Goal: Answer question/provide support: Share knowledge or assist other users

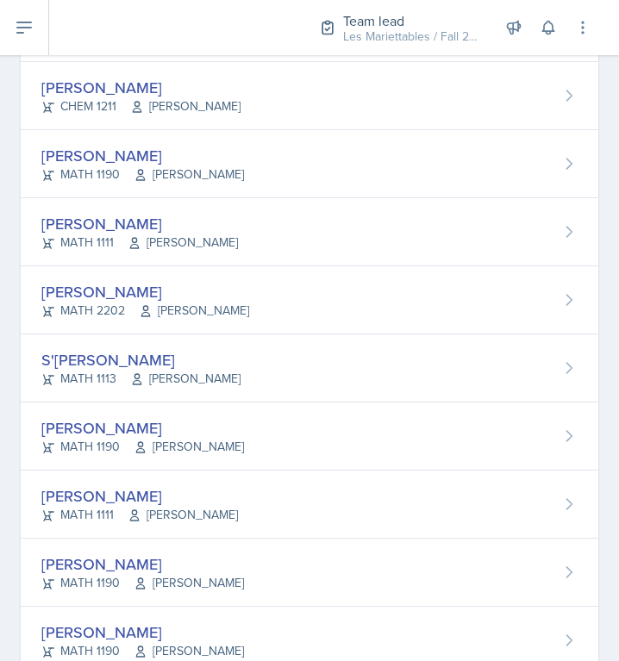
scroll to position [579, 0]
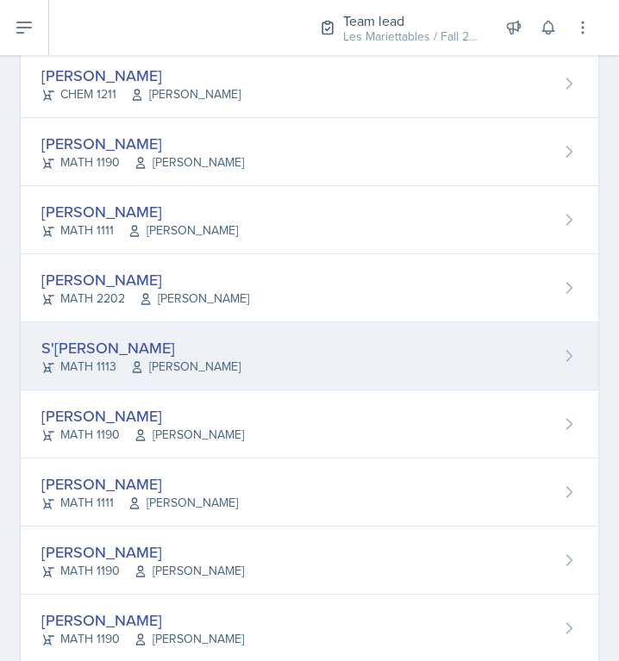
click at [279, 341] on div "S'[PERSON_NAME] MATH 1113 Pengcheng Xiao" at bounding box center [310, 357] width 578 height 68
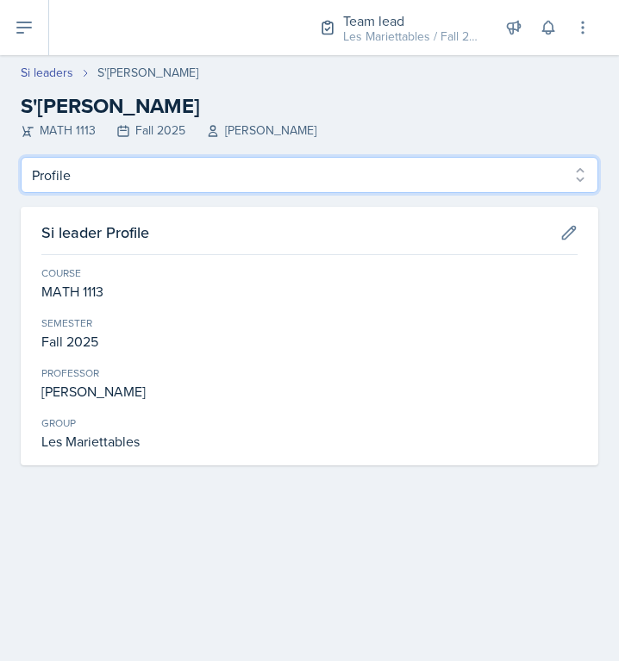
click at [21, 157] on select "Profile Planning Sheets Observation Forms Uploads" at bounding box center [310, 175] width 578 height 36
select select "Planning Sheets"
click option "Planning Sheets" at bounding box center [0, 0] width 0 height 0
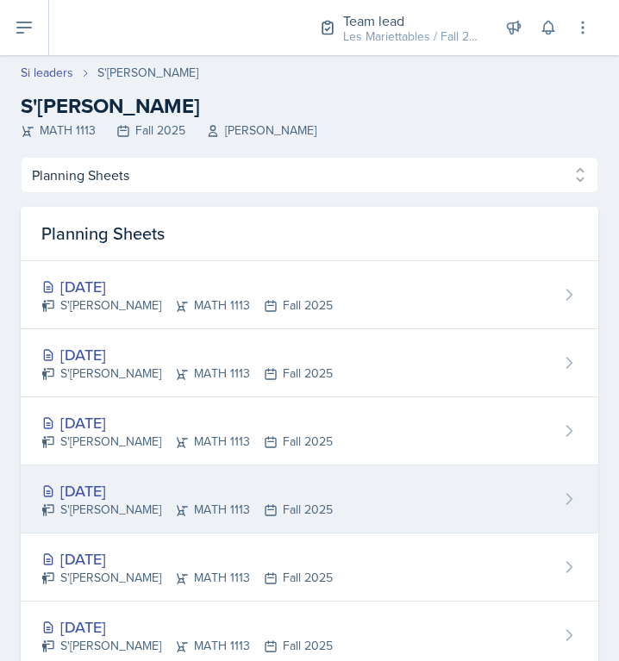
click at [95, 484] on div "Sep 23rd, 2025" at bounding box center [186, 490] width 291 height 23
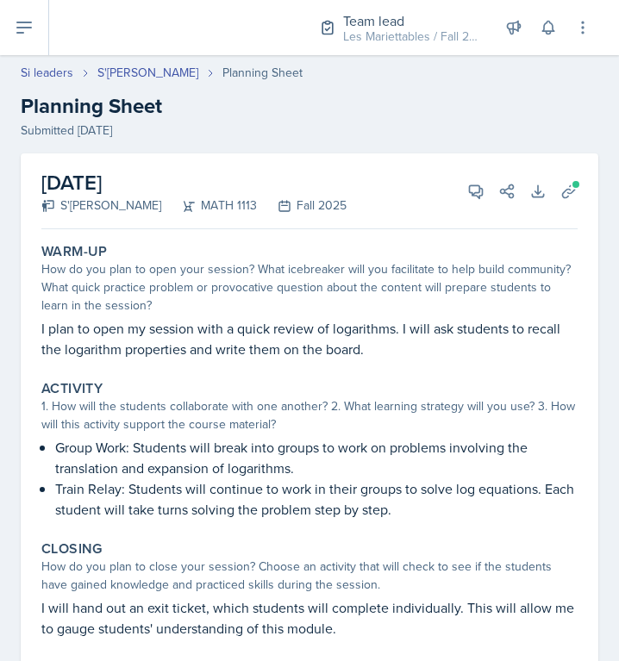
click at [420, 273] on div "How do you plan to open your session? What icebreaker will you facilitate to he…" at bounding box center [309, 287] width 536 height 54
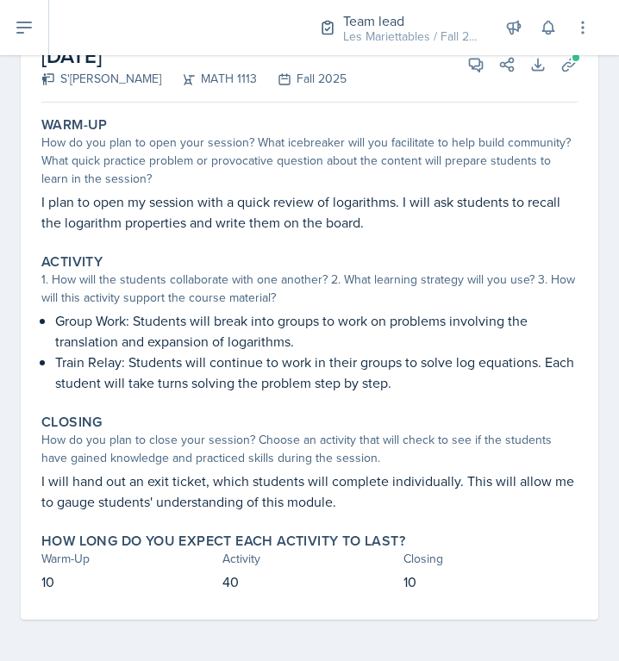
scroll to position [69, 0]
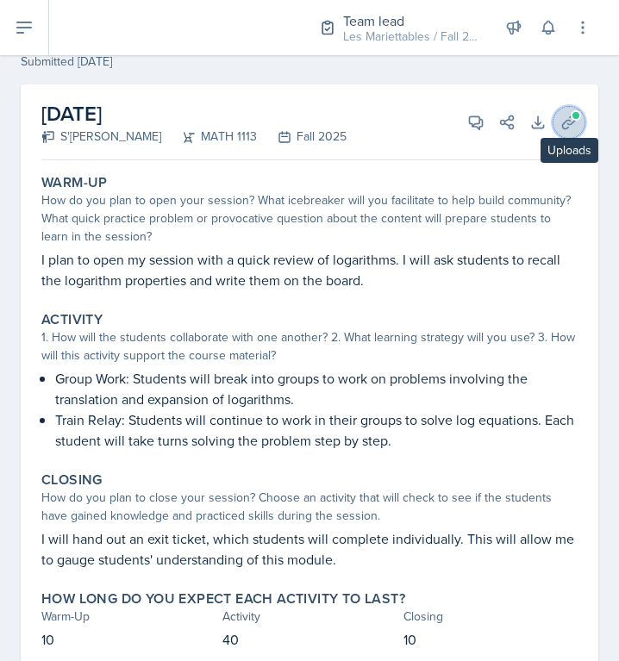
click at [574, 133] on button "Uploads" at bounding box center [569, 122] width 31 height 31
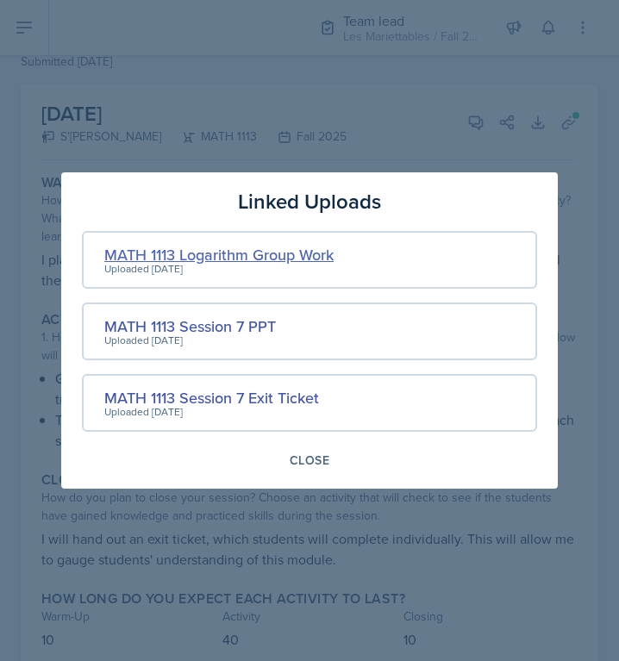
click at [158, 252] on div "MATH 1113 Logarithm Group Work" at bounding box center [218, 254] width 229 height 23
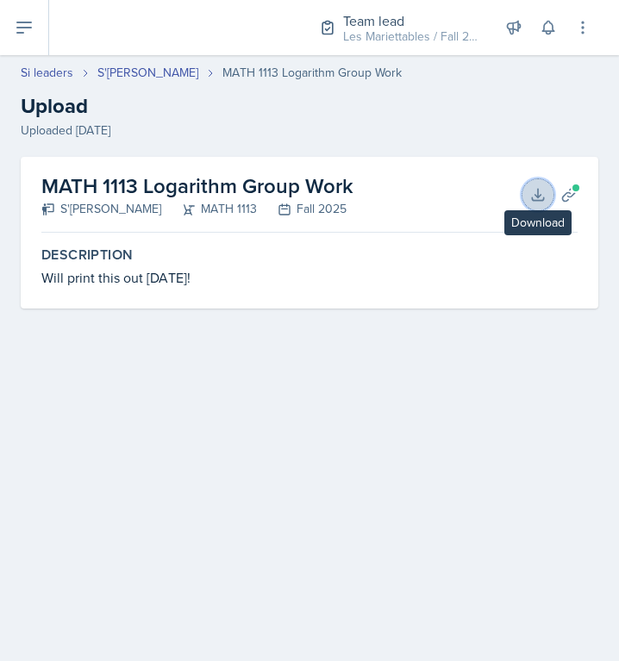
click at [542, 183] on button "Download" at bounding box center [538, 194] width 31 height 31
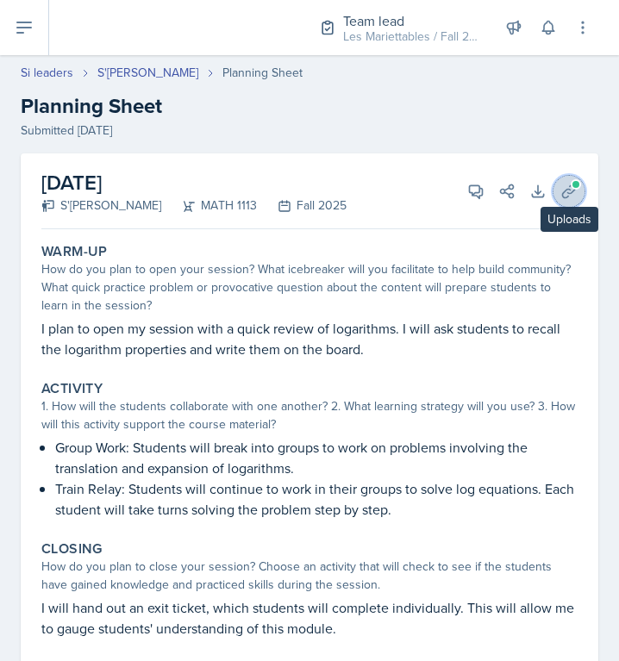
click at [567, 196] on icon at bounding box center [569, 191] width 17 height 17
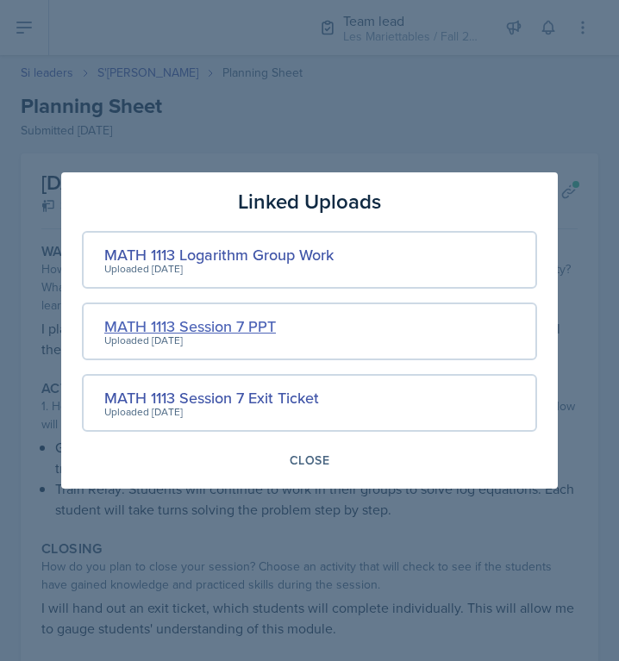
click at [250, 327] on div "MATH 1113 Session 7 PPT" at bounding box center [190, 326] width 172 height 23
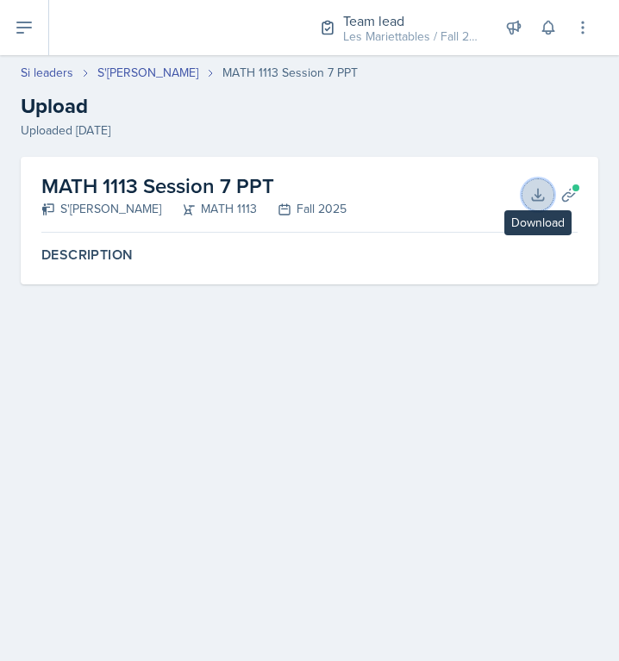
click at [529, 198] on button "Download" at bounding box center [538, 194] width 31 height 31
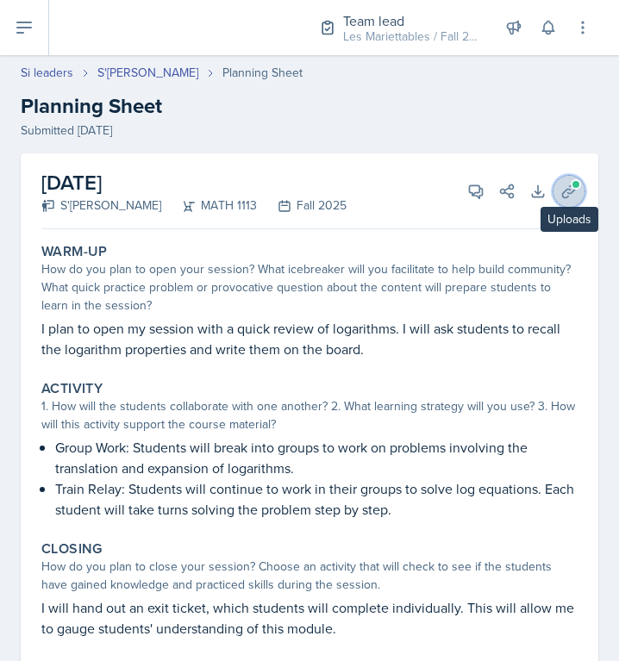
click at [568, 192] on icon at bounding box center [568, 191] width 13 height 13
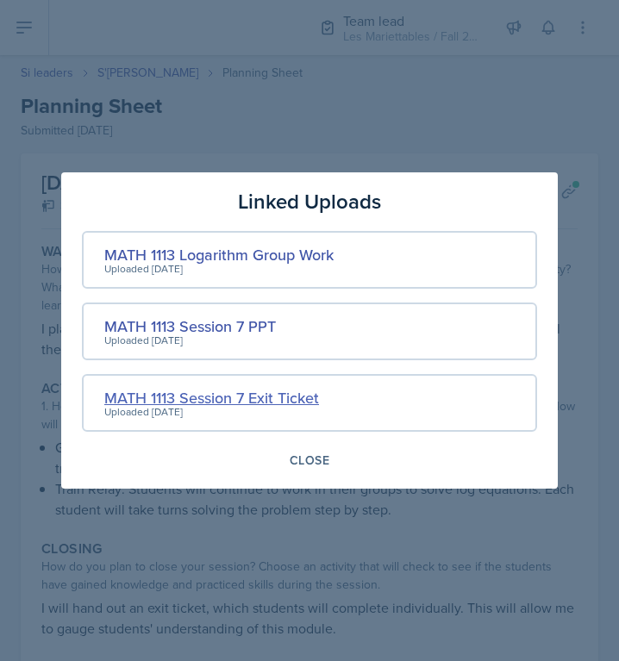
click at [285, 400] on div "MATH 1113 Session 7 Exit Ticket" at bounding box center [211, 397] width 215 height 23
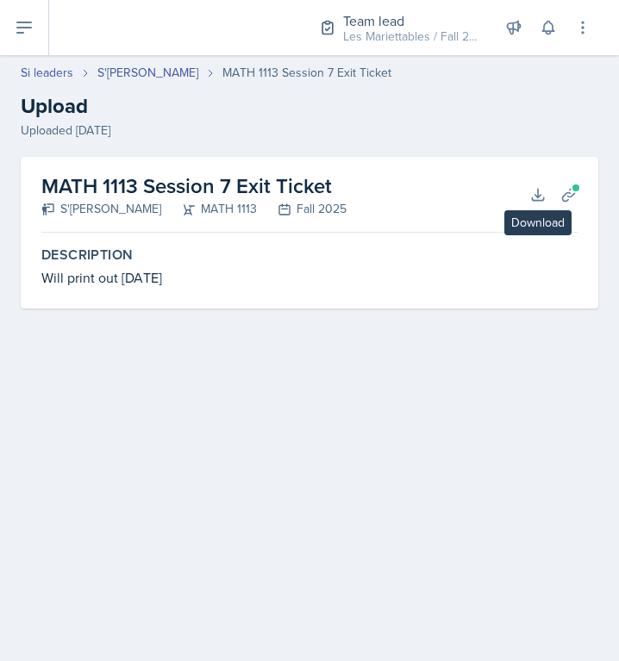
click at [533, 210] on div "MATH 1113 Session 7 Exit Ticket S'dhari Hardy MATH 1113 Fall 2025 Download Plan…" at bounding box center [309, 195] width 536 height 76
click at [278, 293] on div "Description Will print out on Monday" at bounding box center [309, 267] width 550 height 55
click at [542, 190] on icon at bounding box center [537, 194] width 17 height 17
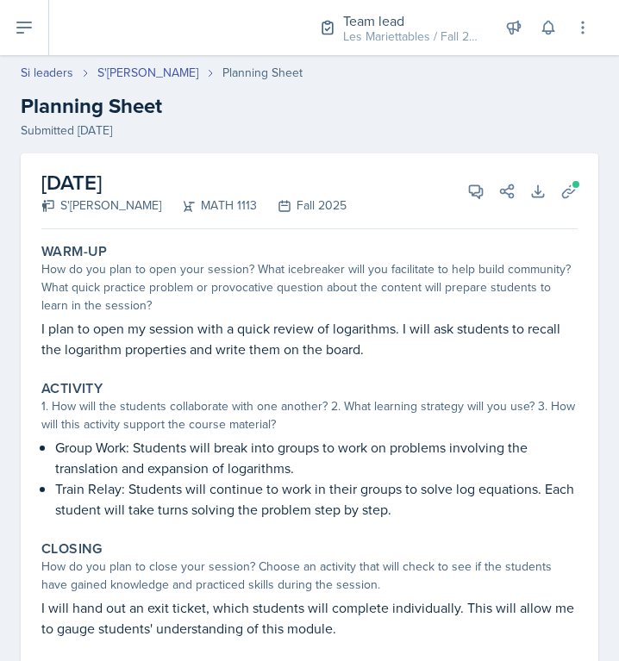
click at [238, 321] on p "I plan to open my session with a quick review of logarithms. I will ask student…" at bounding box center [309, 338] width 536 height 41
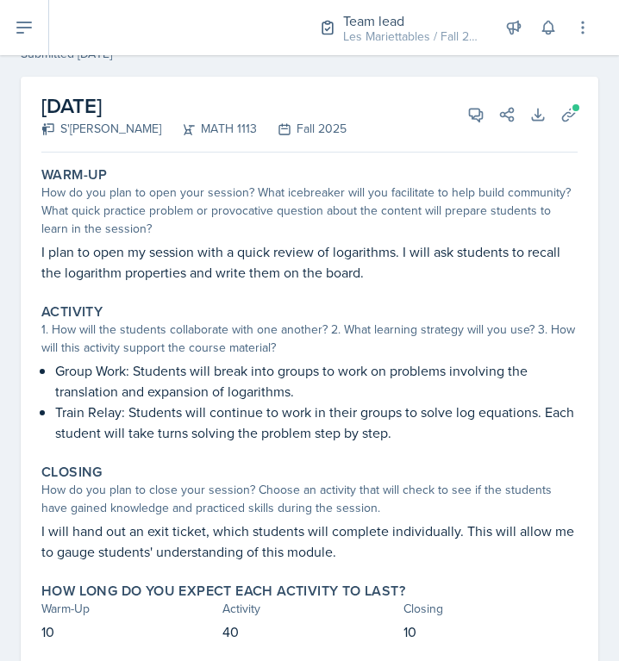
scroll to position [69, 0]
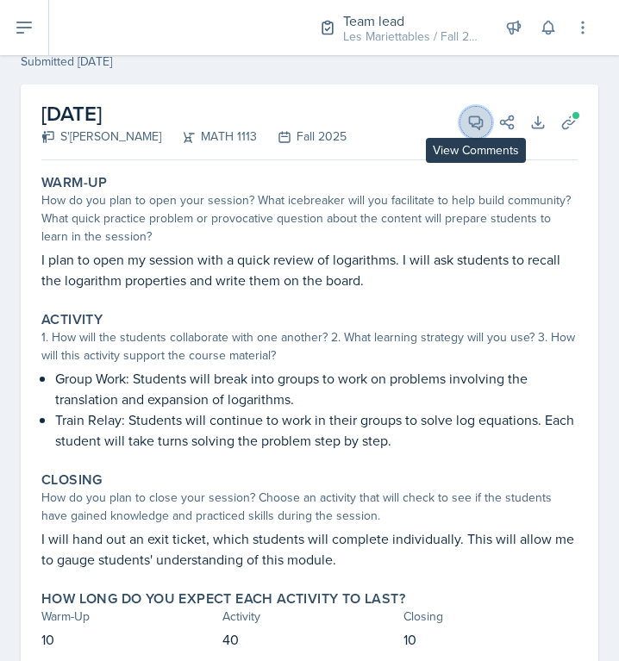
click at [475, 126] on icon at bounding box center [475, 122] width 17 height 17
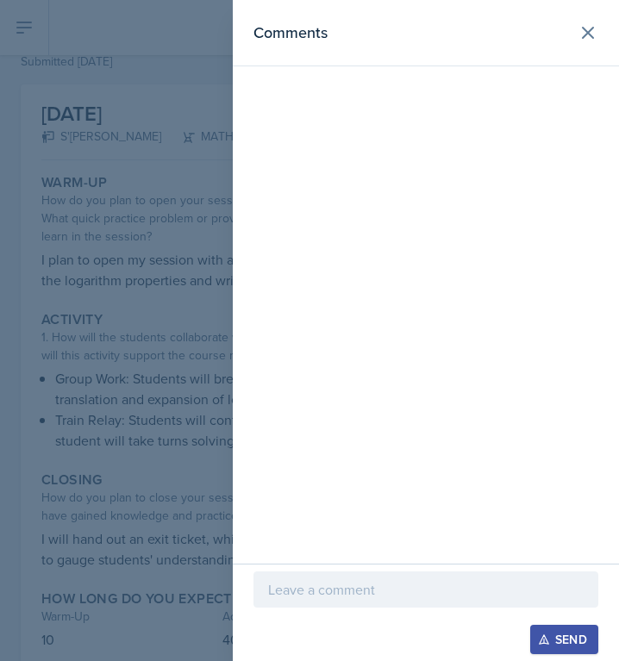
click at [382, 579] on div at bounding box center [426, 590] width 345 height 36
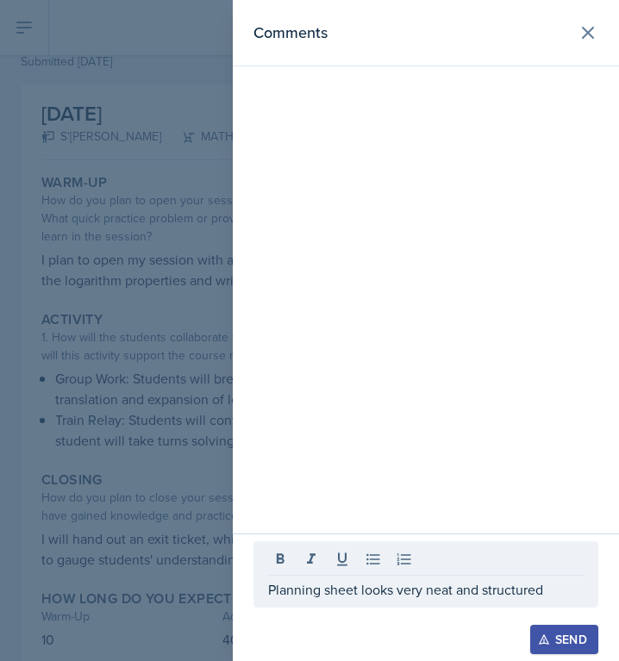
click at [144, 334] on div at bounding box center [309, 330] width 619 height 661
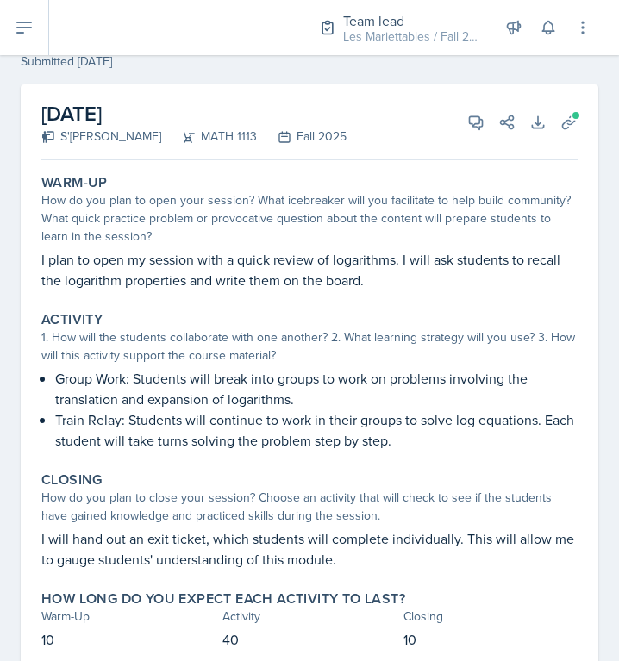
scroll to position [0, 0]
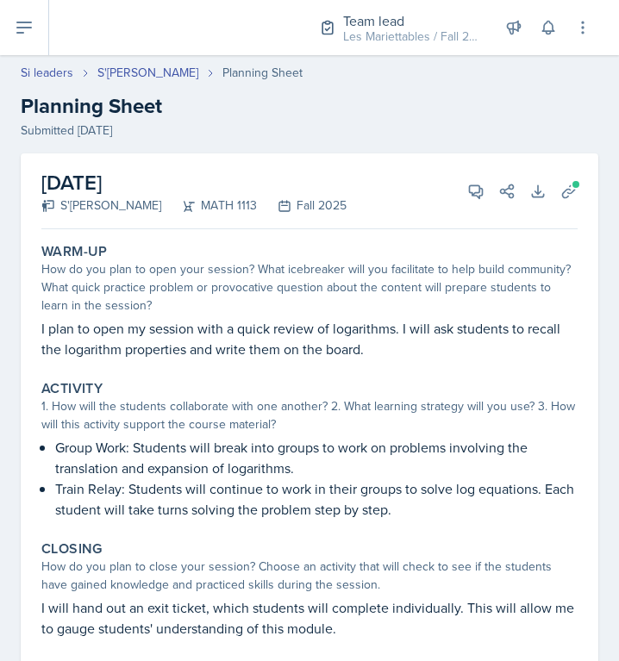
click at [458, 183] on div "View Comments Comments Planning sheet looks very neat and structured Send Share" at bounding box center [485, 191] width 62 height 17
click at [479, 187] on icon at bounding box center [475, 191] width 17 height 17
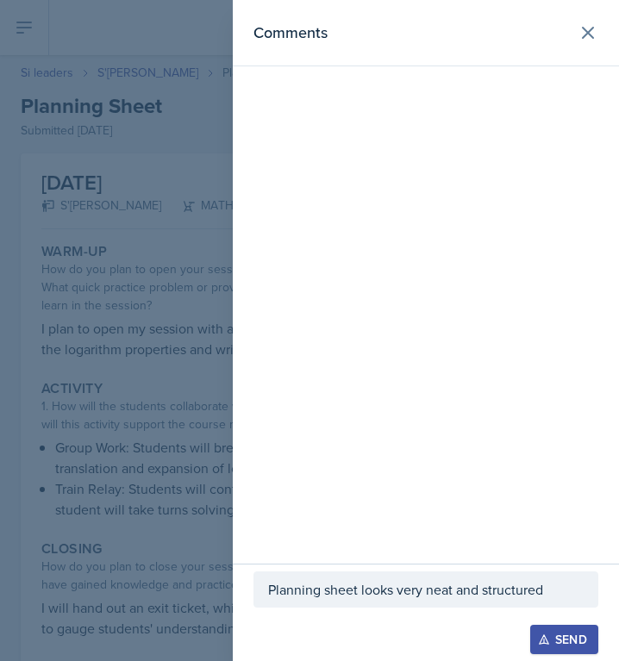
click at [558, 584] on p "Planning sheet looks very neat and structured" at bounding box center [426, 589] width 316 height 21
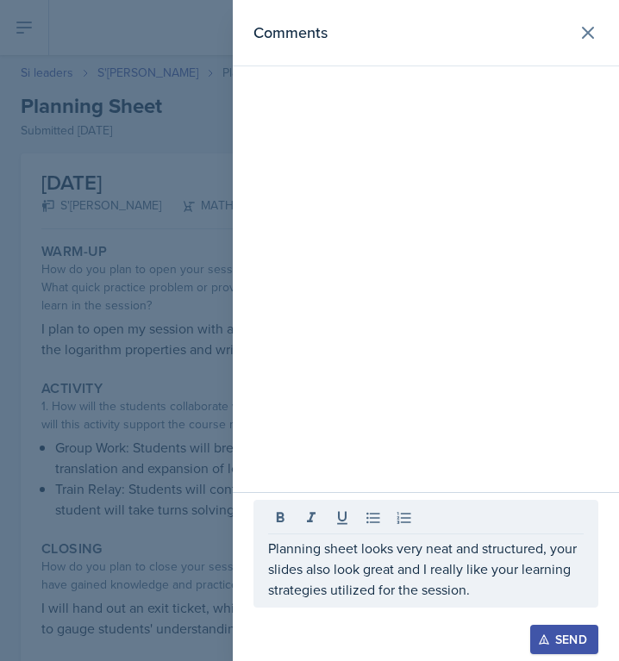
click at [208, 551] on div at bounding box center [309, 330] width 619 height 661
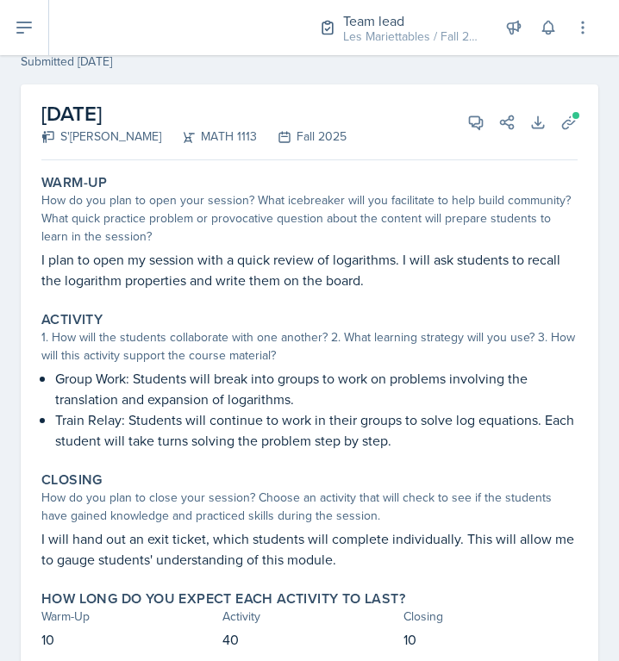
scroll to position [10, 0]
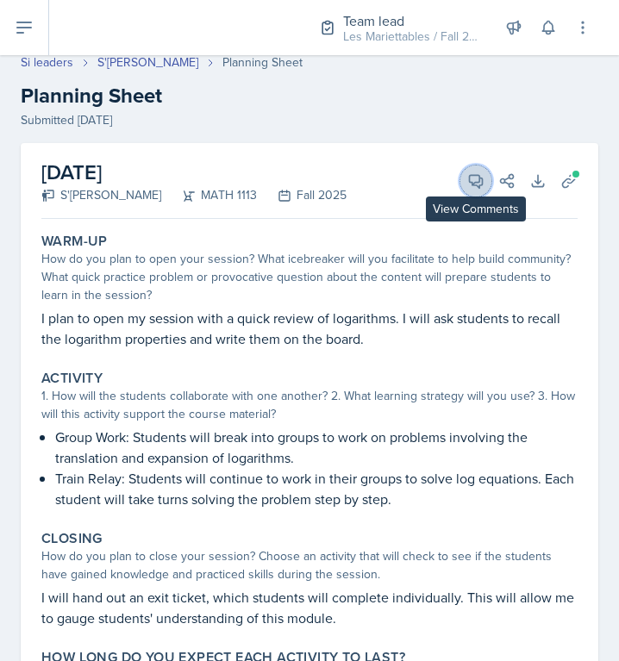
click at [476, 187] on icon at bounding box center [475, 180] width 17 height 17
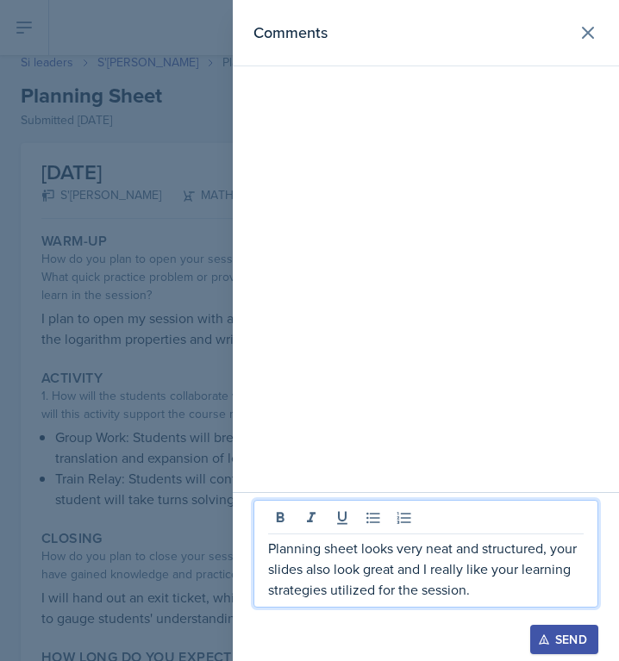
click at [485, 592] on p "Planning sheet looks very neat and structured, your slides also look great and …" at bounding box center [426, 569] width 316 height 62
click at [550, 641] on div "Send" at bounding box center [565, 640] width 46 height 14
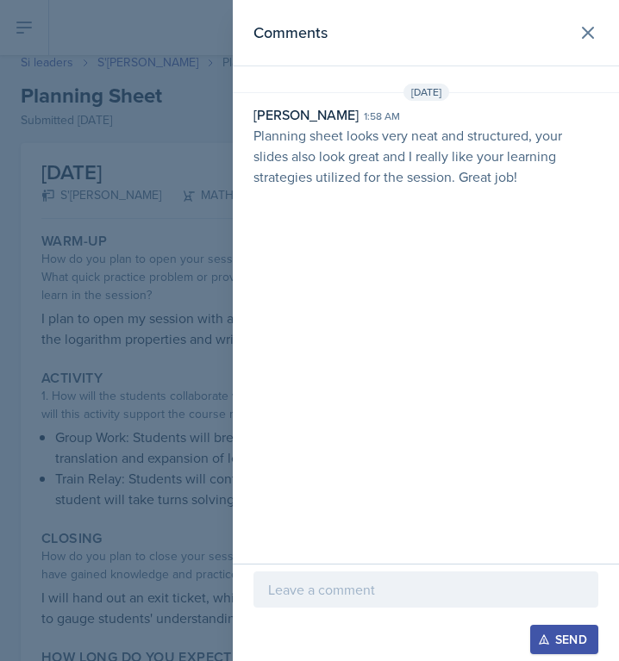
click at [99, 362] on div at bounding box center [309, 330] width 619 height 661
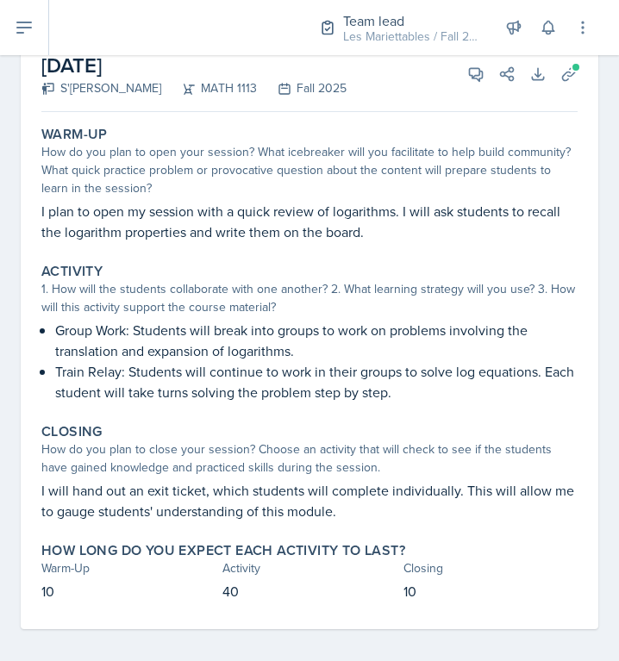
scroll to position [127, 0]
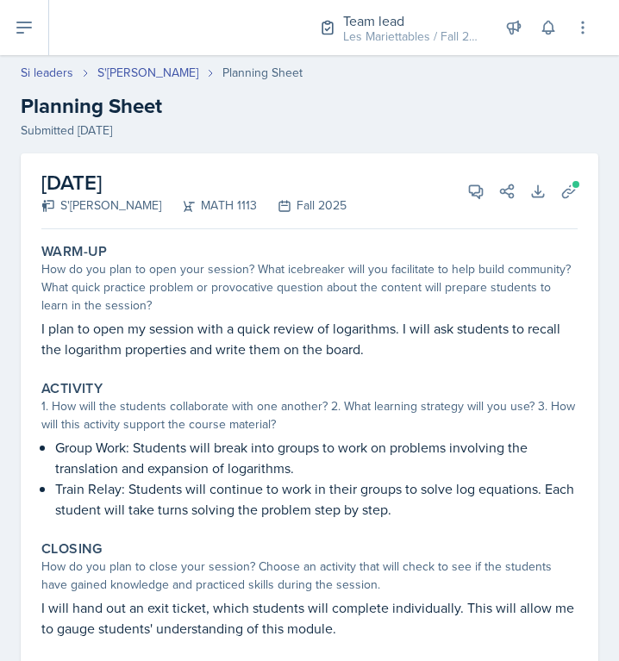
select select "Planning Sheets"
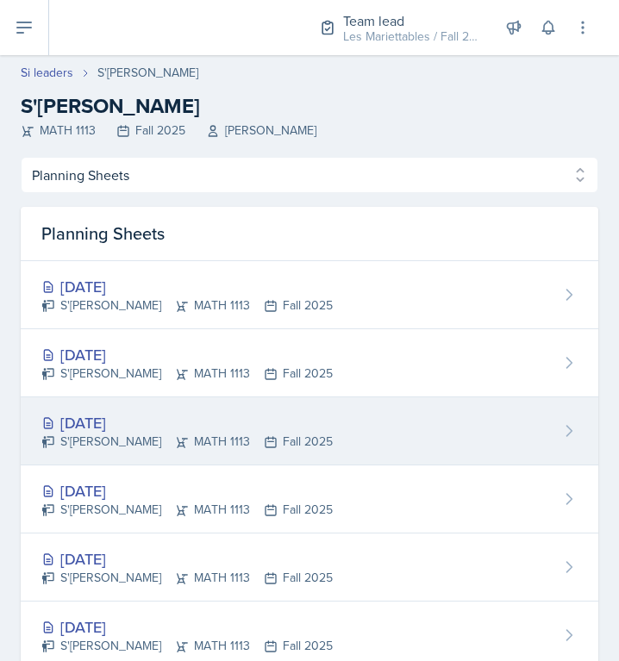
click at [177, 442] on icon at bounding box center [182, 442] width 11 height 10
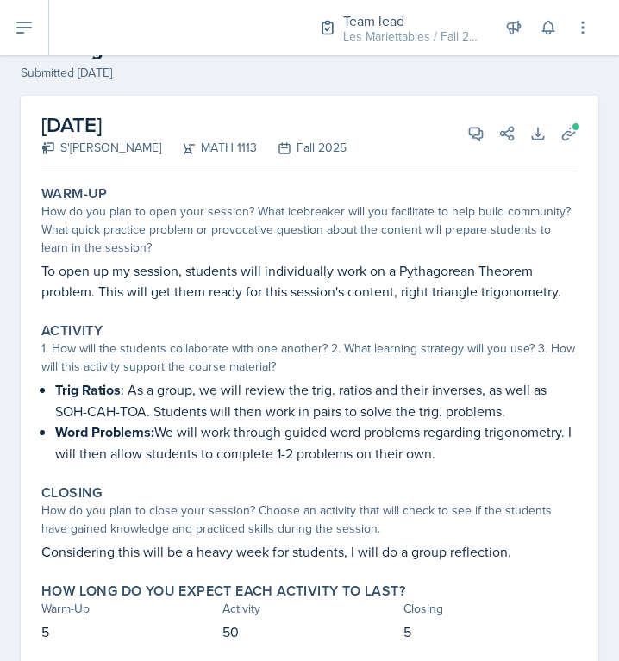
scroll to position [107, 0]
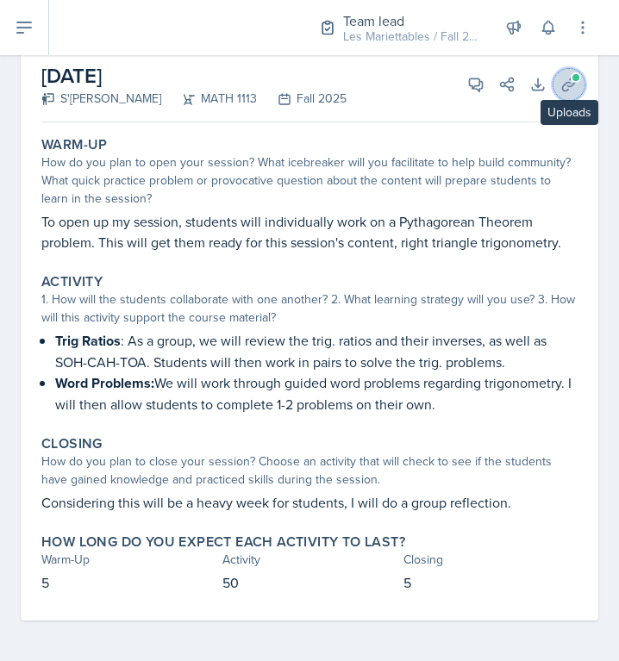
click at [581, 83] on button "Uploads" at bounding box center [569, 84] width 31 height 31
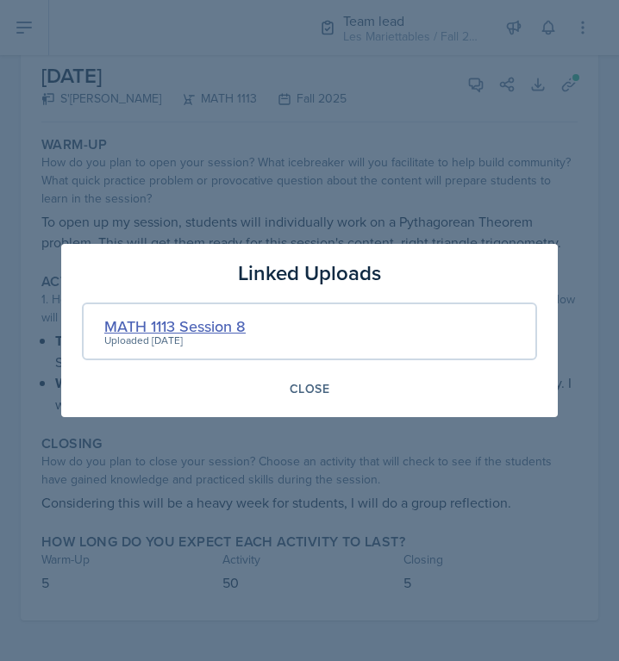
click at [199, 332] on div "MATH 1113 Session 8" at bounding box center [174, 326] width 141 height 23
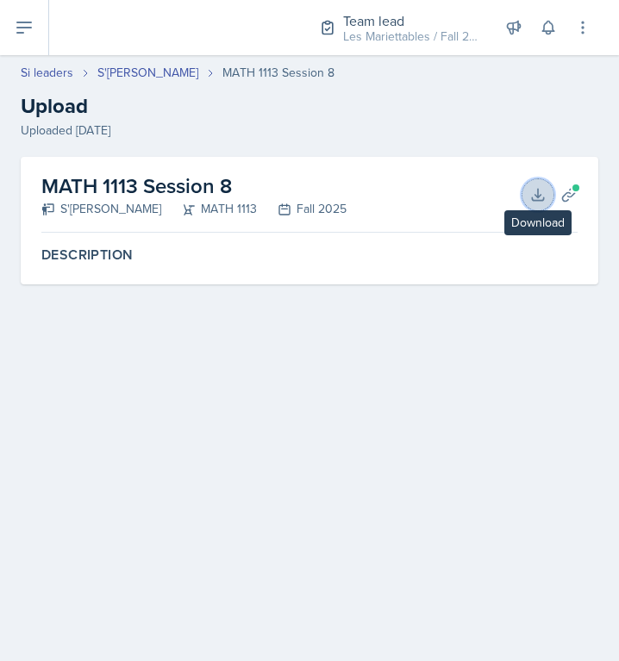
click at [534, 196] on icon at bounding box center [537, 194] width 17 height 17
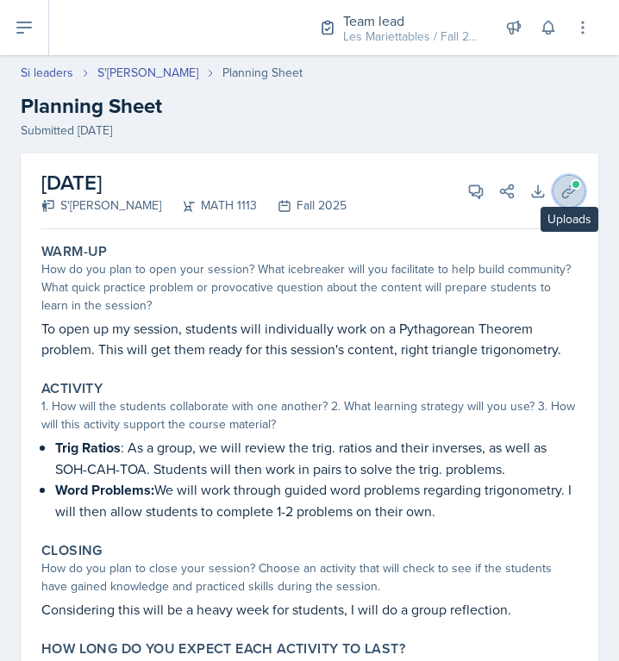
click at [577, 200] on button "Uploads" at bounding box center [569, 191] width 31 height 31
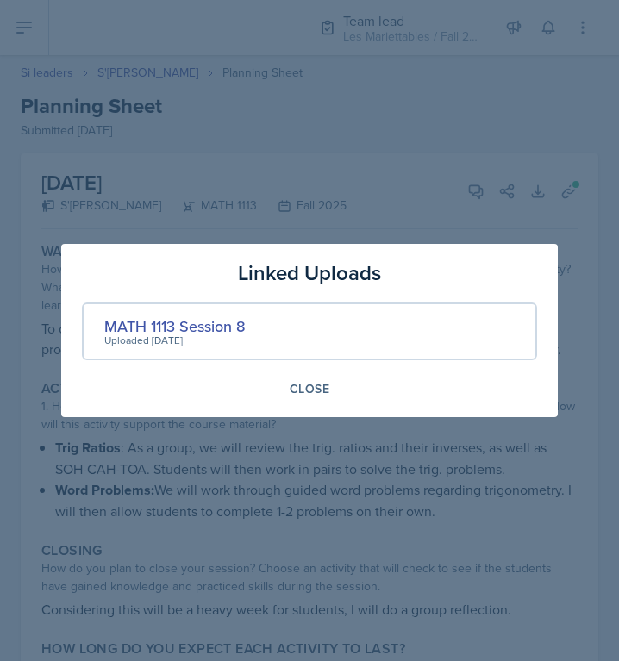
click at [565, 192] on div at bounding box center [309, 330] width 619 height 661
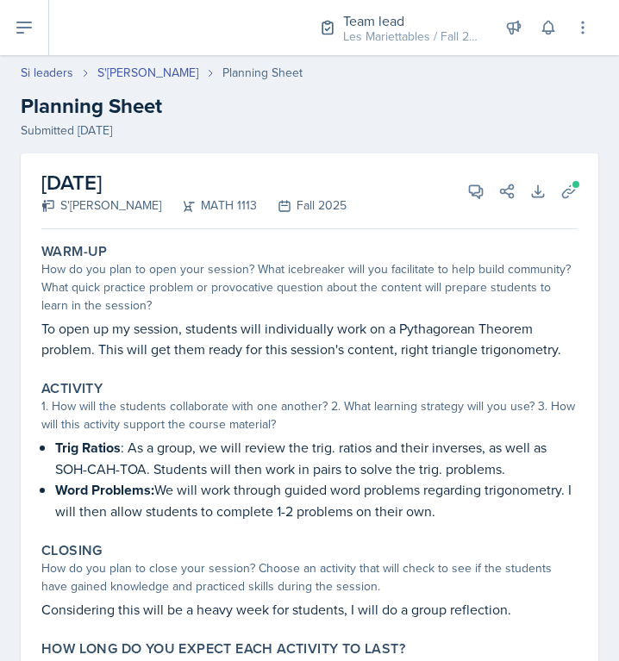
click at [409, 123] on div "Submitted Sep 21st, 2025" at bounding box center [310, 131] width 578 height 18
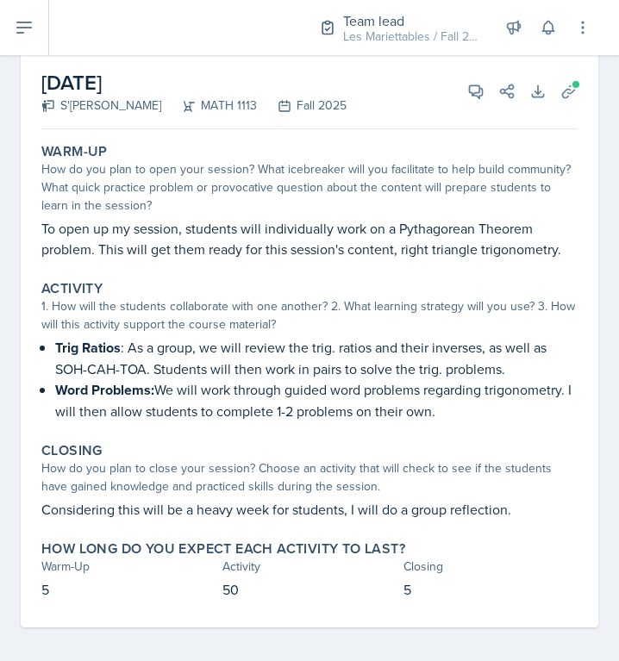
scroll to position [107, 0]
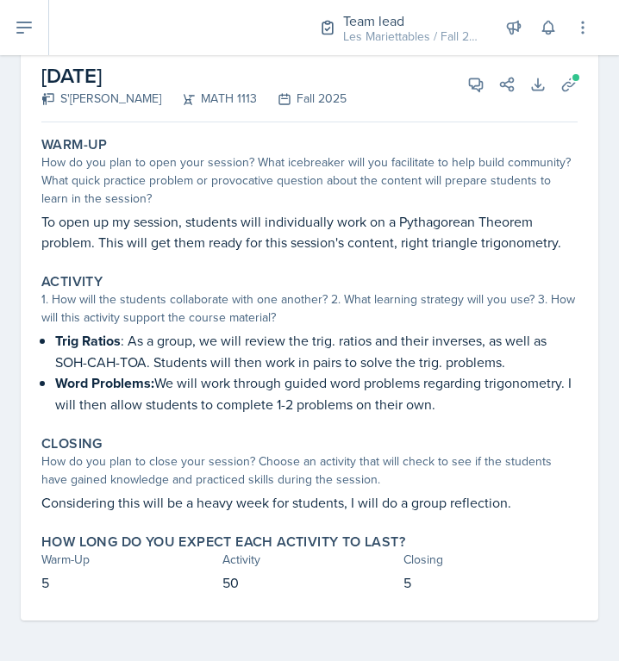
click at [365, 308] on div "1. How will the students collaborate with one another? 2. What learning strateg…" at bounding box center [309, 309] width 536 height 36
click at [475, 80] on icon at bounding box center [475, 84] width 17 height 17
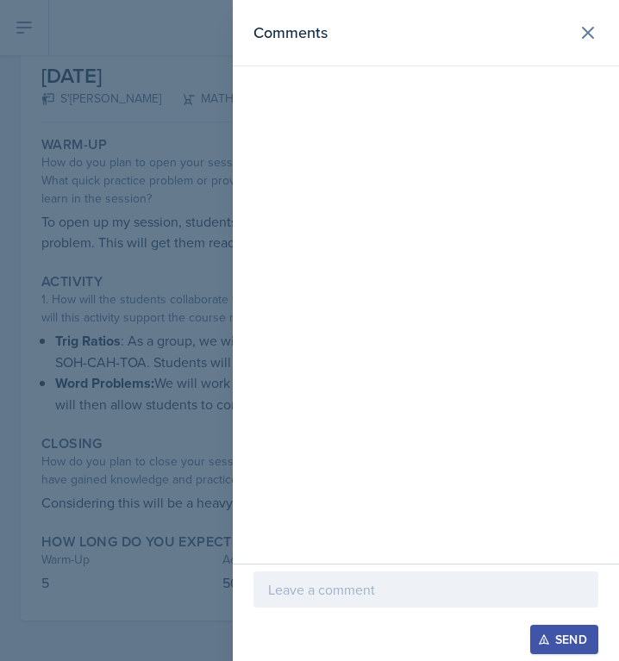
click at [299, 593] on p at bounding box center [426, 589] width 316 height 21
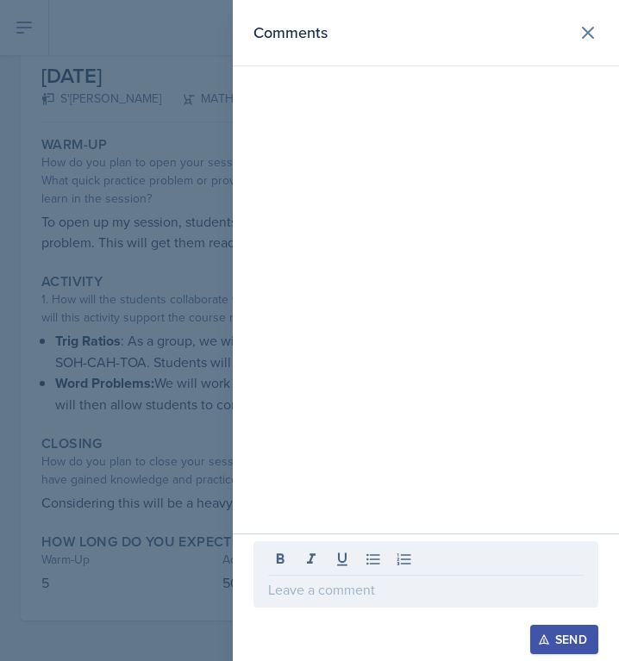
click at [123, 485] on div at bounding box center [309, 330] width 619 height 661
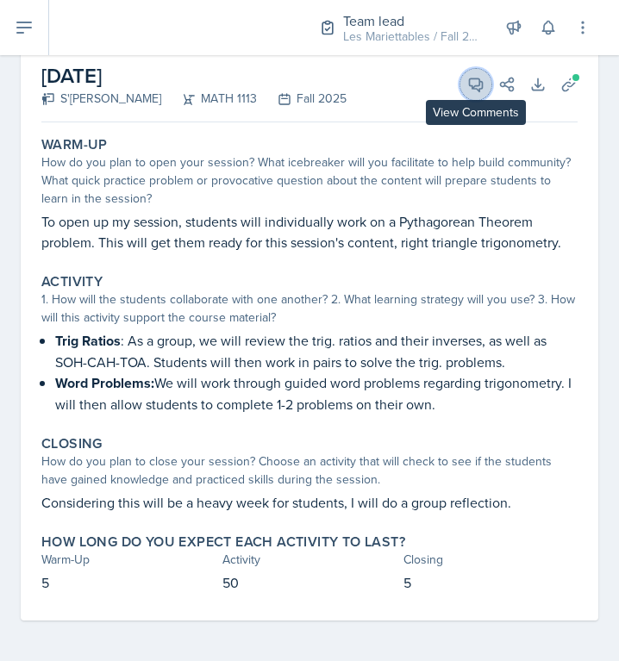
click at [484, 85] on icon at bounding box center [475, 84] width 17 height 17
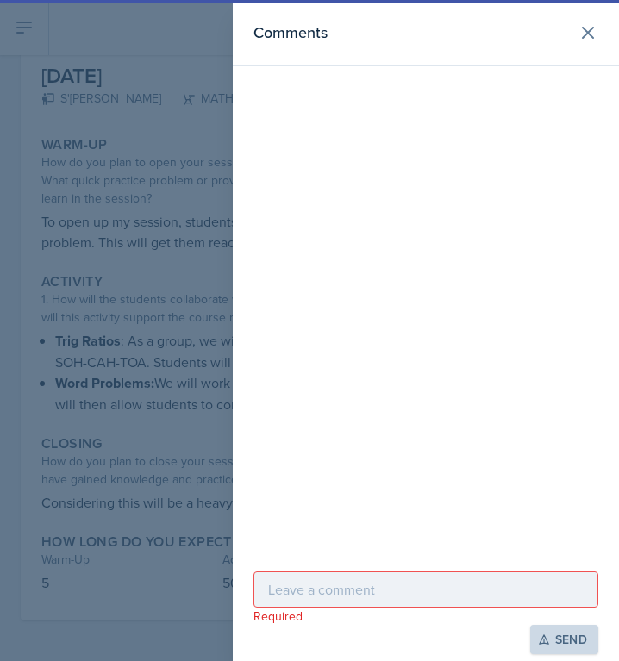
click at [200, 515] on div at bounding box center [309, 330] width 619 height 661
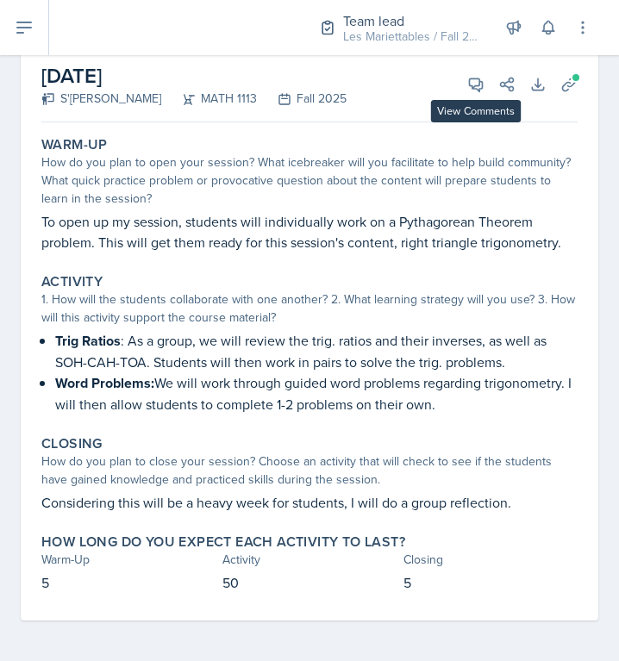
click at [464, 94] on div "September 25th, 2025 S'dhari Hardy MATH 1113 Fall 2025 View Comments Comments R…" at bounding box center [309, 85] width 536 height 76
click at [466, 91] on button "View Comments" at bounding box center [475, 84] width 31 height 31
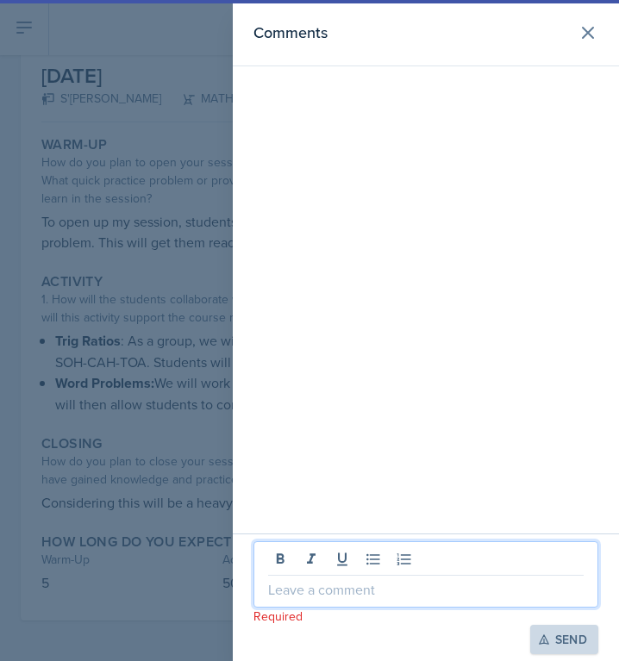
click at [387, 582] on p at bounding box center [426, 589] width 316 height 21
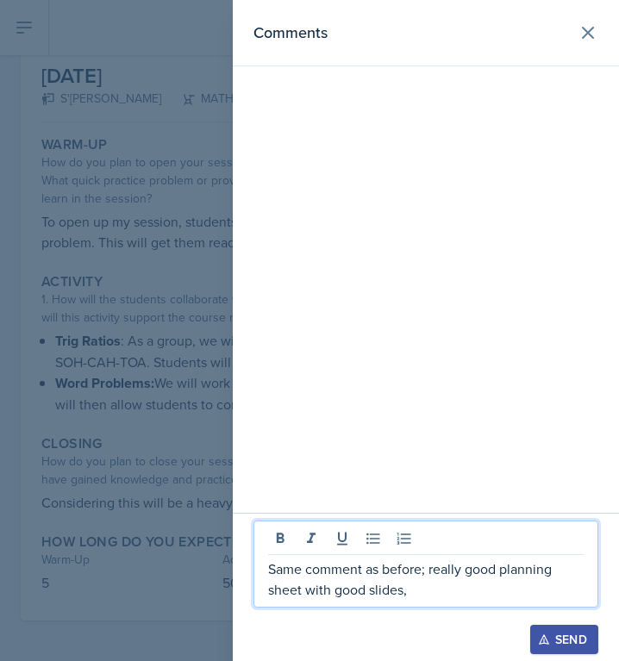
click at [194, 493] on div at bounding box center [309, 330] width 619 height 661
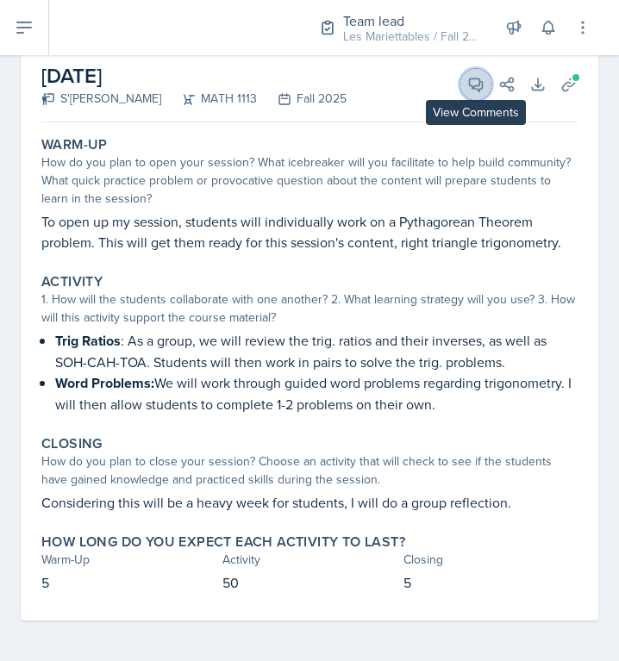
click at [480, 94] on button "View Comments" at bounding box center [475, 84] width 31 height 31
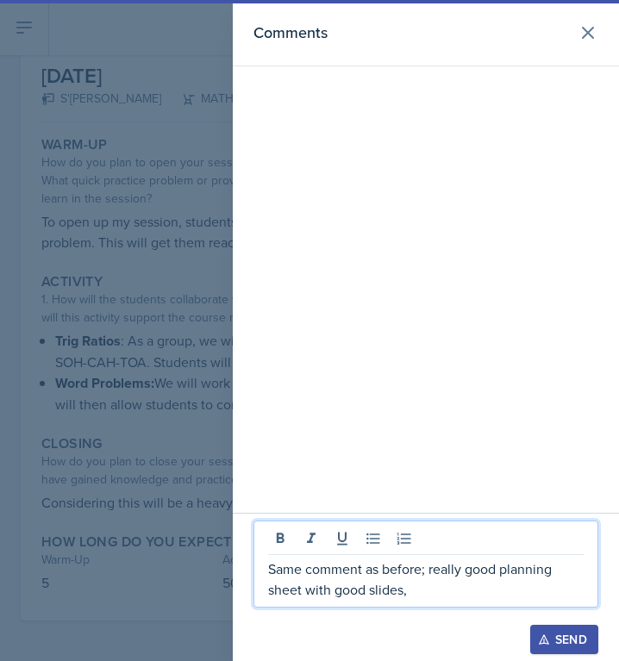
click at [431, 587] on p "Same comment as before; really good planning sheet with good slides," at bounding box center [426, 579] width 316 height 41
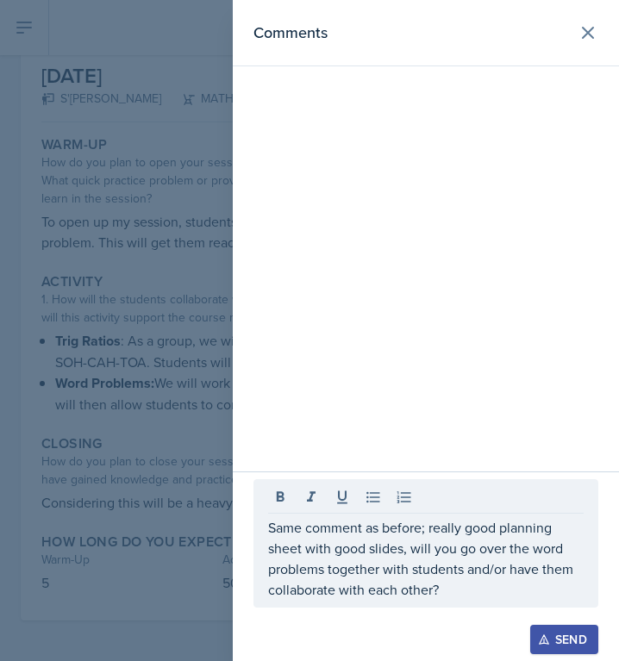
click at [551, 647] on button "Send" at bounding box center [564, 639] width 68 height 29
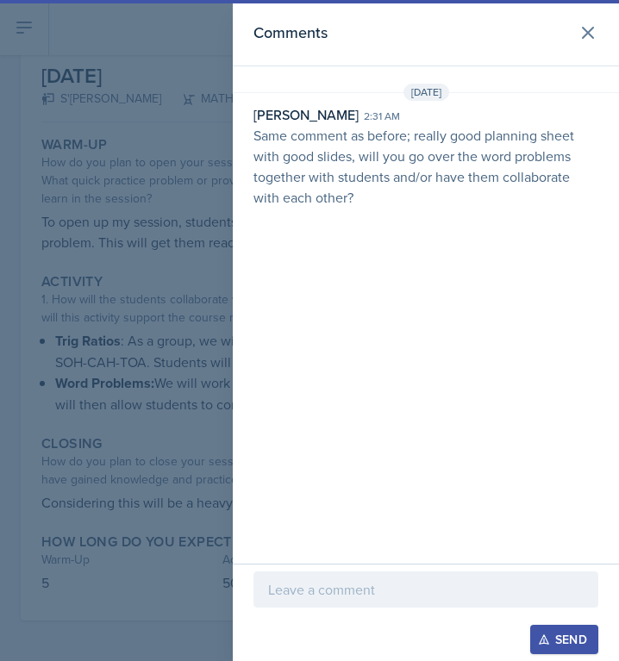
click at [119, 371] on div at bounding box center [309, 330] width 619 height 661
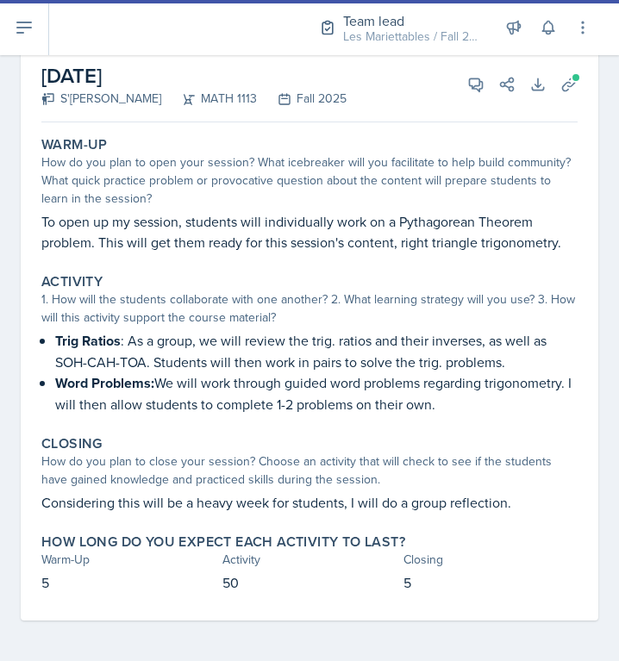
click at [42, 1] on div at bounding box center [309, 1] width 619 height 3
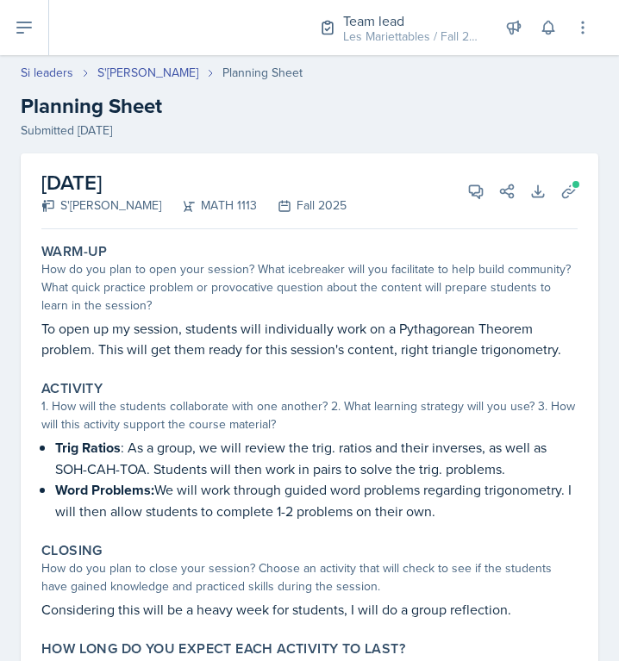
select select "Planning Sheets"
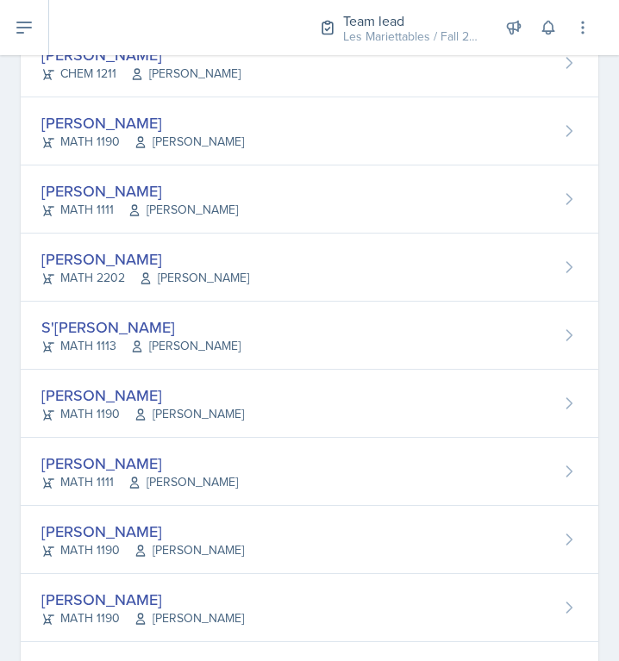
scroll to position [601, 0]
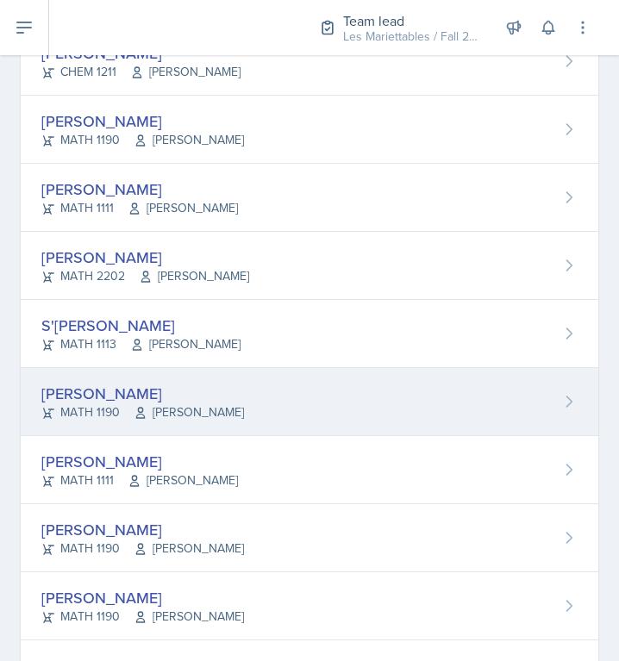
click at [76, 384] on div "Michael Hargreaves" at bounding box center [142, 393] width 203 height 23
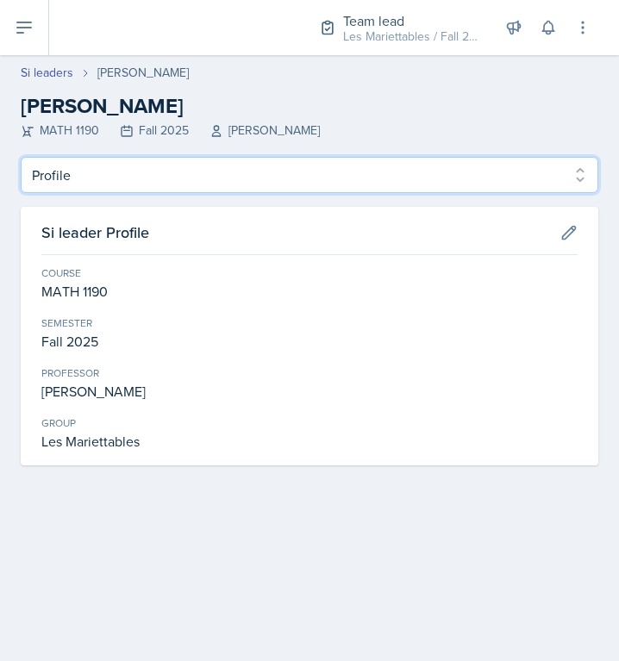
click at [21, 157] on select "Profile Planning Sheets Observation Forms Uploads" at bounding box center [310, 175] width 578 height 36
select select "Planning Sheets"
click option "Planning Sheets" at bounding box center [0, 0] width 0 height 0
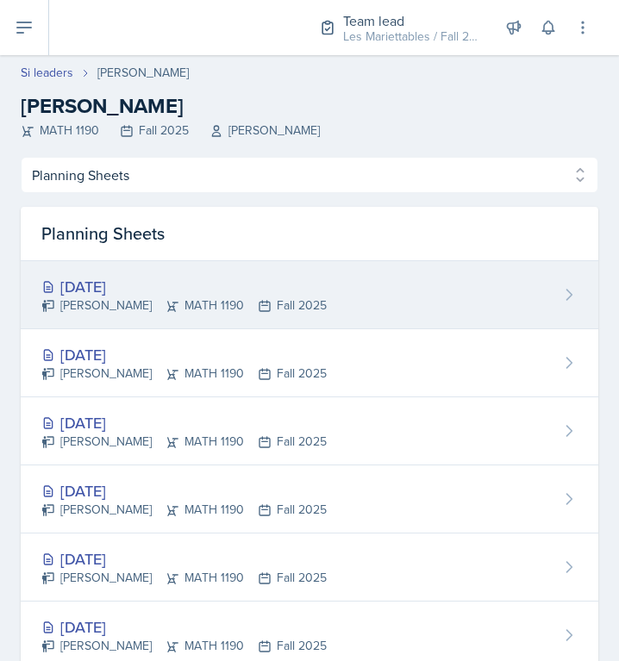
click at [86, 294] on div "Sep 24th, 2025" at bounding box center [183, 286] width 285 height 23
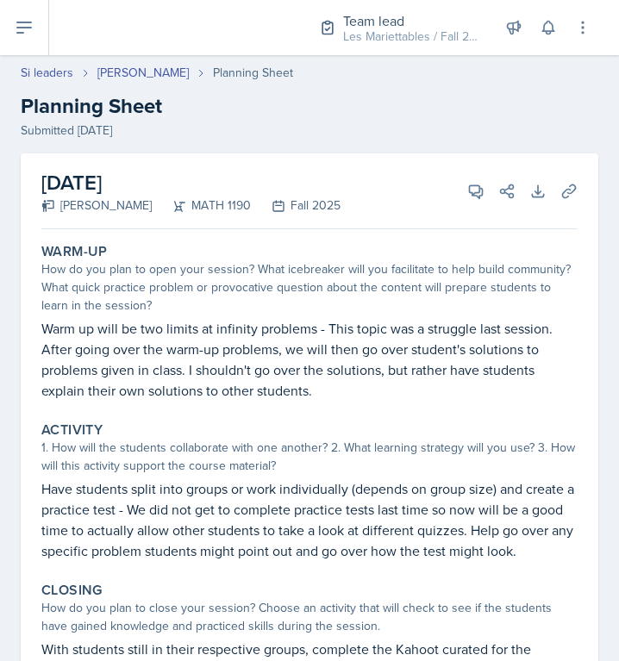
click at [398, 318] on p "Warm up will be two limits at infinity problems - This topic was a struggle las…" at bounding box center [309, 359] width 536 height 83
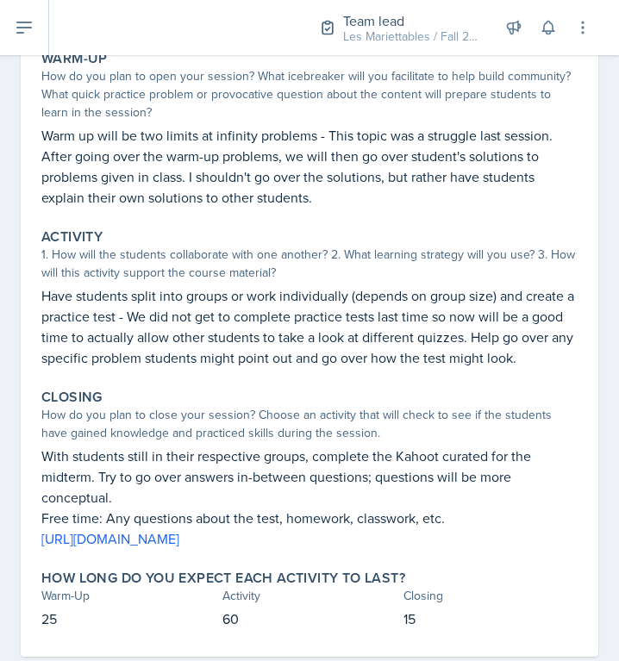
scroll to position [135, 0]
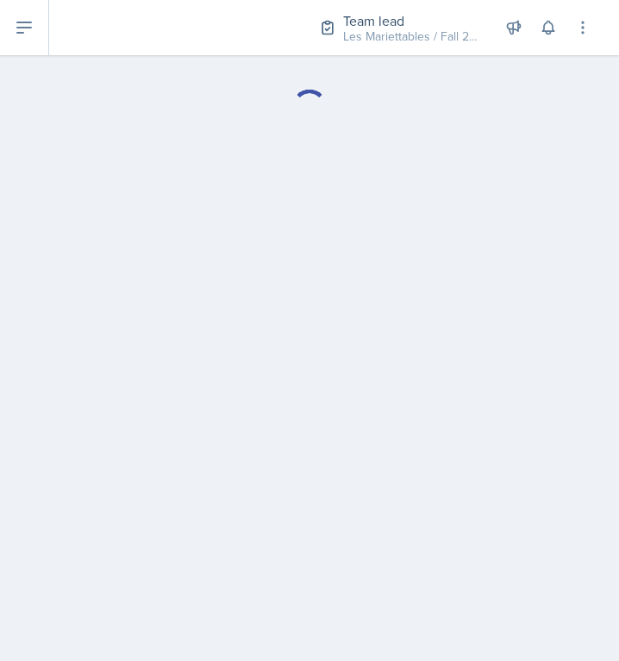
select select "Planning Sheets"
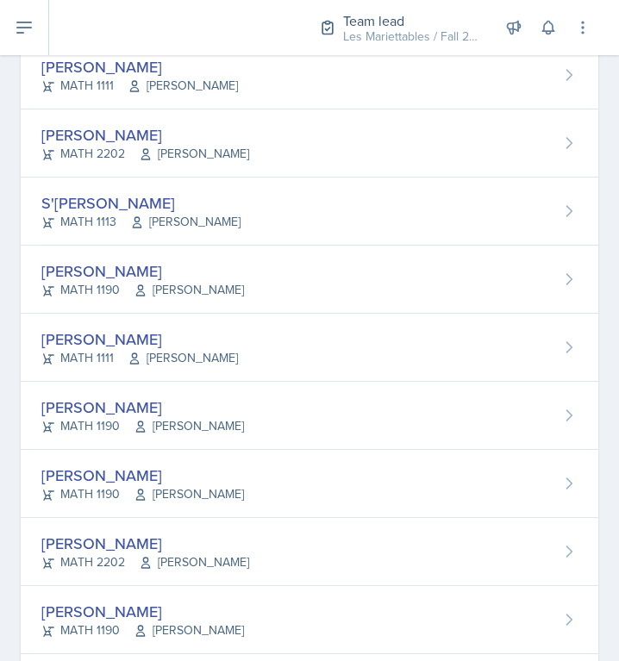
scroll to position [736, 0]
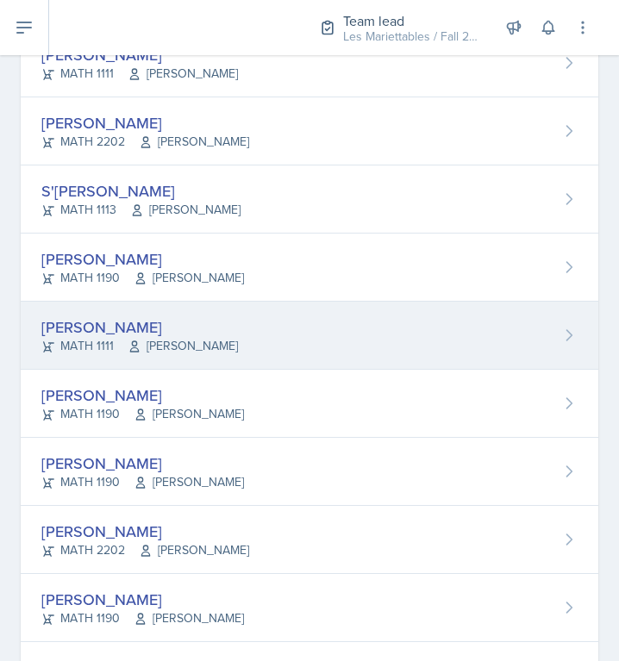
click at [426, 334] on div "Simmy Huynh MATH 1111 Rebecca Shi" at bounding box center [310, 336] width 578 height 68
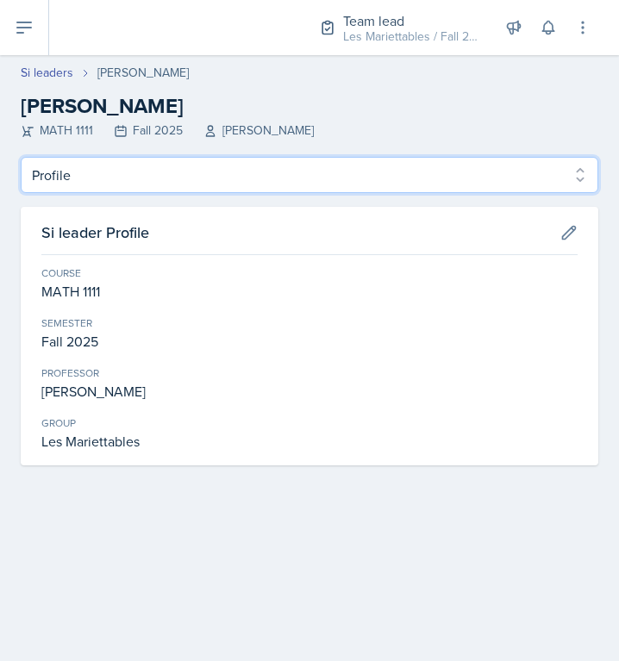
click at [21, 157] on select "Profile Planning Sheets Observation Forms Uploads" at bounding box center [310, 175] width 578 height 36
select select "Planning Sheets"
click option "Planning Sheets" at bounding box center [0, 0] width 0 height 0
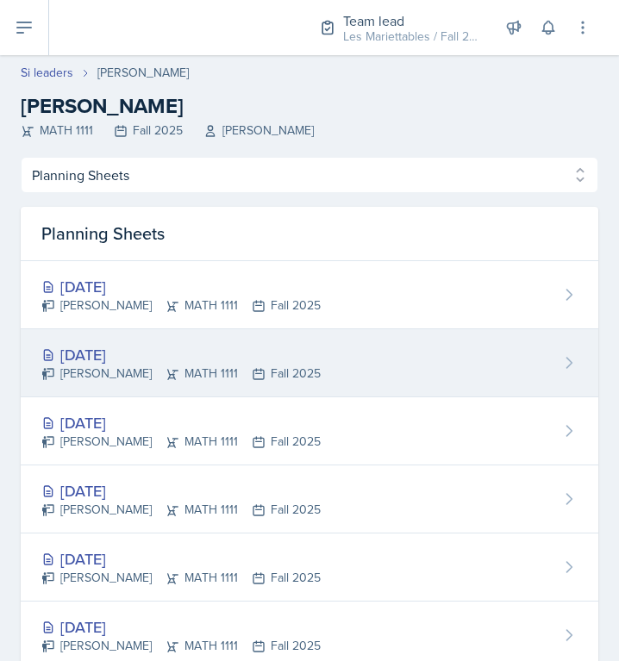
click at [162, 364] on div "Sep 22nd, 2025" at bounding box center [180, 354] width 279 height 23
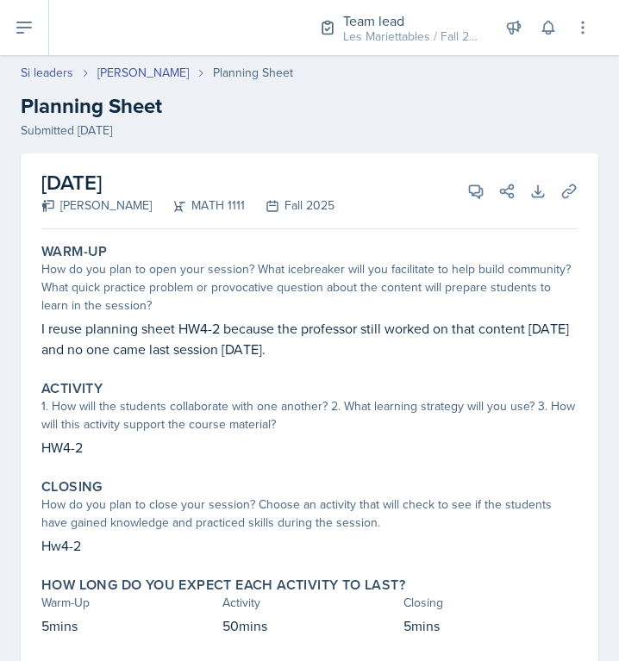
click at [307, 270] on div "How do you plan to open your session? What icebreaker will you facilitate to he…" at bounding box center [309, 287] width 536 height 54
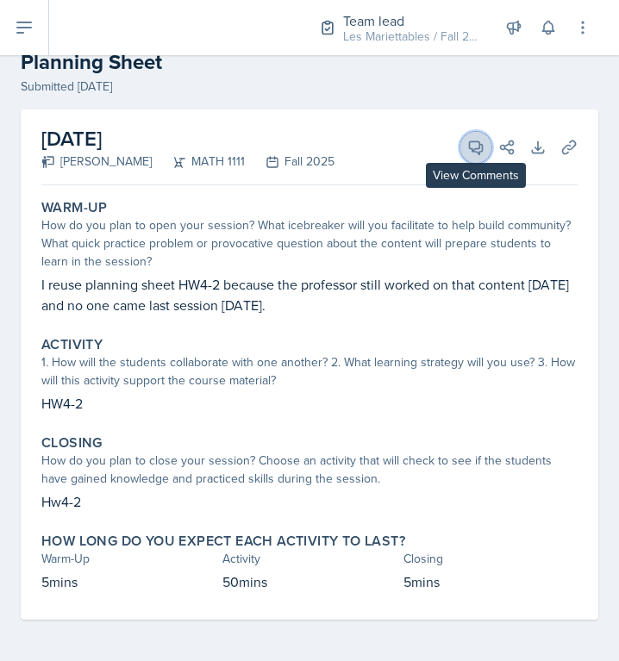
click at [481, 141] on span at bounding box center [482, 141] width 9 height 9
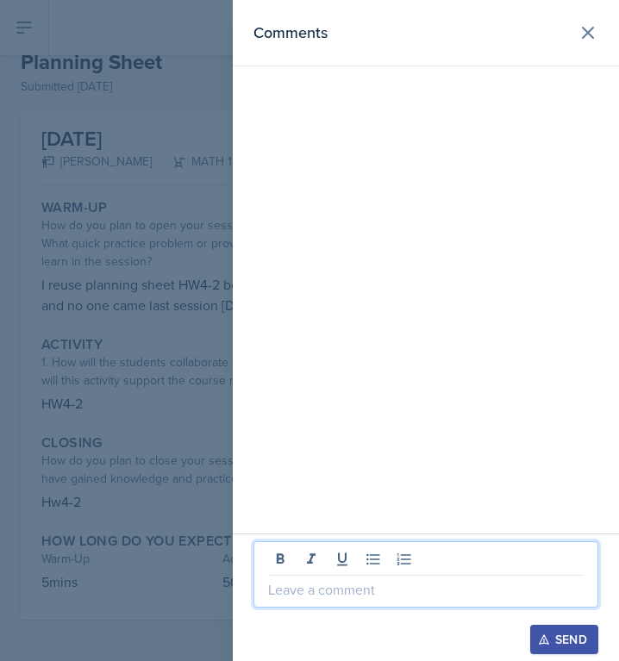
click at [367, 591] on p at bounding box center [426, 589] width 316 height 21
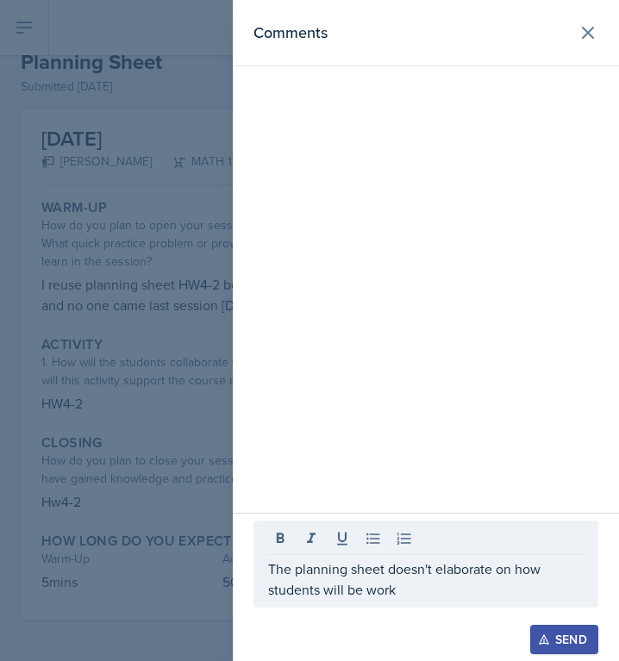
click at [104, 91] on div at bounding box center [309, 330] width 619 height 661
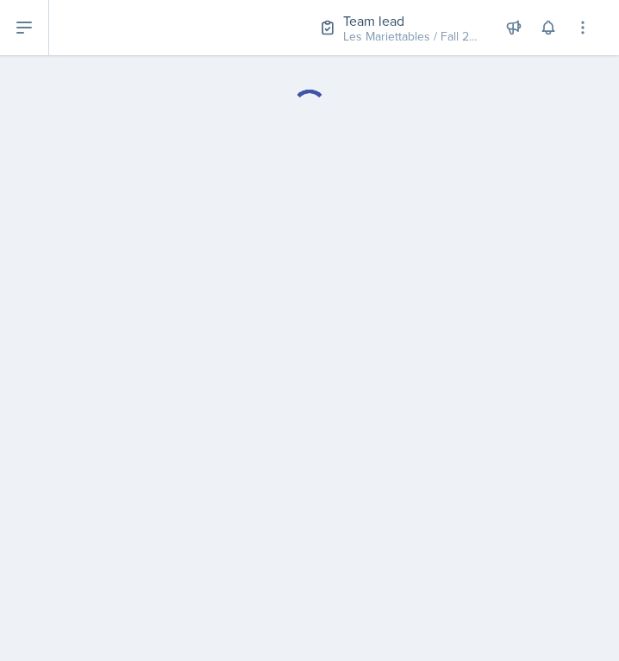
select select "Planning Sheets"
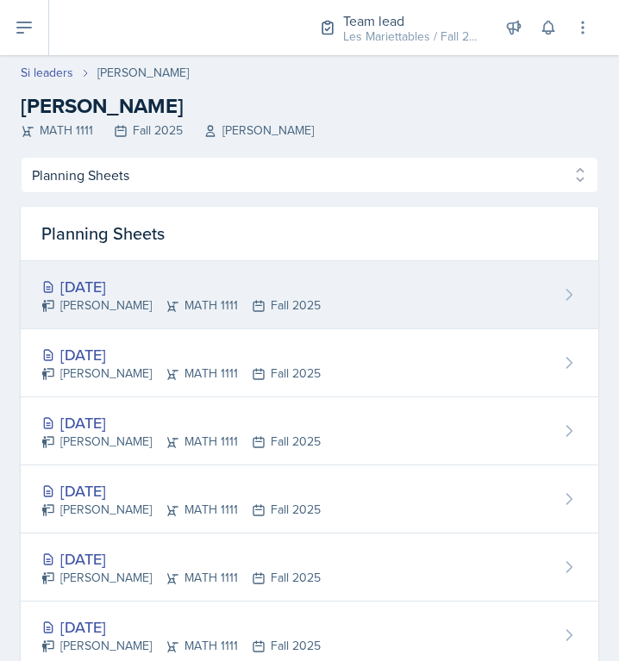
click at [190, 276] on div "[DATE]" at bounding box center [180, 286] width 279 height 23
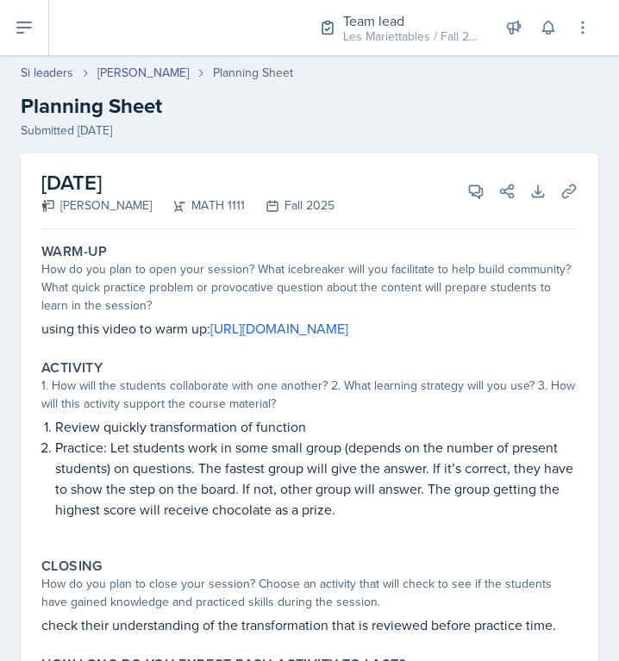
select select "Planning Sheets"
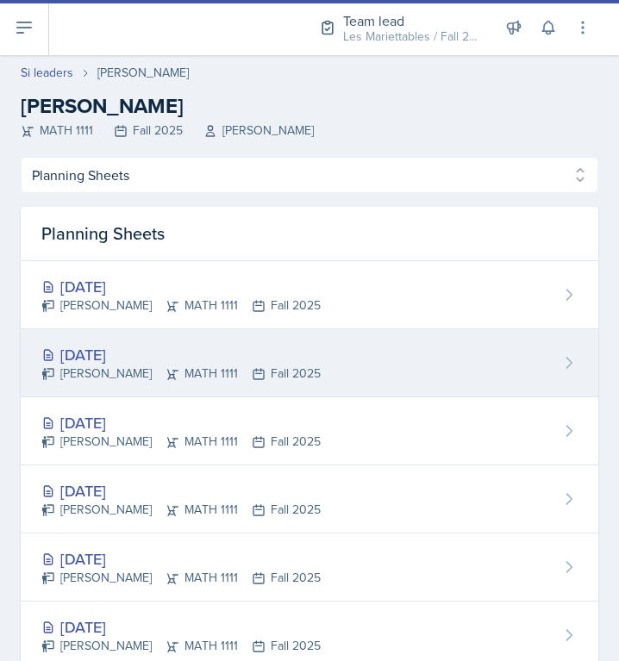
click at [155, 381] on div "Simmy Huynh MATH 1111 Fall 2025" at bounding box center [180, 374] width 279 height 18
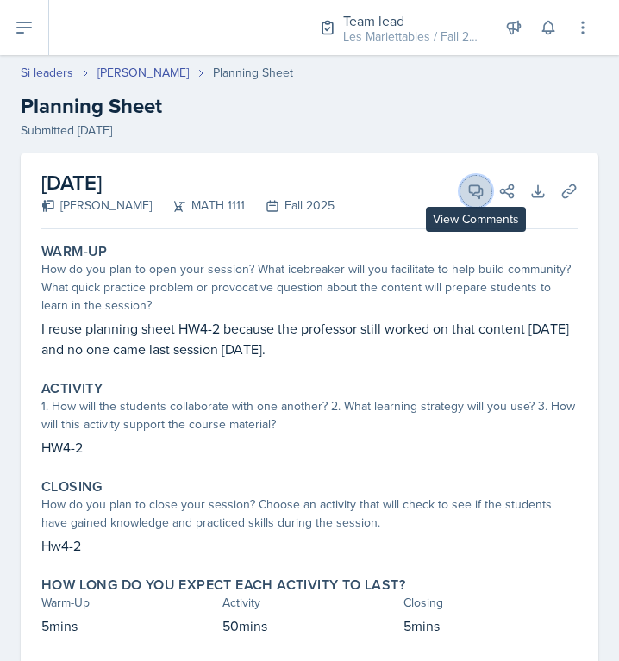
click at [476, 202] on button "View Comments" at bounding box center [475, 191] width 31 height 31
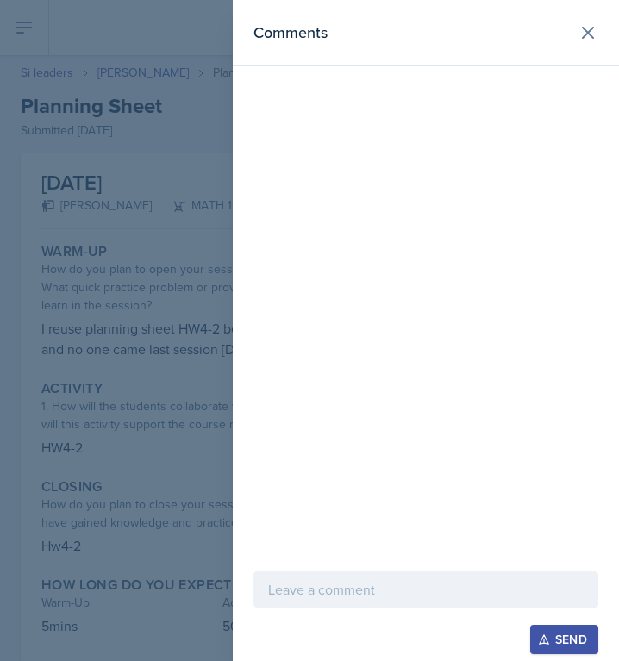
click at [360, 589] on p at bounding box center [426, 589] width 316 height 21
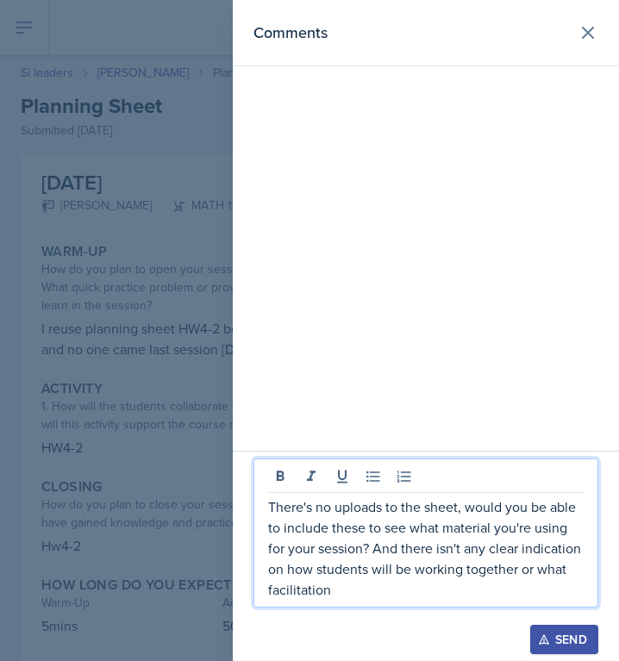
click at [166, 572] on div at bounding box center [309, 330] width 619 height 661
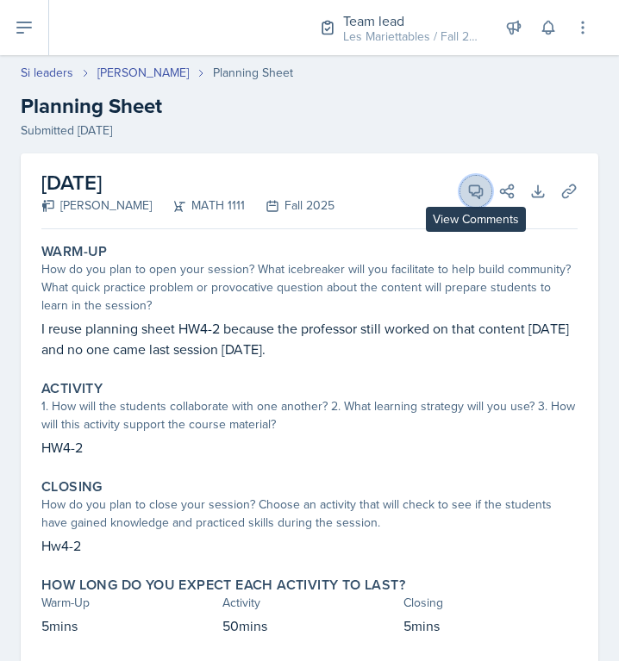
click at [476, 184] on icon at bounding box center [475, 191] width 17 height 17
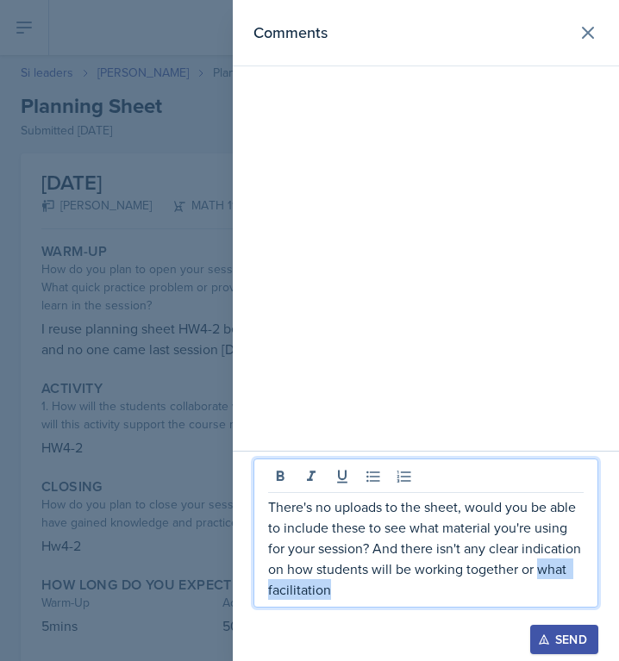
drag, startPoint x: 430, startPoint y: 586, endPoint x: 542, endPoint y: 571, distance: 113.1
click at [542, 571] on p "There's no uploads to the sheet, would you be able to include these to see what…" at bounding box center [426, 548] width 316 height 103
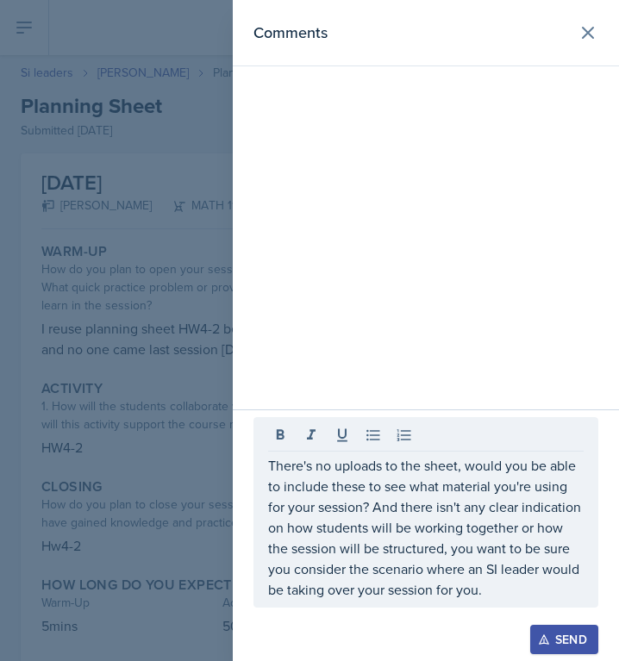
click at [556, 643] on div "Send" at bounding box center [565, 640] width 46 height 14
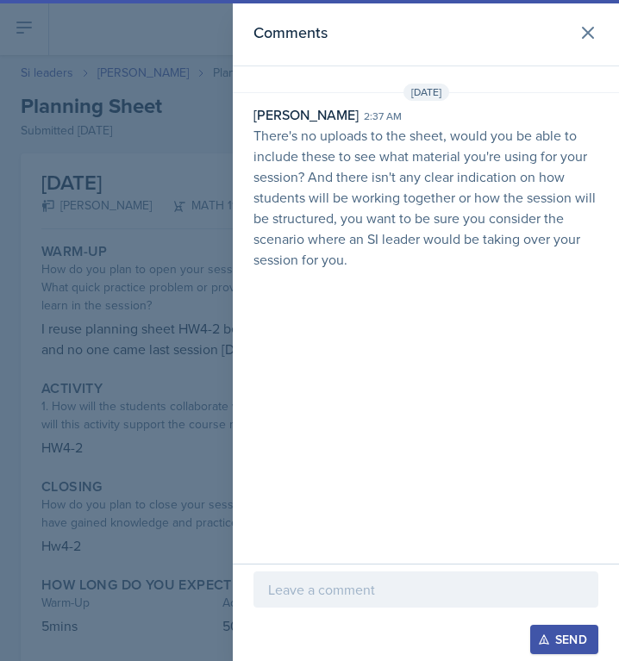
click at [113, 256] on div at bounding box center [309, 330] width 619 height 661
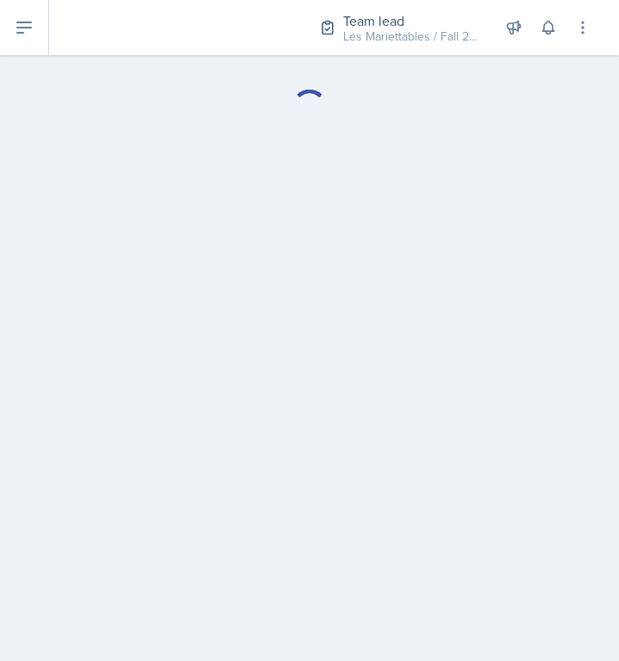
select select "Planning Sheets"
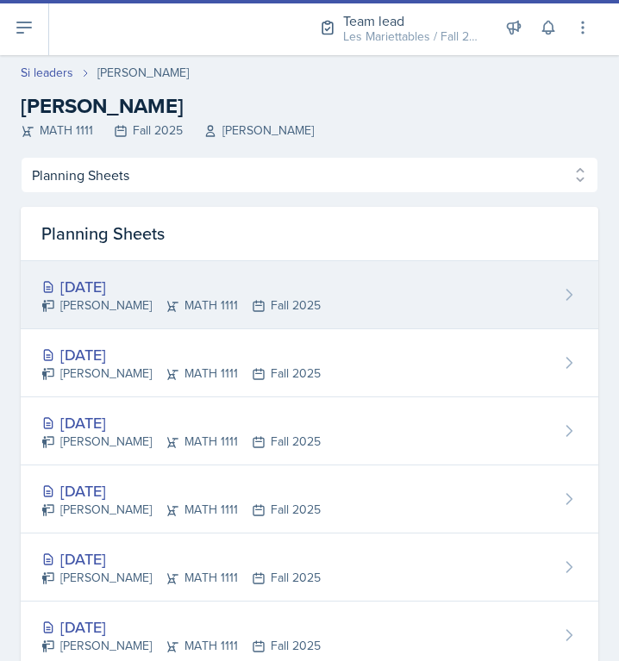
click at [166, 298] on div "Simmy Huynh MATH 1111 Fall 2025" at bounding box center [180, 306] width 279 height 18
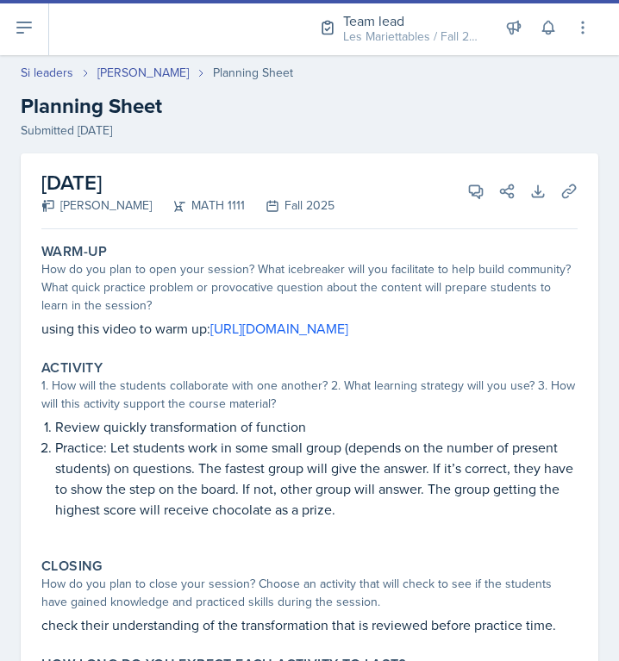
click at [453, 239] on div "Warm-Up How do you plan to open your session? What icebreaker will you facilita…" at bounding box center [309, 291] width 550 height 110
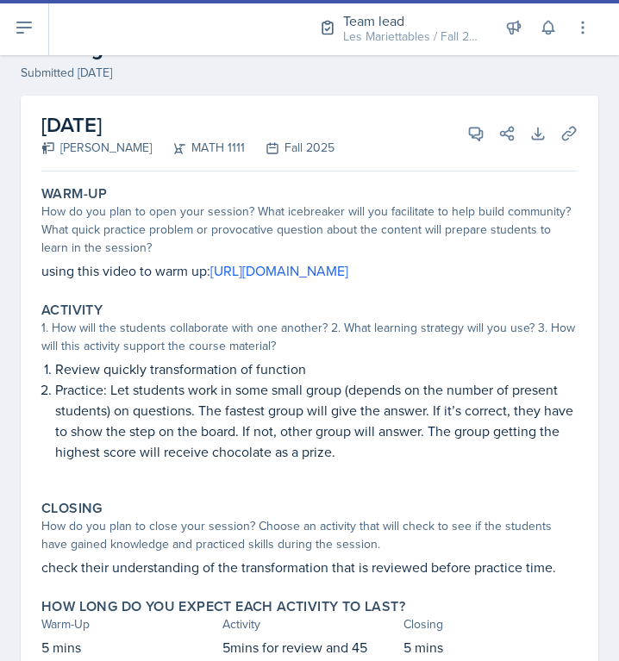
scroll to position [116, 0]
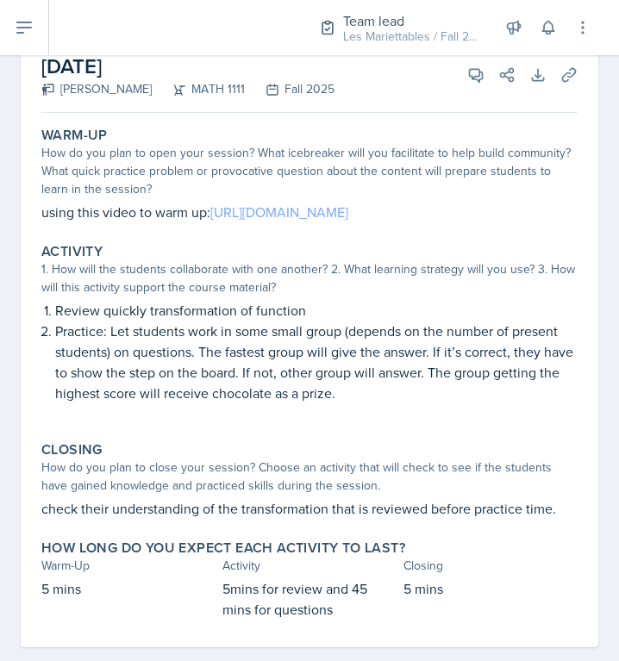
click at [348, 204] on link "https://www.youtube.com/watch?v=G1VmLofwcHE" at bounding box center [279, 212] width 138 height 19
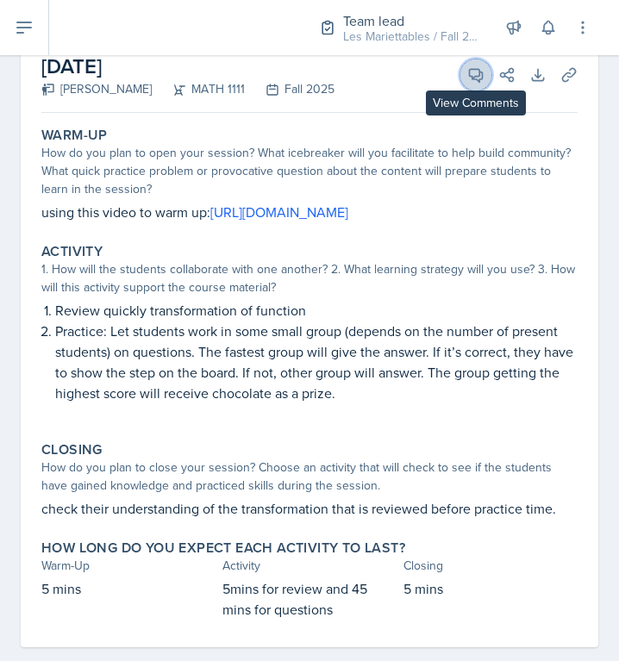
click at [470, 88] on button "View Comments" at bounding box center [475, 75] width 31 height 31
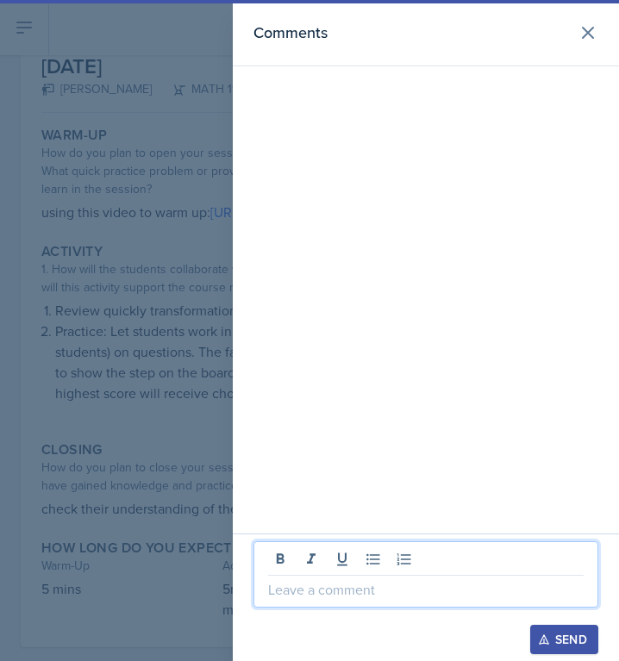
click at [322, 586] on p at bounding box center [426, 589] width 316 height 21
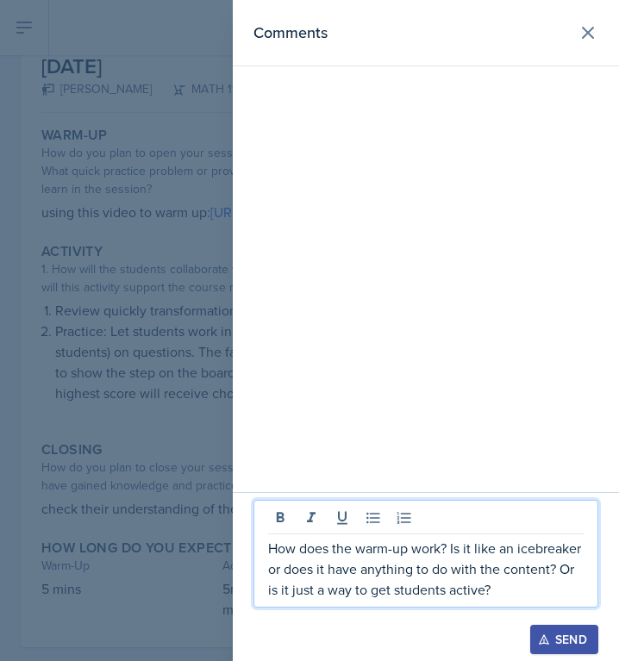
click at [54, 242] on div at bounding box center [309, 330] width 619 height 661
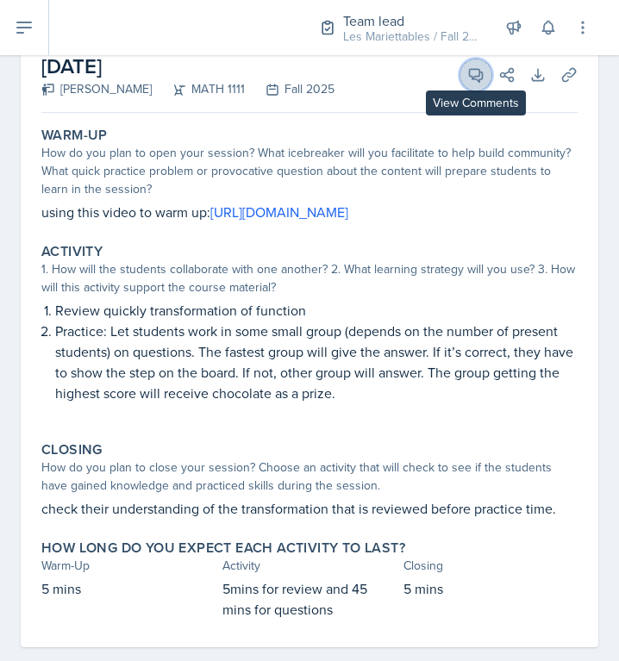
click at [471, 82] on icon at bounding box center [475, 74] width 17 height 17
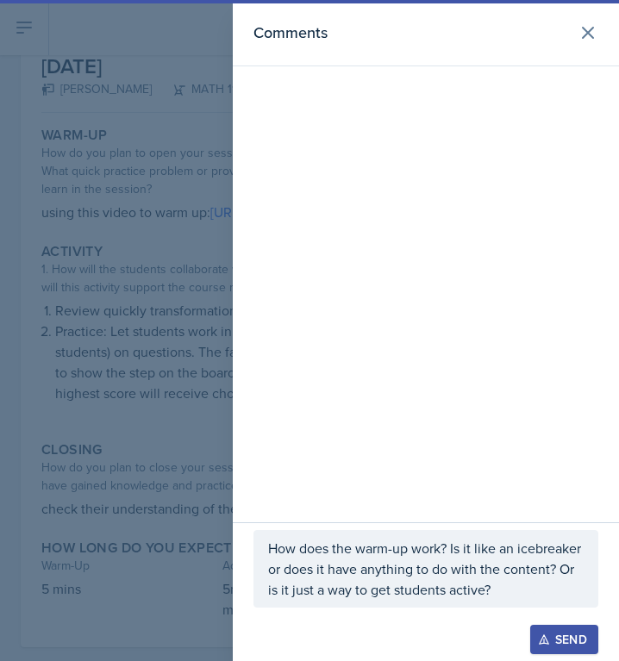
click at [502, 603] on div "How does the warm-up work? Is it like an icebreaker or does it have anything to…" at bounding box center [426, 569] width 345 height 78
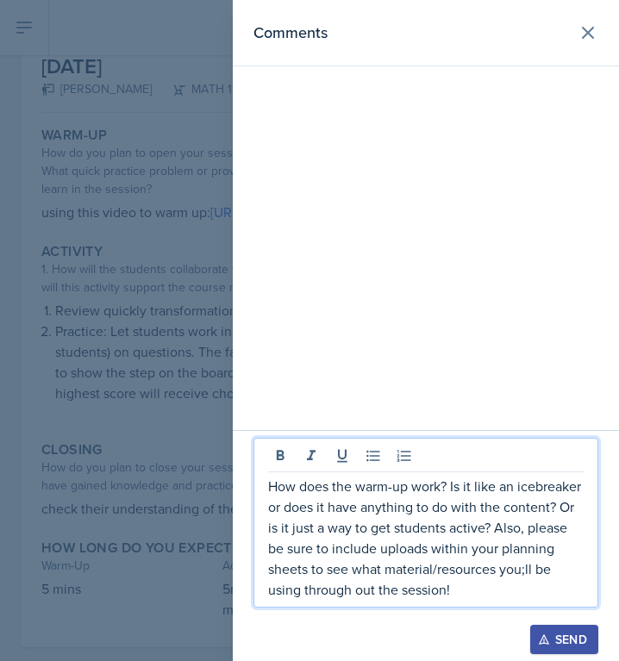
click at [191, 515] on div at bounding box center [309, 330] width 619 height 661
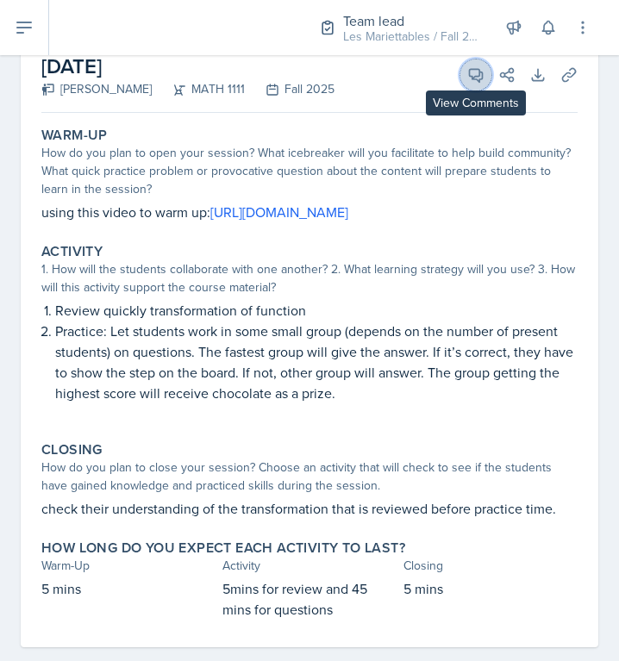
click at [471, 78] on icon at bounding box center [475, 74] width 17 height 17
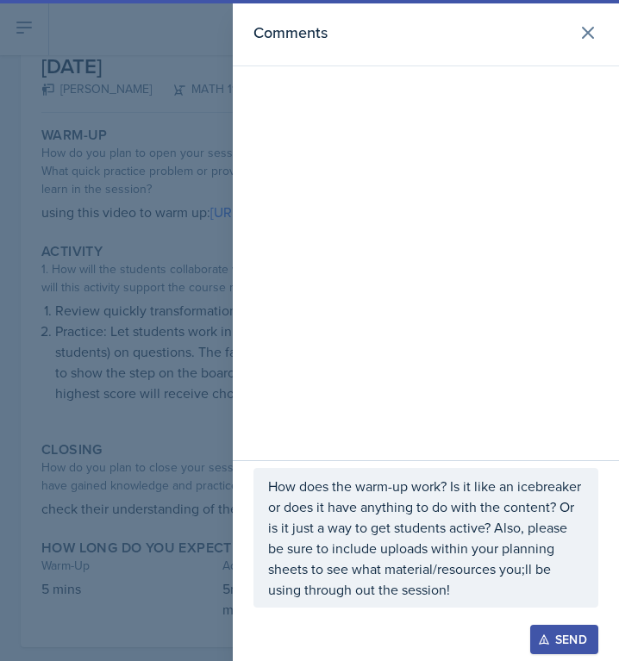
click at [459, 597] on p "How does the warm-up work? Is it like an icebreaker or does it have anything to…" at bounding box center [426, 538] width 316 height 124
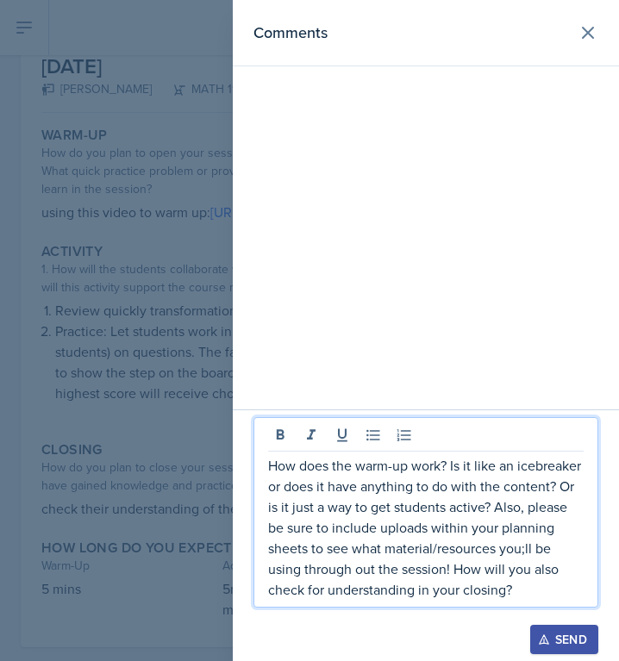
click at [529, 550] on p "How does the warm-up work? Is it like an icebreaker or does it have anything to…" at bounding box center [426, 527] width 316 height 145
click at [552, 630] on button "Send" at bounding box center [564, 639] width 68 height 29
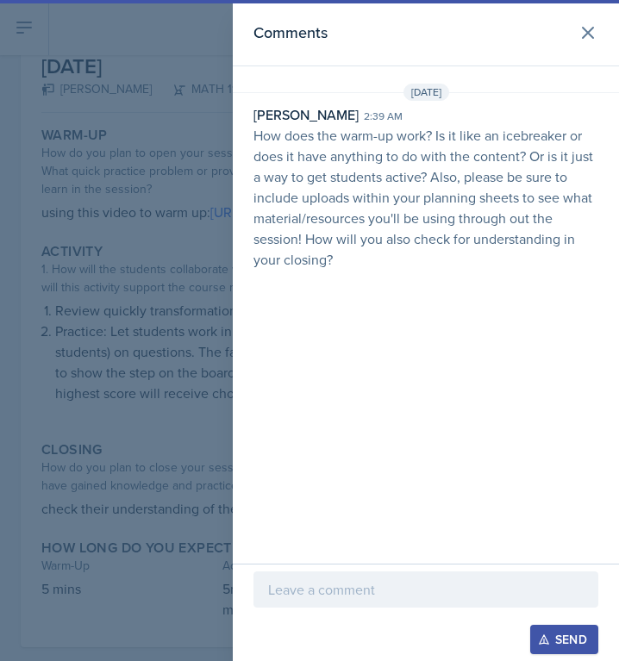
click at [108, 210] on div at bounding box center [309, 330] width 619 height 661
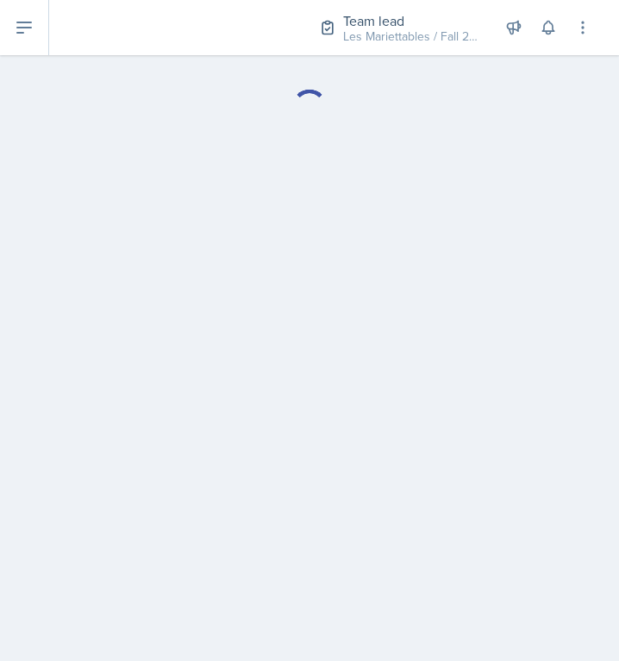
select select "Planning Sheets"
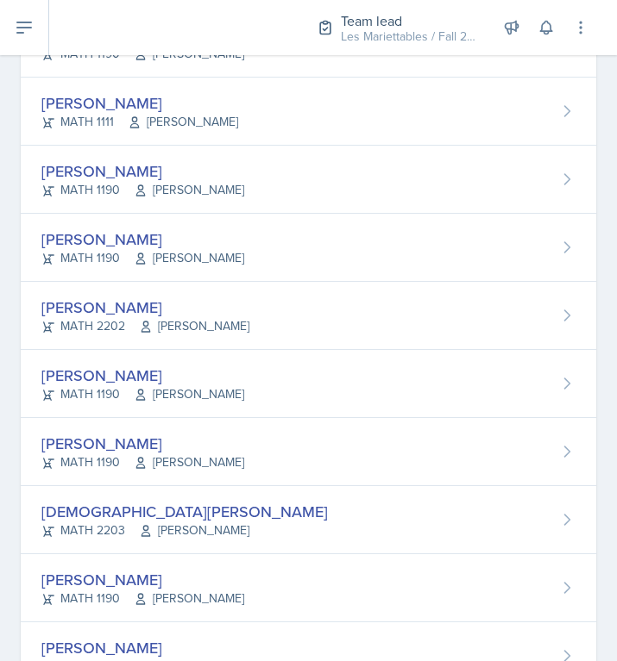
scroll to position [968, 0]
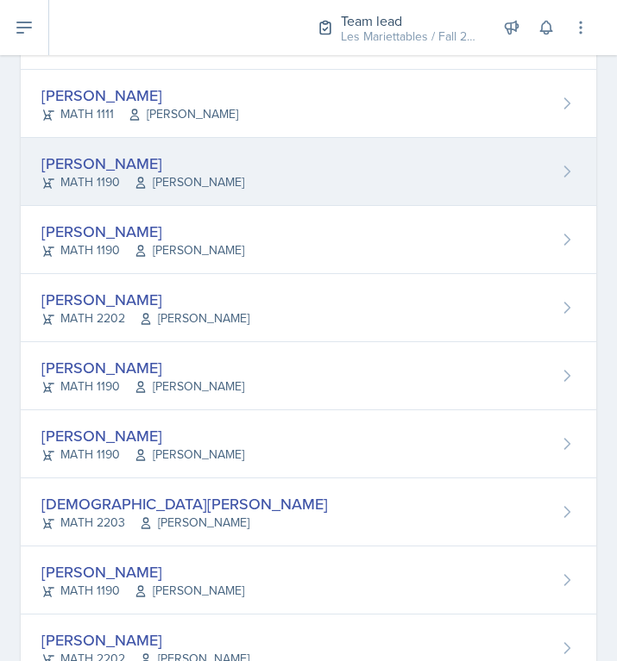
click at [211, 147] on div "William Little MATH 1190 Neda Yazdianpour" at bounding box center [308, 172] width 575 height 68
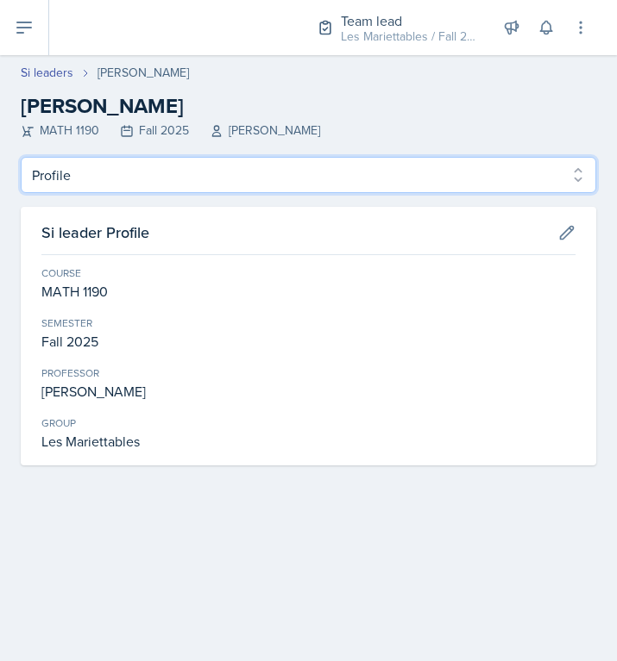
click at [21, 157] on select "Profile Planning Sheets Observation Forms Uploads" at bounding box center [308, 175] width 575 height 36
select select "Planning Sheets"
click option "Planning Sheets" at bounding box center [0, 0] width 0 height 0
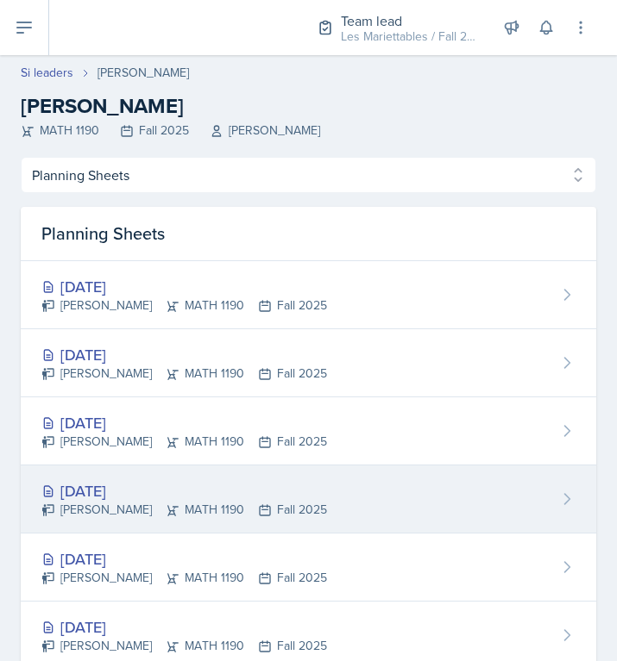
click at [398, 517] on div "Sep 23rd, 2025 William Little MATH 1190 Fall 2025" at bounding box center [308, 500] width 575 height 68
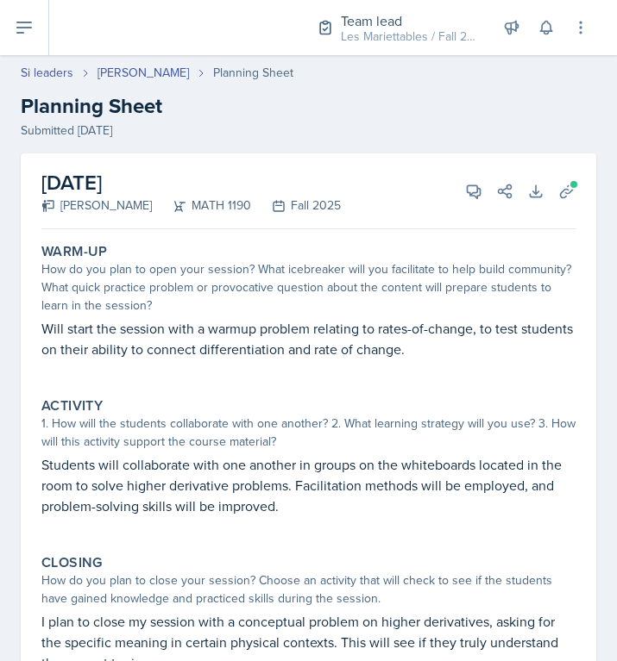
click at [364, 336] on p "Will start the session with a warmup problem relating to rates-of-change, to te…" at bounding box center [308, 338] width 534 height 41
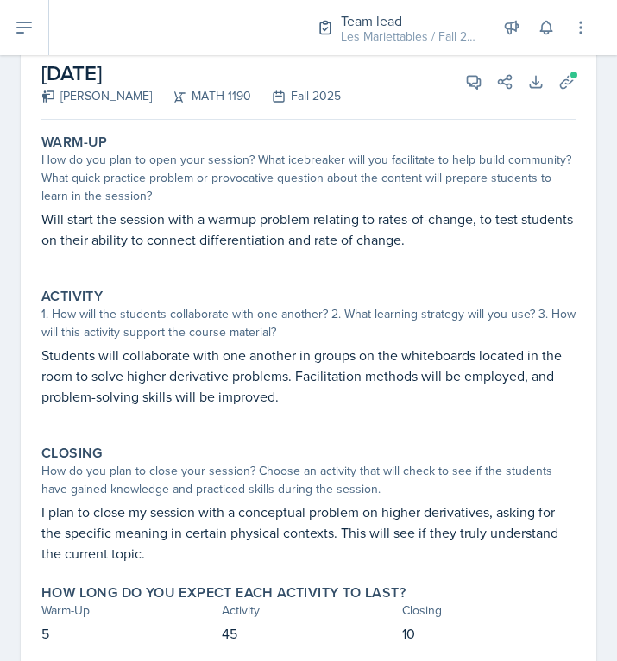
scroll to position [116, 0]
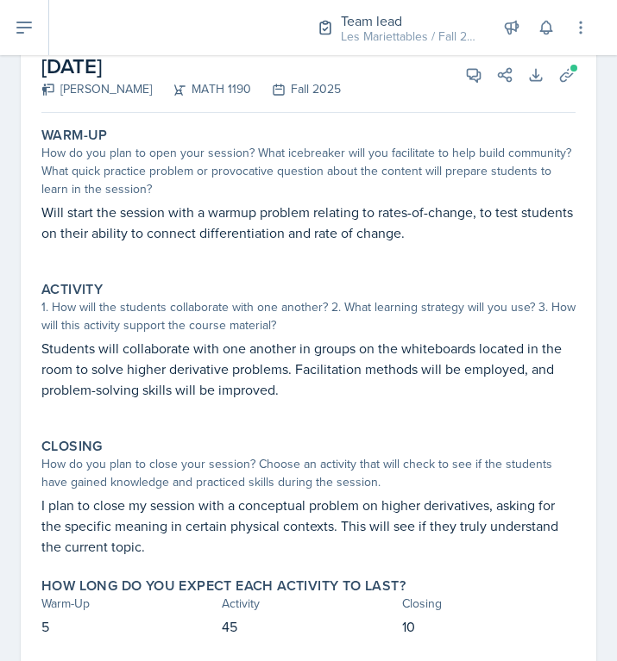
click at [521, 282] on div "Activity" at bounding box center [308, 289] width 534 height 17
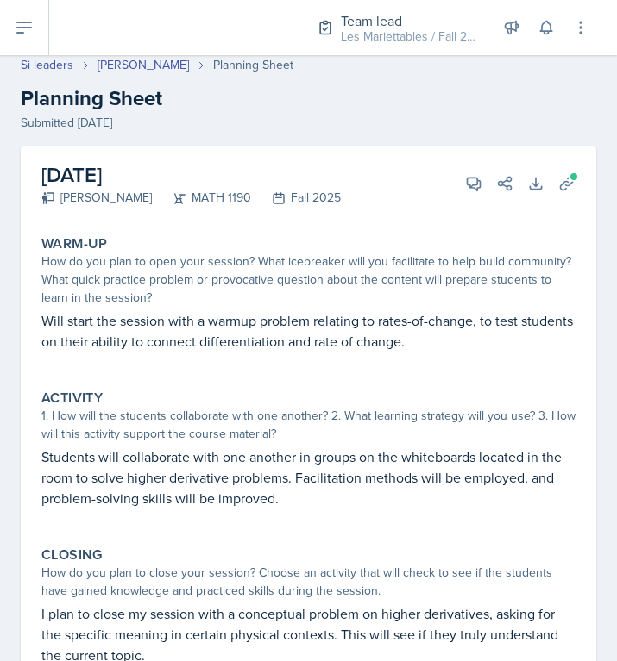
scroll to position [0, 0]
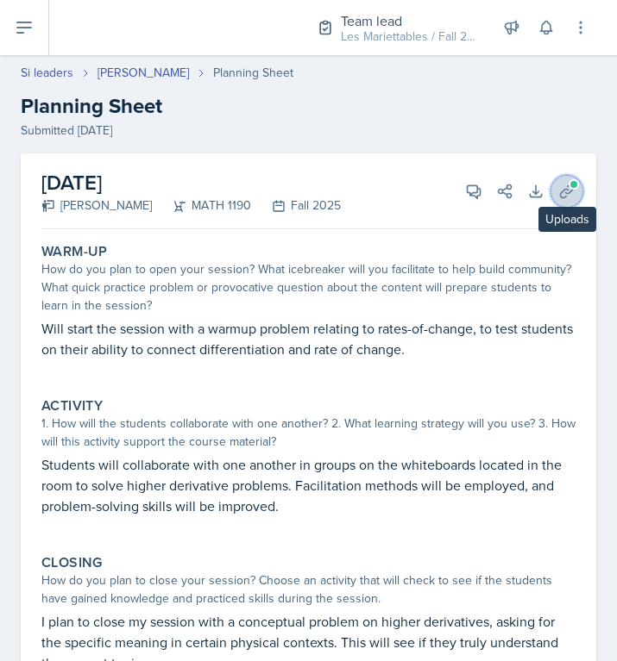
click at [567, 193] on icon at bounding box center [566, 191] width 13 height 13
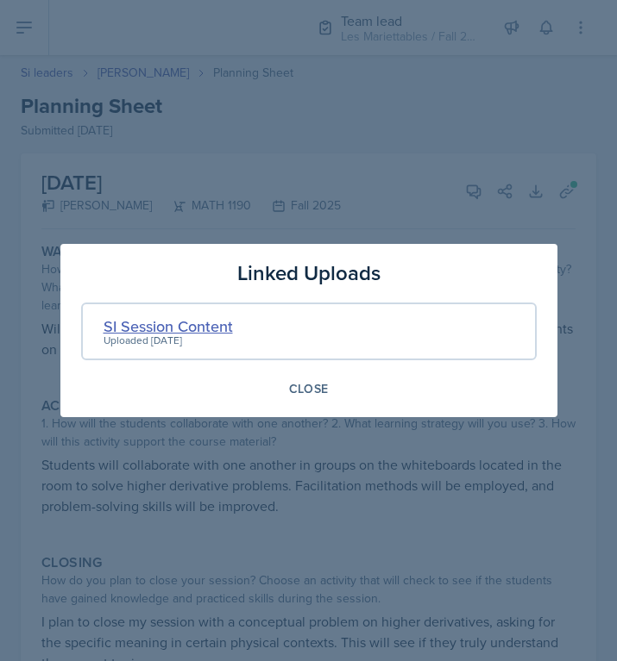
click at [228, 323] on div "SI Session Content" at bounding box center [167, 326] width 129 height 23
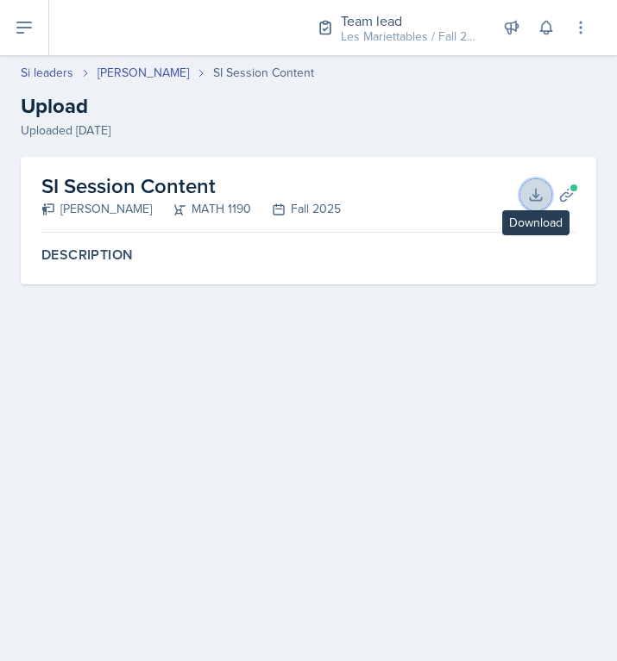
click at [535, 192] on icon at bounding box center [535, 194] width 17 height 17
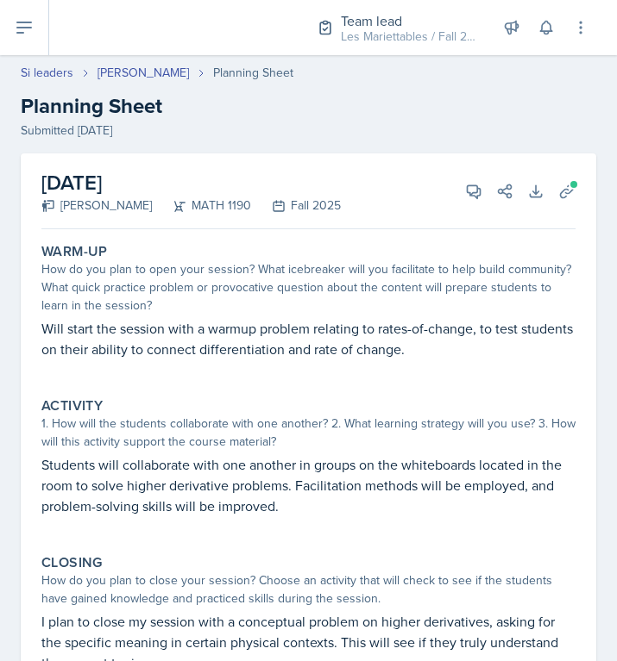
click at [170, 407] on div "Activity" at bounding box center [308, 406] width 534 height 17
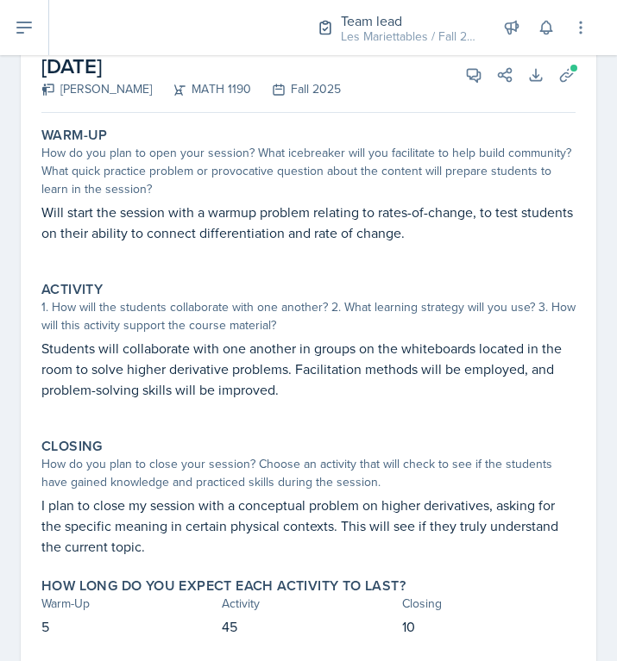
scroll to position [161, 0]
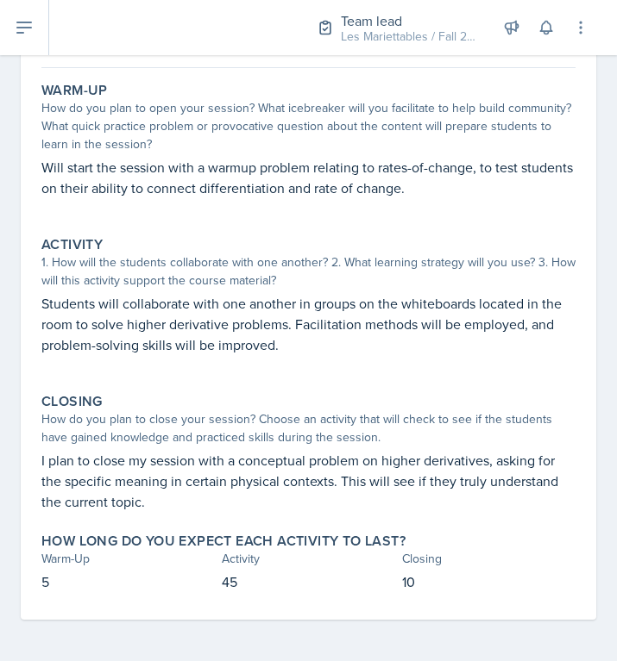
click at [334, 185] on p "Will start the session with a warmup problem relating to rates-of-change, to te…" at bounding box center [308, 177] width 534 height 41
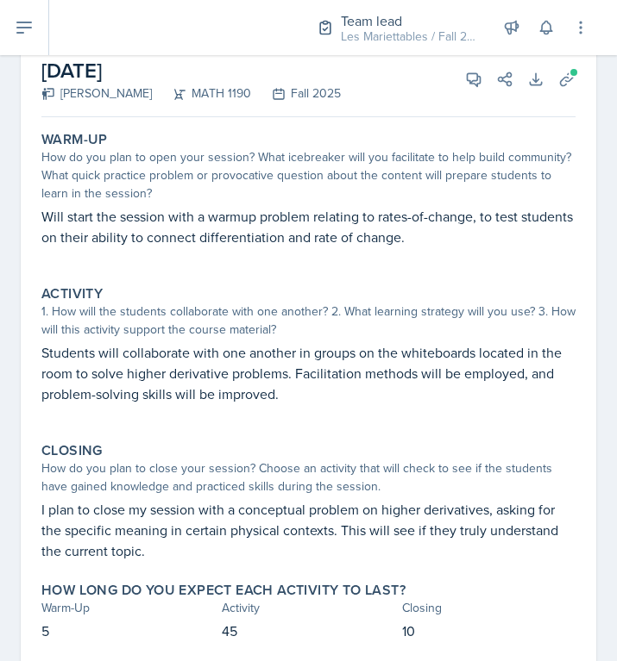
scroll to position [103, 0]
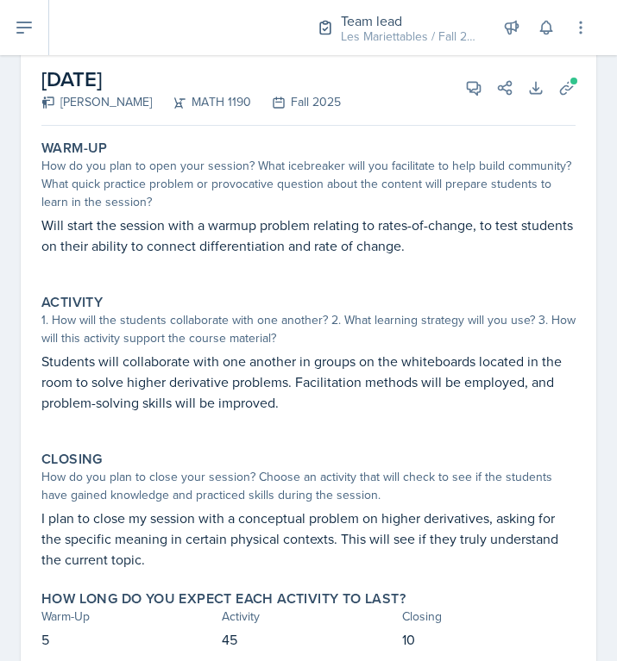
click at [152, 422] on p at bounding box center [308, 421] width 534 height 17
click at [465, 97] on button "View Comments" at bounding box center [473, 87] width 31 height 31
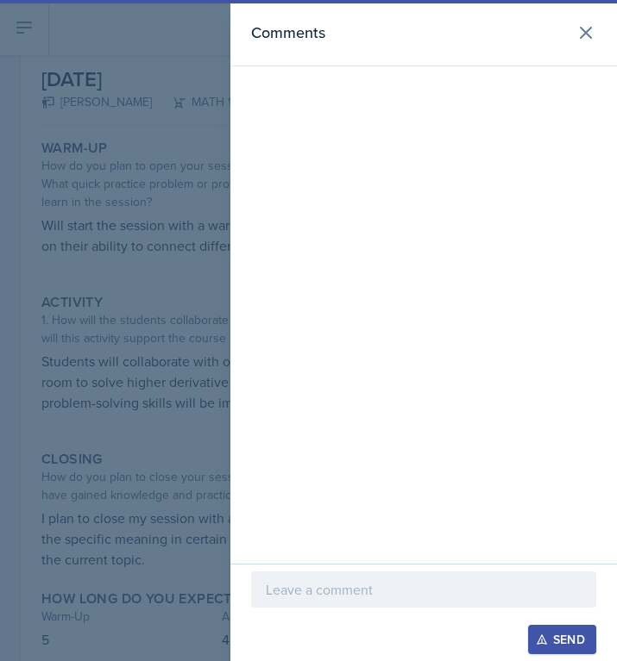
click at [287, 610] on div at bounding box center [423, 616] width 345 height 17
click at [312, 586] on p at bounding box center [424, 589] width 316 height 21
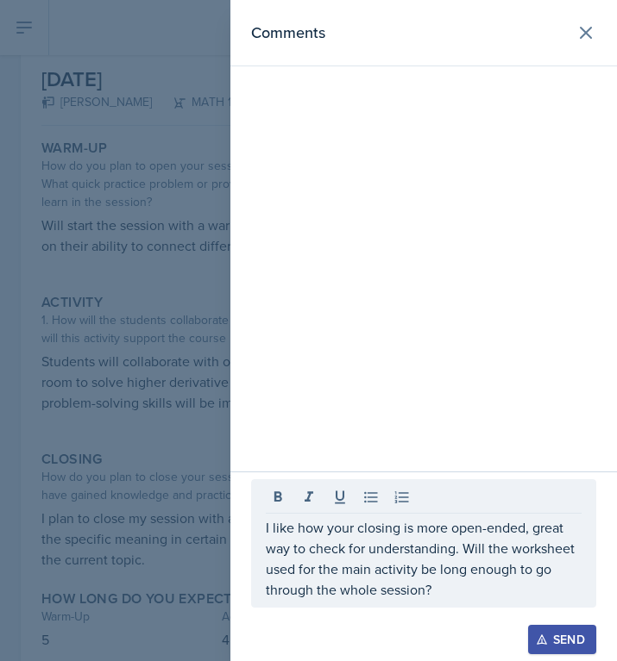
click at [106, 323] on div at bounding box center [308, 330] width 617 height 661
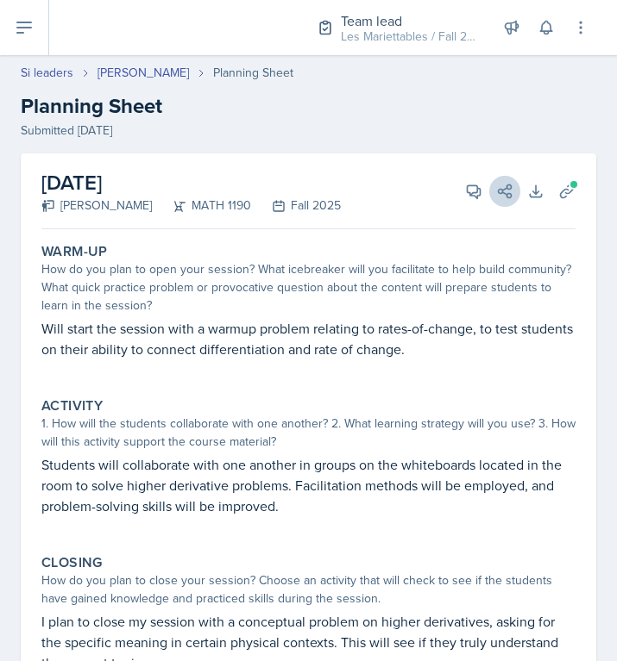
scroll to position [2, 0]
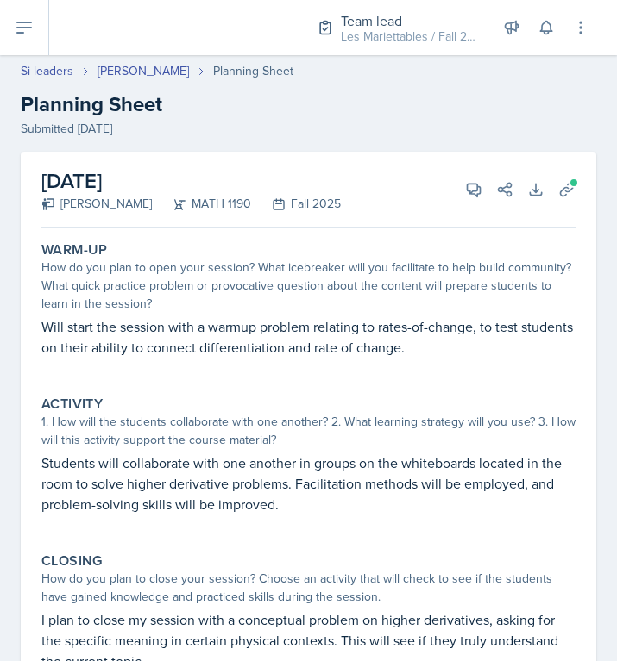
click at [395, 356] on p "Will start the session with a warmup problem relating to rates-of-change, to te…" at bounding box center [308, 336] width 534 height 41
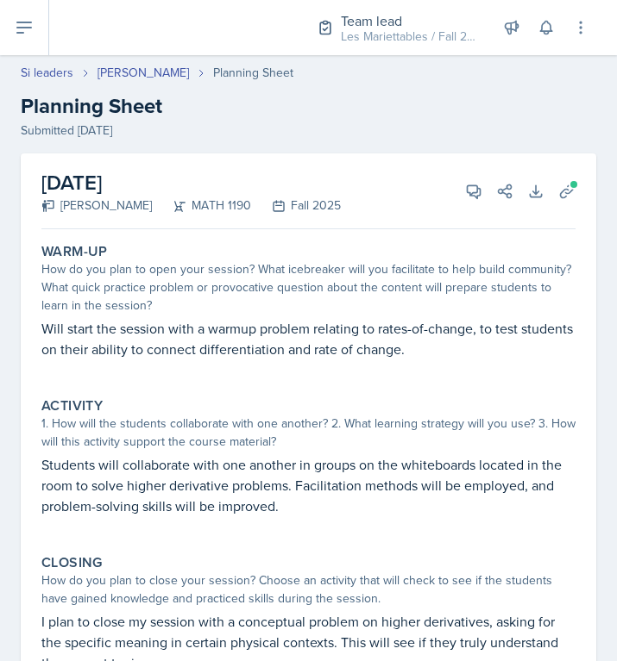
scroll to position [161, 0]
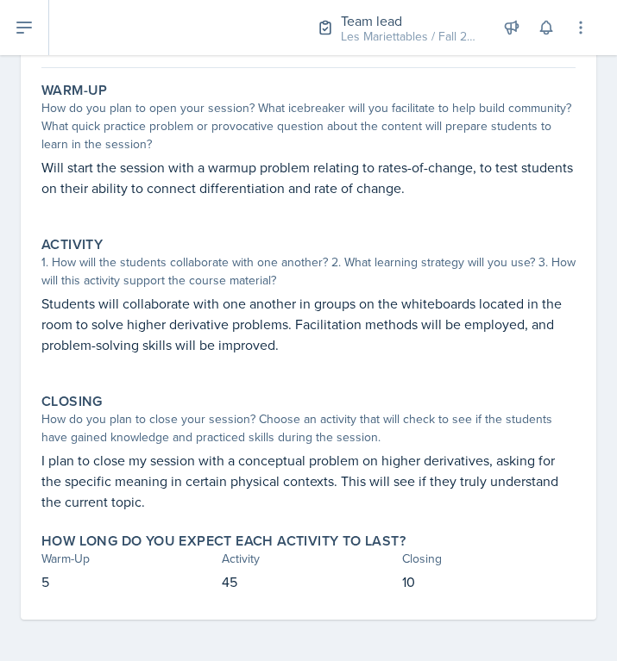
click at [529, 268] on div "1. How will the students collaborate with one another? 2. What learning strateg…" at bounding box center [308, 272] width 534 height 36
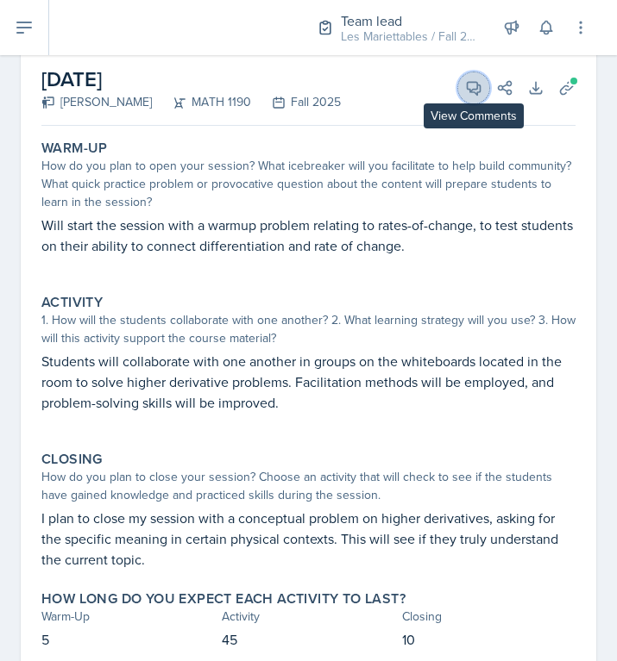
click at [475, 78] on button "View Comments" at bounding box center [473, 87] width 31 height 31
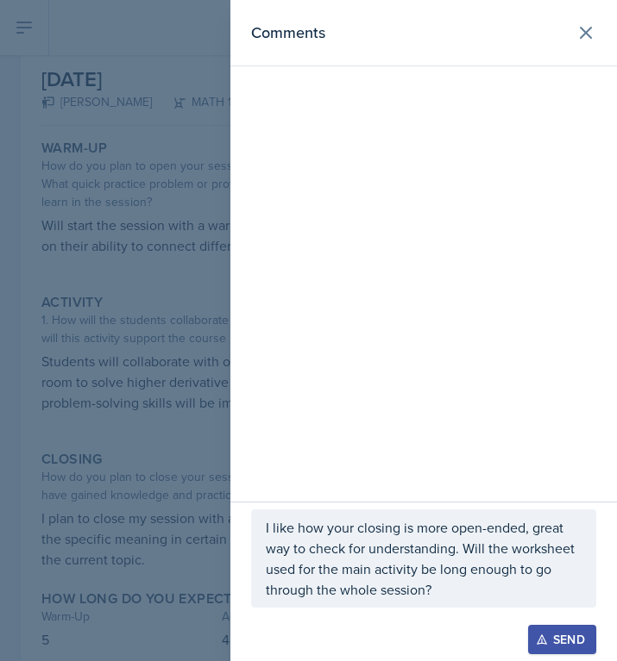
click at [442, 598] on p "I like how your closing is more open-ended, great way to check for understandin…" at bounding box center [424, 558] width 316 height 83
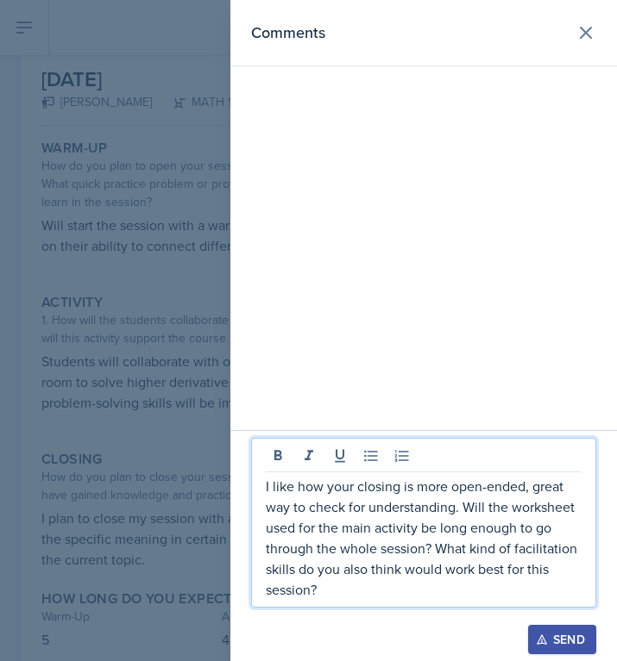
click at [540, 627] on button "Send" at bounding box center [562, 639] width 68 height 29
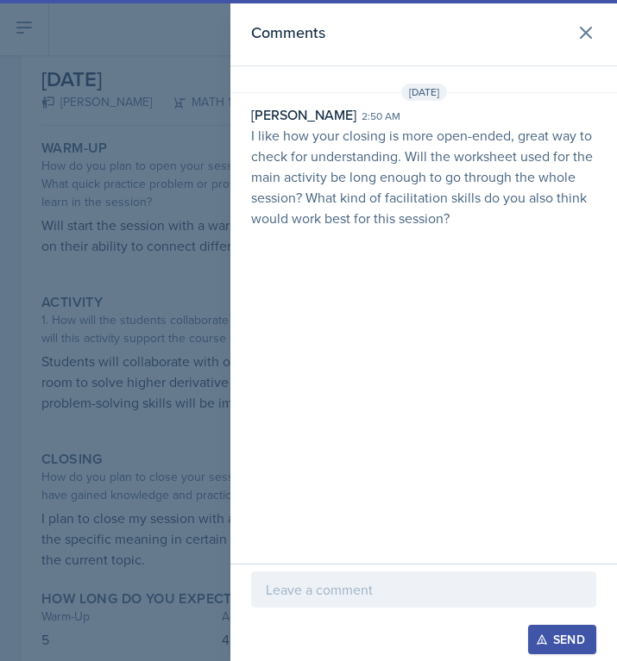
click at [173, 284] on div at bounding box center [308, 330] width 617 height 661
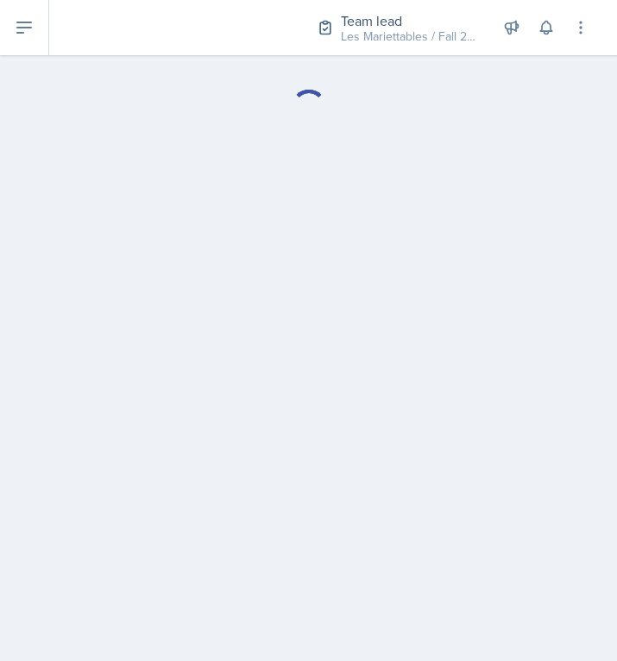
select select "Planning Sheets"
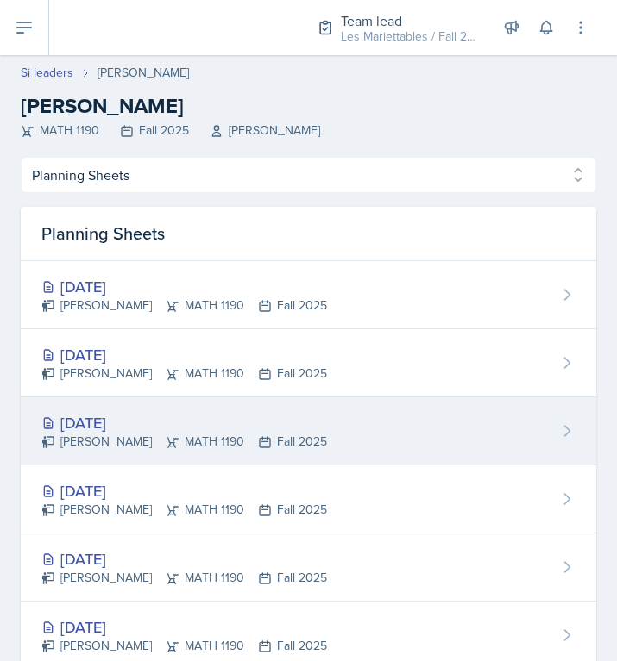
click at [182, 451] on div "William Little MATH 1190 Fall 2025" at bounding box center [183, 442] width 285 height 18
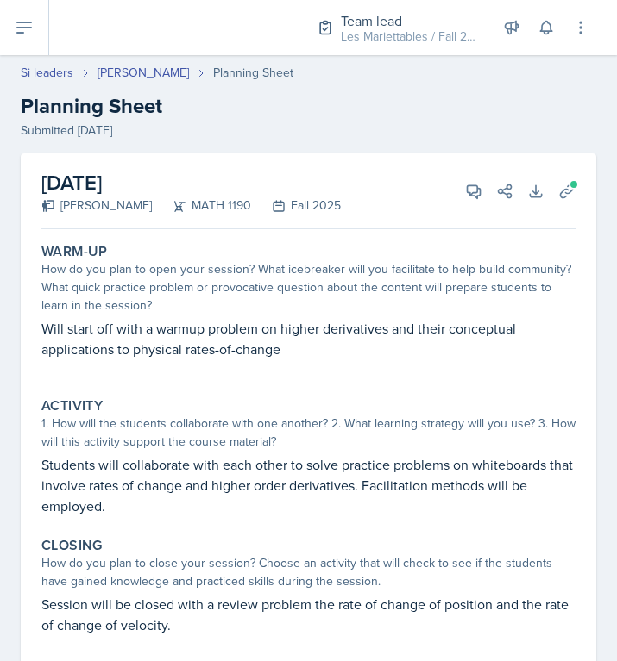
click at [359, 453] on div "Activity 1. How will the students collaborate with one another? 2. What learnin…" at bounding box center [308, 457] width 548 height 133
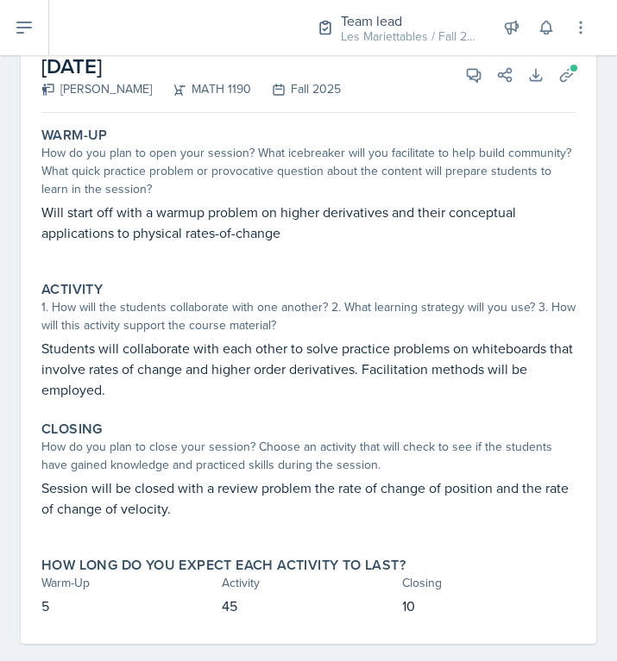
scroll to position [58, 0]
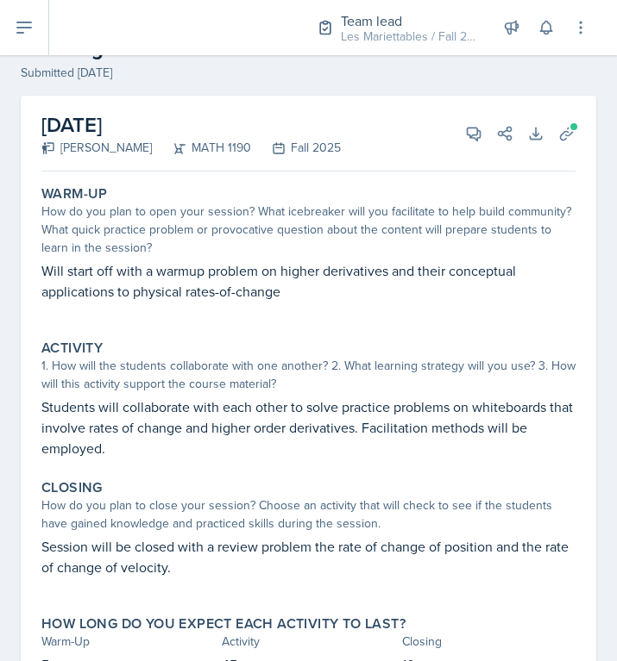
click at [580, 122] on div "September 26th, 2025 William Little MATH 1190 Fall 2025 View Comments Comments …" at bounding box center [308, 399] width 575 height 607
click at [573, 127] on span at bounding box center [573, 127] width 10 height 10
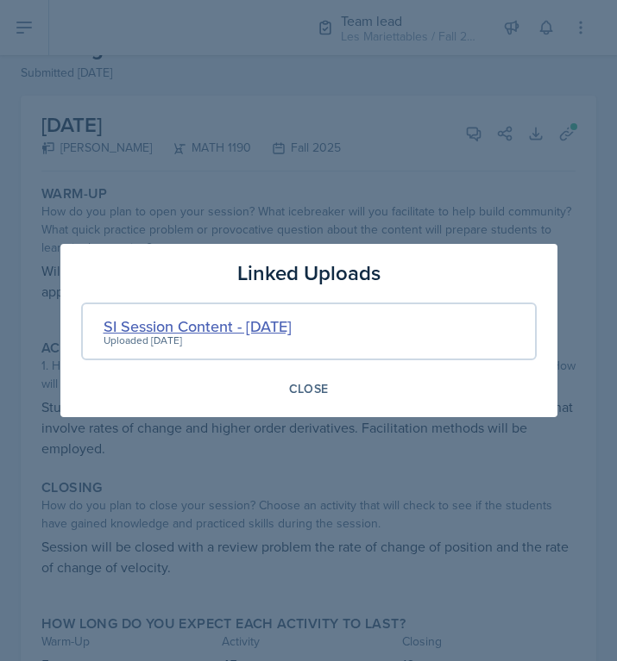
click at [219, 332] on div "SI Session Content - 9-25-2025" at bounding box center [197, 326] width 188 height 23
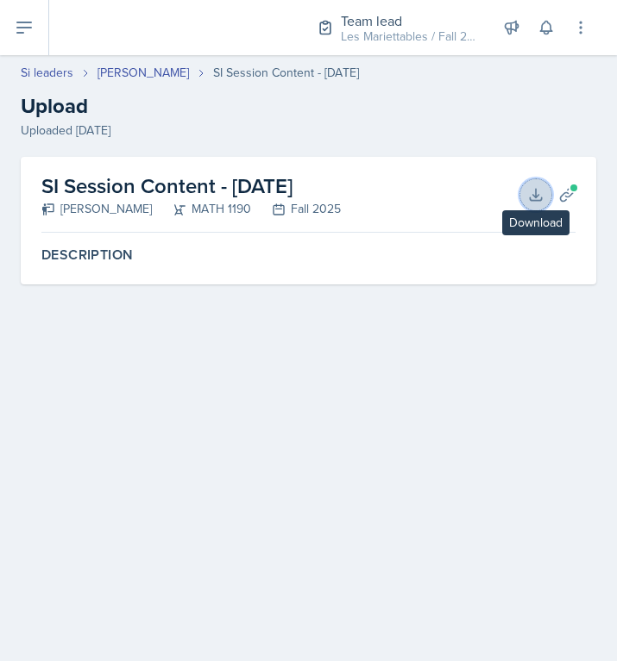
click at [532, 190] on icon at bounding box center [535, 194] width 17 height 17
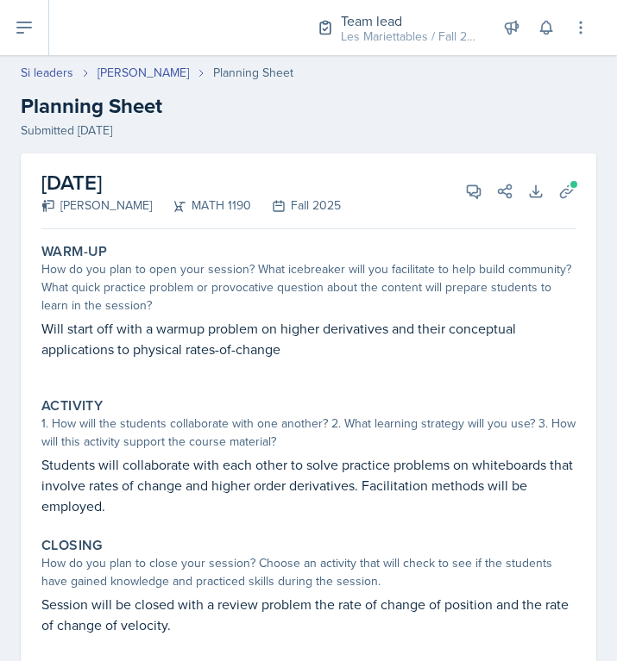
click at [222, 452] on div "Activity 1. How will the students collaborate with one another? 2. What learnin…" at bounding box center [308, 457] width 548 height 133
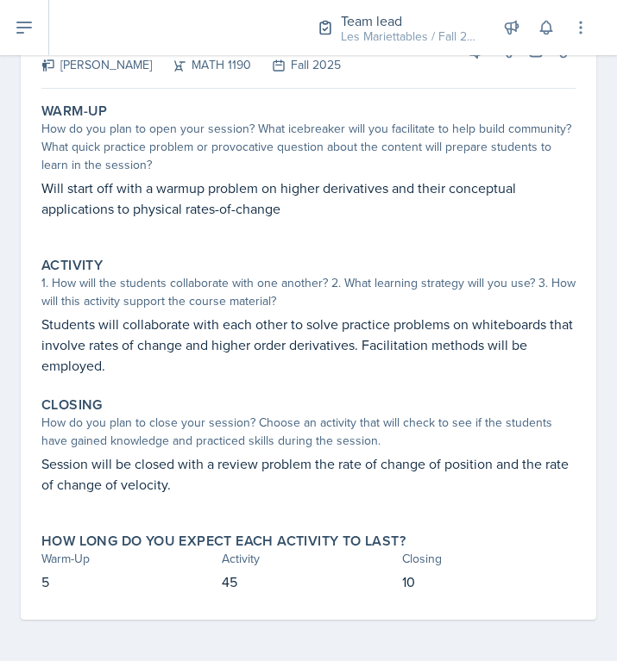
scroll to position [83, 0]
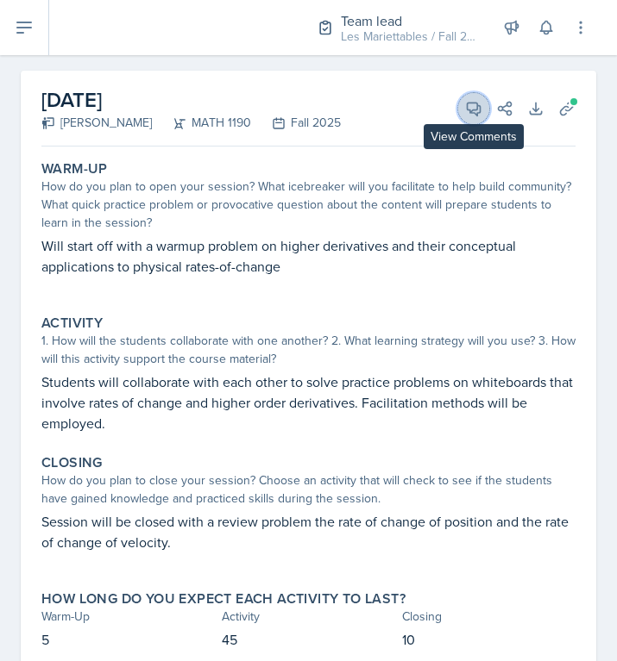
click at [479, 105] on span at bounding box center [479, 102] width 9 height 9
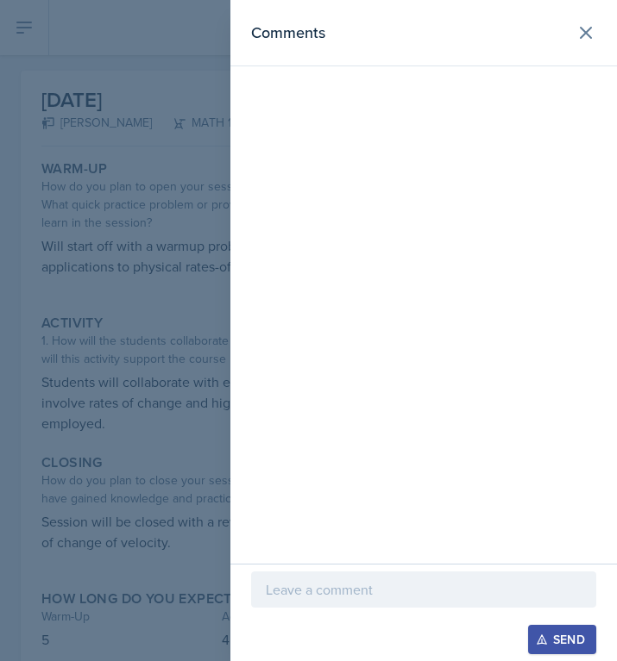
click at [452, 575] on div at bounding box center [423, 590] width 345 height 36
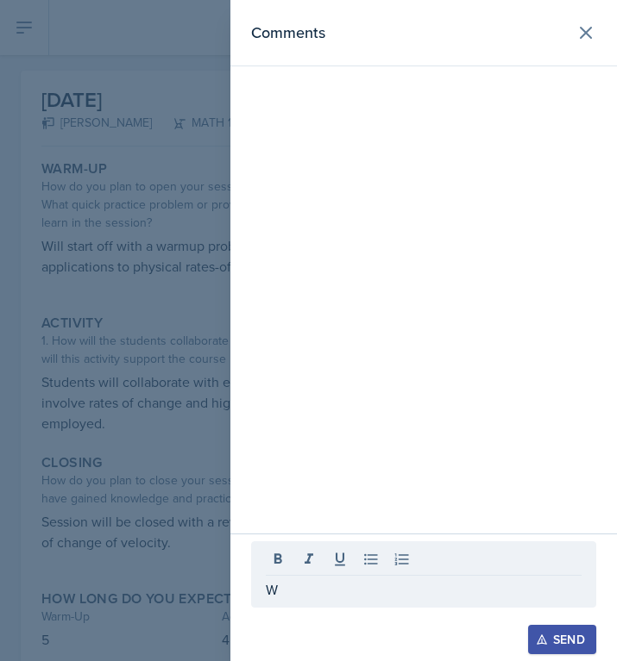
click at [291, 586] on p "W" at bounding box center [424, 589] width 316 height 21
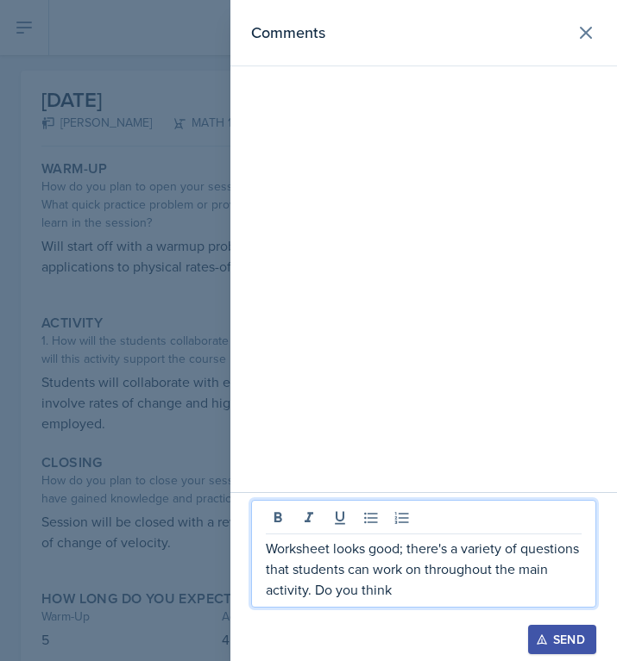
click at [78, 491] on div at bounding box center [308, 330] width 617 height 661
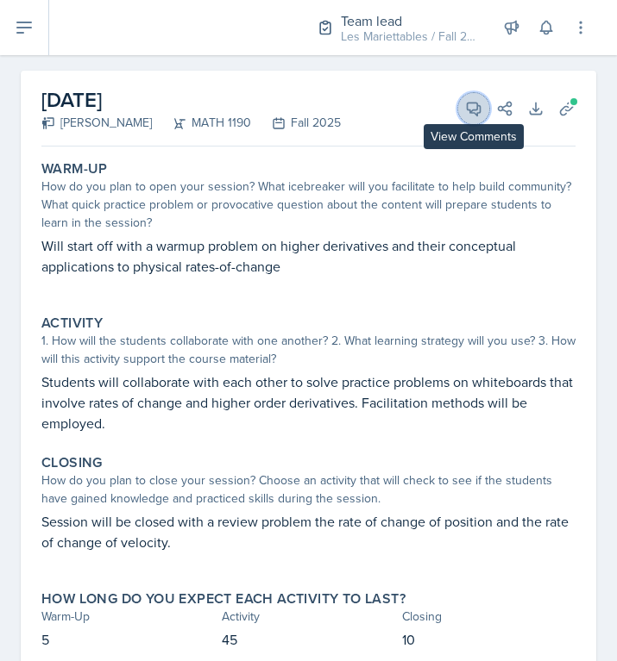
click at [475, 116] on icon at bounding box center [473, 108] width 17 height 17
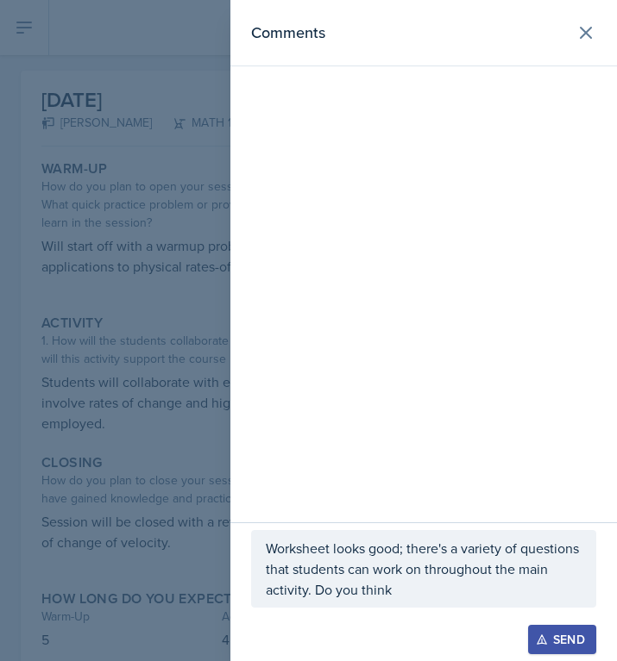
click at [430, 606] on div "Worksheet looks good; there's a variety of questions that students can work on …" at bounding box center [423, 569] width 345 height 78
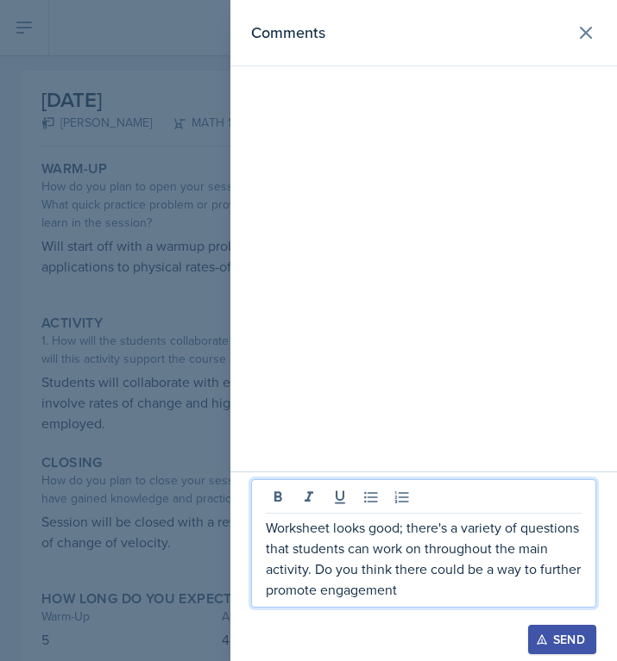
click at [204, 460] on div at bounding box center [308, 330] width 617 height 661
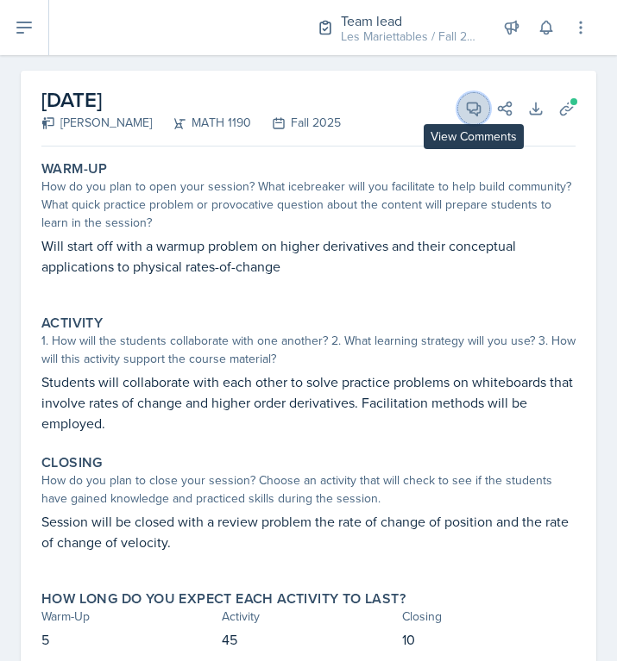
click at [475, 112] on icon at bounding box center [473, 108] width 17 height 17
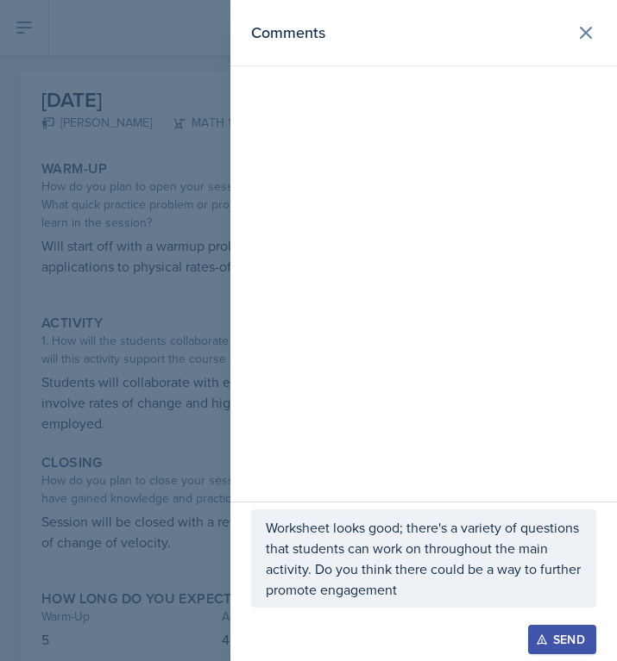
click at [461, 600] on div "Worksheet looks good; there's a variety of questions that students can work on …" at bounding box center [423, 559] width 345 height 98
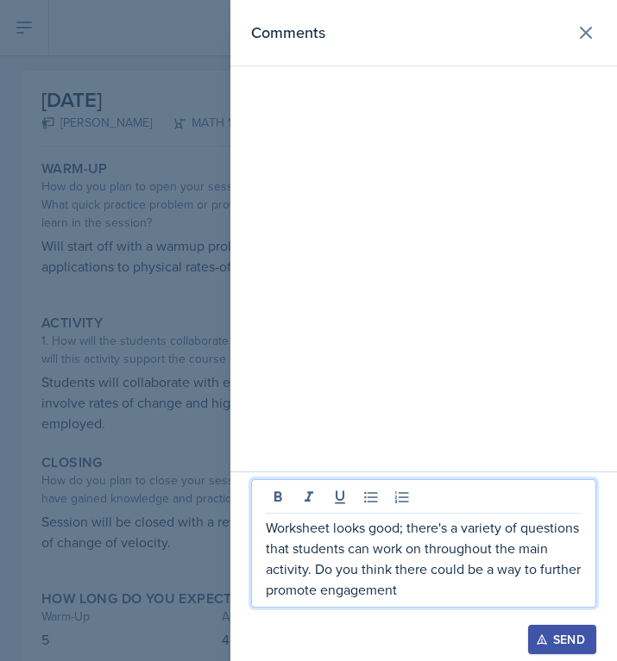
drag, startPoint x: 465, startPoint y: 592, endPoint x: 511, endPoint y: 573, distance: 50.6
click at [511, 573] on p "Worksheet looks good; there's a variety of questions that students can work on …" at bounding box center [424, 558] width 316 height 83
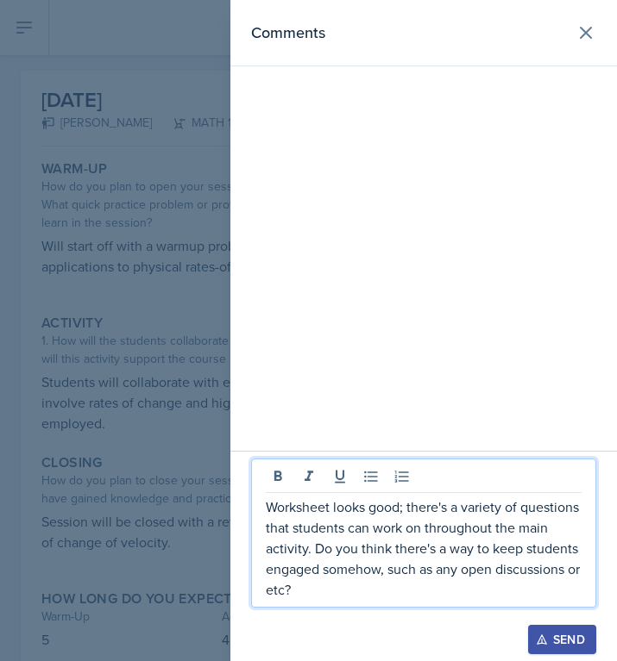
click at [561, 623] on div at bounding box center [423, 616] width 345 height 17
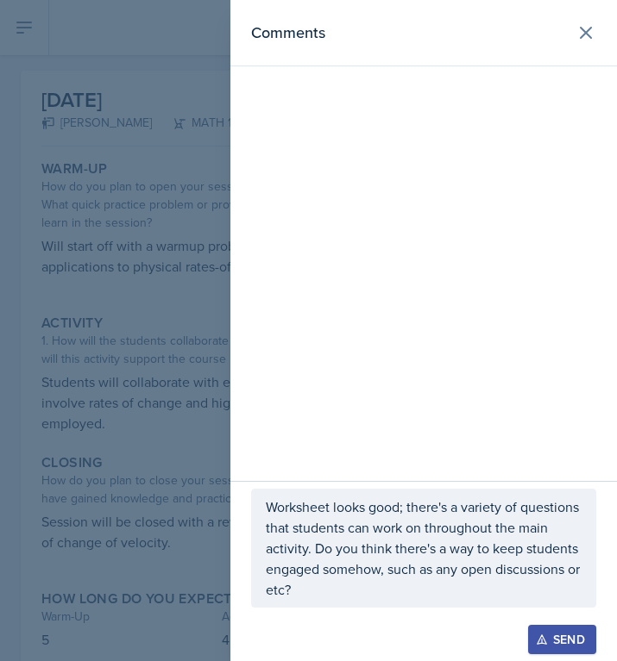
click at [564, 633] on div "Send" at bounding box center [562, 640] width 46 height 14
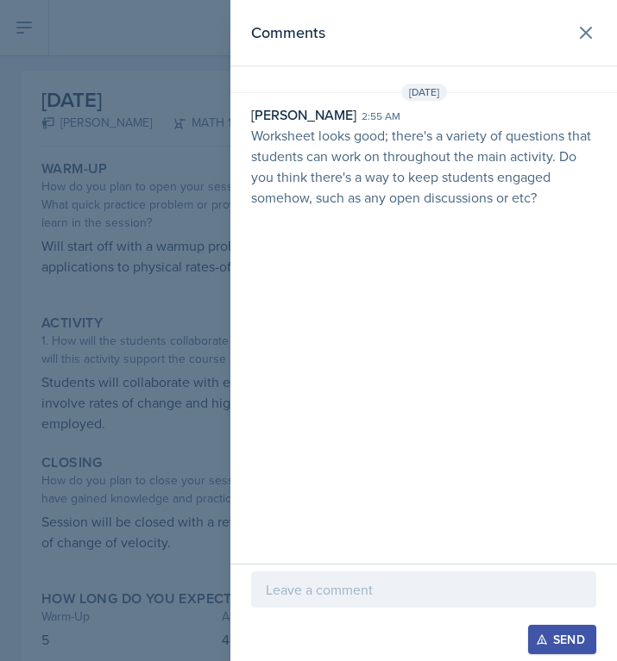
click at [122, 280] on div at bounding box center [308, 330] width 617 height 661
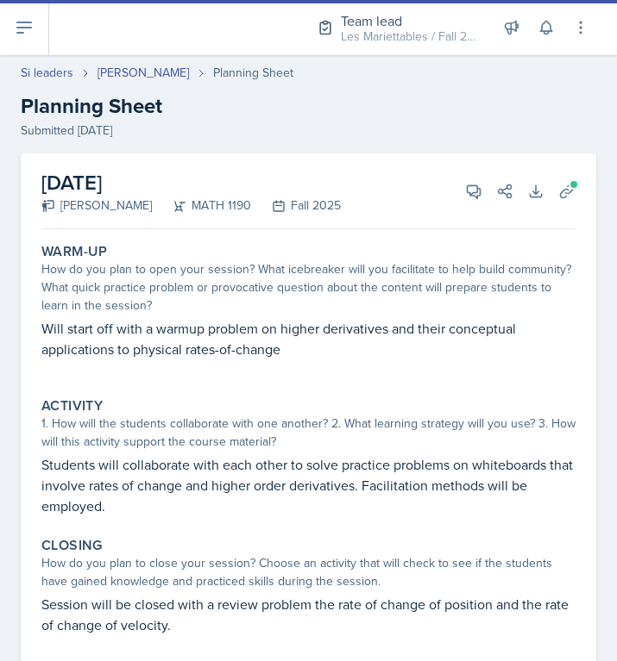
select select "Planning Sheets"
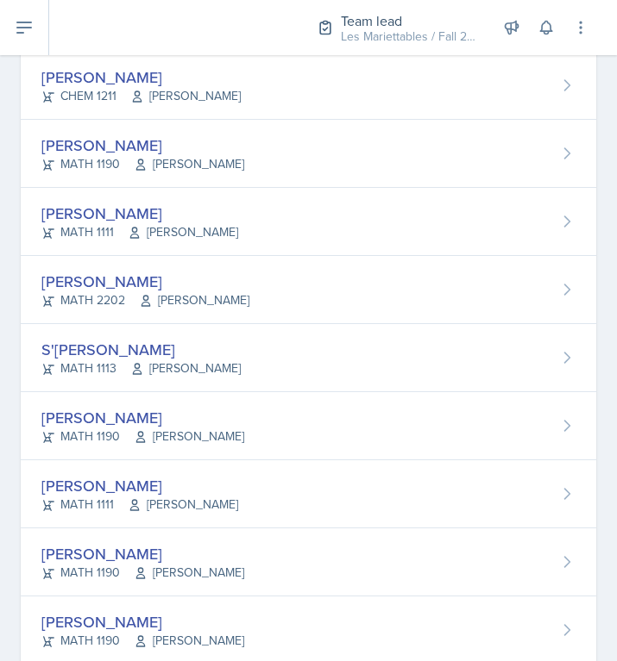
scroll to position [585, 0]
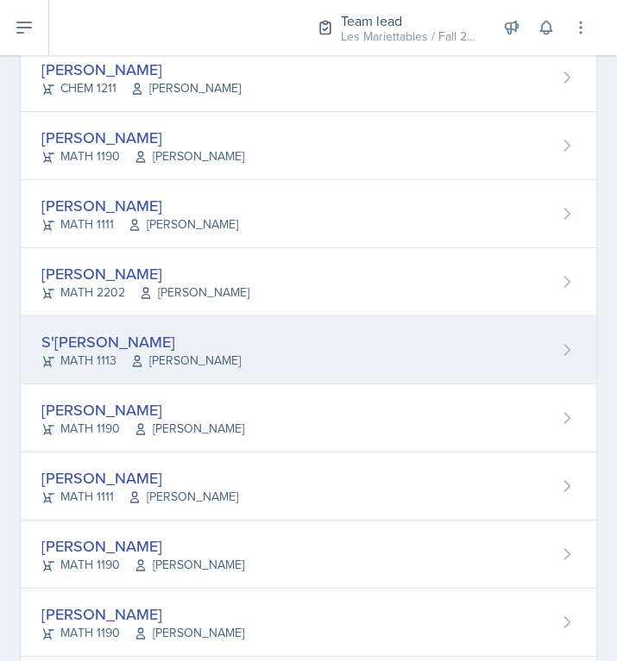
click at [478, 334] on div "S'dhari Hardy MATH 1113 Pengcheng Xiao" at bounding box center [308, 350] width 575 height 68
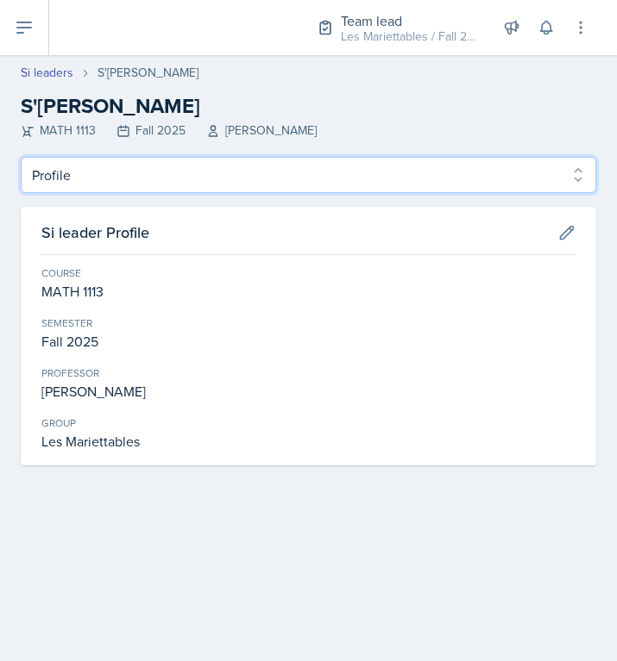
click at [21, 157] on select "Profile Planning Sheets Observation Forms Uploads" at bounding box center [308, 175] width 575 height 36
select select "Planning Sheets"
click option "Planning Sheets" at bounding box center [0, 0] width 0 height 0
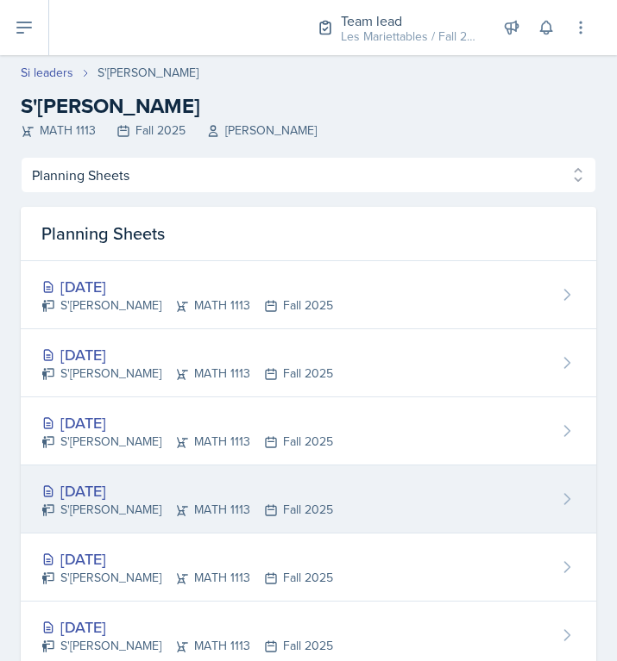
click at [103, 521] on div "Sep 23rd, 2025 S'dhari Hardy MATH 1113 Fall 2025" at bounding box center [308, 500] width 575 height 68
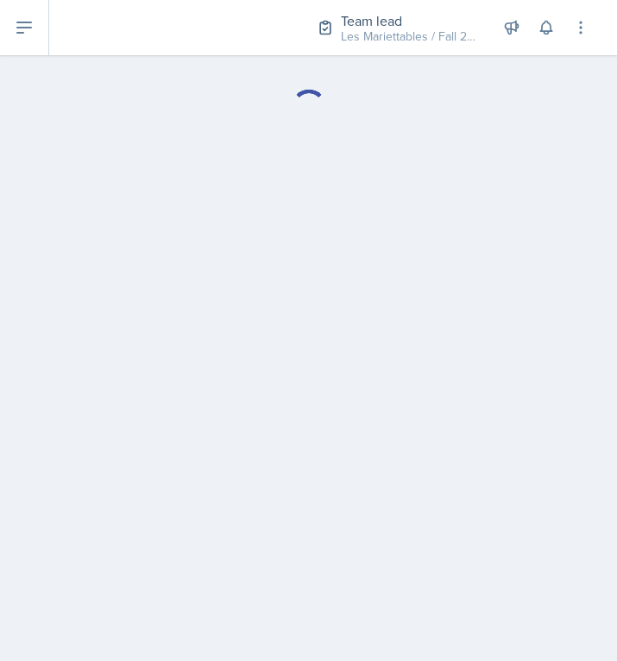
select select "Planning Sheets"
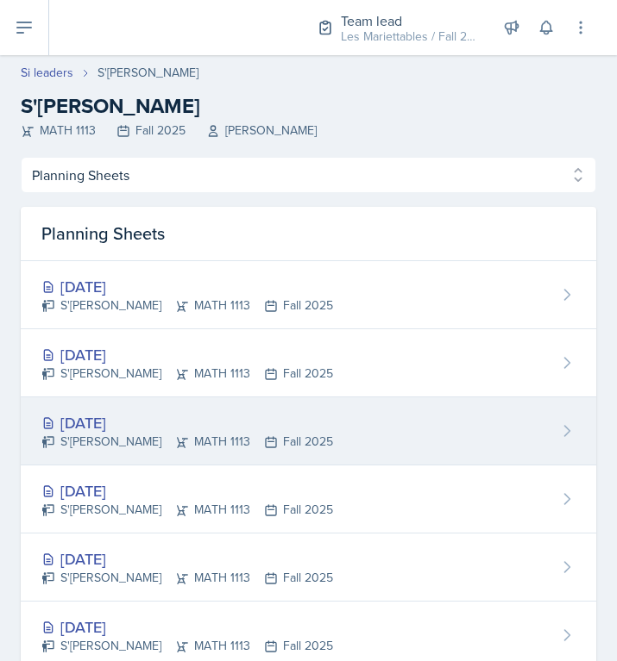
click at [104, 437] on div "S'dhari Hardy MATH 1113 Fall 2025" at bounding box center [186, 442] width 291 height 18
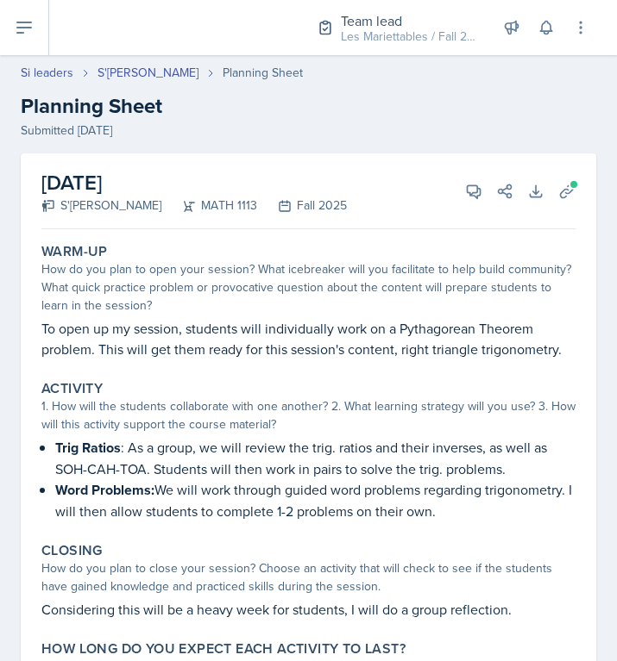
select select "Planning Sheets"
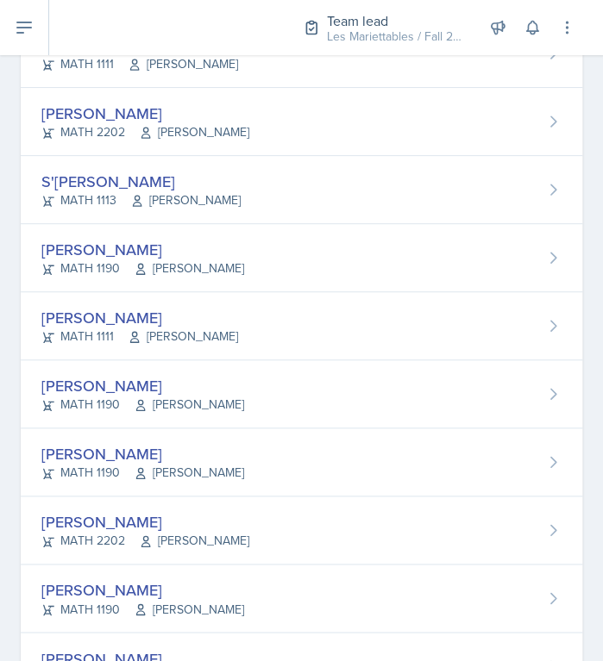
scroll to position [716, 0]
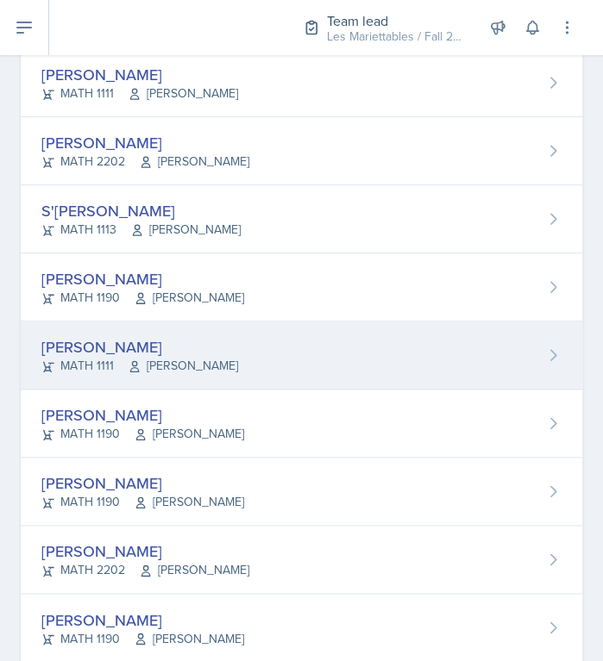
click at [253, 361] on div "Simmy Huynh MATH 1111 Rebecca Shi" at bounding box center [301, 356] width 561 height 68
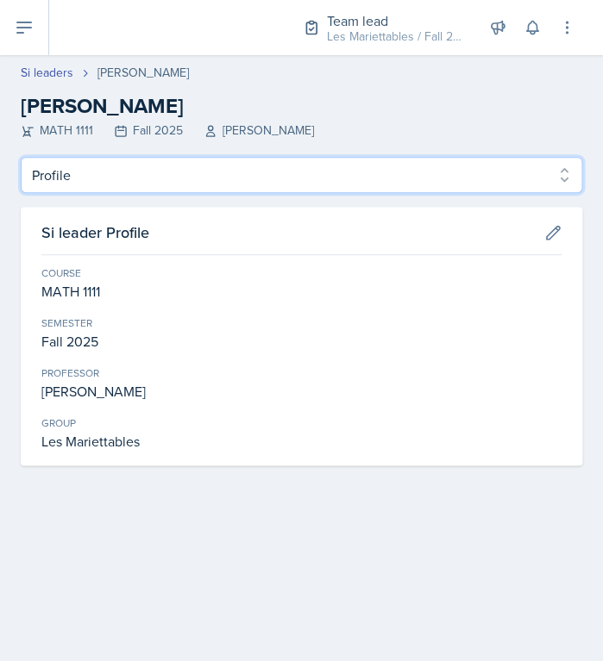
click at [21, 157] on select "Profile Planning Sheets Observation Forms Uploads" at bounding box center [301, 175] width 561 height 36
select select "Planning Sheets"
click option "Planning Sheets" at bounding box center [0, 0] width 0 height 0
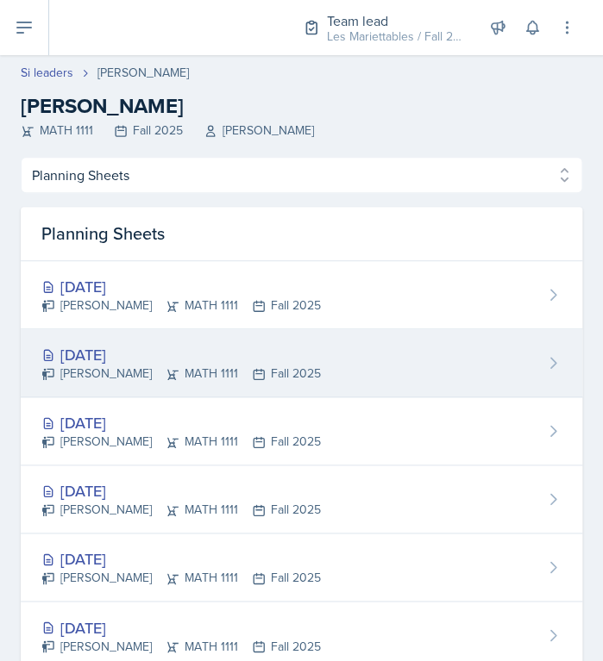
click at [147, 366] on div "Simmy Huynh MATH 1111 Fall 2025" at bounding box center [180, 374] width 279 height 18
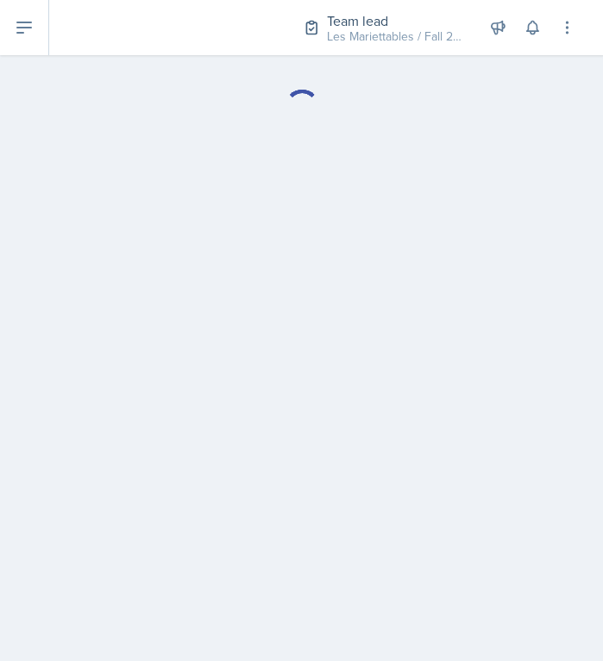
select select "Planning Sheets"
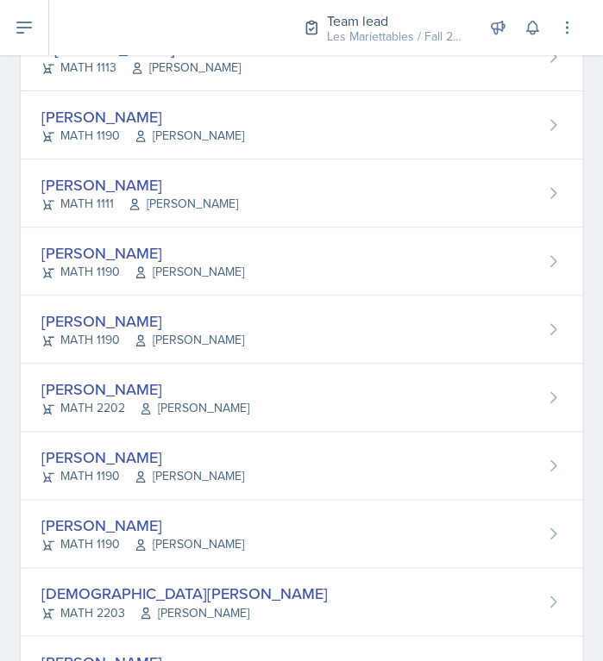
scroll to position [934, 0]
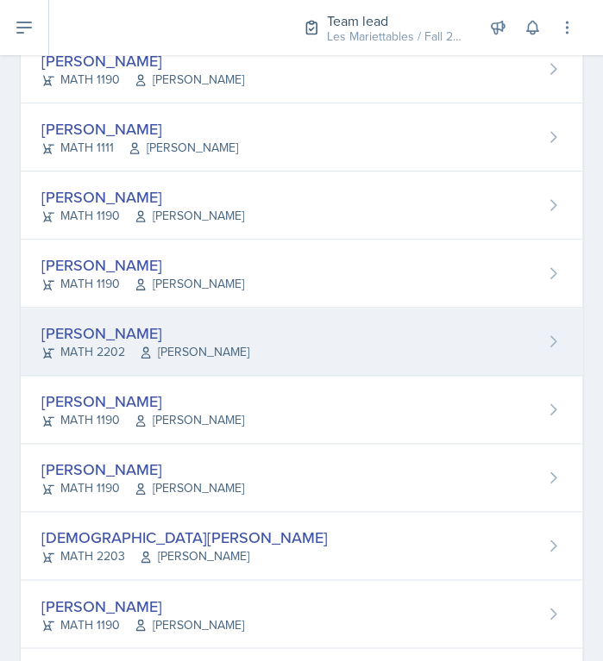
click at [282, 370] on div "Brian Morgan MATH 2202 Victor Glasgo" at bounding box center [301, 342] width 561 height 68
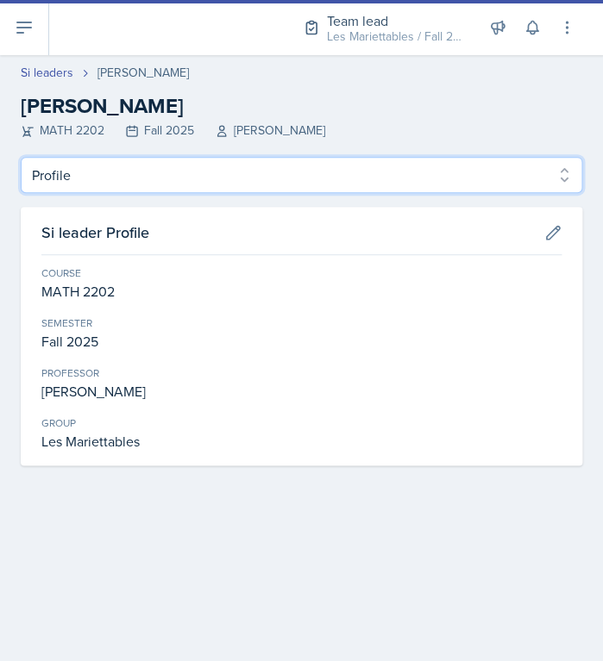
click at [21, 157] on select "Profile Planning Sheets Observation Forms Uploads" at bounding box center [301, 175] width 561 height 36
select select "Planning Sheets"
click option "Planning Sheets" at bounding box center [0, 0] width 0 height 0
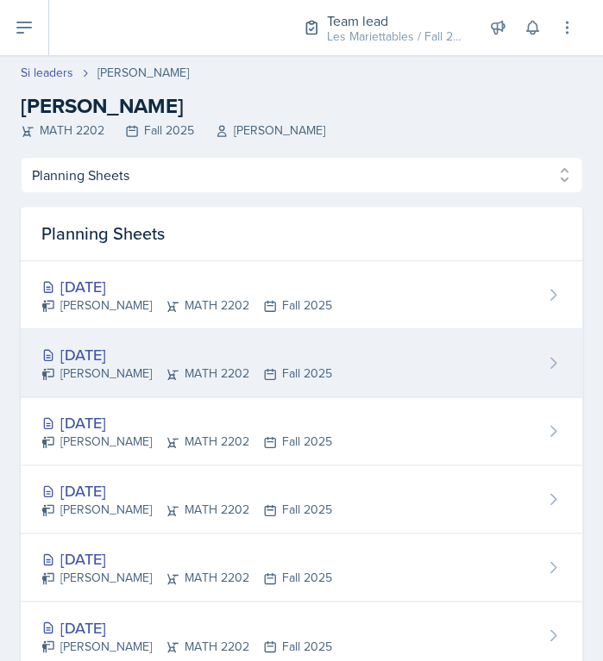
click at [157, 366] on div "[DATE]" at bounding box center [186, 354] width 291 height 23
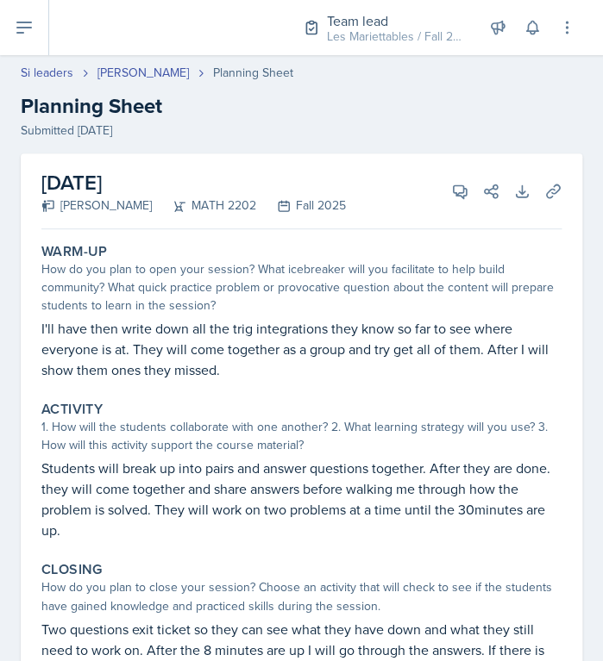
click at [260, 342] on p "I'll have then write down all the trig integrations they know so far to see whe…" at bounding box center [301, 349] width 520 height 62
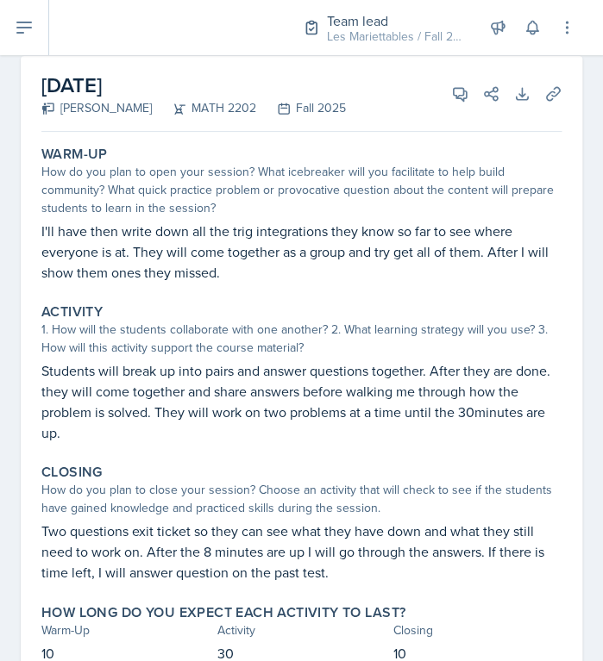
scroll to position [110, 0]
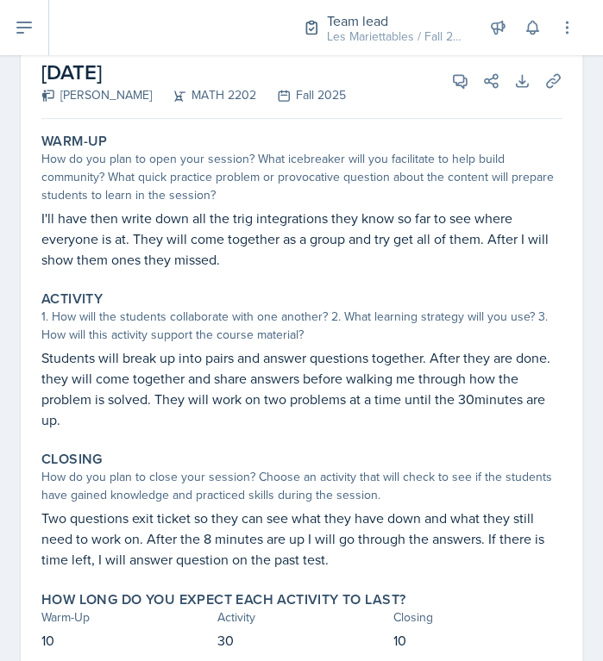
click at [277, 278] on div "Warm-Up How do you plan to open your session? What icebreaker will you facilita…" at bounding box center [301, 402] width 520 height 552
click at [456, 82] on icon at bounding box center [460, 81] width 13 height 13
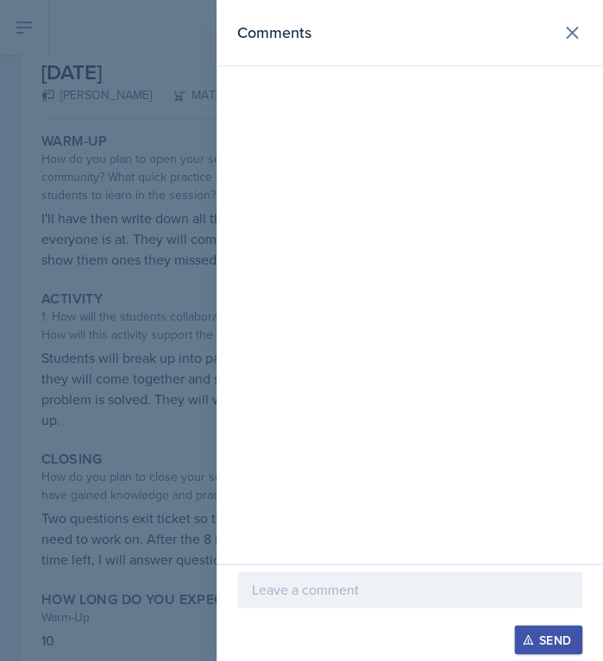
click at [350, 602] on div at bounding box center [409, 590] width 345 height 36
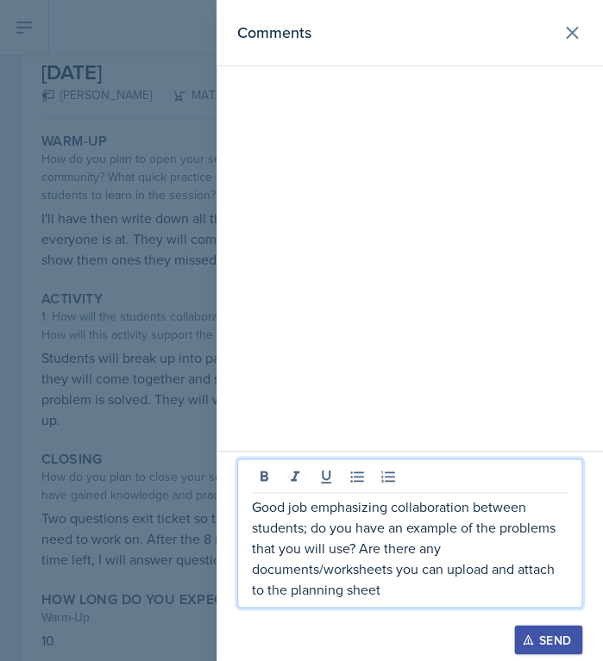
click at [429, 589] on p "Good job emphasizing collaboration between students; do you have an example of …" at bounding box center [410, 548] width 316 height 103
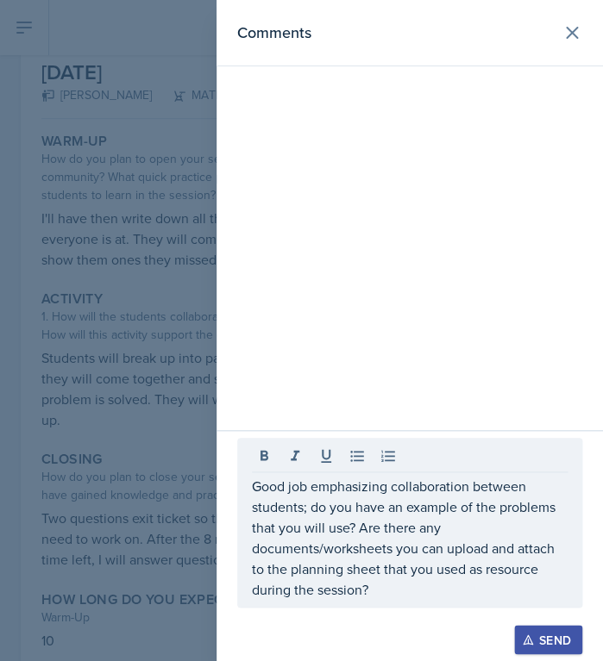
click at [535, 640] on div "Send" at bounding box center [548, 640] width 46 height 14
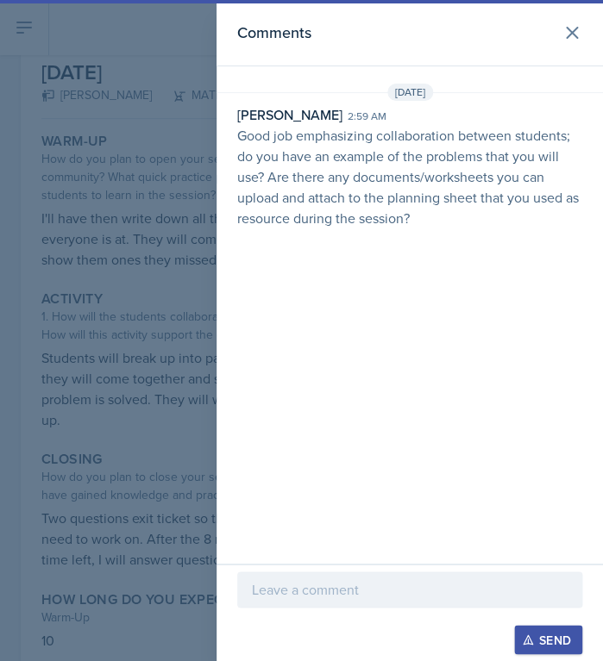
click at [190, 379] on div at bounding box center [301, 330] width 603 height 661
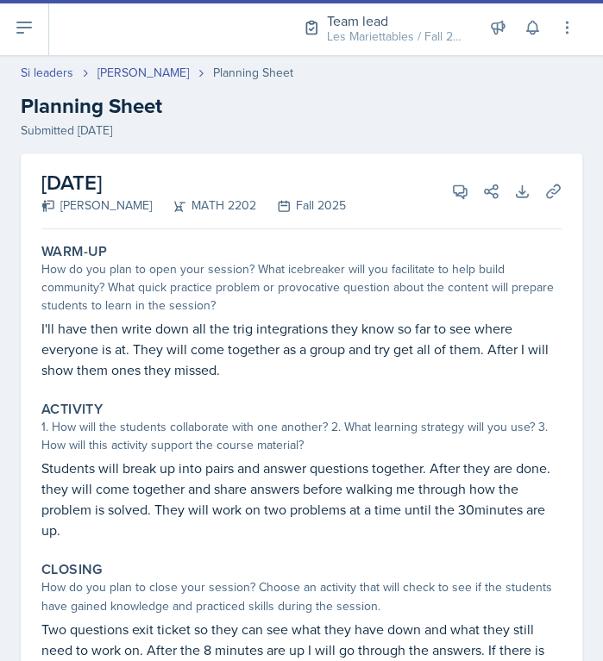
select select "Planning Sheets"
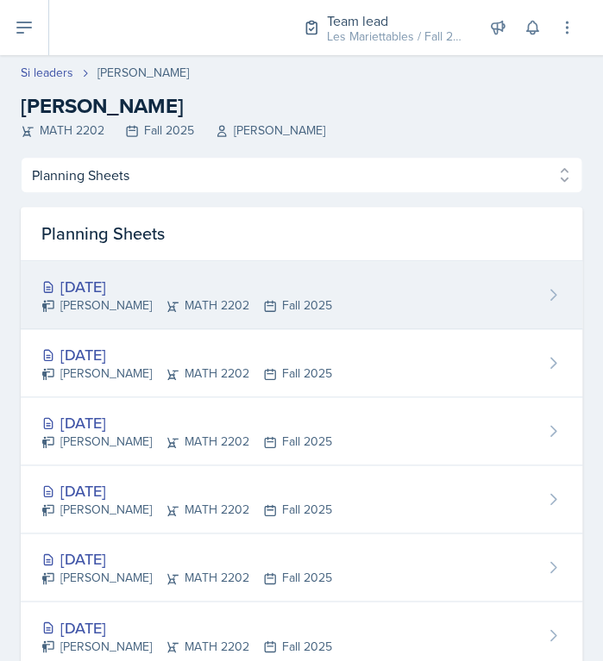
click at [111, 292] on div "[DATE]" at bounding box center [186, 286] width 291 height 23
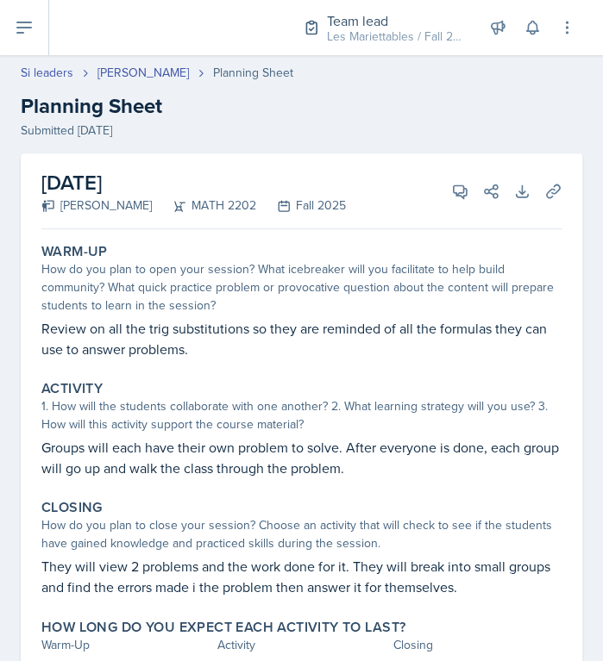
click at [426, 461] on p "Groups will each have their own problem to solve. After everyone is done, each …" at bounding box center [301, 457] width 520 height 41
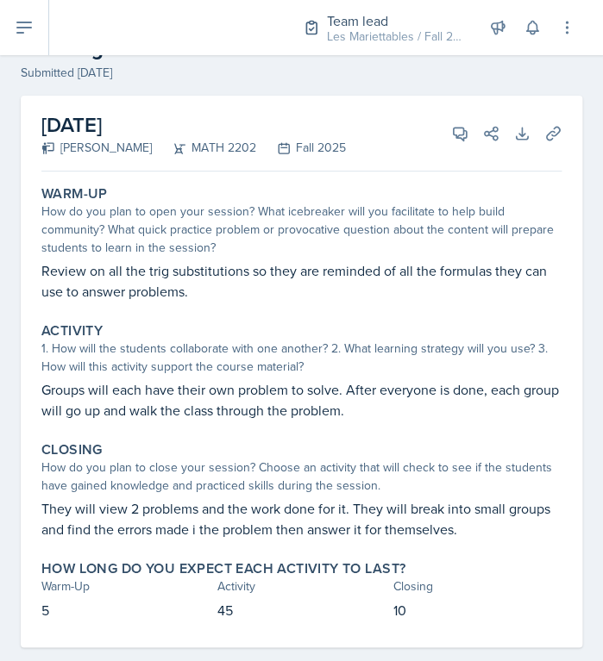
scroll to position [85, 0]
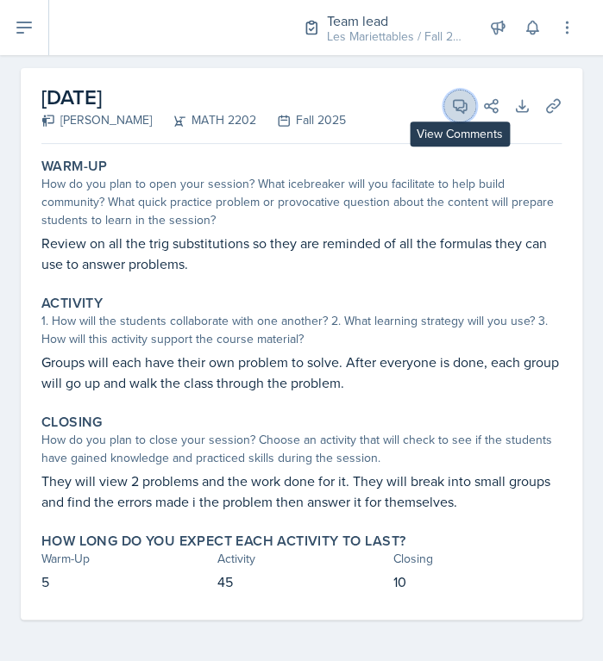
drag, startPoint x: 450, startPoint y: 104, endPoint x: 451, endPoint y: 116, distance: 12.1
click at [451, 116] on button "View Comments" at bounding box center [459, 106] width 31 height 31
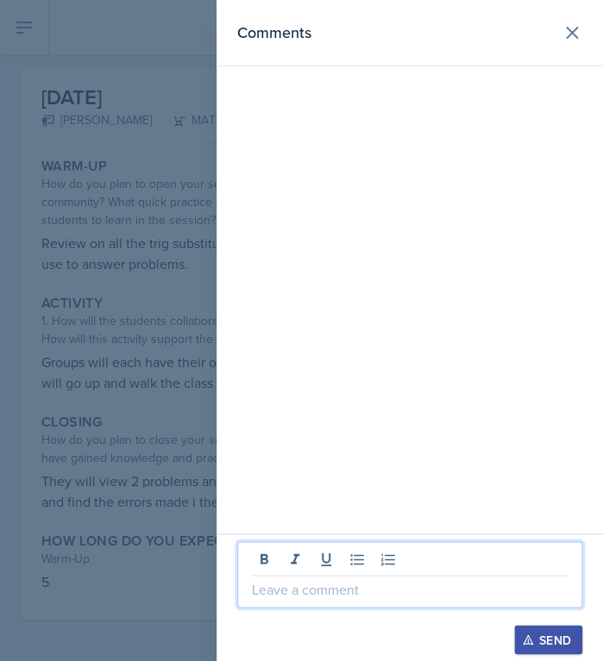
click at [370, 592] on p at bounding box center [410, 589] width 316 height 21
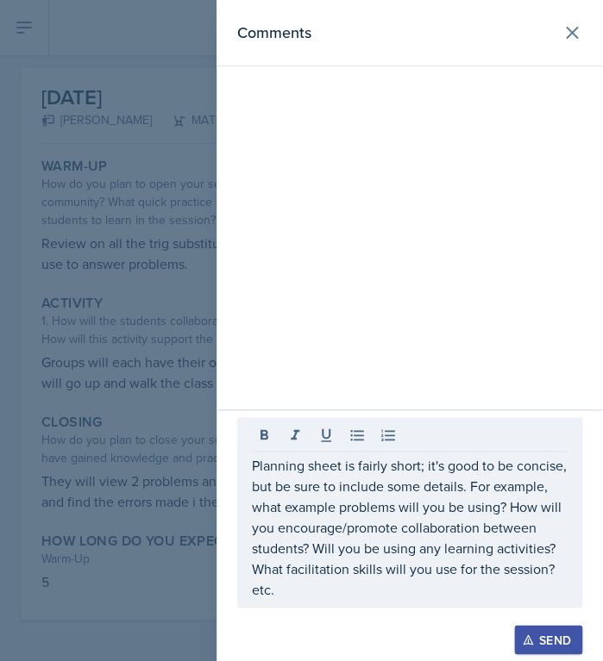
click at [546, 642] on div "Send" at bounding box center [548, 640] width 46 height 14
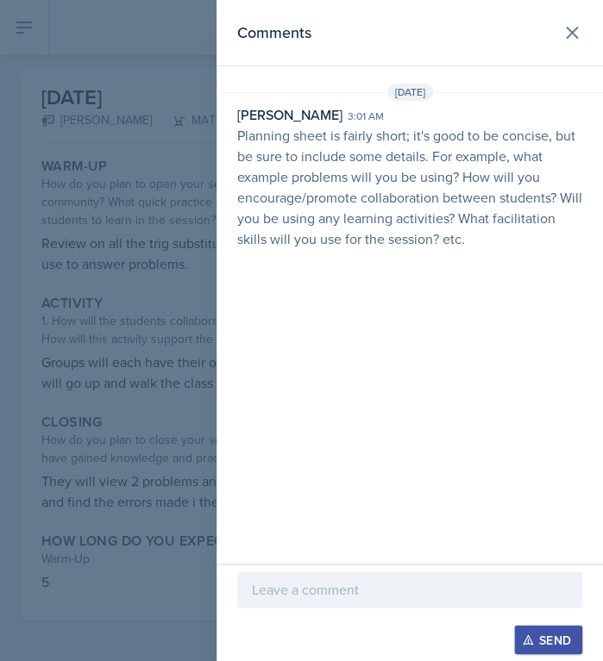
click at [146, 356] on div at bounding box center [301, 330] width 603 height 661
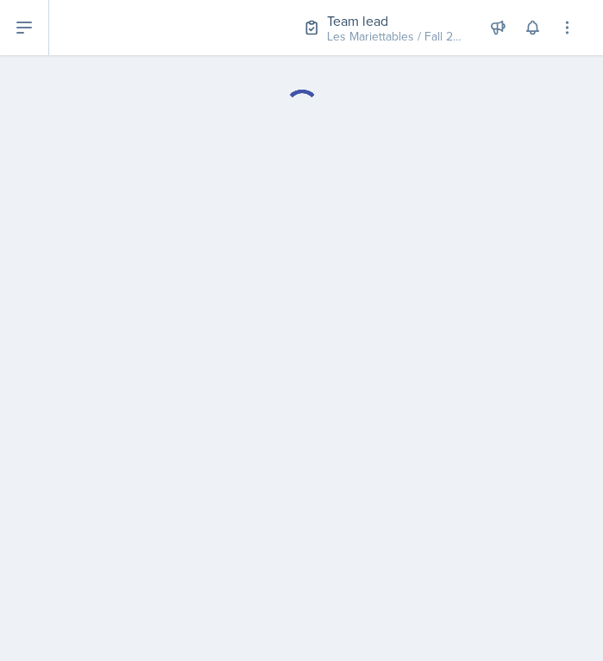
select select "Planning Sheets"
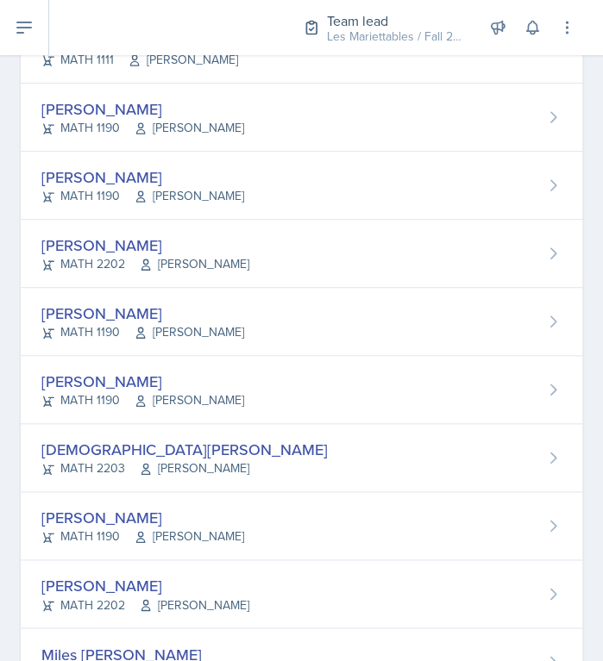
scroll to position [1034, 0]
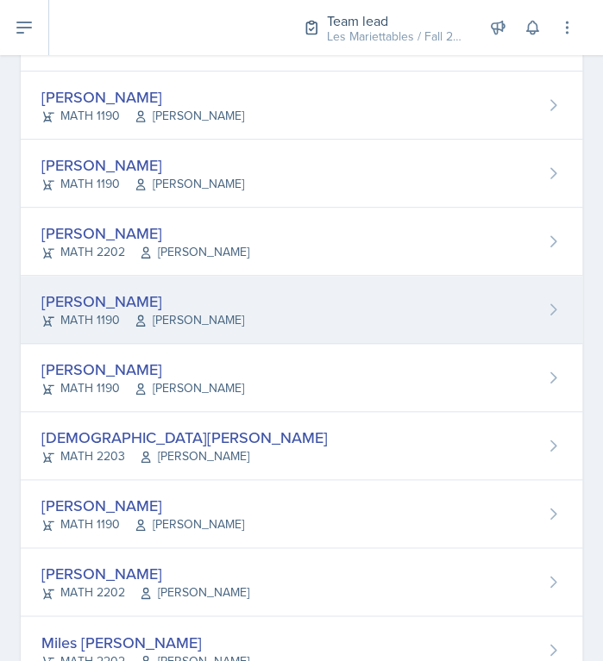
click at [379, 320] on div "Kasia Nelson MATH 1190 Henry Riely" at bounding box center [301, 310] width 561 height 68
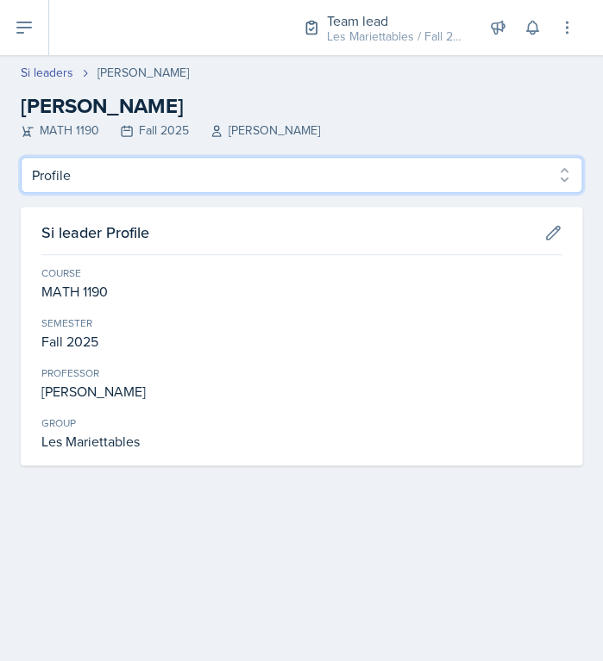
click at [21, 157] on select "Profile Planning Sheets Observation Forms Uploads" at bounding box center [301, 175] width 561 height 36
select select "Planning Sheets"
click option "Planning Sheets" at bounding box center [0, 0] width 0 height 0
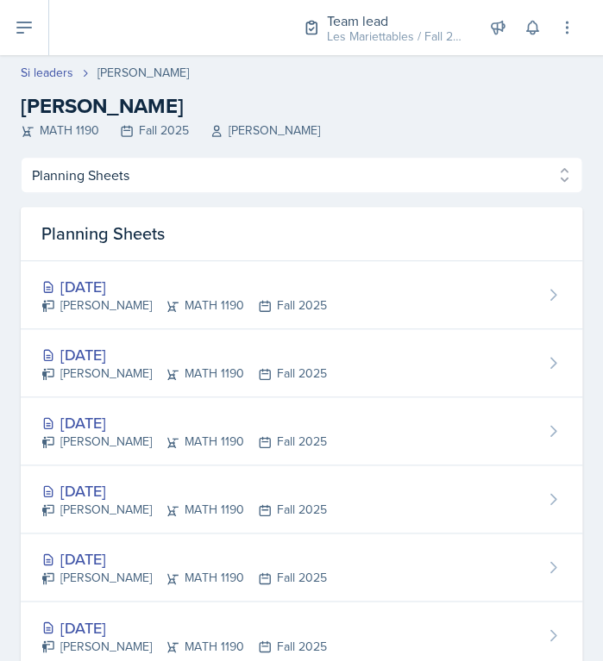
click at [12, 573] on div "Profile Planning Sheets Observation Forms Uploads Profile Planning Sheets Obser…" at bounding box center [301, 570] width 603 height 826
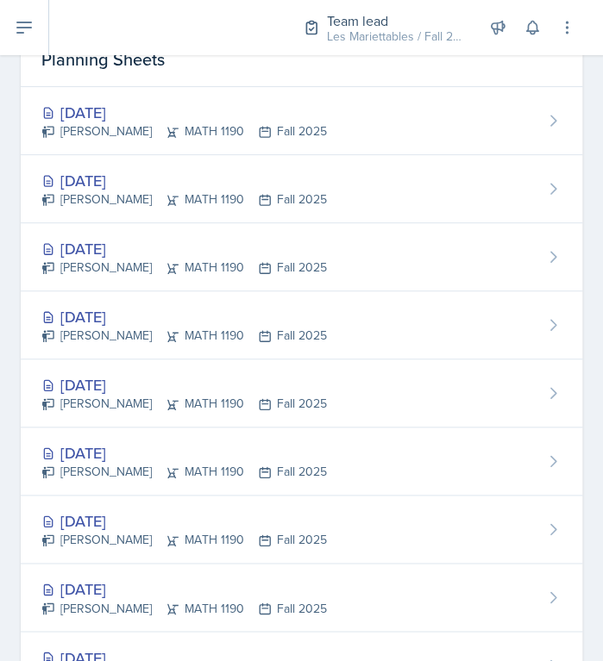
scroll to position [233, 0]
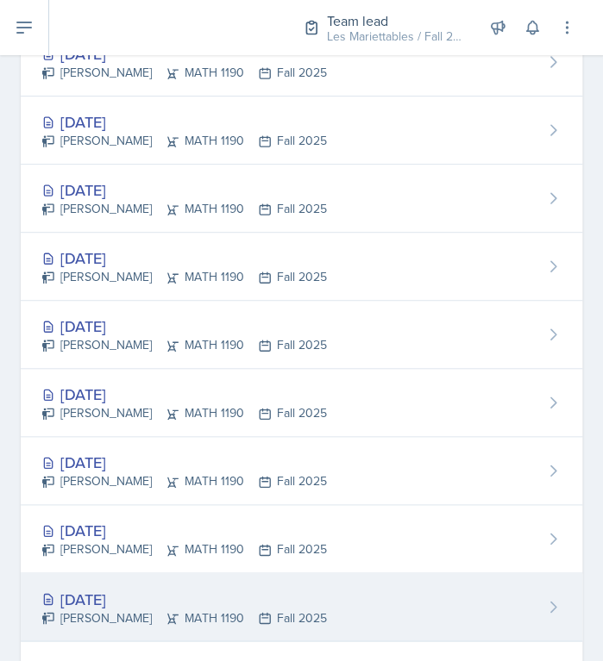
click at [22, 589] on div "Aug 28th, 2025 Kasia Nelson MATH 1190 Fall 2025" at bounding box center [301, 607] width 561 height 68
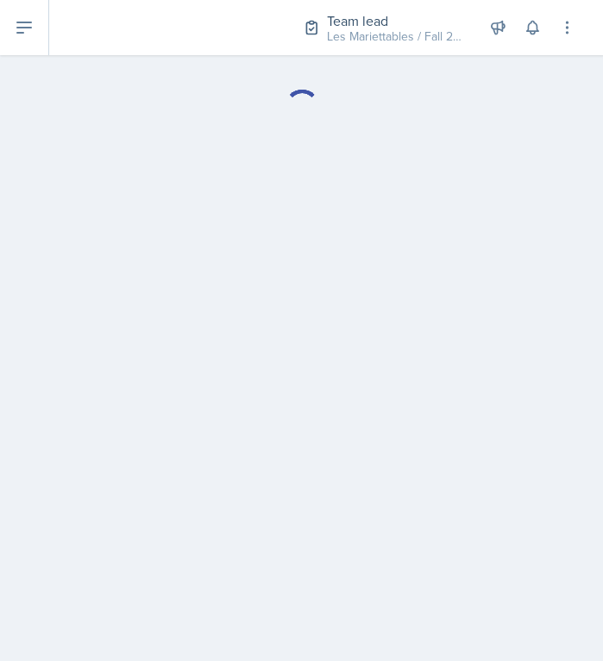
select select "Planning Sheets"
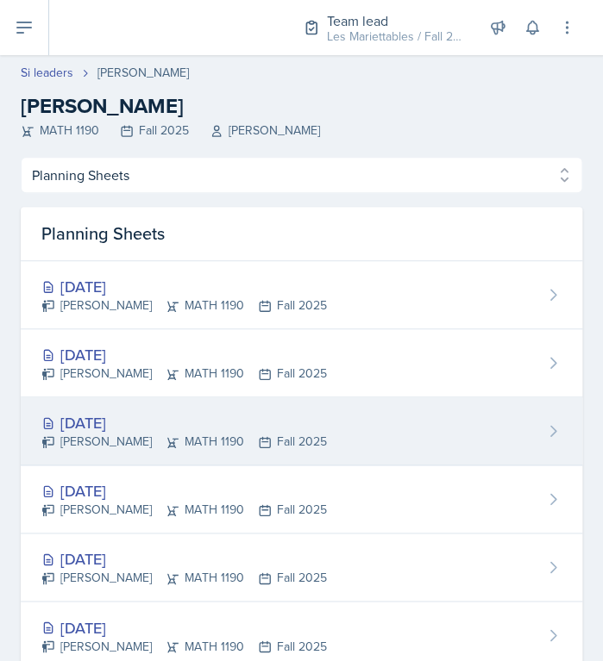
click at [218, 443] on div "Kasia Nelson MATH 1190 Fall 2025" at bounding box center [183, 442] width 285 height 18
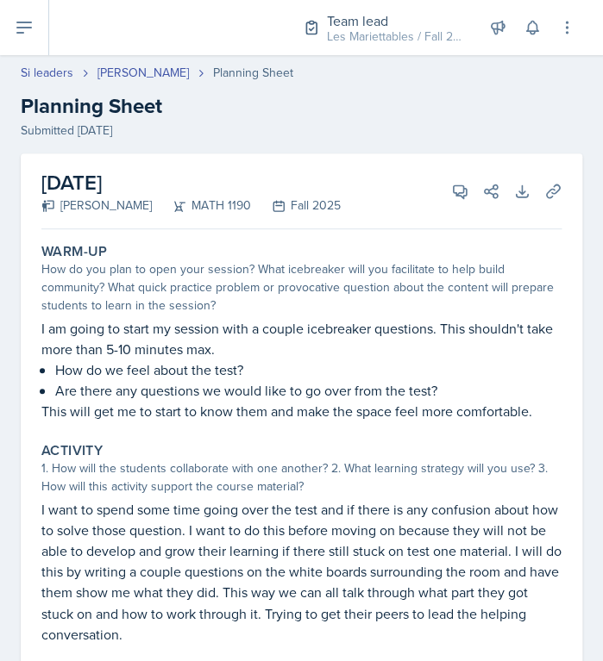
click at [218, 443] on div "Activity" at bounding box center [301, 450] width 520 height 17
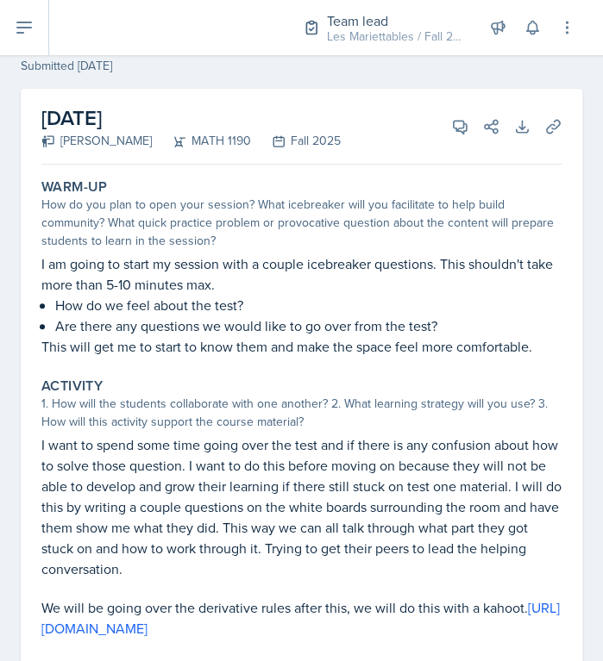
scroll to position [58, 0]
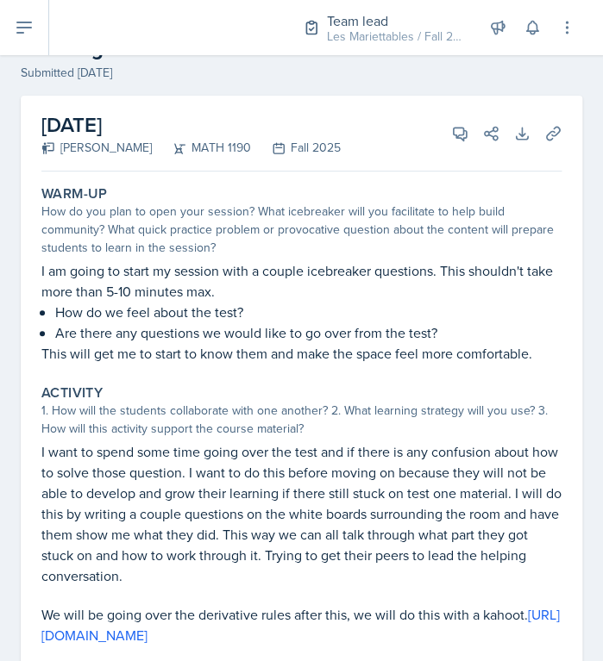
click at [387, 294] on p "I am going to start my session with a couple icebreaker questions. This shouldn…" at bounding box center [301, 280] width 520 height 41
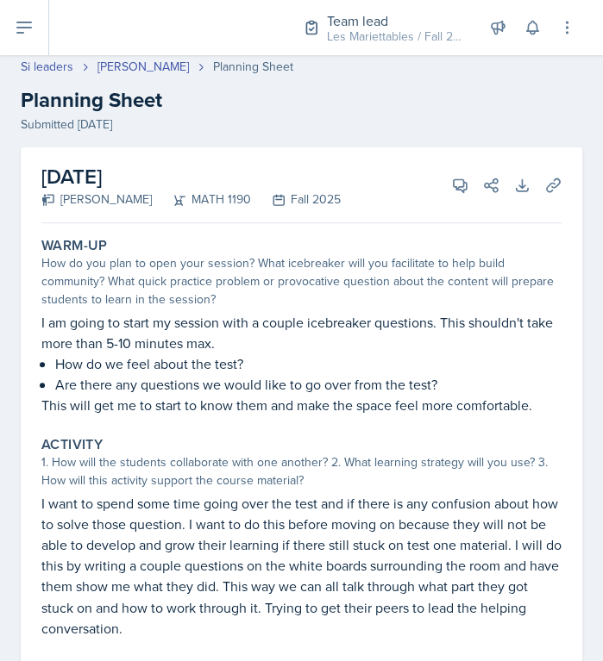
scroll to position [0, 0]
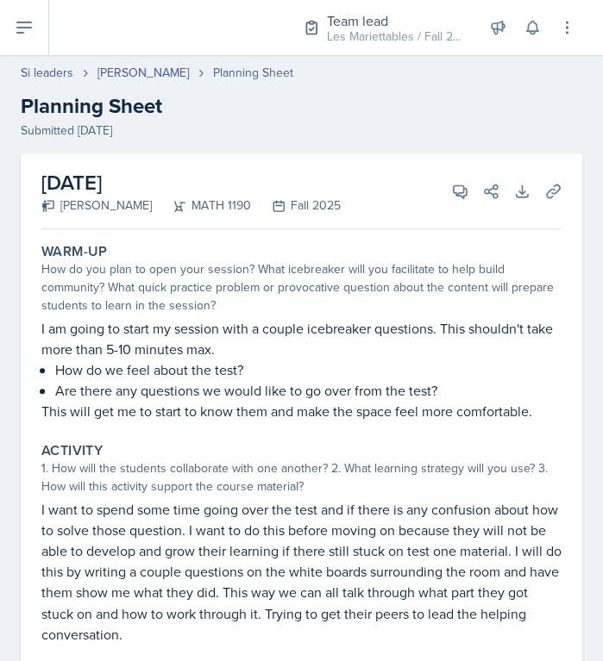
click at [442, 179] on div "September 25th, 2025 Kasia Nelson MATH 1190 Fall 2025 View Comments Comments Se…" at bounding box center [301, 191] width 520 height 76
click at [460, 173] on div "September 25th, 2025 Kasia Nelson MATH 1190 Fall 2025 View Comments Comments Se…" at bounding box center [301, 191] width 520 height 76
click at [458, 182] on button "View Comments" at bounding box center [459, 191] width 31 height 31
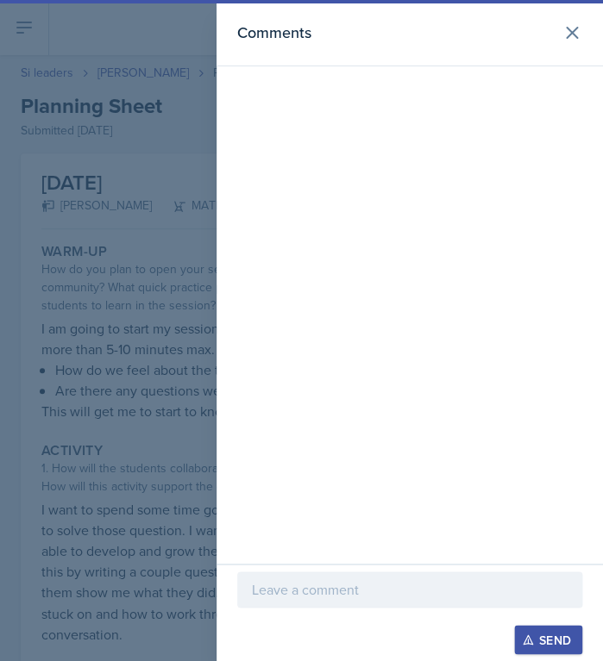
click at [316, 588] on p at bounding box center [410, 589] width 316 height 21
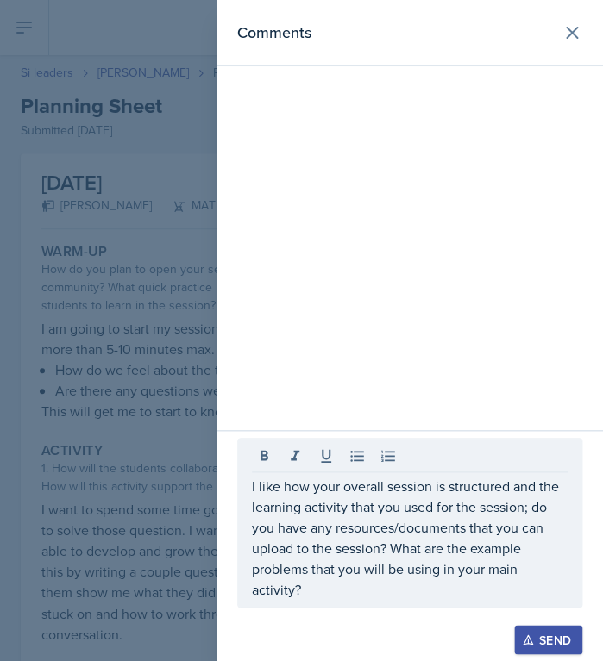
click at [545, 619] on div at bounding box center [409, 616] width 345 height 17
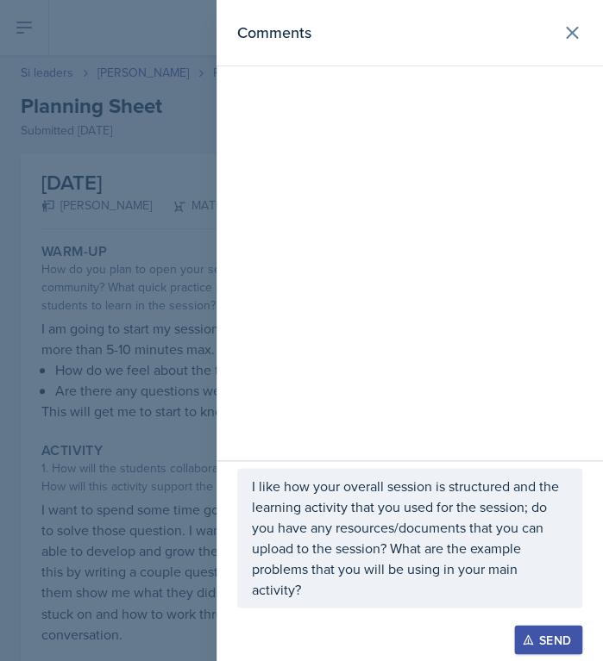
click at [543, 628] on button "Send" at bounding box center [548, 639] width 68 height 29
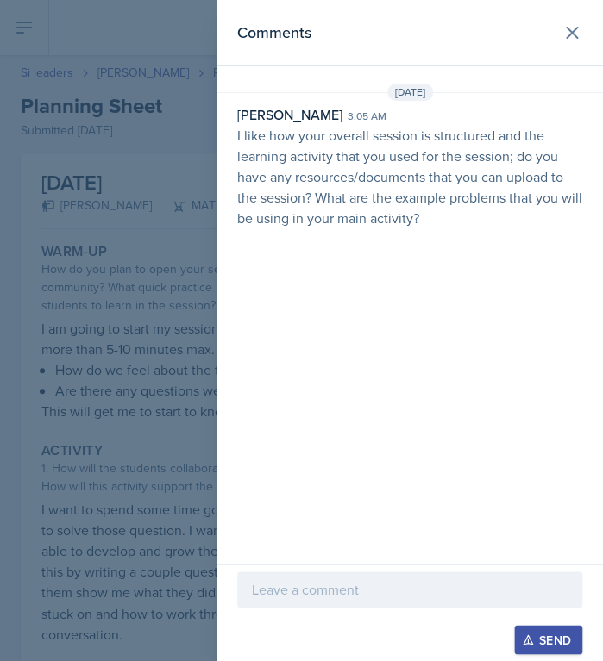
click at [112, 316] on div at bounding box center [301, 330] width 603 height 661
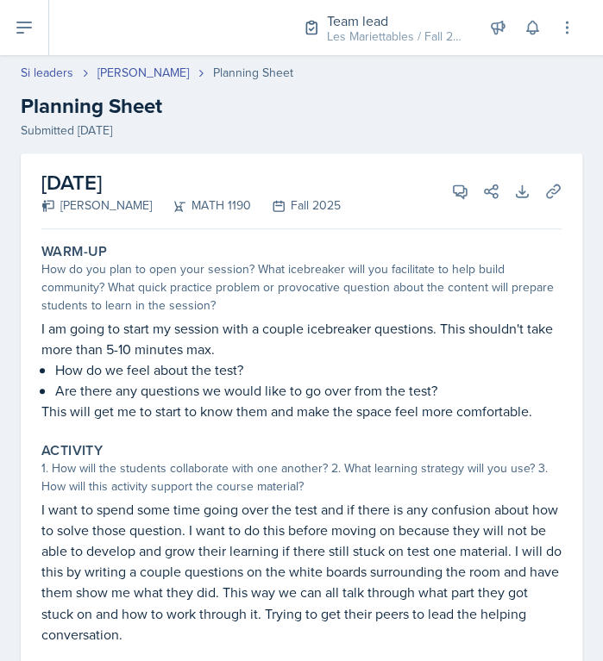
select select "Planning Sheets"
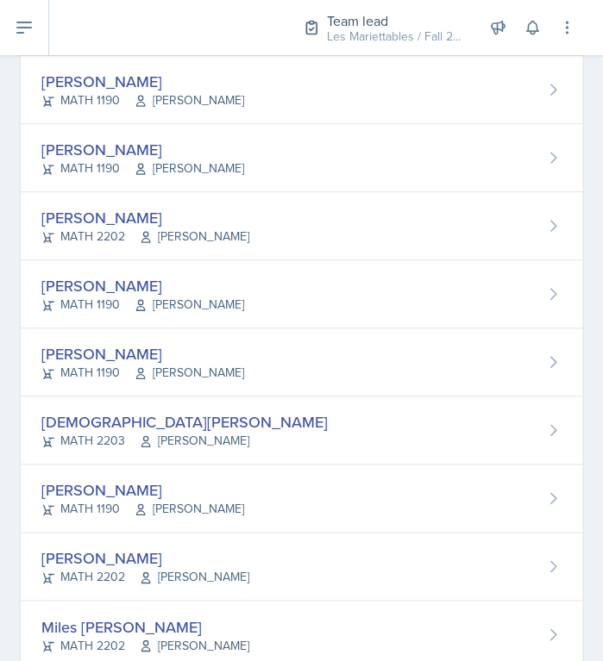
scroll to position [1048, 0]
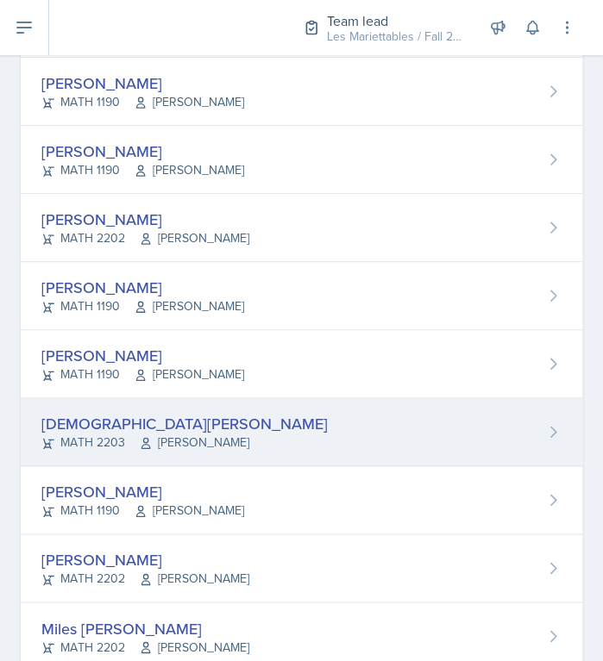
click at [195, 409] on div "Jeslyn Rejimon MATH 2203 Zhu Cao" at bounding box center [301, 432] width 561 height 68
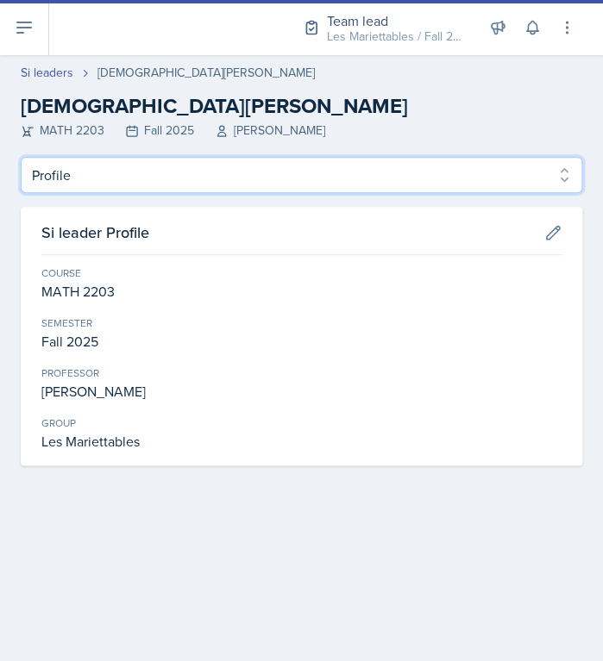
click at [21, 157] on select "Profile Planning Sheets Observation Forms Uploads" at bounding box center [301, 175] width 561 height 36
select select "Planning Sheets"
click option "Planning Sheets" at bounding box center [0, 0] width 0 height 0
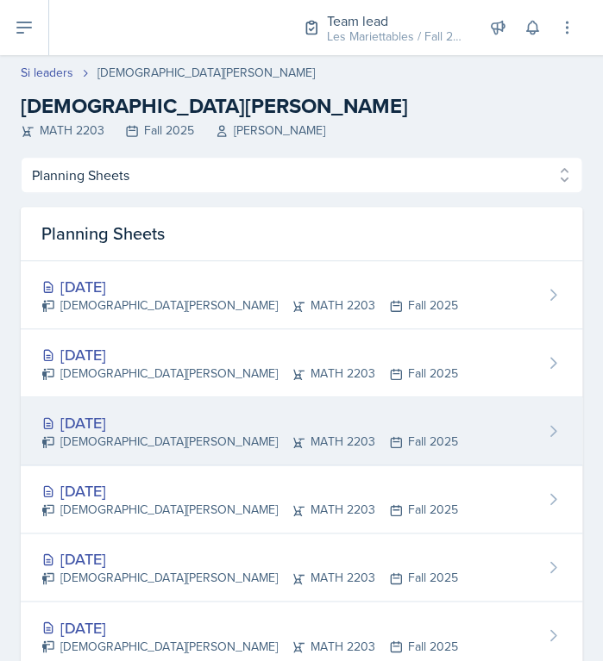
click at [200, 420] on div "[DATE]" at bounding box center [249, 422] width 417 height 23
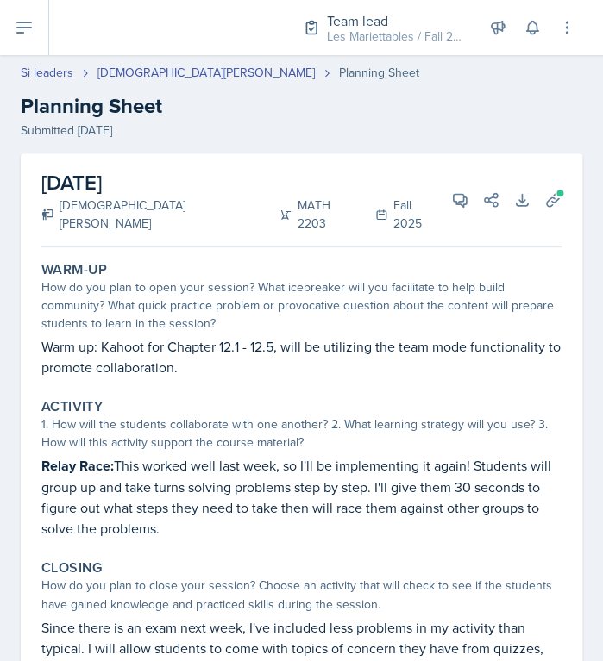
click at [484, 398] on div "Activity" at bounding box center [301, 406] width 520 height 17
click at [556, 195] on icon at bounding box center [552, 199] width 17 height 17
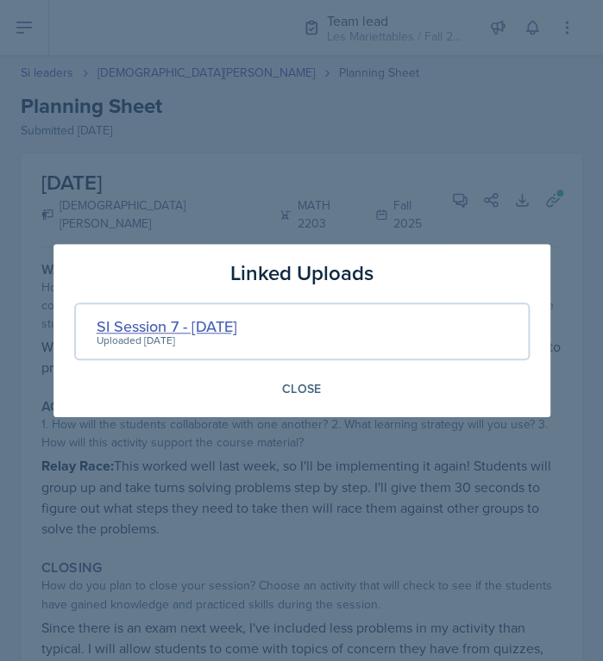
click at [163, 326] on div "SI Session 7 - 9/23/25" at bounding box center [167, 326] width 141 height 23
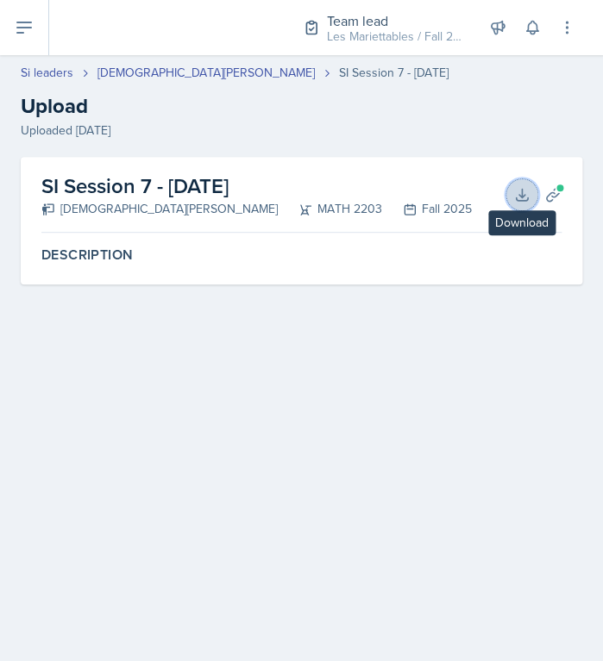
click at [531, 199] on button "Download" at bounding box center [521, 194] width 31 height 31
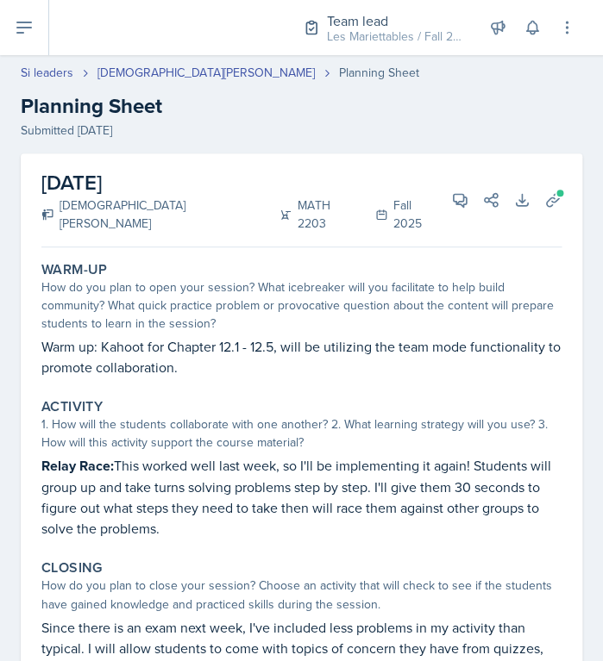
drag, startPoint x: 352, startPoint y: 531, endPoint x: 349, endPoint y: 518, distance: 13.2
click at [351, 528] on div "Warm-Up How do you plan to open your session? What icebreaker will you facilita…" at bounding box center [301, 530] width 520 height 553
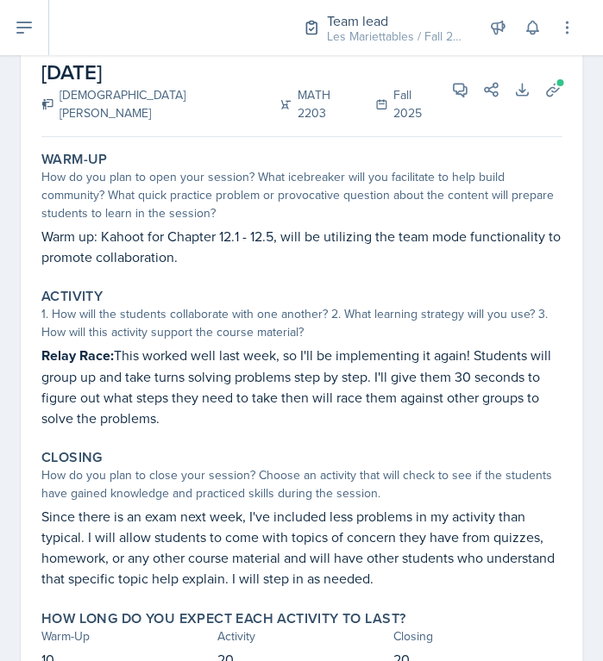
scroll to position [53, 0]
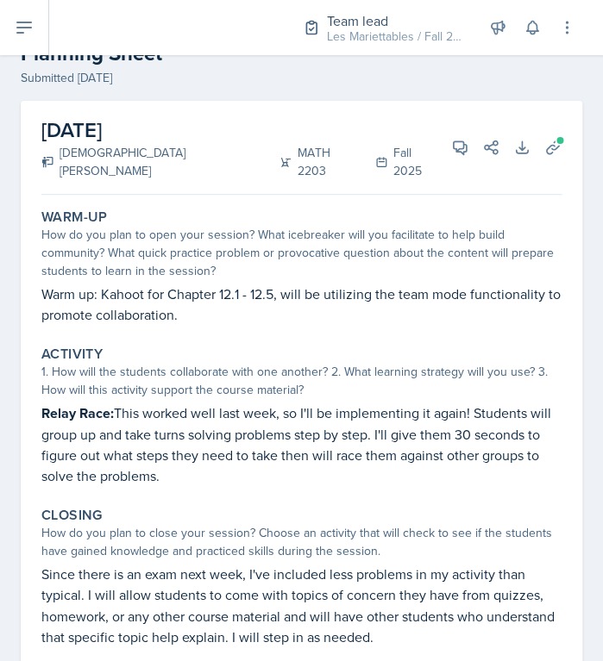
click at [345, 525] on div "How do you plan to close your session? Choose an activity that will check to se…" at bounding box center [301, 542] width 520 height 36
click at [460, 153] on button "View Comments" at bounding box center [459, 147] width 31 height 31
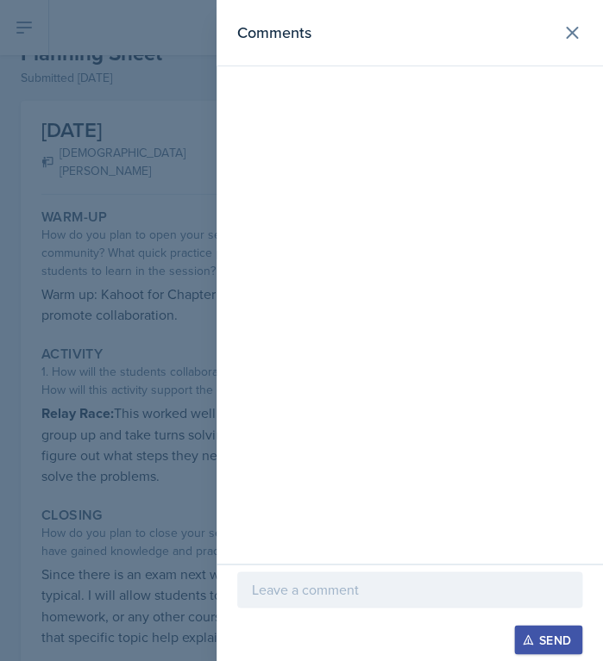
click at [327, 579] on div at bounding box center [409, 590] width 345 height 36
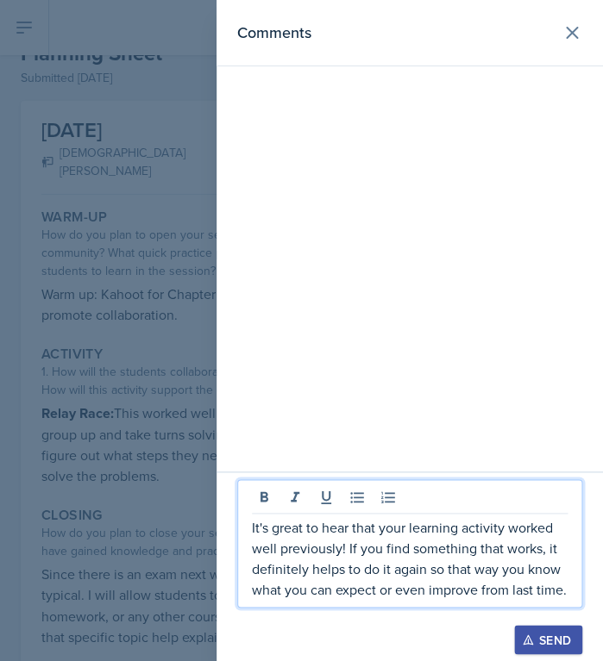
click at [114, 522] on div at bounding box center [301, 330] width 603 height 661
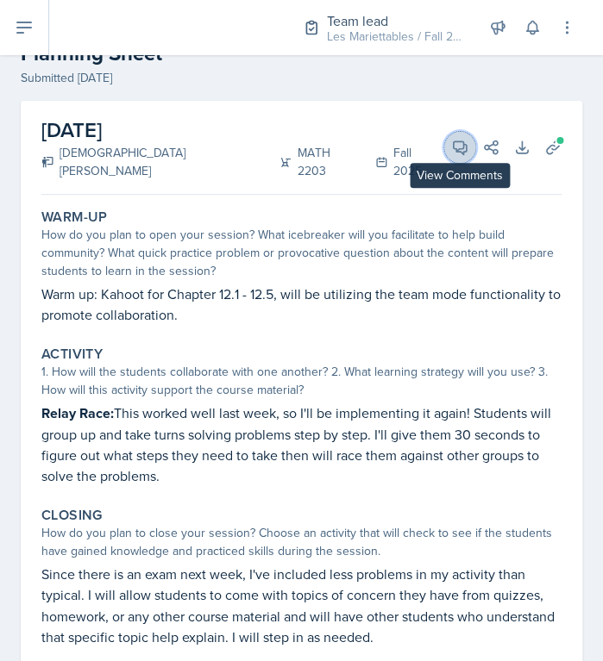
click at [467, 137] on span at bounding box center [465, 141] width 9 height 9
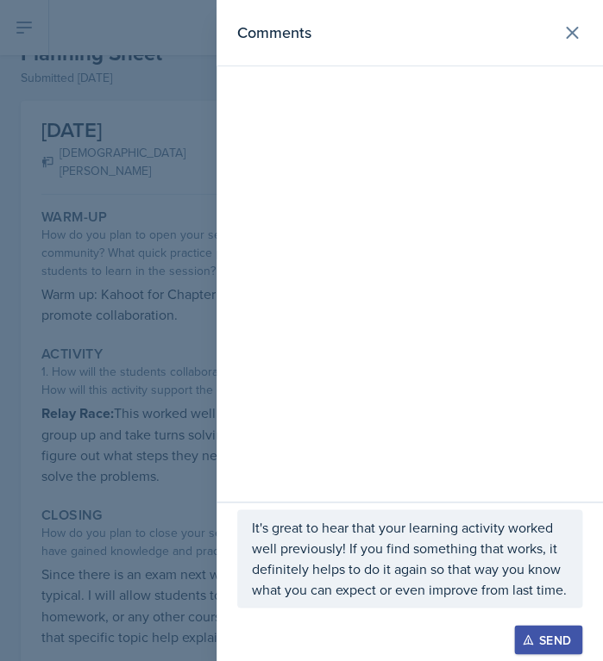
click at [576, 591] on div "It's great to hear that your learning activity worked well previously! If you f…" at bounding box center [409, 559] width 345 height 98
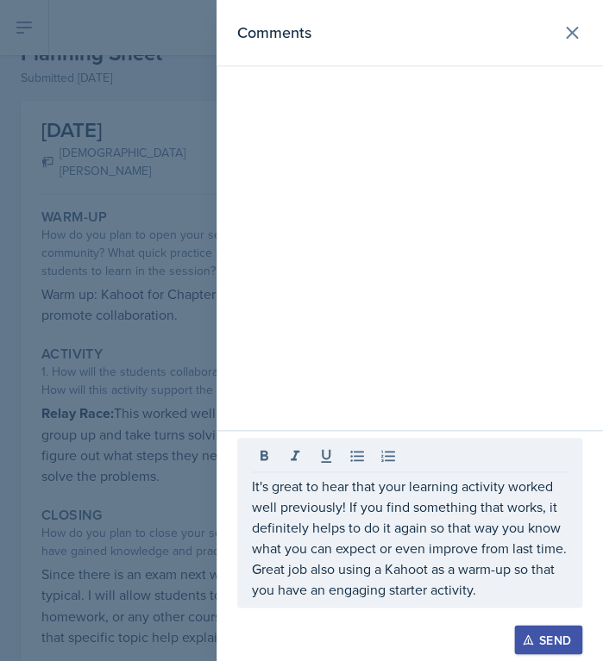
click at [147, 470] on div at bounding box center [301, 330] width 603 height 661
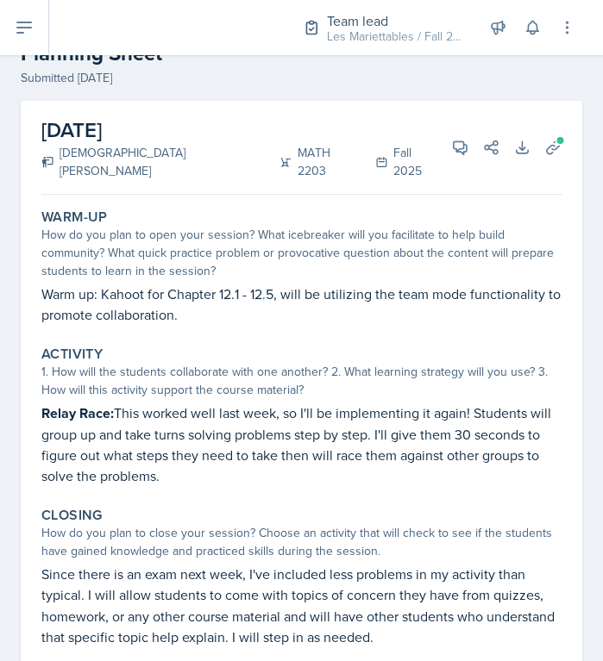
scroll to position [110, 0]
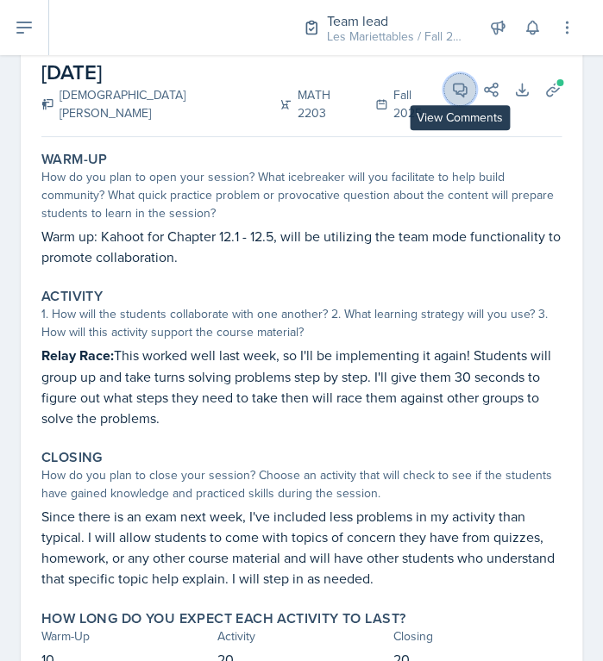
click at [457, 84] on icon at bounding box center [460, 90] width 13 height 13
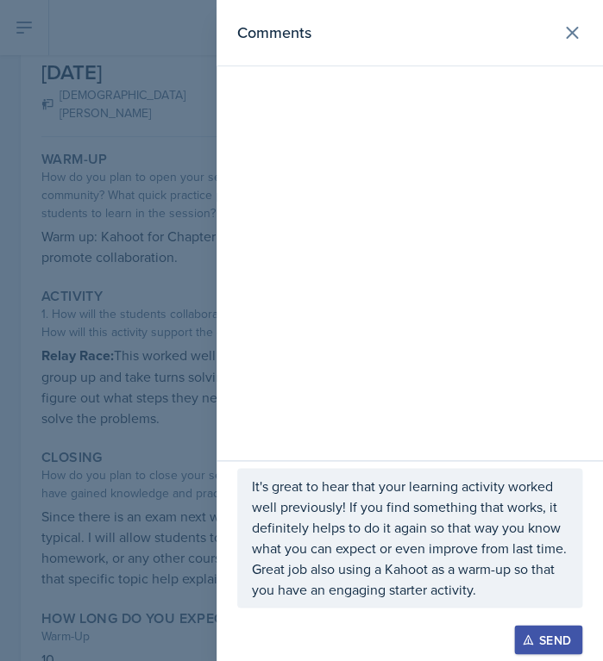
click at [491, 586] on p "It's great to hear that your learning activity worked well previously! If you f…" at bounding box center [410, 538] width 316 height 124
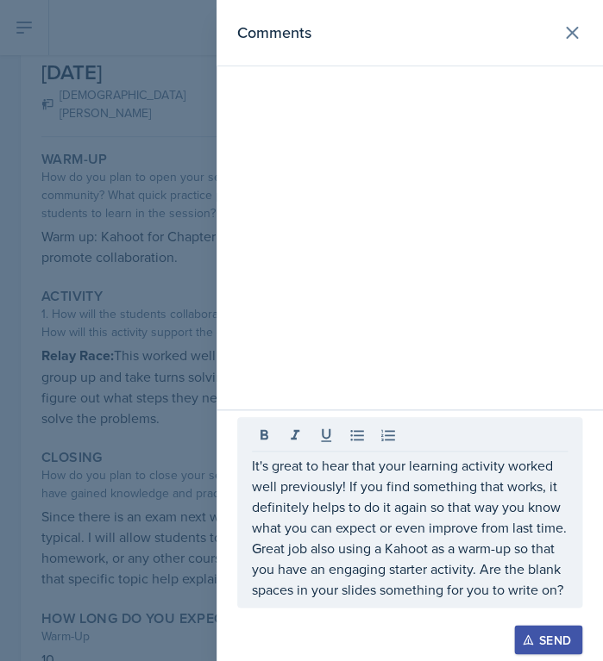
click at [569, 647] on div "Send" at bounding box center [548, 640] width 46 height 14
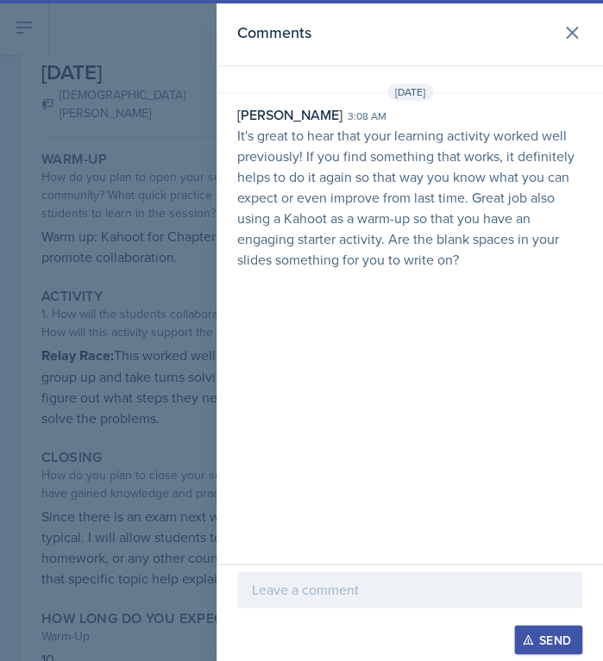
click at [50, 361] on div at bounding box center [301, 330] width 603 height 661
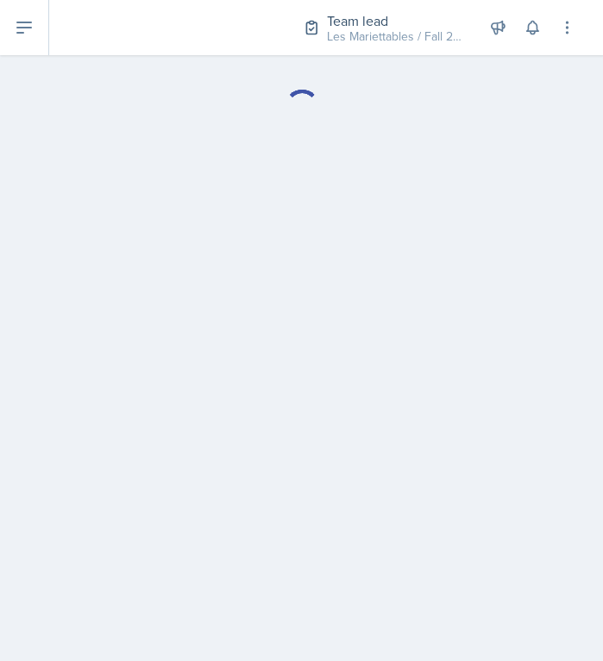
select select "Planning Sheets"
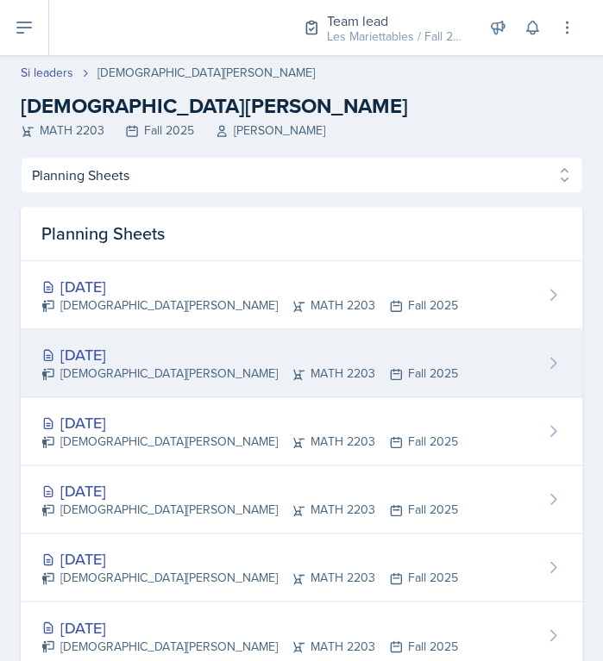
click at [110, 342] on div "Sep 25th, 2025 Jeslyn Rejimon MATH 2203 Fall 2025" at bounding box center [301, 363] width 561 height 68
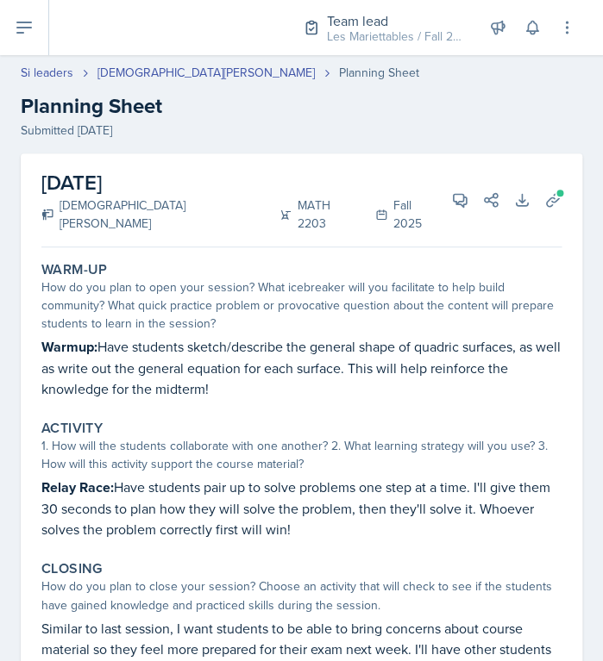
click at [337, 284] on div "How do you plan to open your session? What icebreaker will you facilitate to he…" at bounding box center [301, 306] width 520 height 54
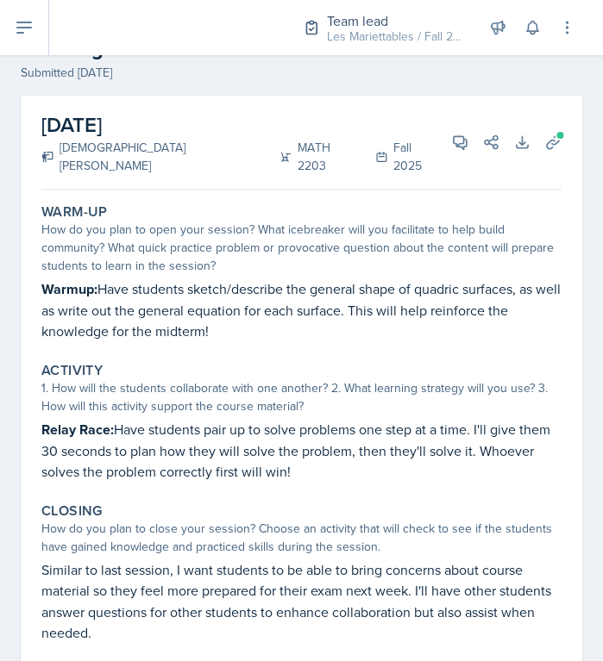
scroll to position [116, 0]
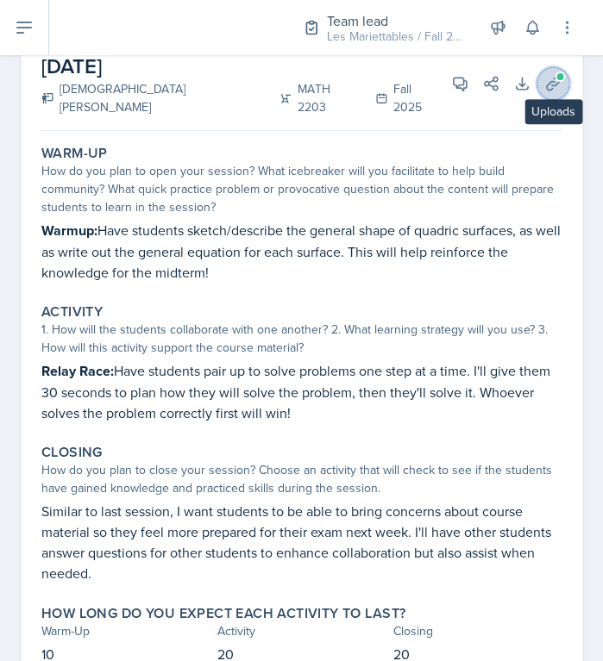
click at [548, 87] on button "Uploads" at bounding box center [552, 83] width 31 height 31
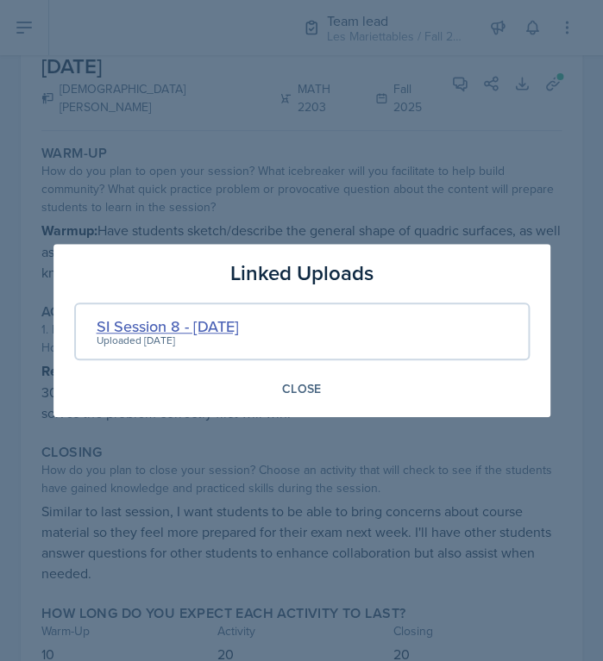
click at [227, 331] on div "SI Session 8 - 9/25/25" at bounding box center [168, 326] width 142 height 23
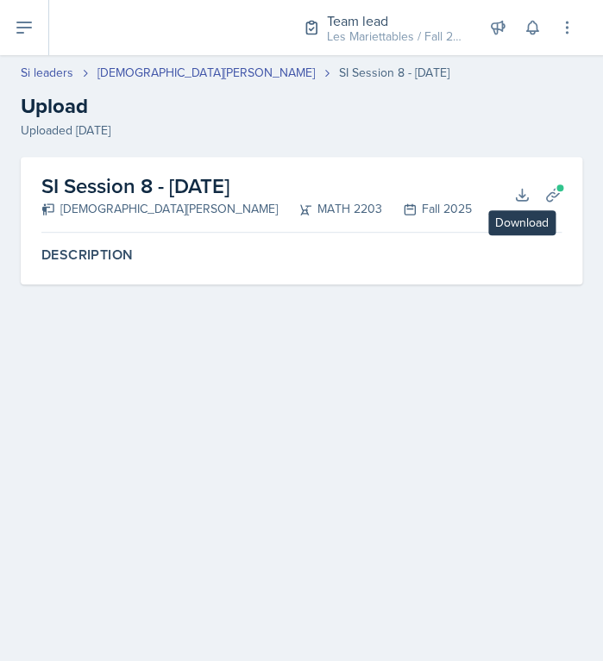
click at [530, 181] on div "SI Session 8 - 9/25/25 Jeslyn Rejimon MATH 2203 Fall 2025 Download Planning She…" at bounding box center [301, 195] width 520 height 76
click at [524, 186] on icon at bounding box center [521, 194] width 17 height 17
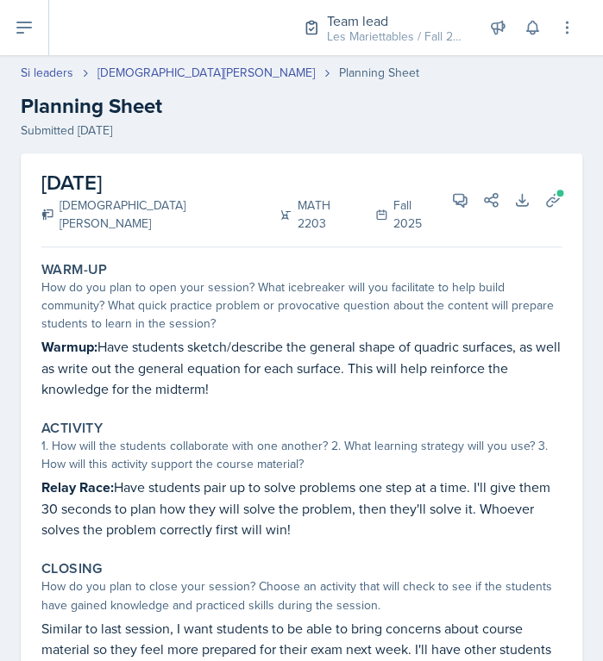
click at [385, 306] on div "How do you plan to open your session? What icebreaker will you facilitate to he…" at bounding box center [301, 306] width 520 height 54
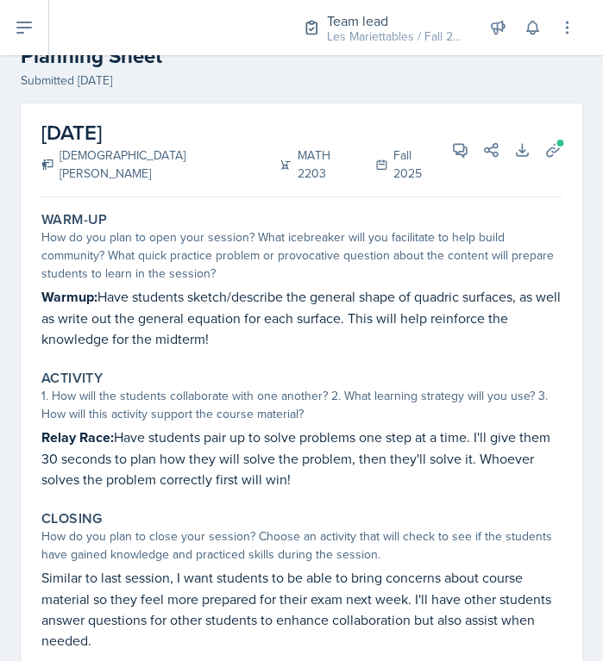
scroll to position [58, 0]
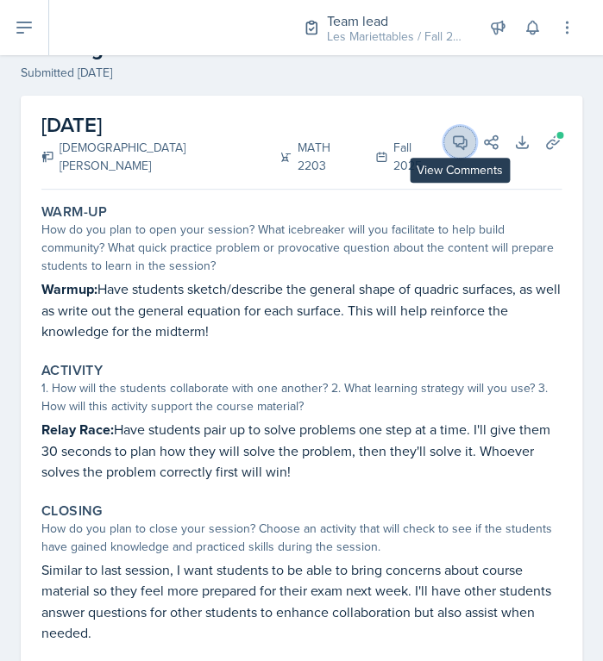
click at [467, 141] on button "View Comments" at bounding box center [459, 142] width 31 height 31
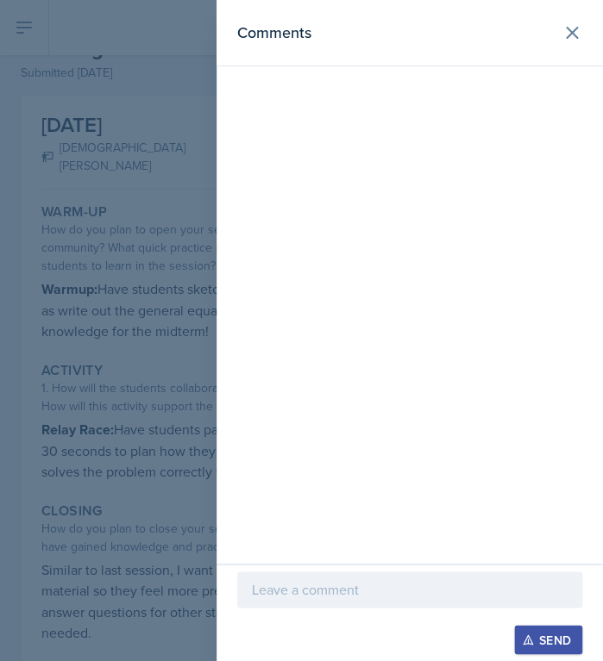
click at [355, 600] on div at bounding box center [409, 590] width 345 height 36
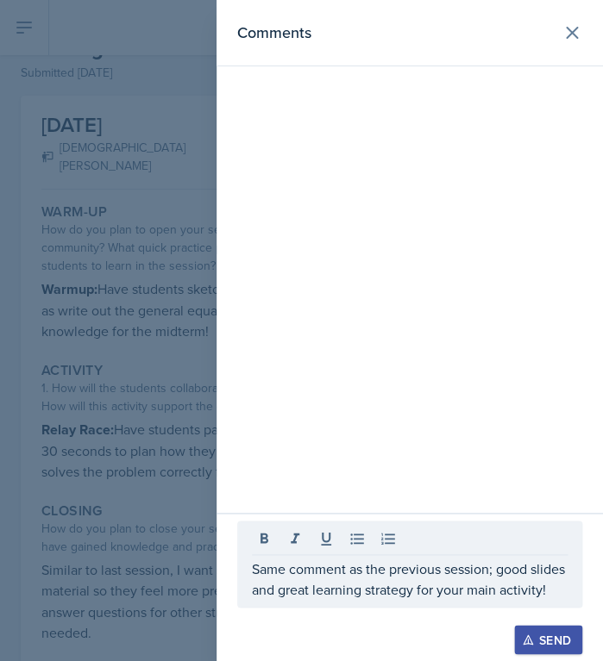
click at [164, 569] on div at bounding box center [301, 330] width 603 height 661
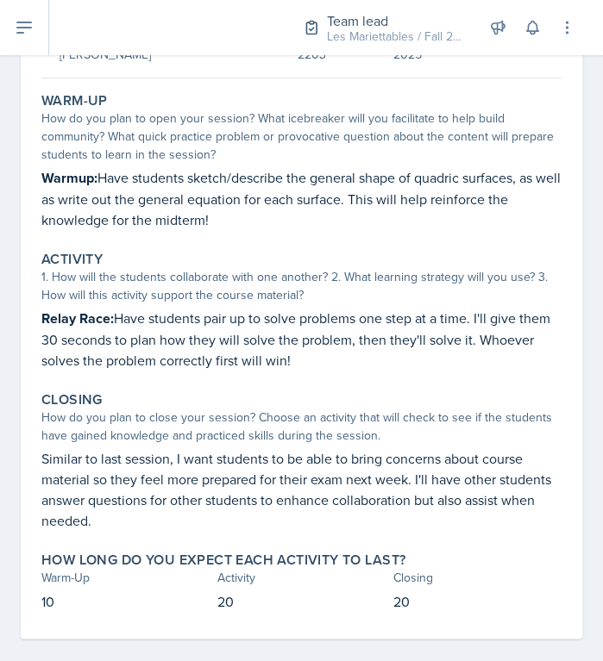
scroll to position [111, 0]
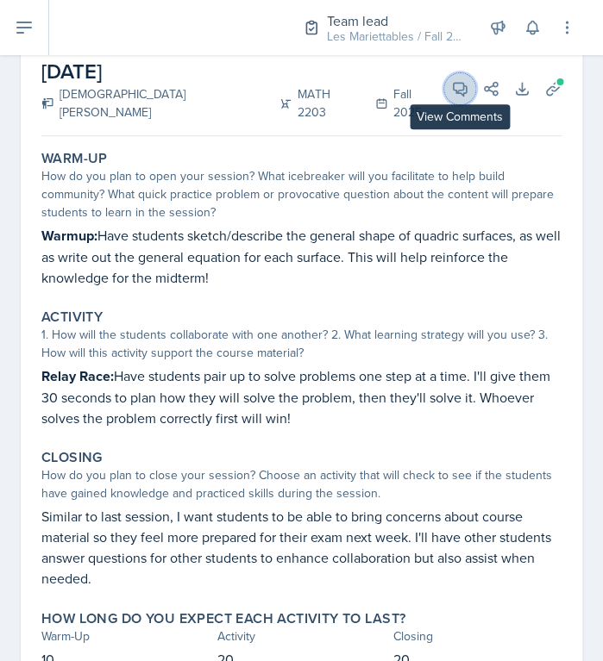
click at [464, 85] on icon at bounding box center [460, 89] width 13 height 13
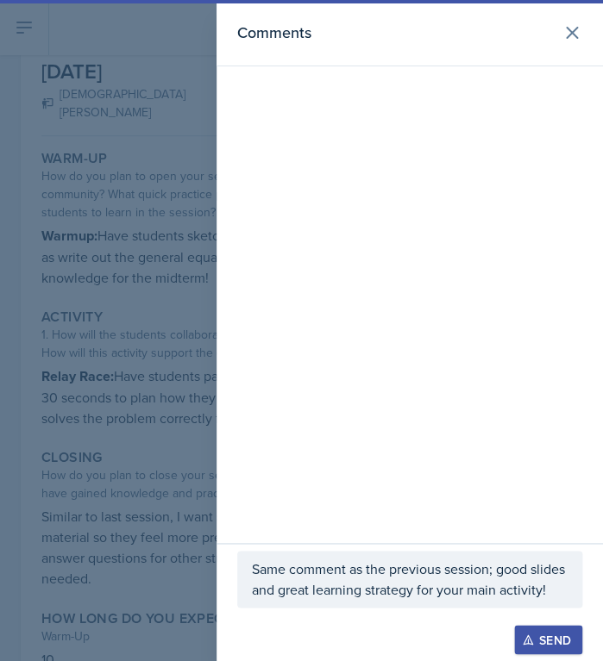
click at [361, 623] on div at bounding box center [409, 616] width 345 height 17
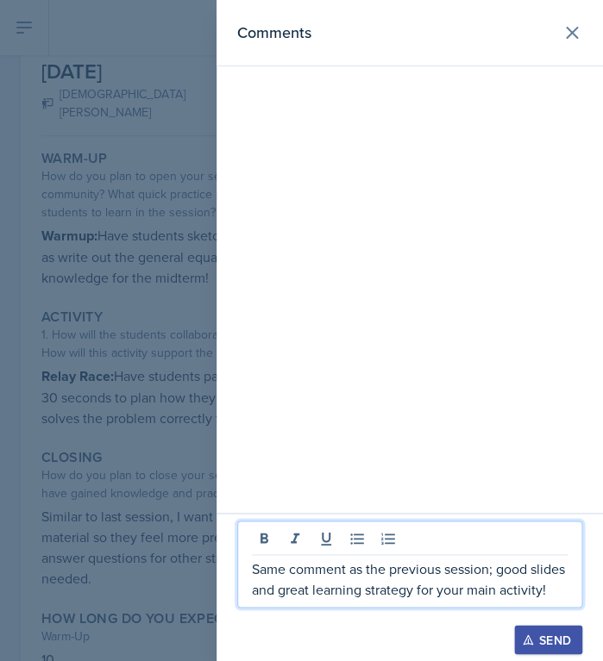
click at [358, 590] on p "Same comment as the previous session; good slides and great learning strategy f…" at bounding box center [410, 579] width 316 height 41
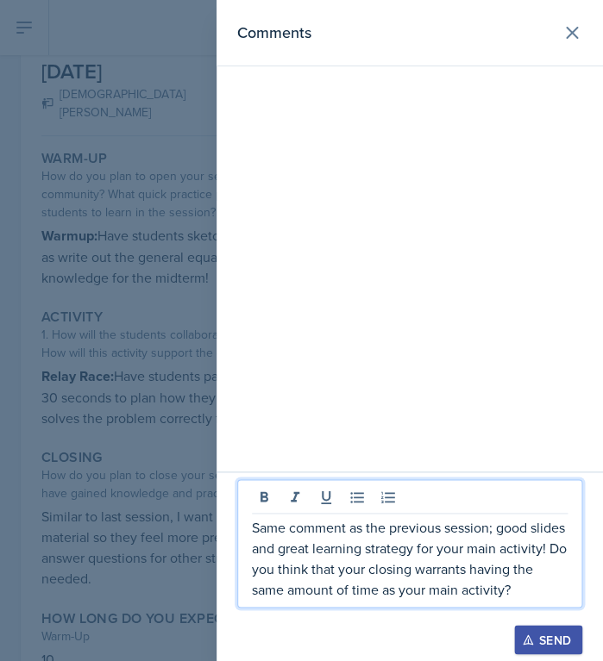
click at [562, 636] on div "Send" at bounding box center [548, 640] width 46 height 14
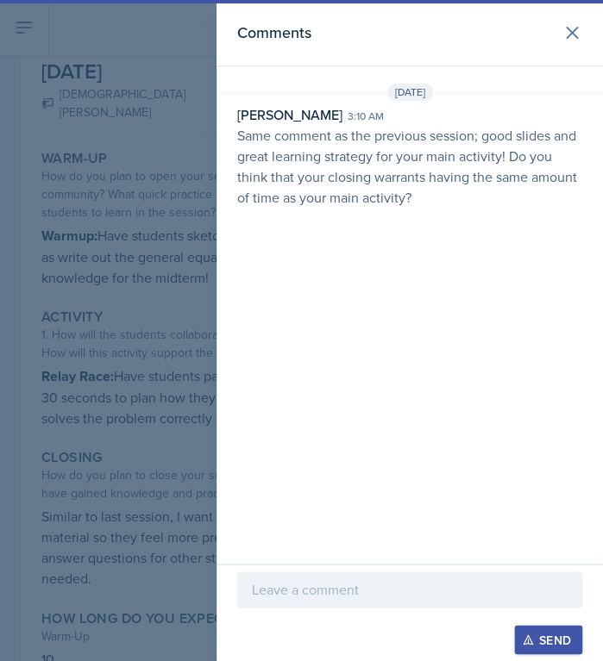
click at [97, 351] on div at bounding box center [301, 330] width 603 height 661
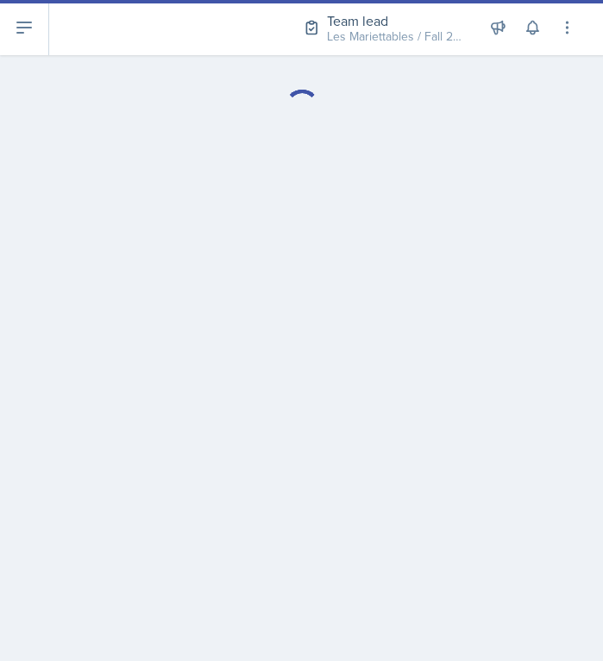
select select "Planning Sheets"
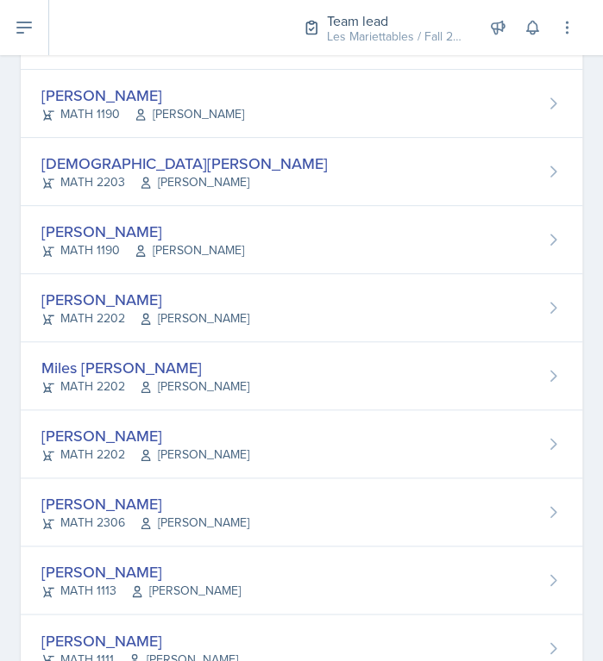
scroll to position [1360, 0]
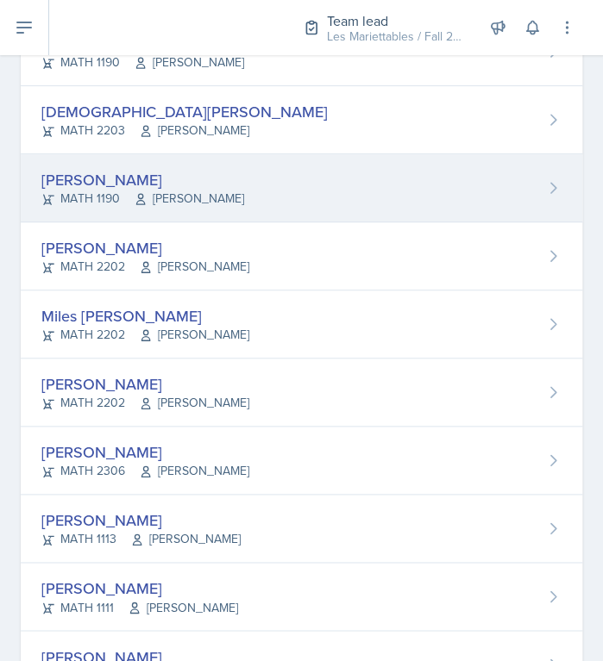
click at [341, 201] on div "Jennifer Rosales Sandoval MATH 1190 William Griffiths" at bounding box center [301, 188] width 561 height 68
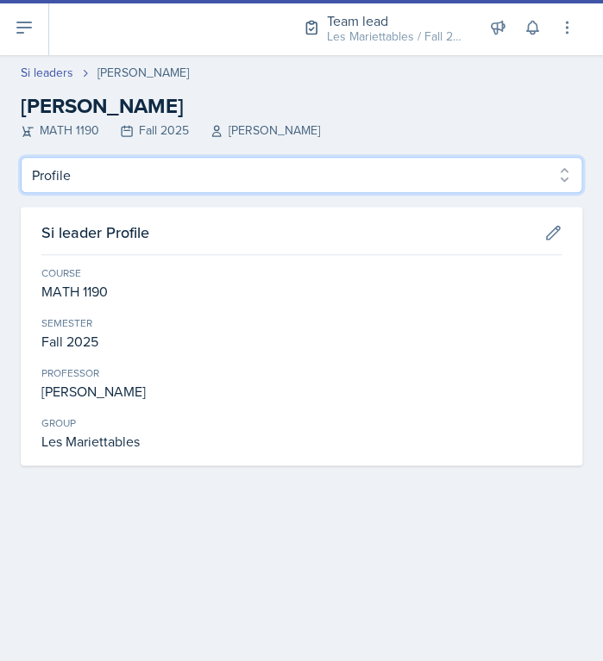
click at [21, 157] on select "Profile Planning Sheets Observation Forms Uploads" at bounding box center [301, 175] width 561 height 36
select select "Planning Sheets"
click option "Planning Sheets" at bounding box center [0, 0] width 0 height 0
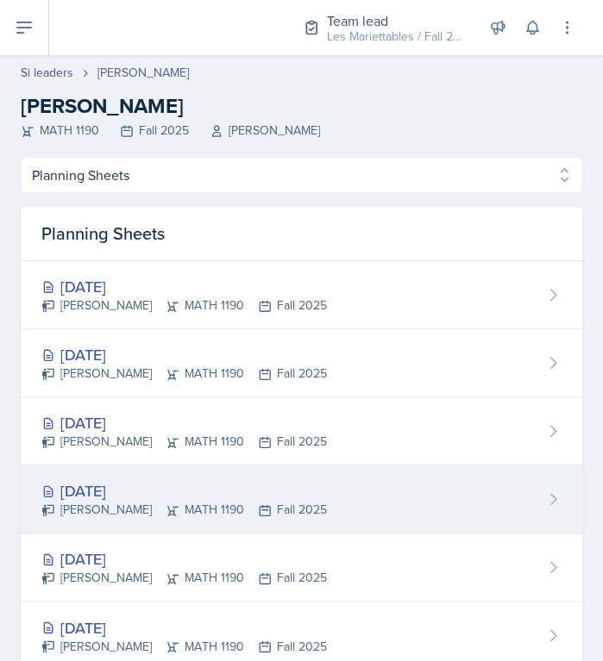
click at [128, 480] on div "[DATE]" at bounding box center [183, 490] width 285 height 23
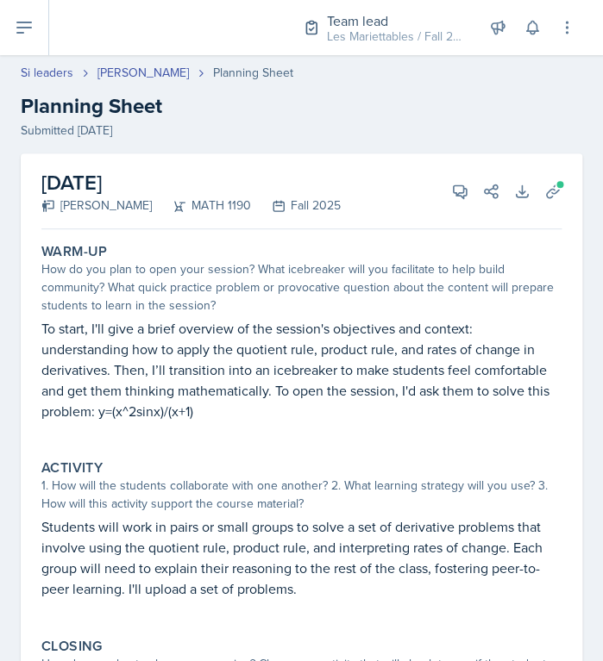
click at [393, 337] on p "To start, I'll give a brief overview of the session's objectives and context: u…" at bounding box center [301, 369] width 520 height 103
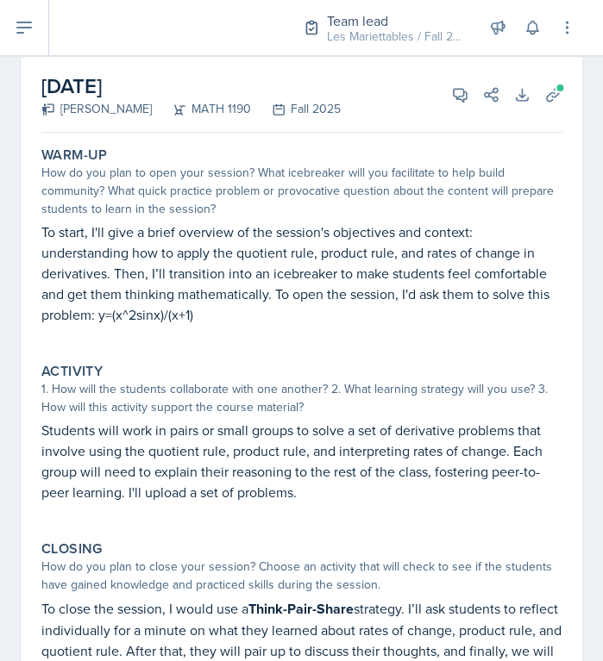
scroll to position [91, 0]
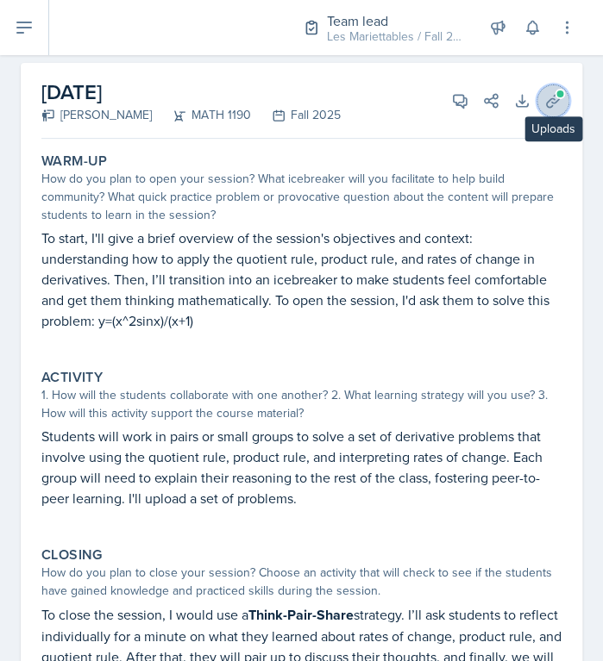
click at [550, 110] on button "Uploads" at bounding box center [552, 100] width 31 height 31
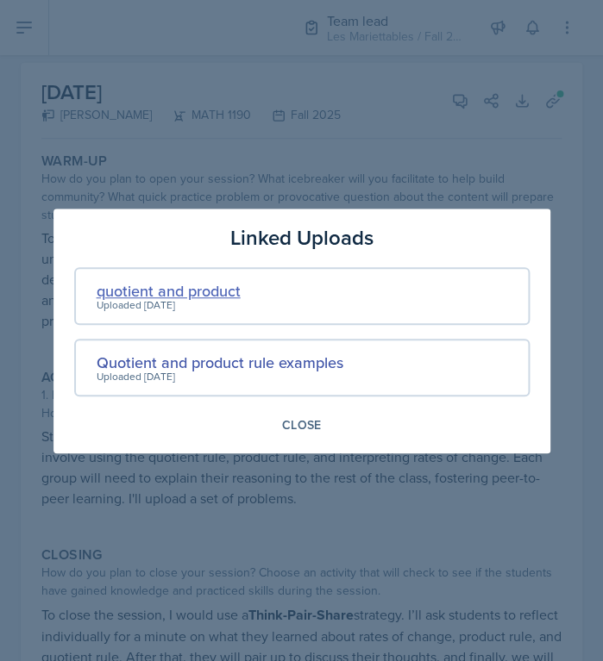
click at [203, 285] on div "quotient and product" at bounding box center [169, 290] width 144 height 23
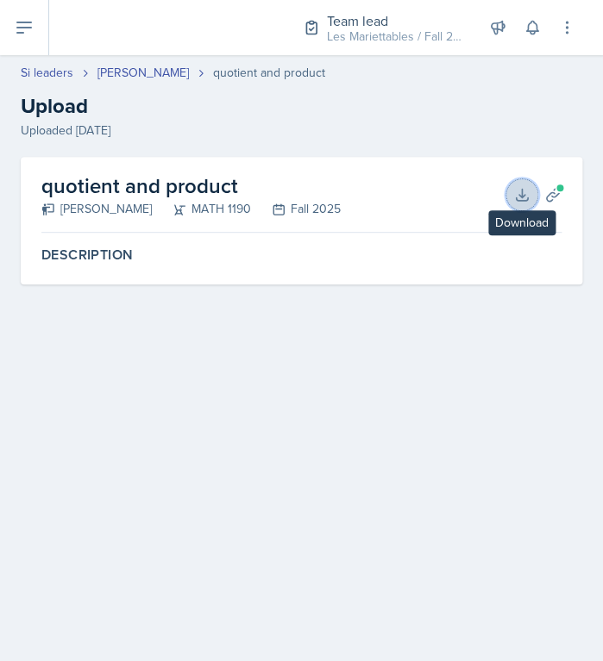
click at [518, 181] on button "Download" at bounding box center [521, 194] width 31 height 31
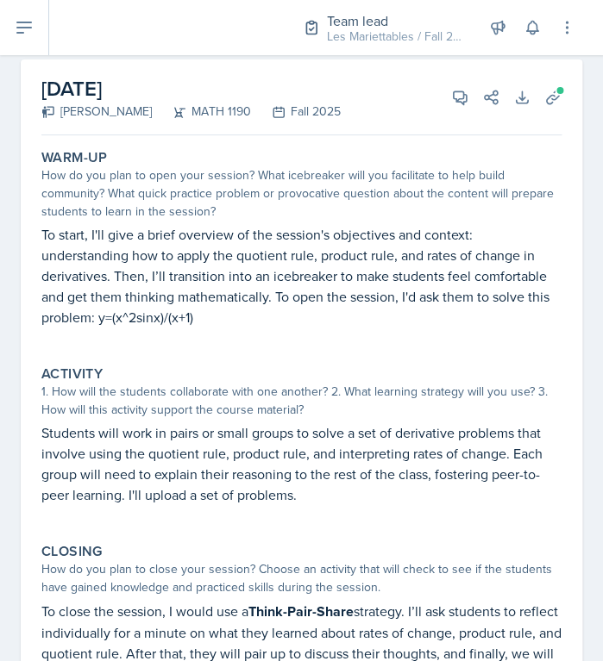
scroll to position [92, 0]
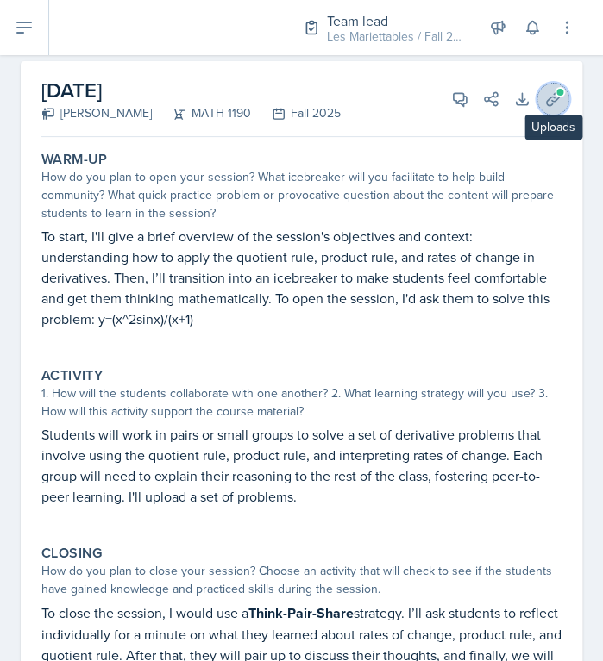
click at [549, 108] on button "Uploads" at bounding box center [552, 99] width 31 height 31
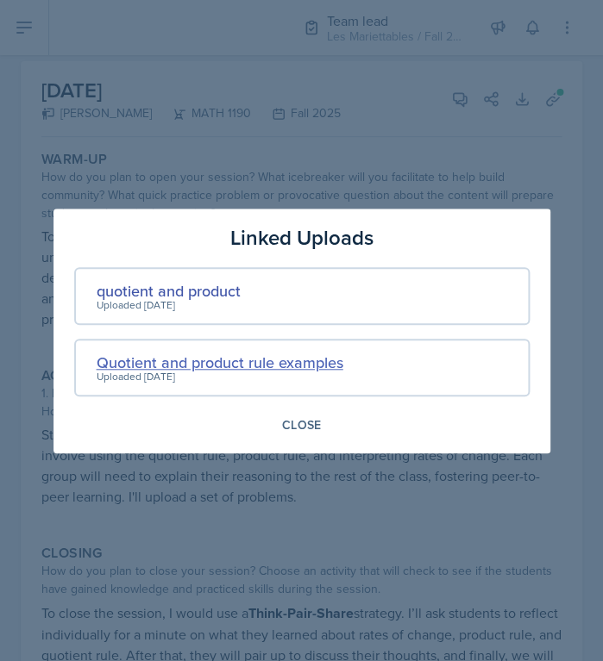
click at [290, 368] on div "Quotient and product rule examples" at bounding box center [220, 362] width 247 height 23
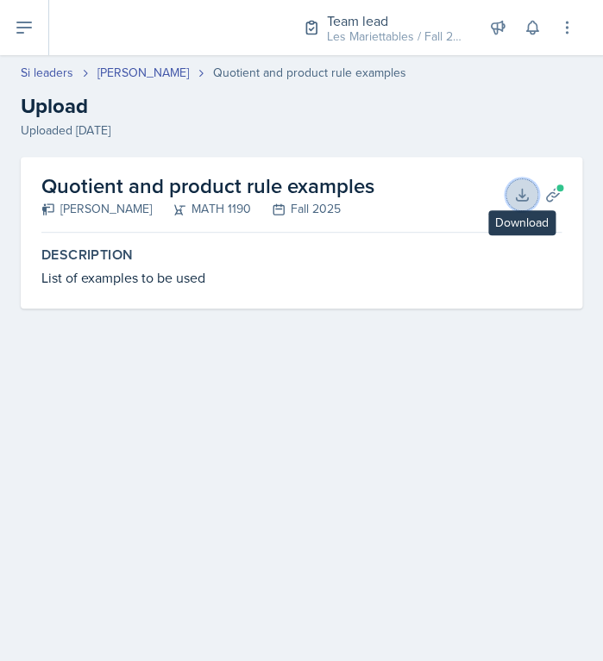
click at [526, 195] on icon at bounding box center [521, 194] width 17 height 17
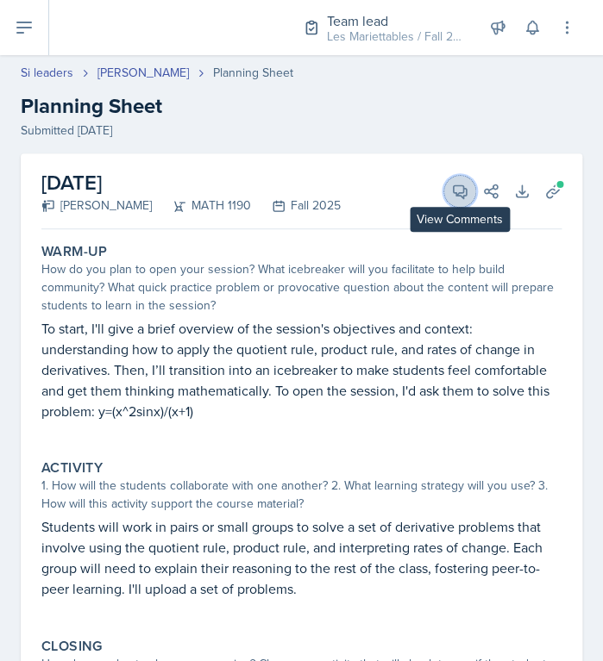
click at [458, 199] on icon at bounding box center [459, 191] width 17 height 17
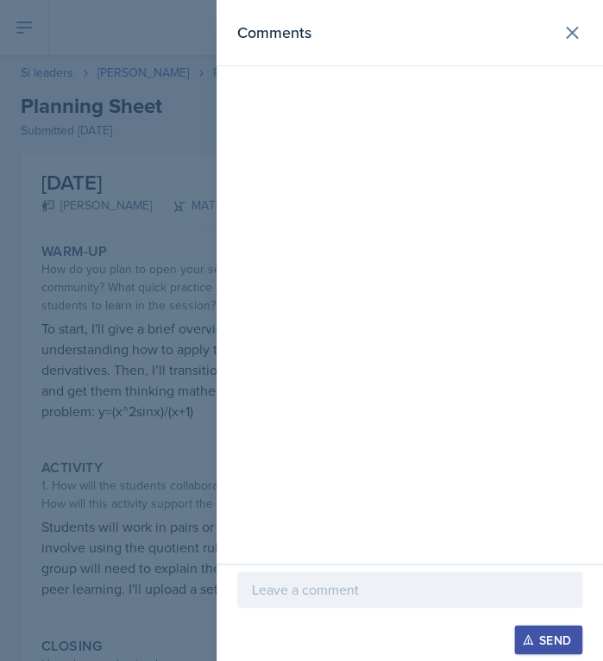
click at [365, 589] on p at bounding box center [410, 589] width 316 height 21
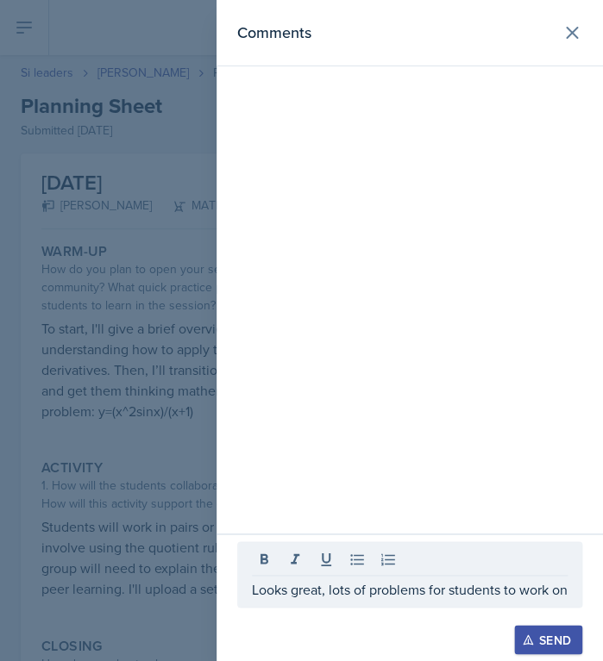
click at [94, 417] on div at bounding box center [301, 330] width 603 height 661
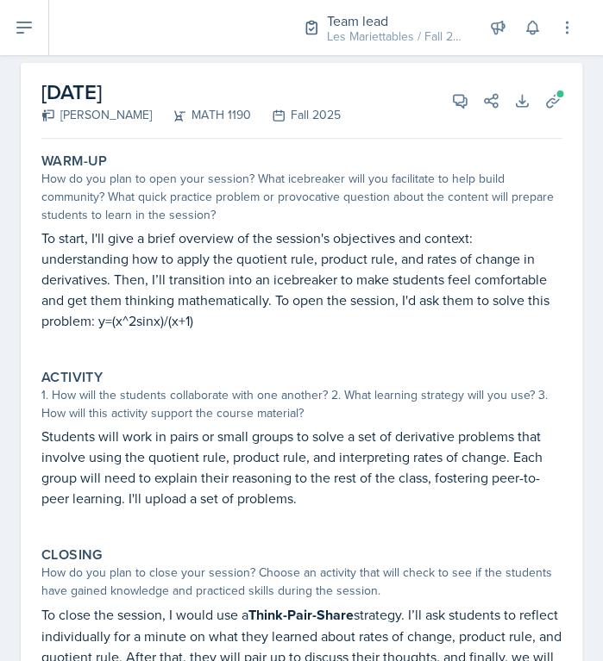
scroll to position [33, 0]
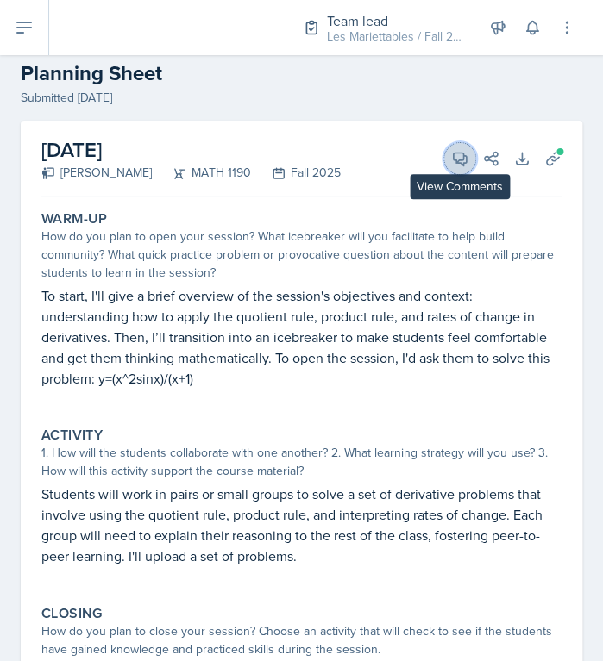
click at [462, 158] on icon at bounding box center [460, 159] width 13 height 13
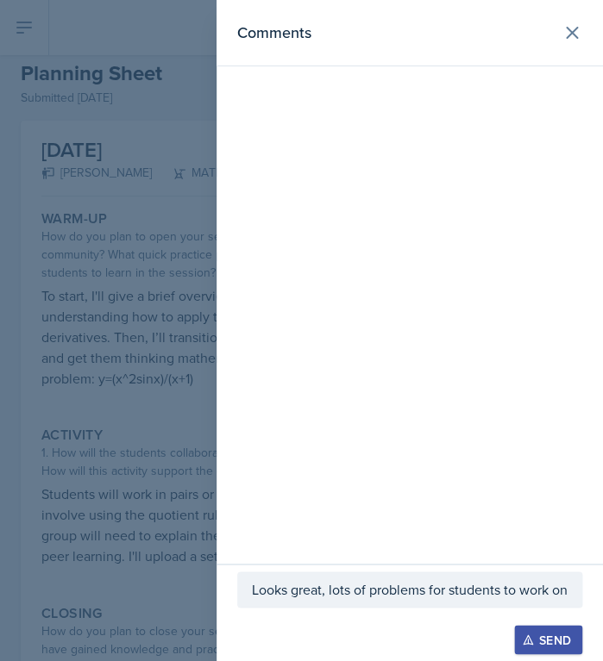
click at [330, 589] on p "Looks great, lots of problems for students to work on" at bounding box center [410, 589] width 316 height 21
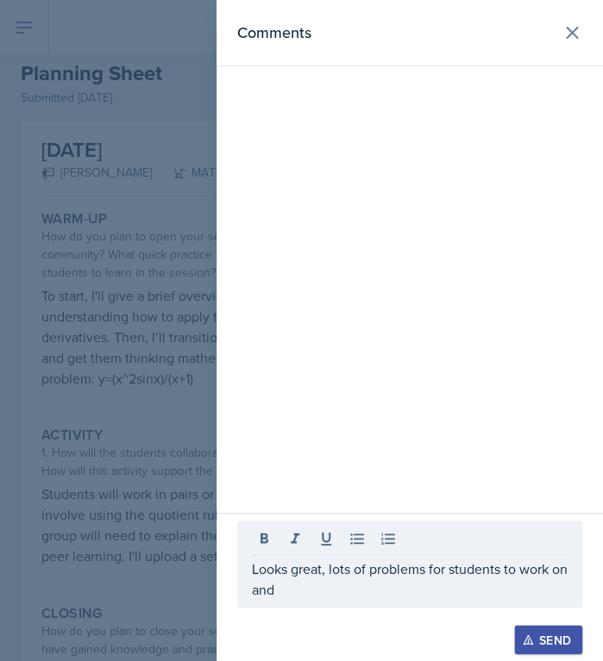
click at [155, 537] on div at bounding box center [301, 330] width 603 height 661
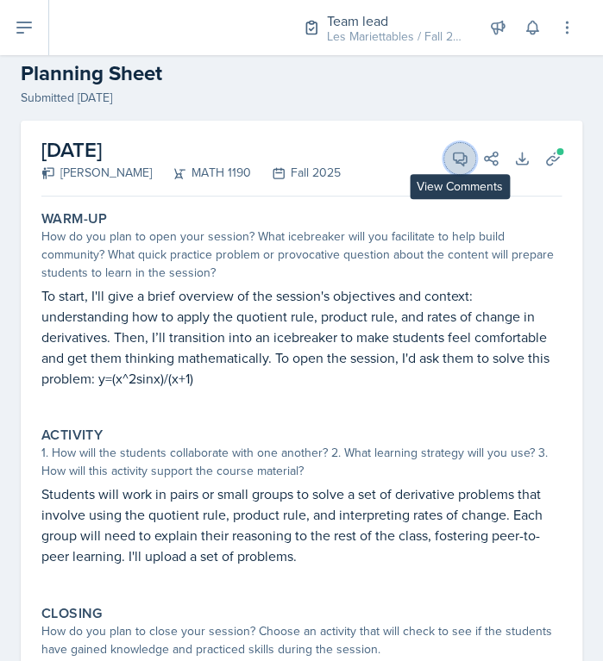
click at [467, 165] on icon at bounding box center [459, 158] width 17 height 17
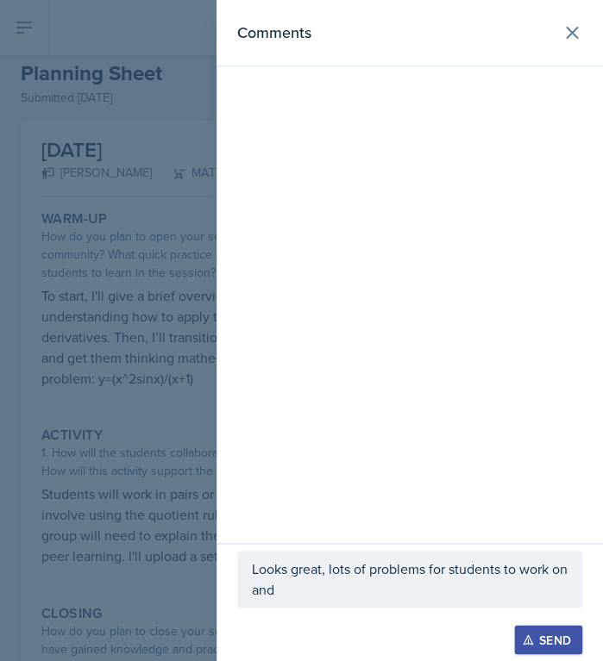
click at [304, 590] on p "Looks great, lots of problems for students to work on and" at bounding box center [410, 579] width 316 height 41
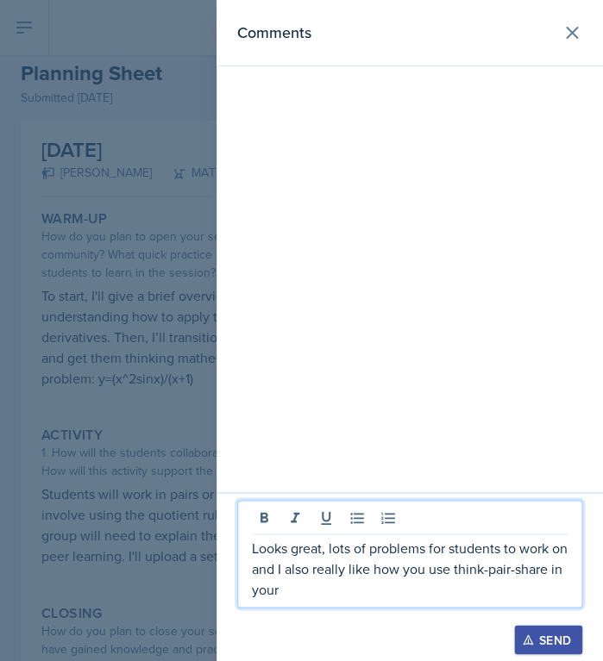
click at [137, 478] on div at bounding box center [301, 330] width 603 height 661
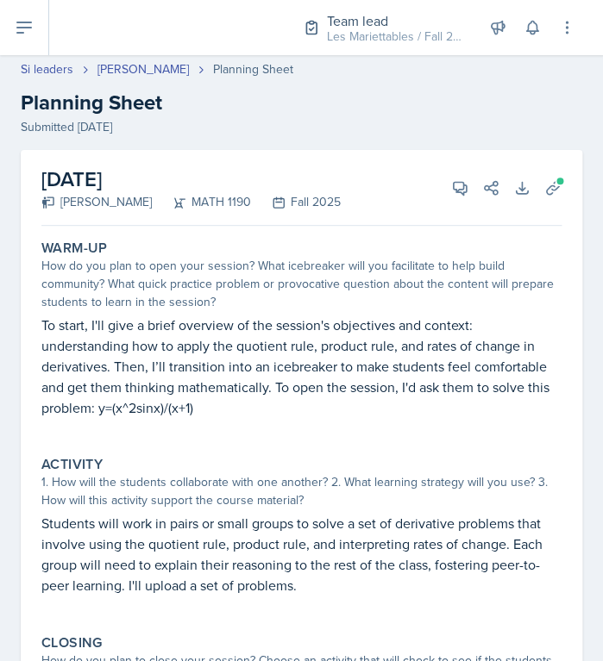
scroll to position [0, 0]
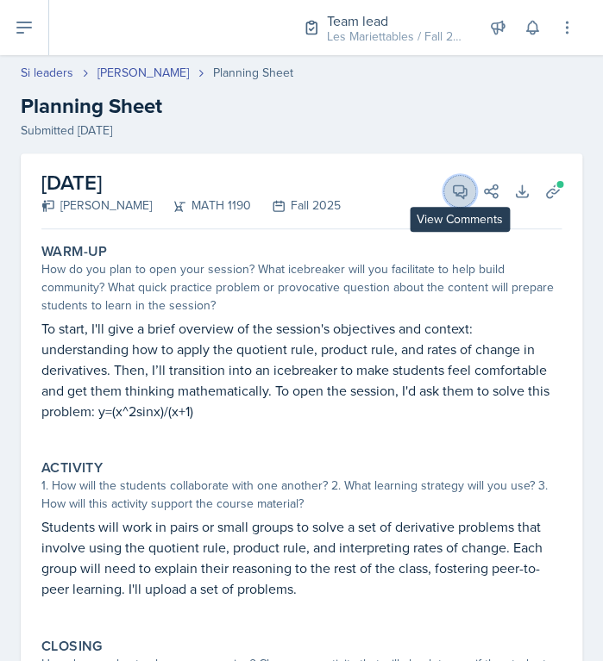
click at [473, 192] on button "View Comments" at bounding box center [459, 191] width 31 height 31
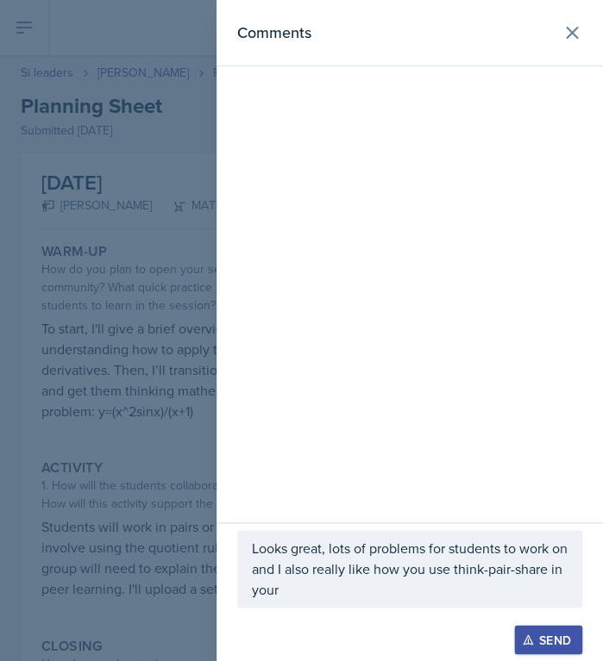
click at [343, 591] on p "Looks great, lots of problems for students to work on and I also really like ho…" at bounding box center [410, 569] width 316 height 62
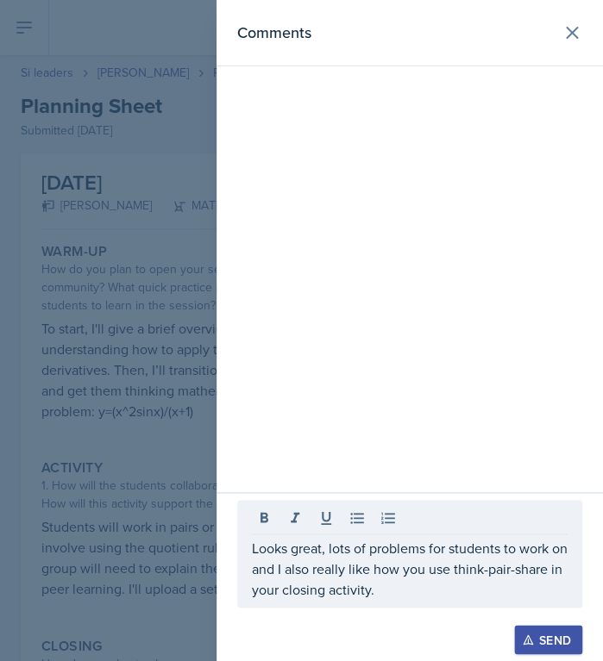
click at [151, 492] on div at bounding box center [301, 330] width 603 height 661
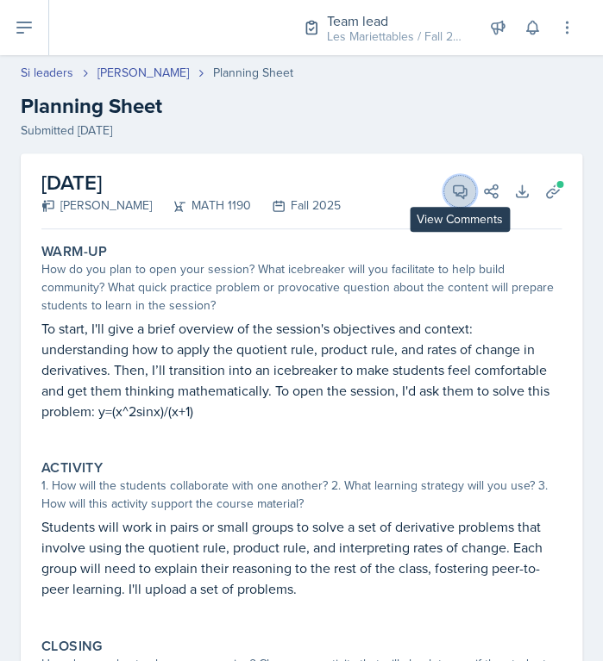
click at [448, 188] on button "View Comments" at bounding box center [459, 191] width 31 height 31
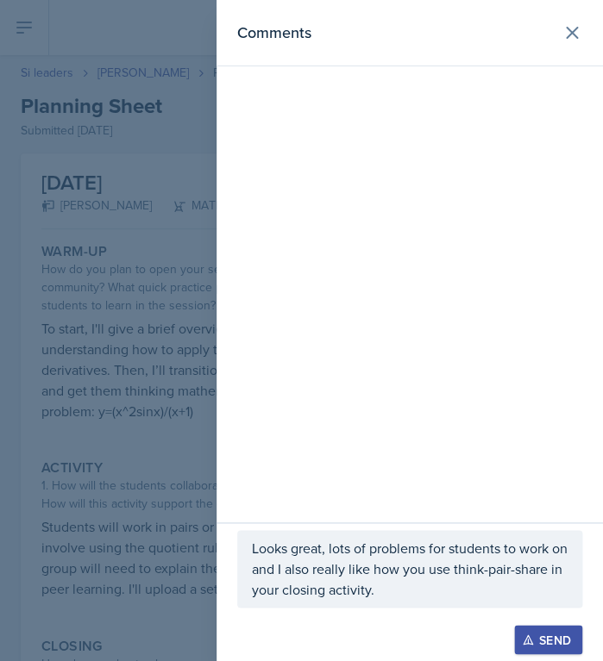
click at [410, 601] on div "Looks great, lots of problems for students to work on and I also really like ho…" at bounding box center [409, 569] width 345 height 78
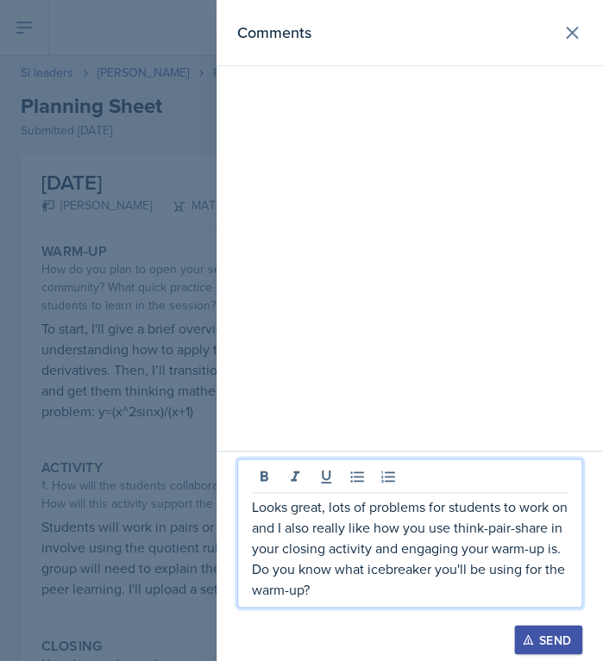
click at [214, 497] on div at bounding box center [301, 330] width 603 height 661
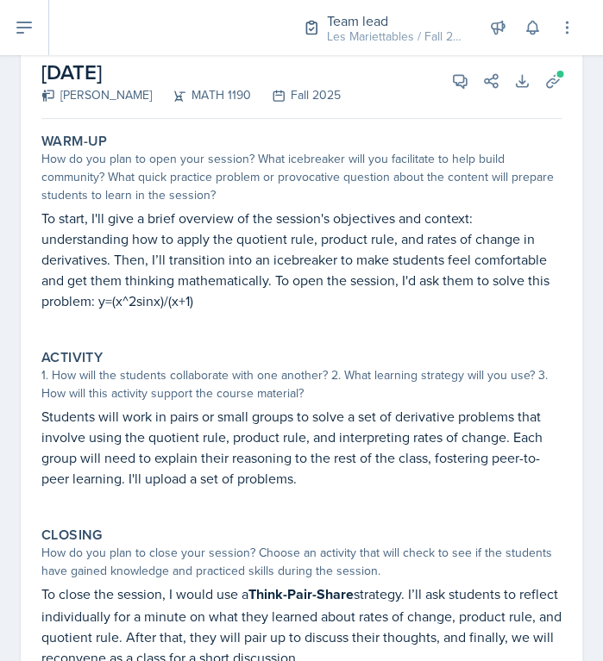
scroll to position [116, 0]
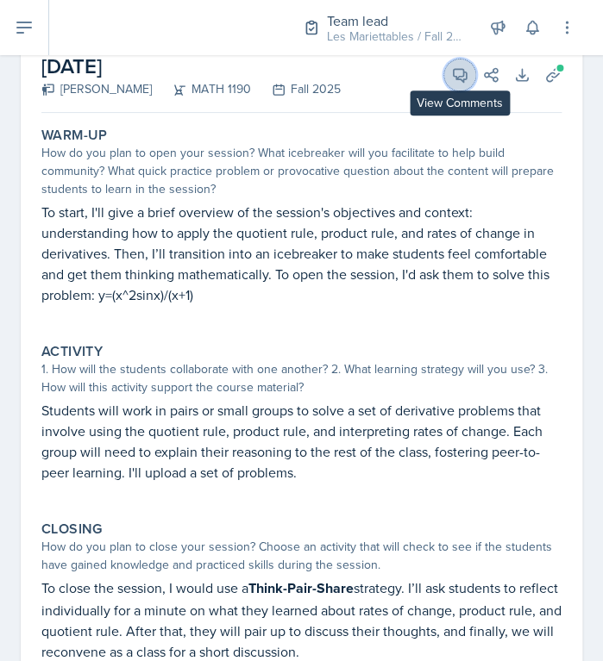
click at [453, 79] on icon at bounding box center [459, 74] width 17 height 17
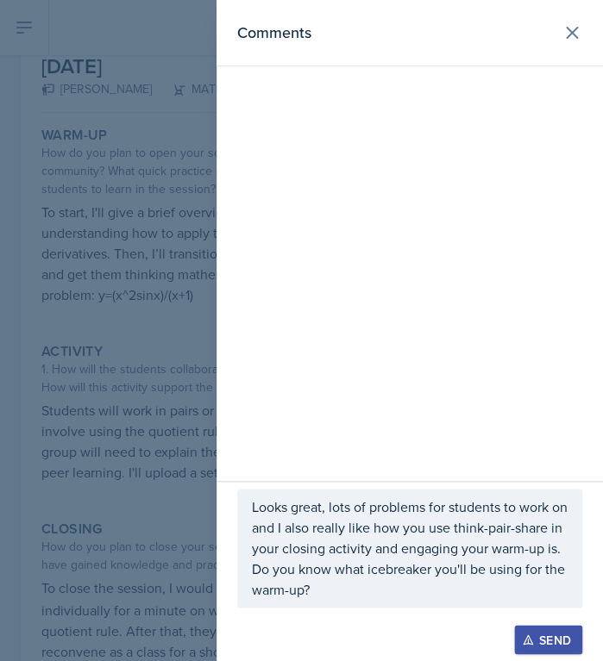
click at [523, 623] on div at bounding box center [409, 616] width 345 height 17
click at [541, 635] on div "Send" at bounding box center [548, 640] width 46 height 14
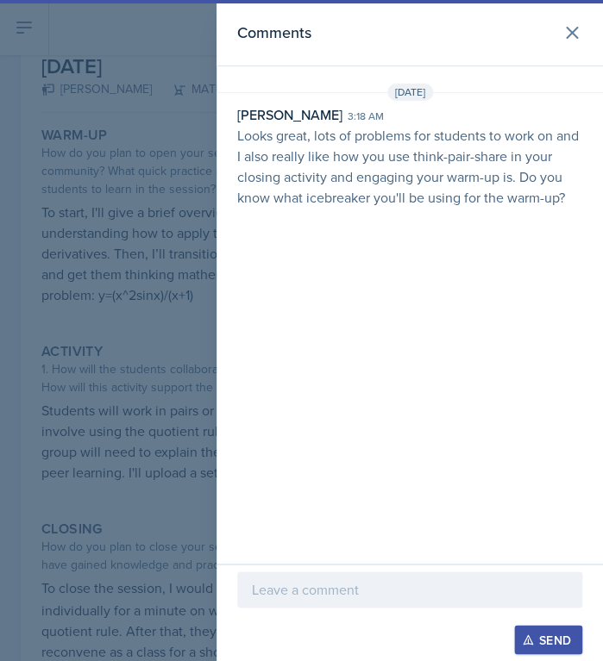
click at [128, 380] on div at bounding box center [301, 330] width 603 height 661
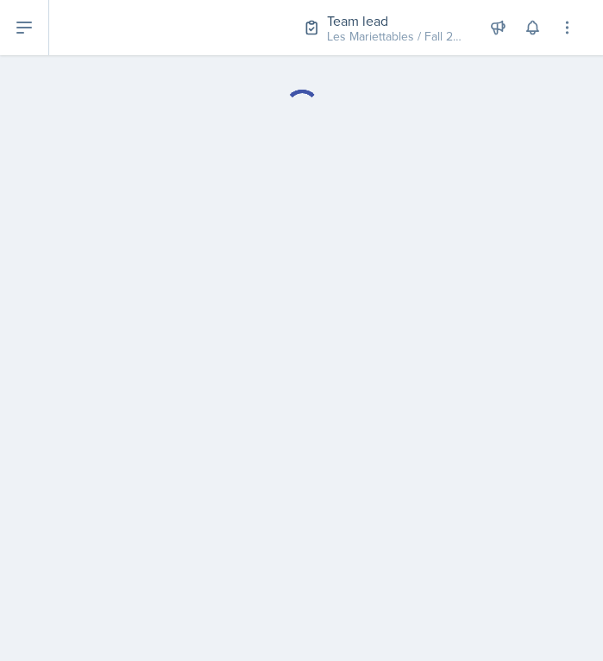
select select "Planning Sheets"
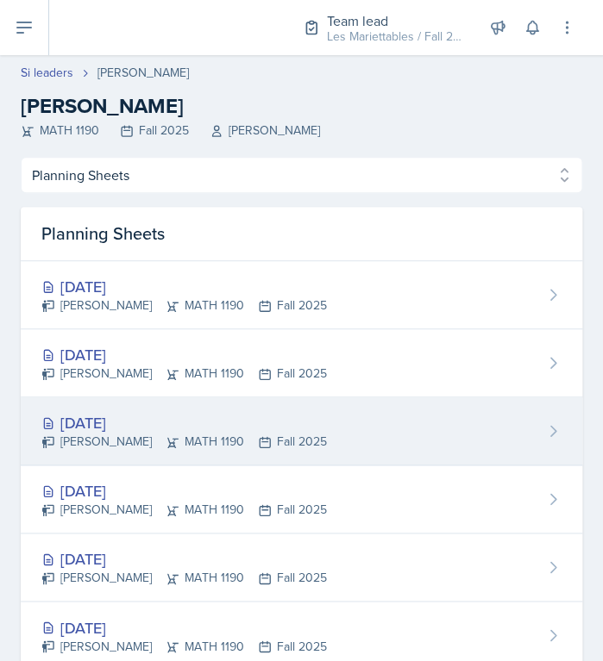
click at [157, 412] on div "[DATE]" at bounding box center [183, 422] width 285 height 23
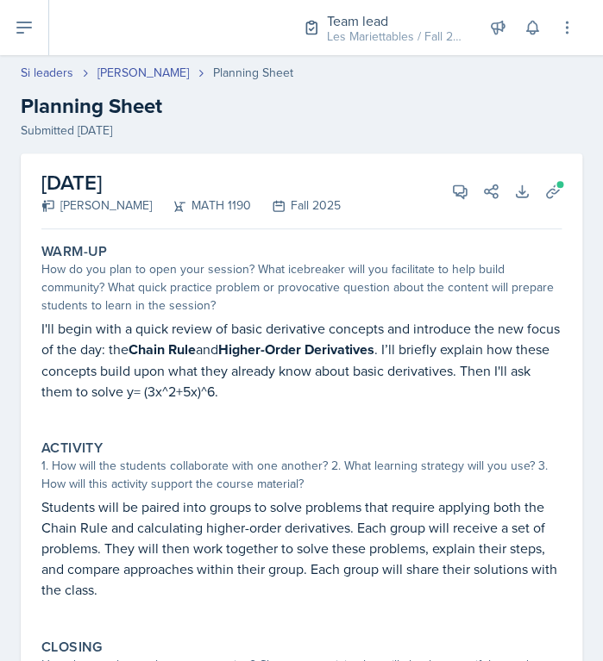
click at [401, 281] on div "How do you plan to open your session? What icebreaker will you facilitate to he…" at bounding box center [301, 287] width 520 height 54
click at [546, 191] on icon at bounding box center [552, 191] width 17 height 17
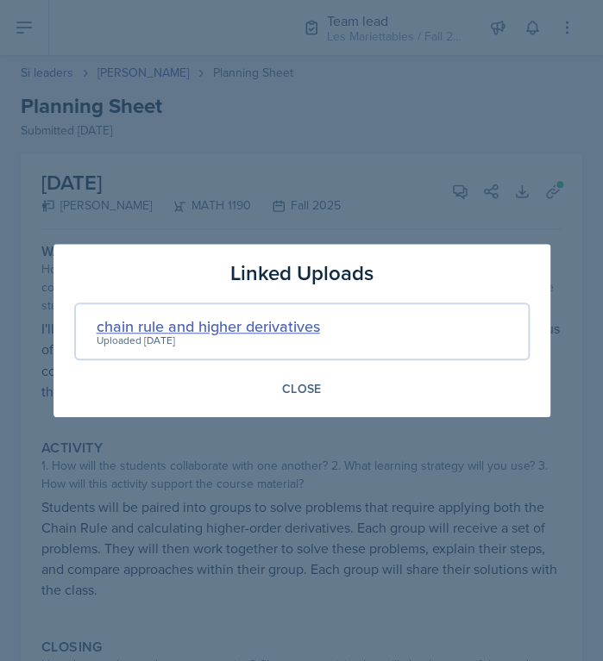
click at [240, 331] on div "chain rule and higher derivatives" at bounding box center [208, 326] width 223 height 23
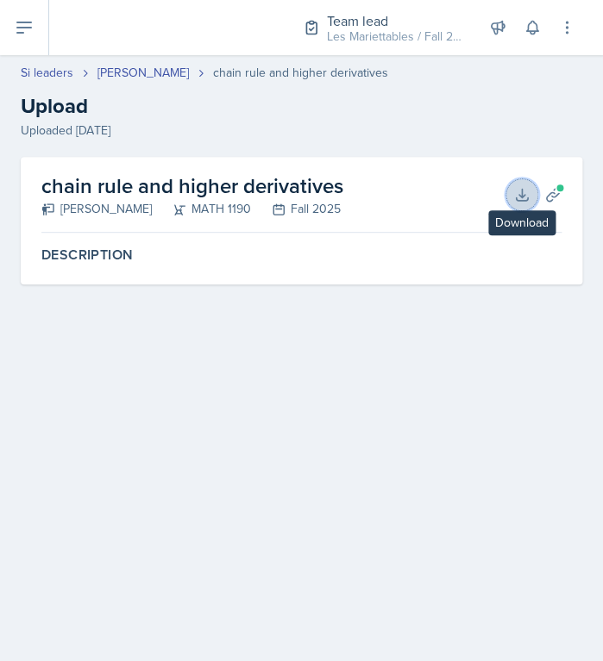
click at [521, 193] on icon at bounding box center [521, 194] width 11 height 11
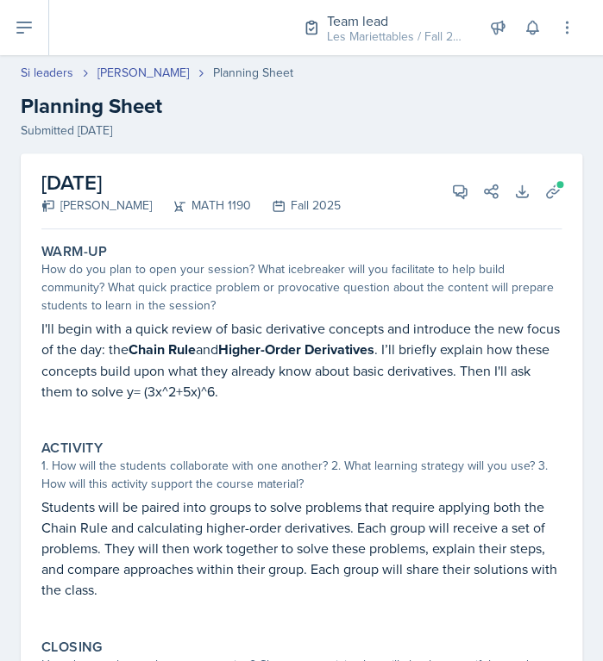
click at [413, 360] on p "I'll begin with a quick review of basic derivative concepts and introduce the n…" at bounding box center [301, 360] width 520 height 84
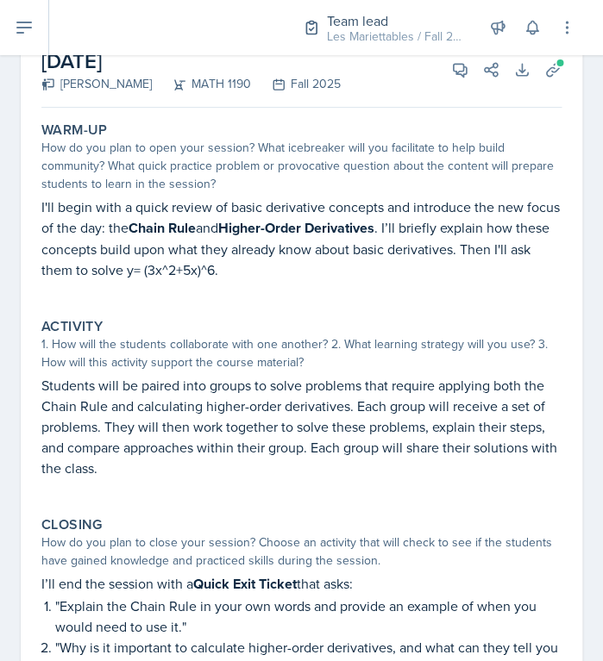
scroll to position [116, 0]
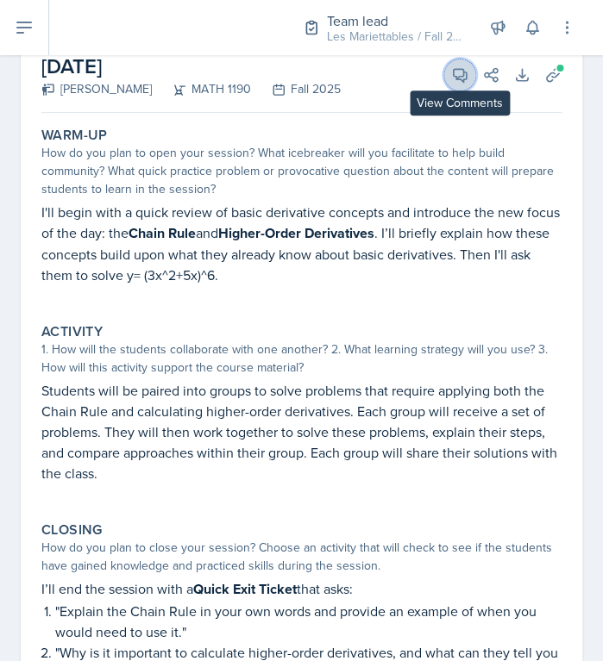
click at [464, 71] on span at bounding box center [465, 69] width 9 height 9
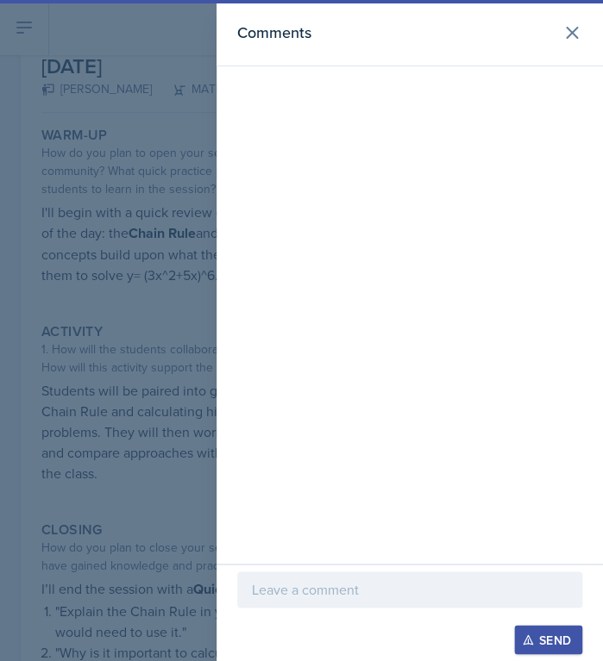
click at [160, 313] on div at bounding box center [301, 330] width 603 height 661
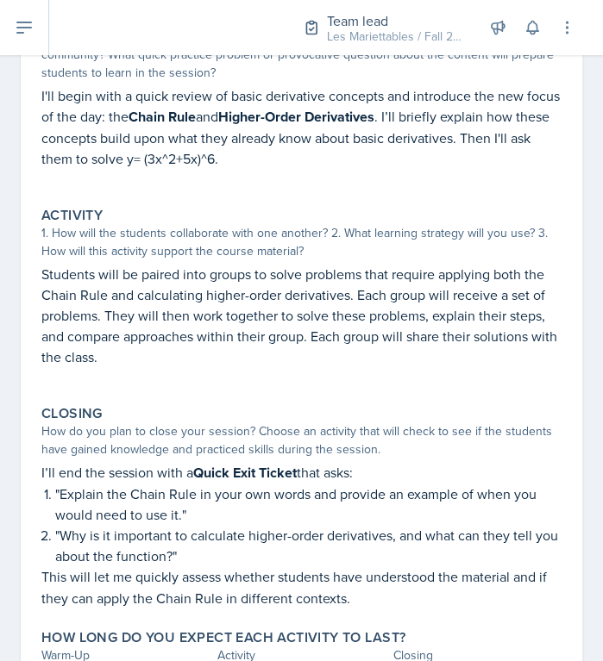
scroll to position [291, 0]
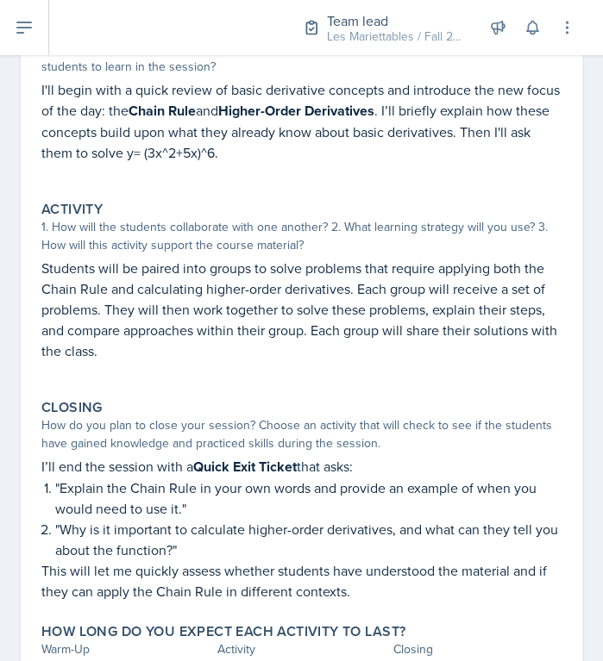
click at [391, 303] on p "Students will be paired into groups to solve problems that require applying bot…" at bounding box center [301, 309] width 520 height 103
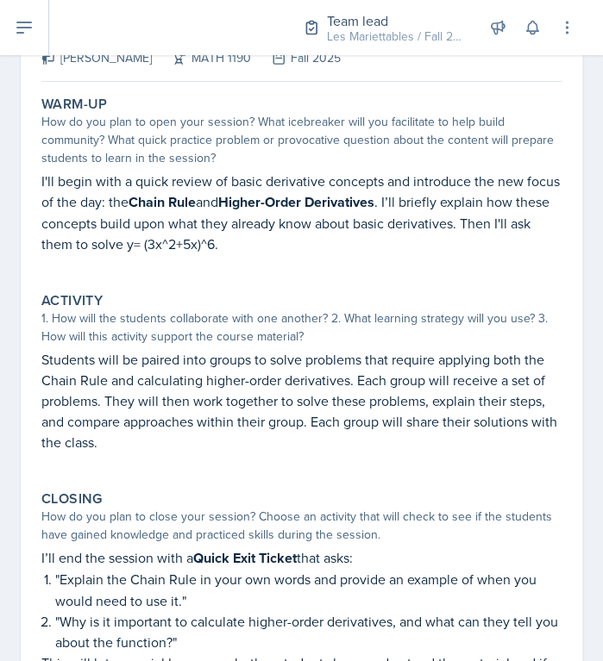
scroll to position [0, 0]
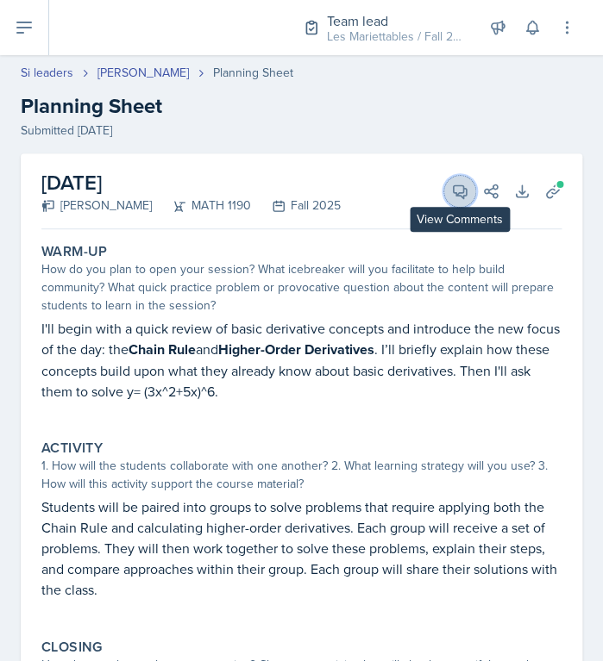
click at [462, 186] on span at bounding box center [465, 185] width 9 height 9
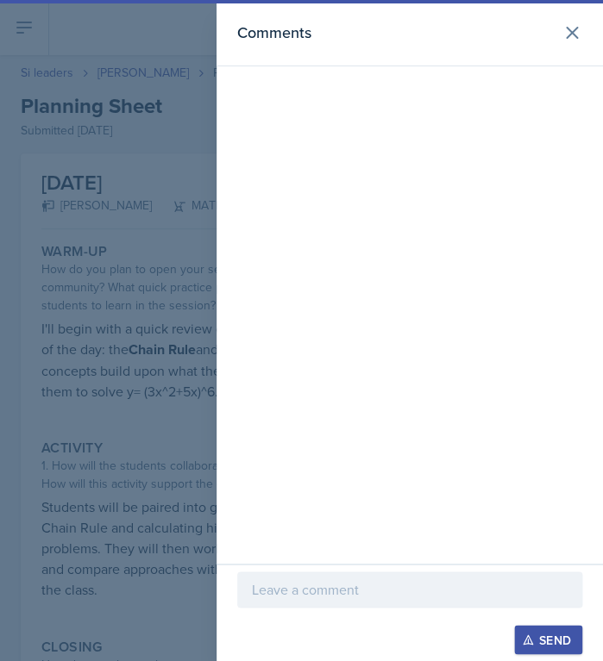
click at [294, 581] on p at bounding box center [410, 589] width 316 height 21
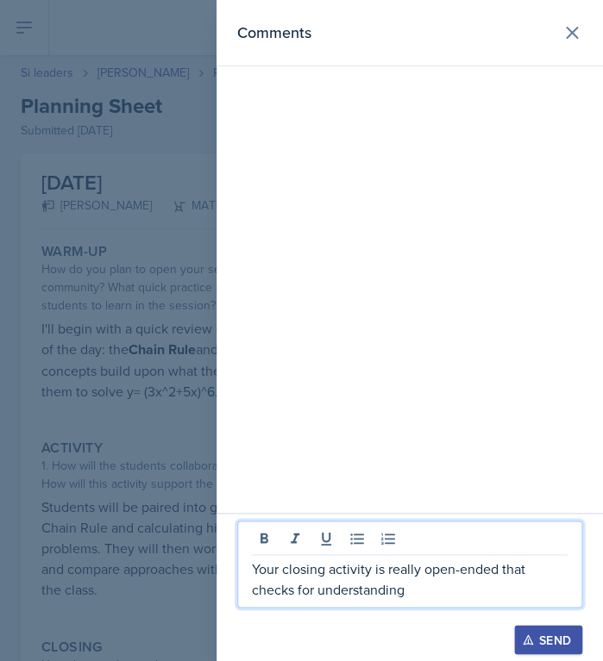
click at [542, 579] on p "Your closing activity is really open-ended that checks for understanding" at bounding box center [410, 579] width 316 height 41
click at [297, 597] on p "Your closing activity is really open-ended that checks for understanding" at bounding box center [410, 579] width 316 height 41
click at [489, 593] on p "Your closing activity is really open-ended that checks students' for understand…" at bounding box center [410, 579] width 316 height 41
click at [350, 593] on p "Your closing activity is really open-ended that checks students' for understand…" at bounding box center [410, 579] width 316 height 41
click at [376, 592] on p "Your closing activity is really open-ended that checks students for understandi…" at bounding box center [410, 579] width 316 height 41
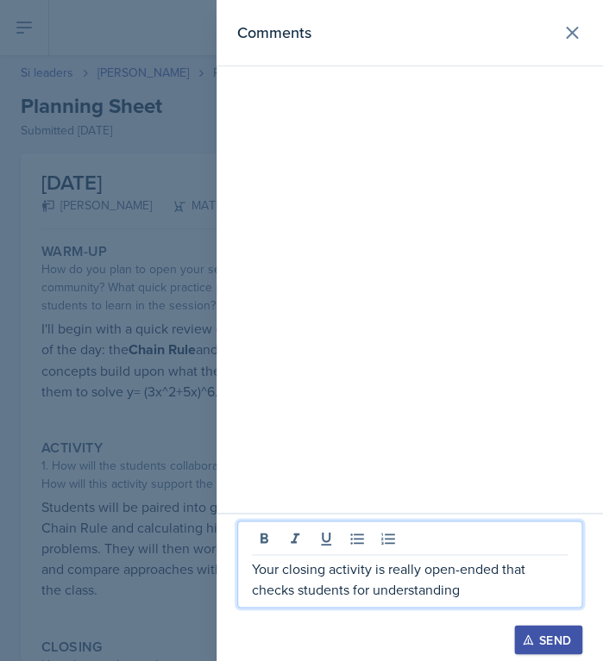
click at [366, 590] on p "Your closing activity is really open-ended that checks students for understandi…" at bounding box center [410, 579] width 316 height 41
click at [518, 592] on p "Your closing activity is really open-ended that checks students' understanding" at bounding box center [410, 579] width 316 height 41
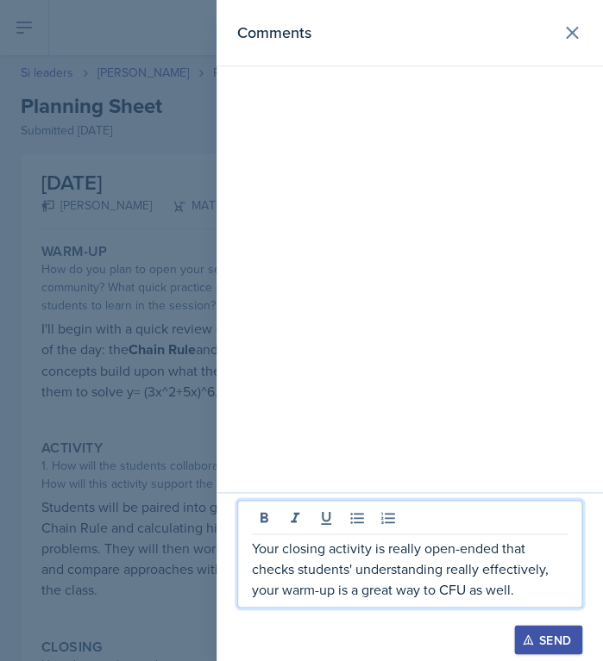
click at [158, 419] on div at bounding box center [301, 330] width 603 height 661
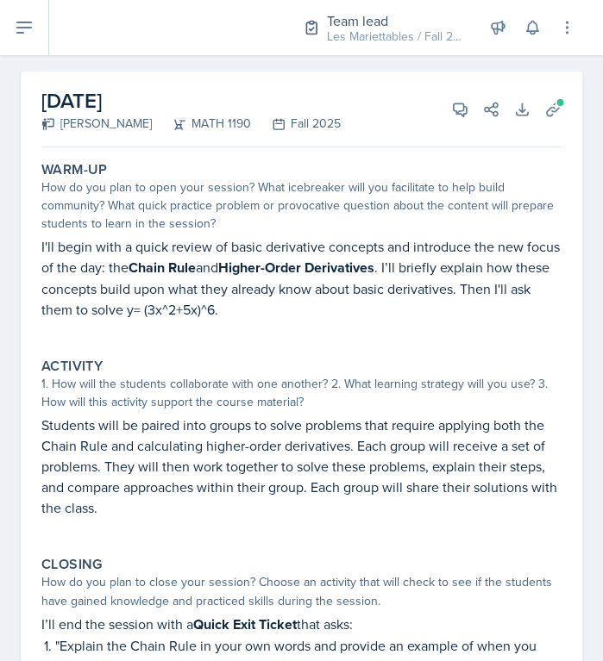
scroll to position [58, 0]
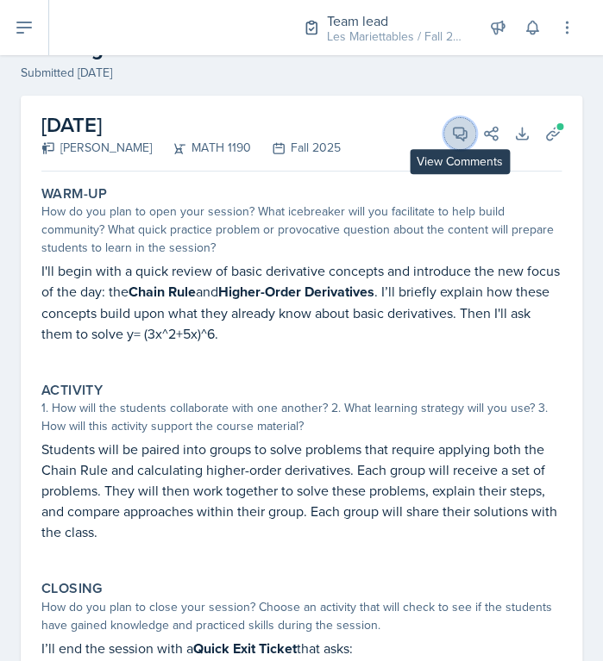
click at [462, 120] on button "View Comments" at bounding box center [459, 133] width 31 height 31
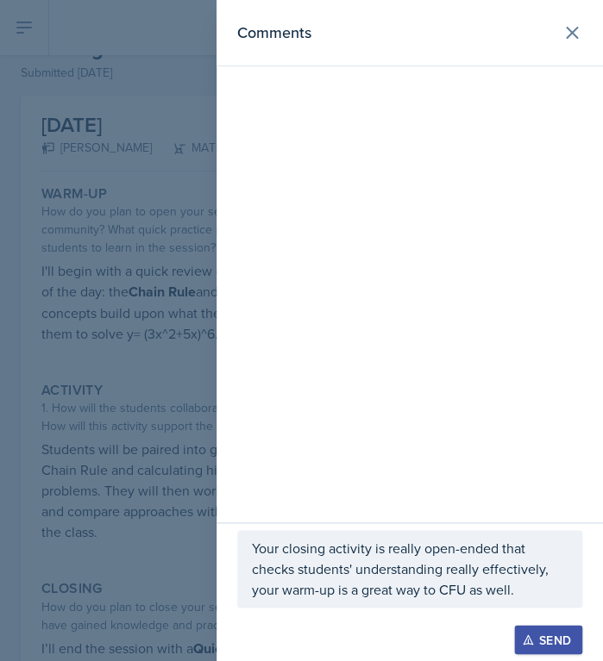
click at [519, 604] on div "Your closing activity is really open-ended that checks students' understanding …" at bounding box center [409, 569] width 345 height 78
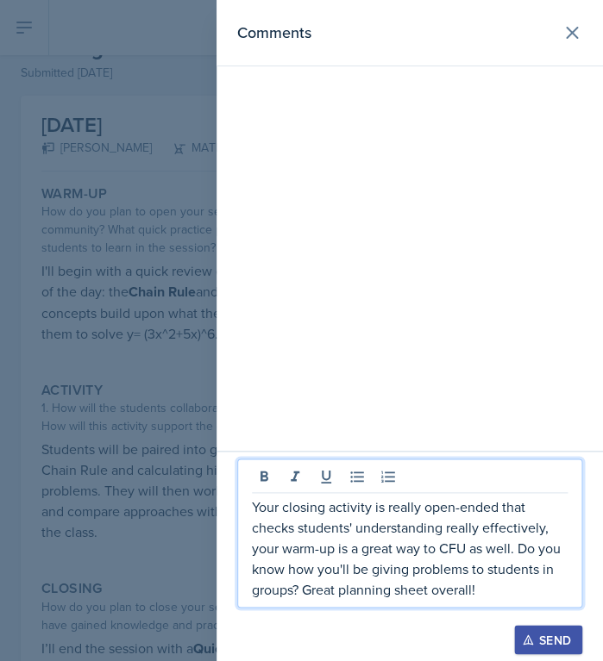
click at [565, 647] on div "Send" at bounding box center [548, 640] width 46 height 14
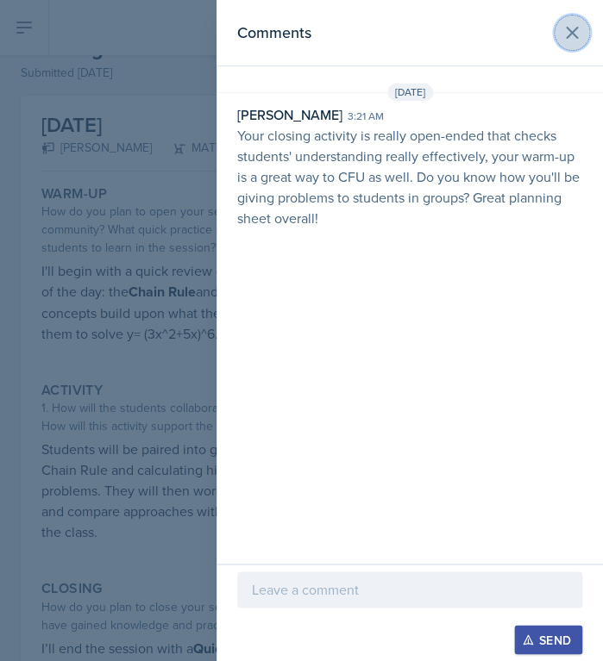
click at [567, 39] on icon at bounding box center [571, 32] width 21 height 21
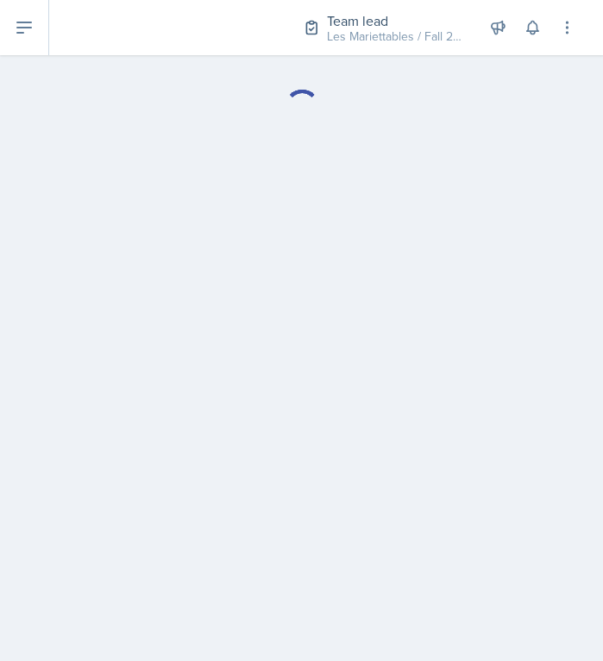
select select "Planning Sheets"
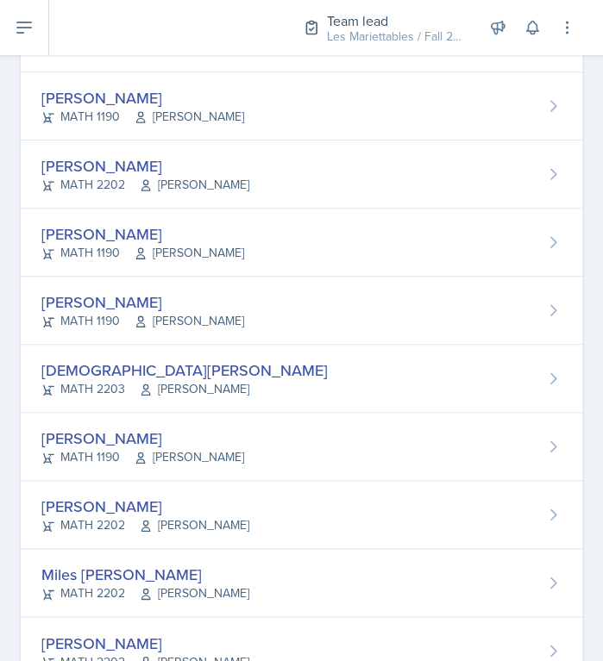
scroll to position [1108, 0]
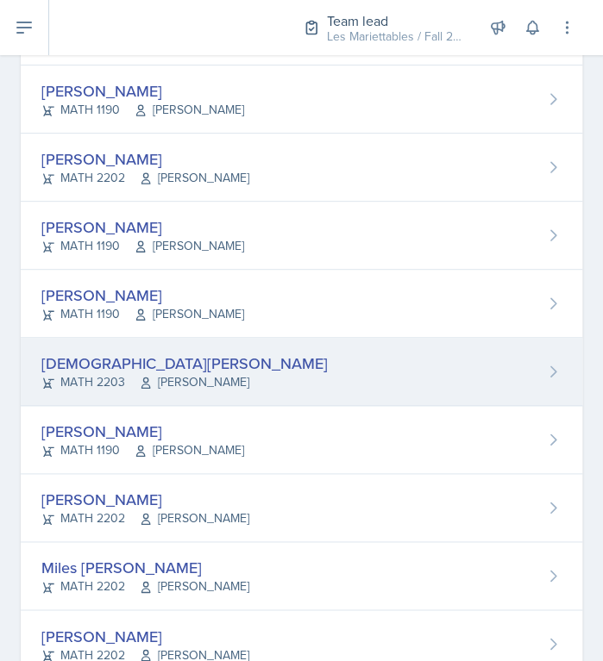
click at [465, 374] on div "Jeslyn Rejimon MATH 2203 Zhu Cao" at bounding box center [301, 372] width 561 height 68
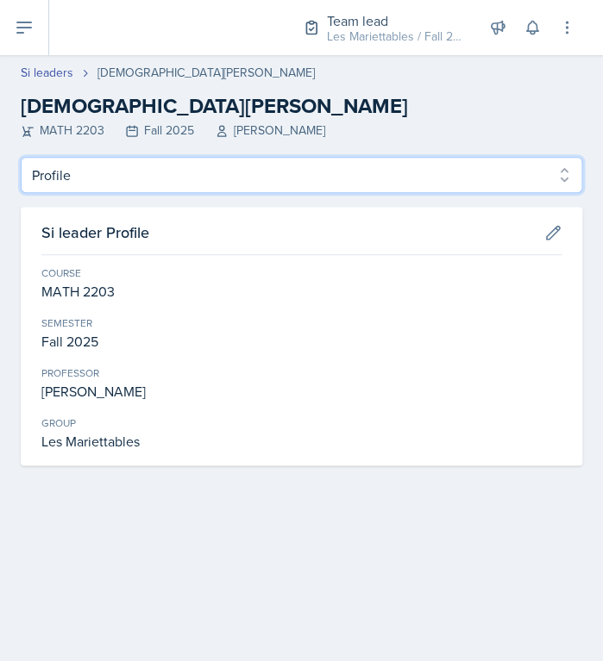
click at [21, 157] on select "Profile Planning Sheets Observation Forms Uploads" at bounding box center [301, 175] width 561 height 36
select select "Planning Sheets"
click option "Planning Sheets" at bounding box center [0, 0] width 0 height 0
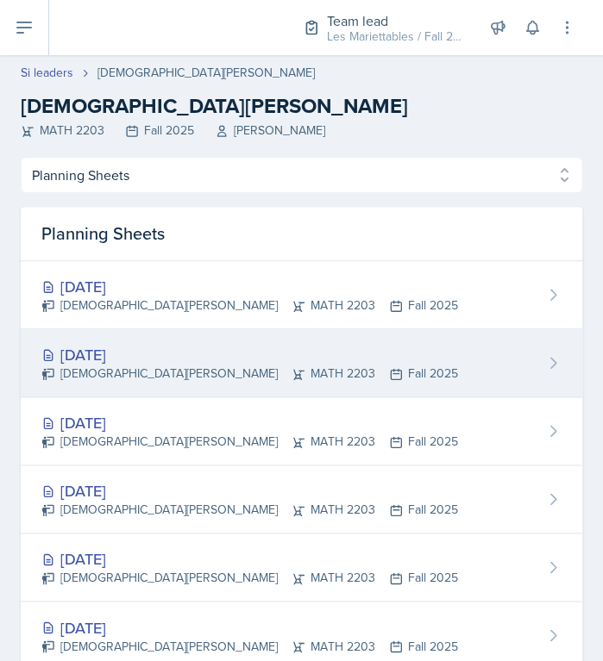
click at [274, 356] on div "[DATE]" at bounding box center [249, 354] width 417 height 23
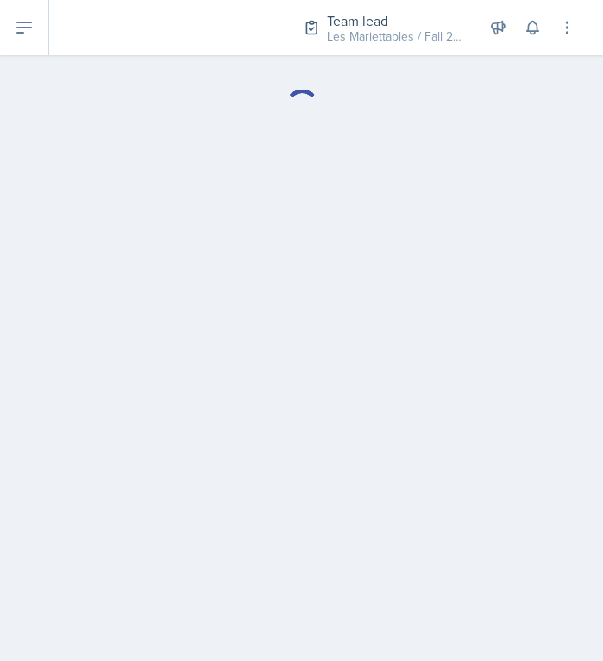
select select "Planning Sheets"
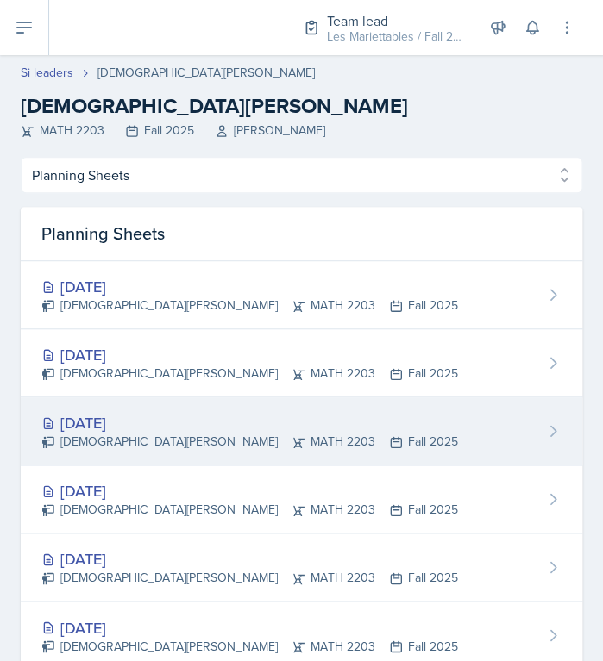
click at [135, 443] on div "Jeslyn Rejimon MATH 2203 Fall 2025" at bounding box center [249, 442] width 417 height 18
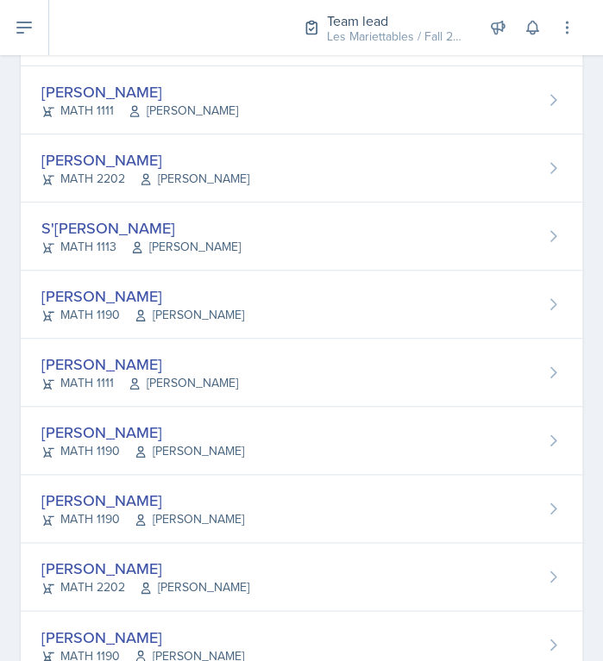
scroll to position [640, 0]
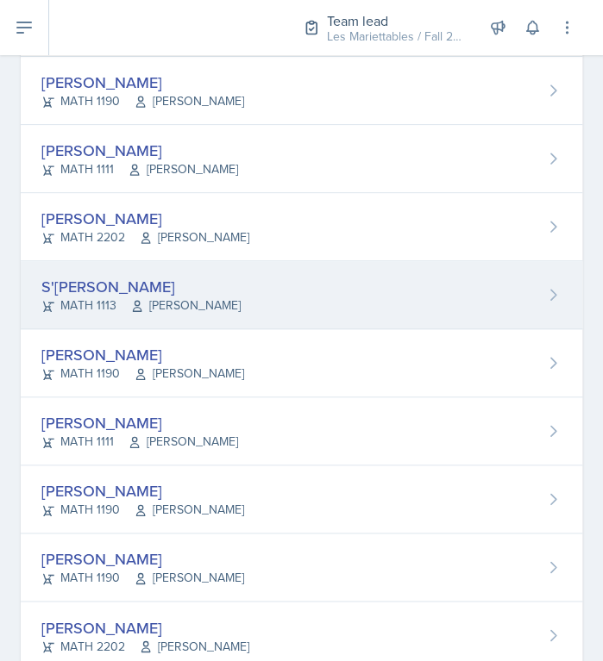
click at [103, 297] on div "MATH 1113 Pengcheng Xiao" at bounding box center [140, 306] width 199 height 18
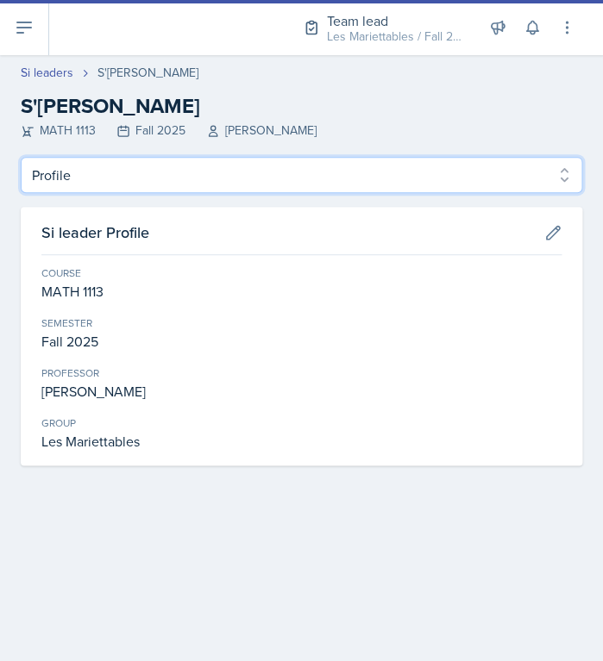
click at [21, 157] on select "Profile Planning Sheets Observation Forms Uploads" at bounding box center [301, 175] width 561 height 36
select select "Planning Sheets"
click option "Planning Sheets" at bounding box center [0, 0] width 0 height 0
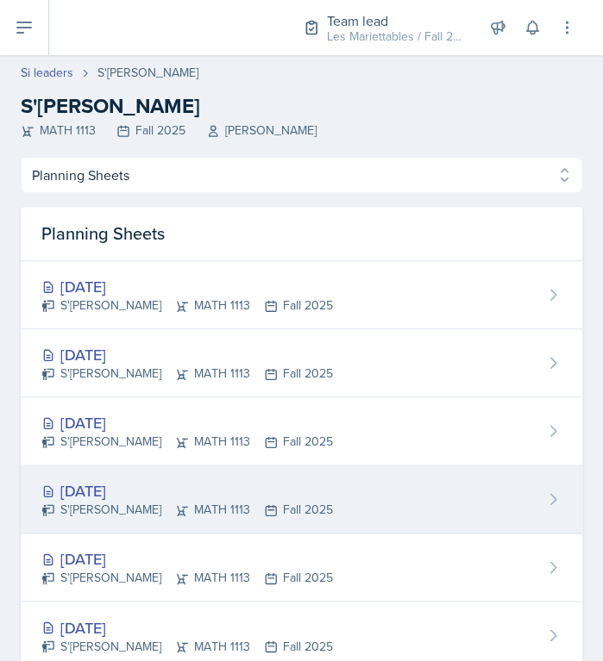
click at [87, 473] on div "Sep 23rd, 2025 S'dhari Hardy MATH 1113 Fall 2025" at bounding box center [301, 500] width 561 height 68
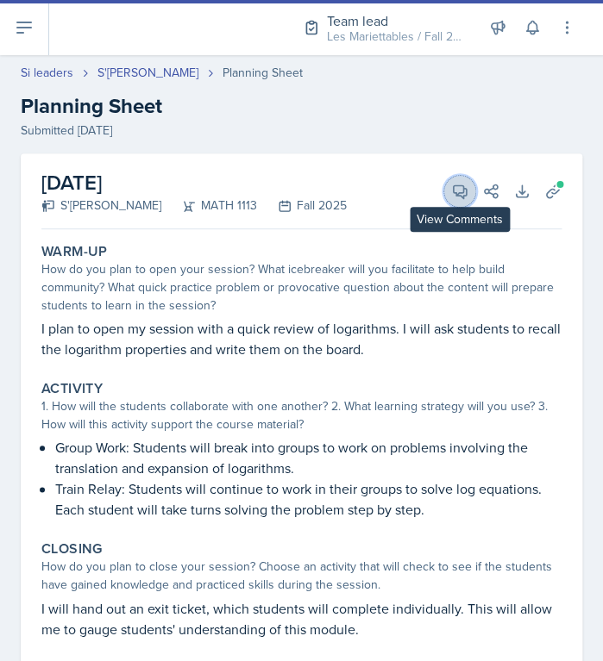
click at [455, 199] on icon at bounding box center [459, 191] width 17 height 17
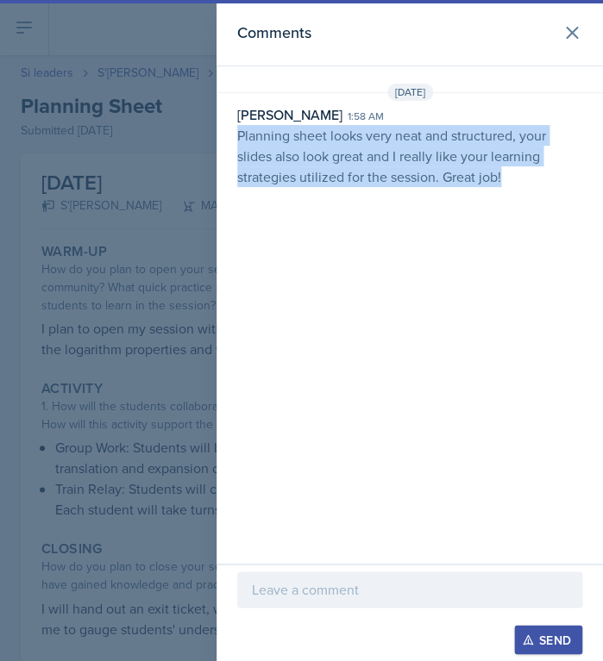
drag, startPoint x: 504, startPoint y: 186, endPoint x: 230, endPoint y: 136, distance: 277.9
click at [230, 136] on div "David Blount 1:58 am Planning sheet looks very neat and structured, your slides…" at bounding box center [409, 145] width 386 height 83
copy p "Planning sheet looks very neat and structured, your slides also look great and …"
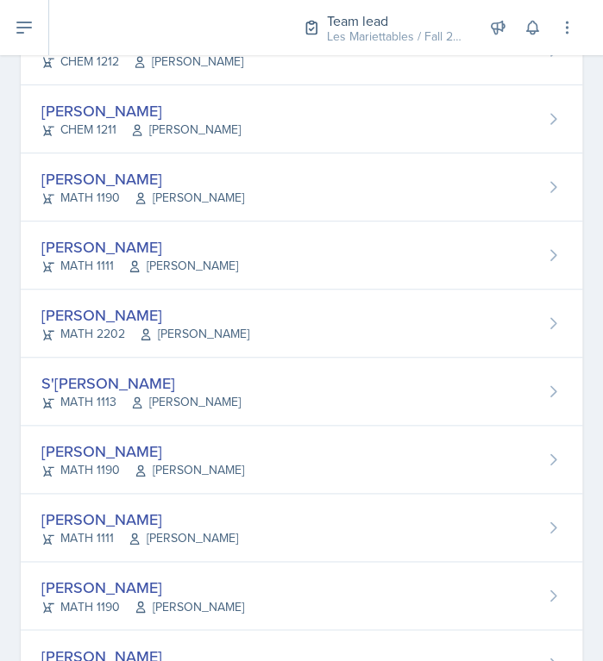
scroll to position [548, 0]
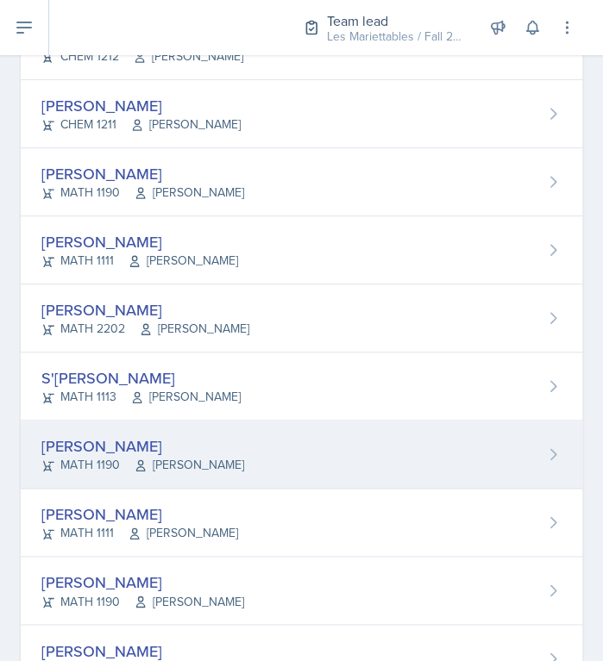
click at [139, 464] on icon at bounding box center [140, 465] width 8 height 10
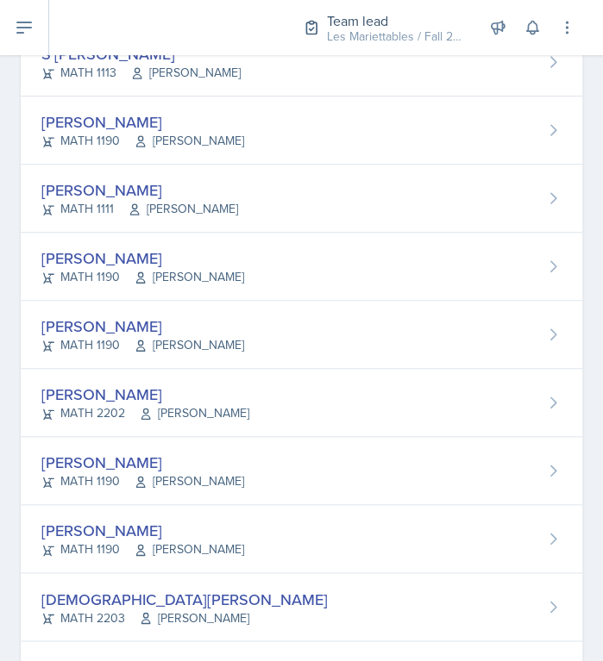
scroll to position [756, 0]
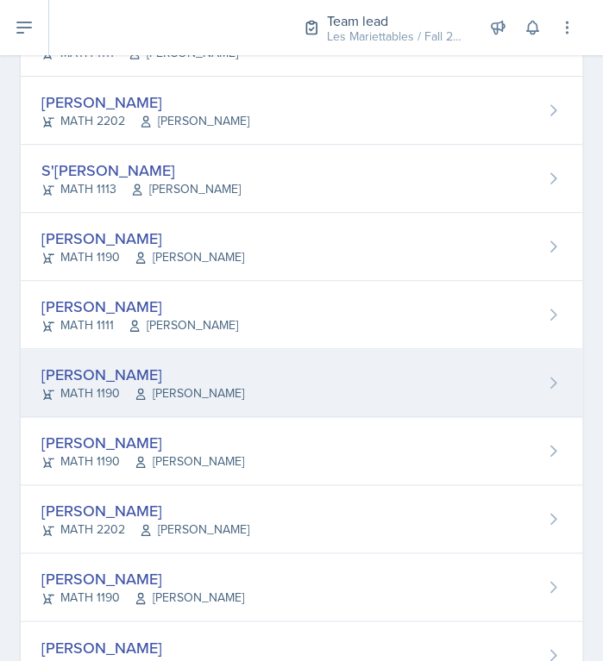
click at [229, 373] on div "William Little" at bounding box center [142, 374] width 203 height 23
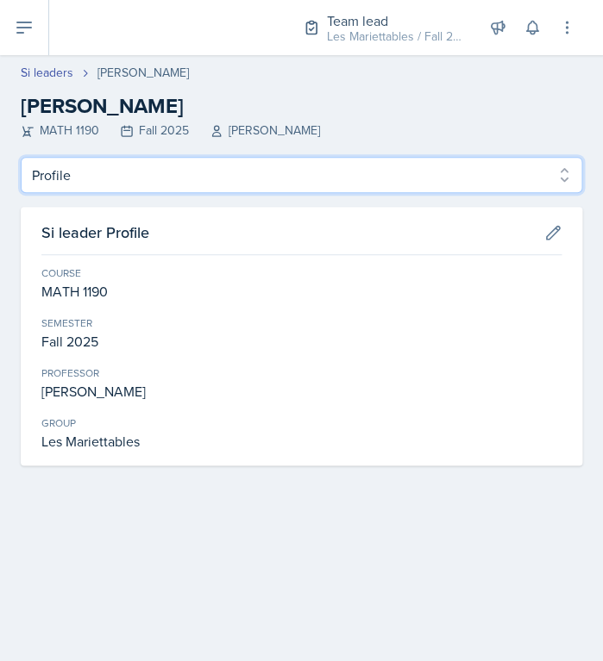
click at [21, 157] on select "Profile Planning Sheets Observation Forms Uploads" at bounding box center [301, 175] width 561 height 36
select select "Planning Sheets"
click option "Planning Sheets" at bounding box center [0, 0] width 0 height 0
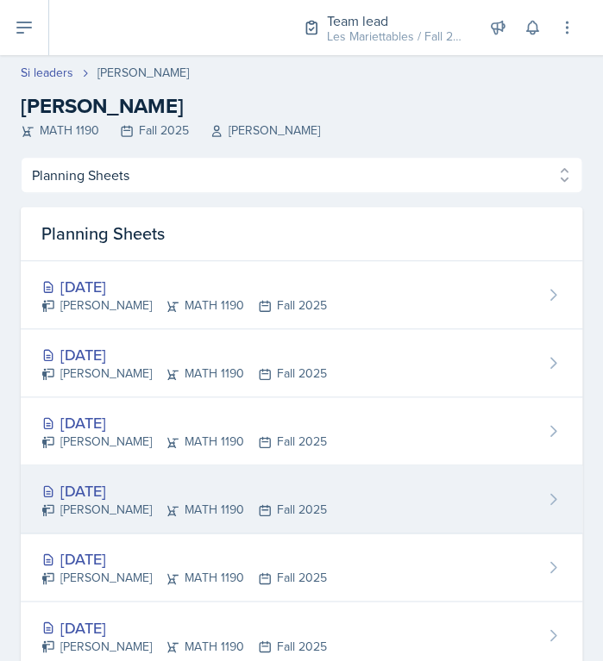
click at [80, 486] on div "[DATE]" at bounding box center [183, 490] width 285 height 23
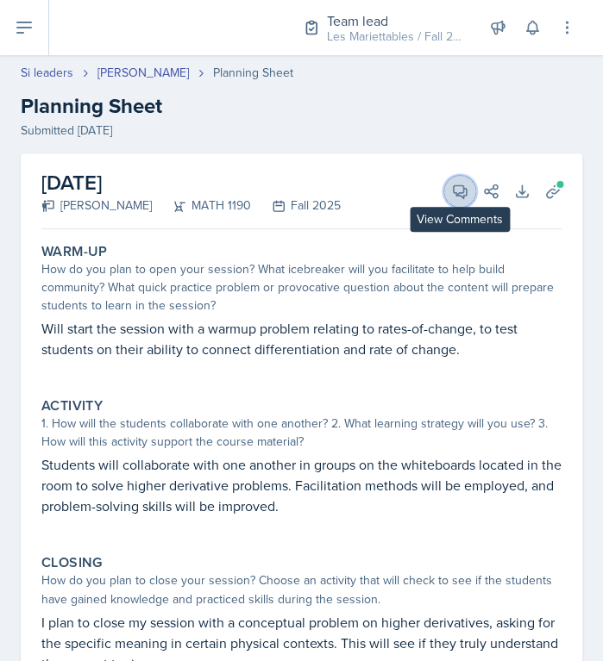
click at [462, 196] on icon at bounding box center [460, 191] width 13 height 13
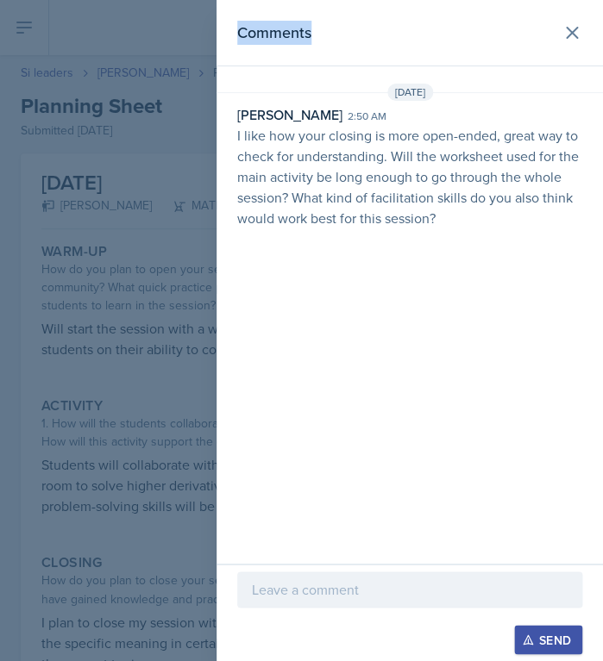
drag, startPoint x: 485, startPoint y: 215, endPoint x: 196, endPoint y: 132, distance: 300.5
click at [216, 132] on div "Comments Sep 30th, 2025 David Blount 2:50 am I like how your closing is more op…" at bounding box center [409, 282] width 386 height 564
click at [327, 152] on p "I like how your closing is more open-ended, great way to check for understandin…" at bounding box center [409, 176] width 345 height 103
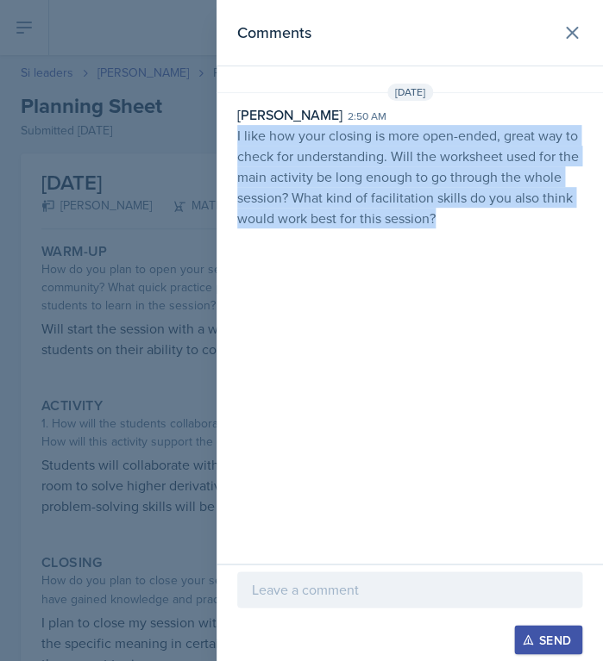
drag, startPoint x: 441, startPoint y: 221, endPoint x: 235, endPoint y: 129, distance: 225.5
click at [235, 129] on div "David Blount 2:50 am I like how your closing is more open-ended, great way to c…" at bounding box center [409, 166] width 386 height 124
copy p "I like how your closing is more open-ended, great way to check for understandin…"
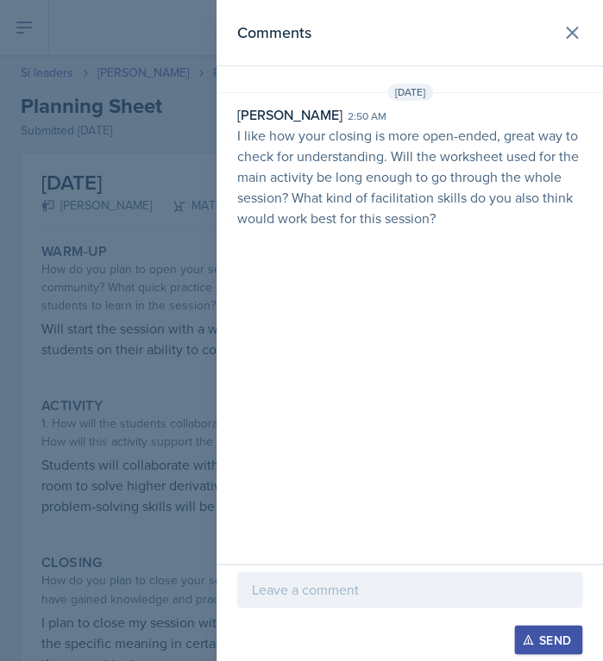
select select "Planning Sheets"
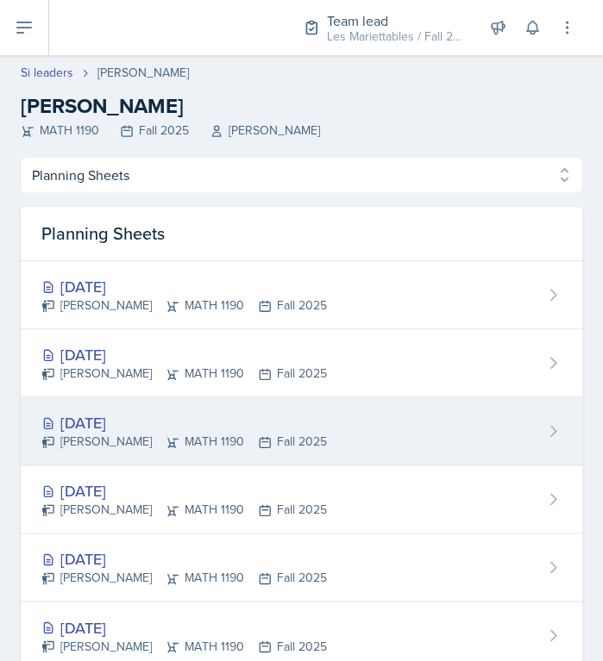
click at [109, 428] on div "Sep 26th, 2025" at bounding box center [183, 422] width 285 height 23
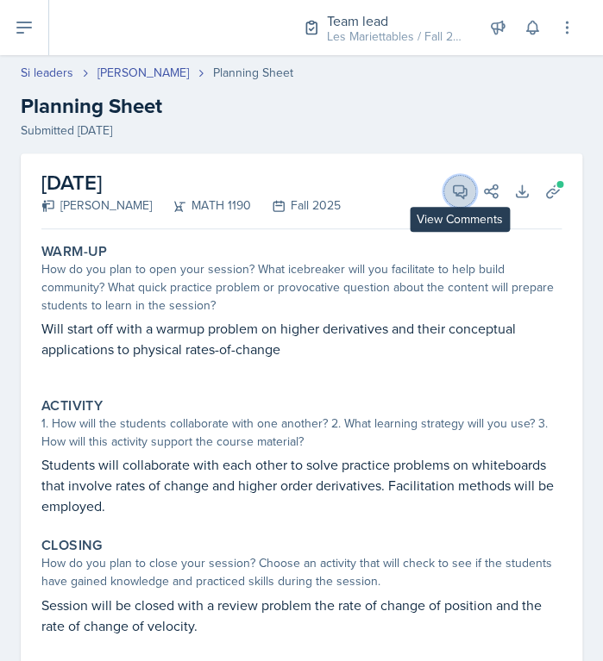
click at [454, 198] on icon at bounding box center [459, 191] width 17 height 17
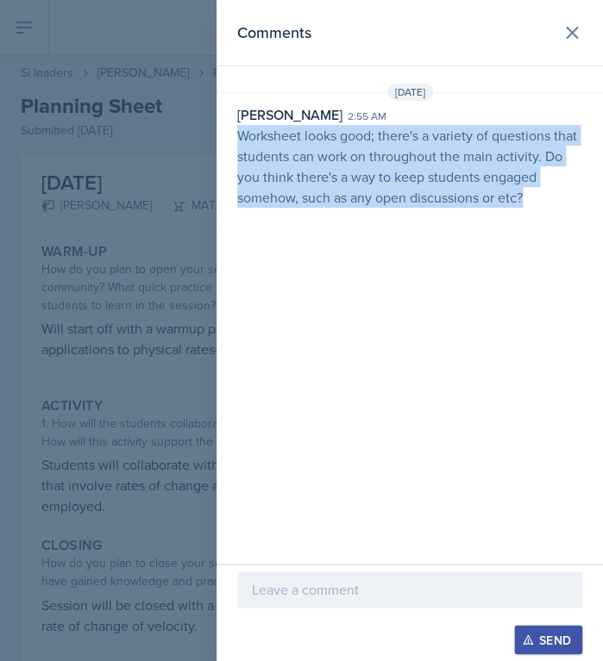
drag, startPoint x: 544, startPoint y: 203, endPoint x: 235, endPoint y: 133, distance: 316.5
click at [235, 133] on div "David Blount 2:55 am Worksheet looks good; there's a variety of questions that …" at bounding box center [409, 155] width 386 height 103
copy p "Worksheet looks good; there's a variety of questions that students can work on …"
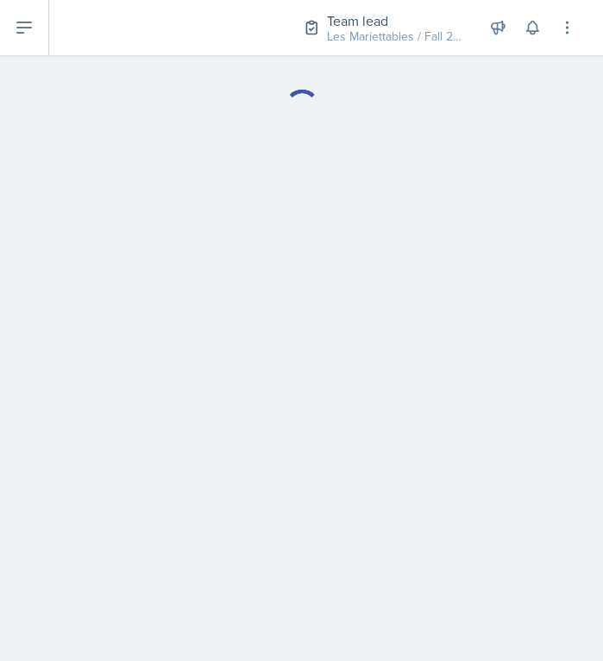
select select "Planning Sheets"
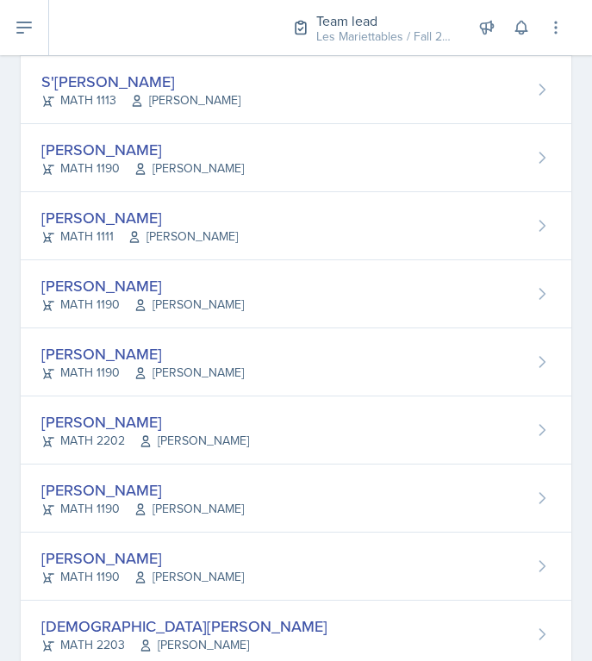
scroll to position [1054, 0]
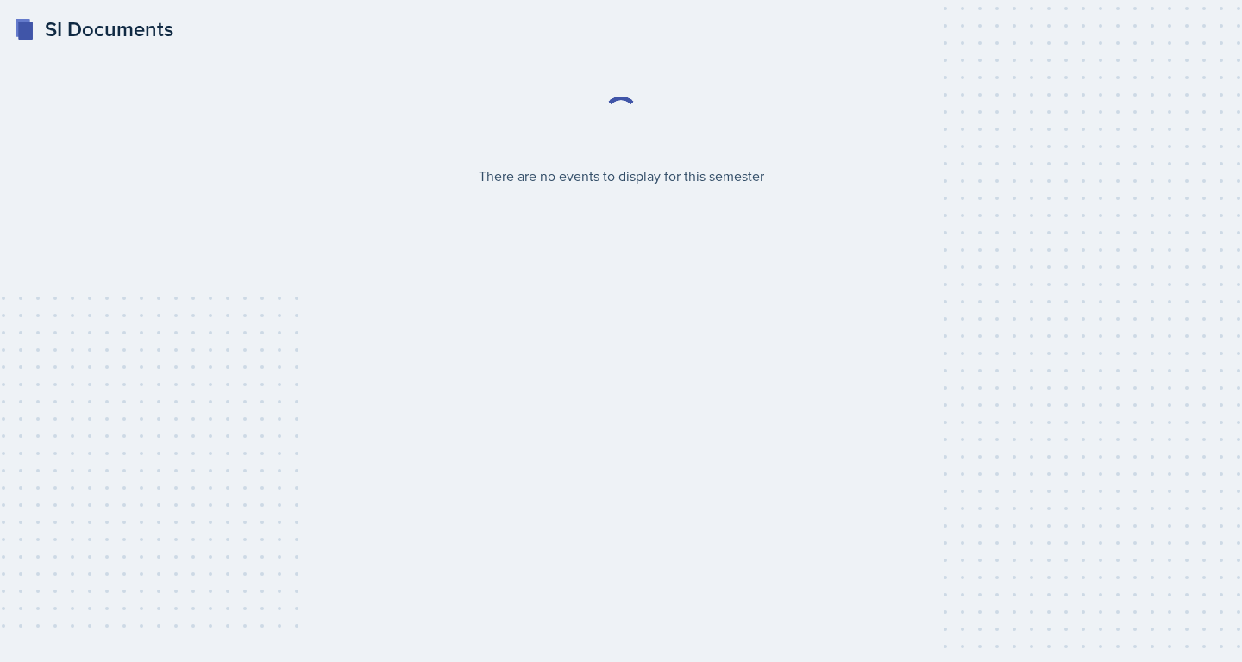
select select "2bed604d-1099-4043-b1bc-2365e8740244"
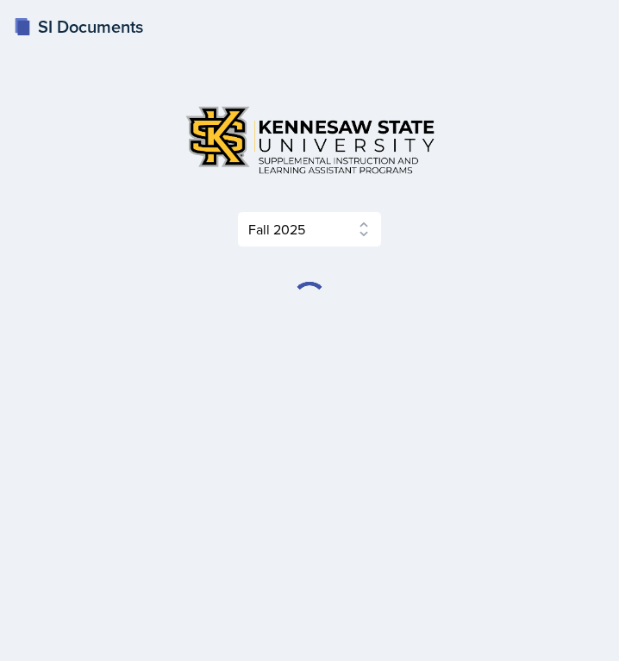
click at [435, 210] on div "Select Semester Fall 2025 Summer 2025 Spring 2025 Fall 2024 Summer 2024 Spring …" at bounding box center [309, 172] width 536 height 151
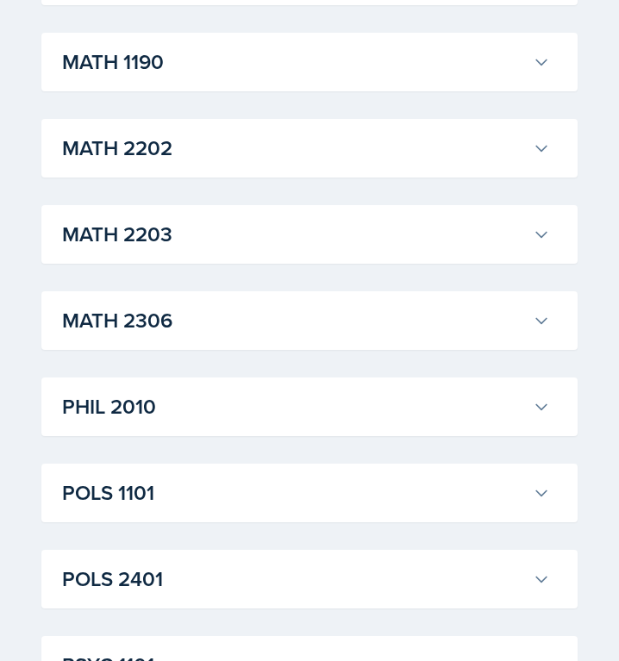
scroll to position [1909, 0]
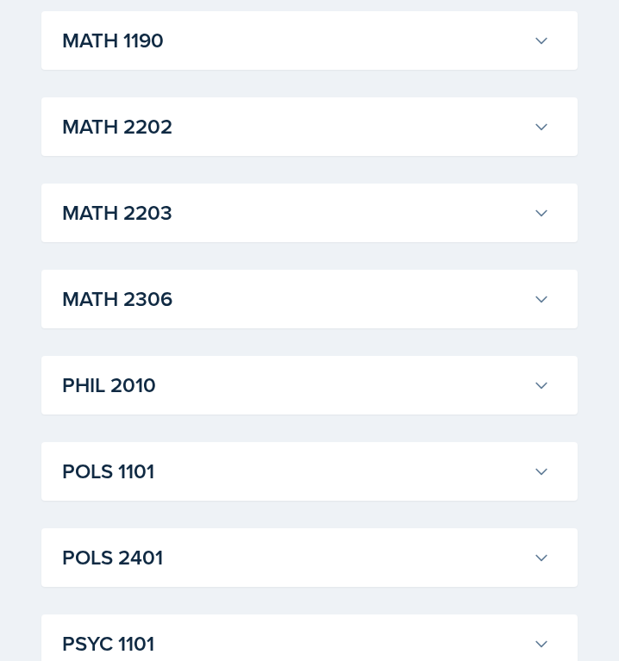
click at [304, 17] on div "MATH 1190 Kris Prasad Professor: Jon Noring Export to Google Calendar Recurring…" at bounding box center [309, 40] width 536 height 59
click at [286, 55] on h3 "MATH 1190" at bounding box center [294, 40] width 464 height 31
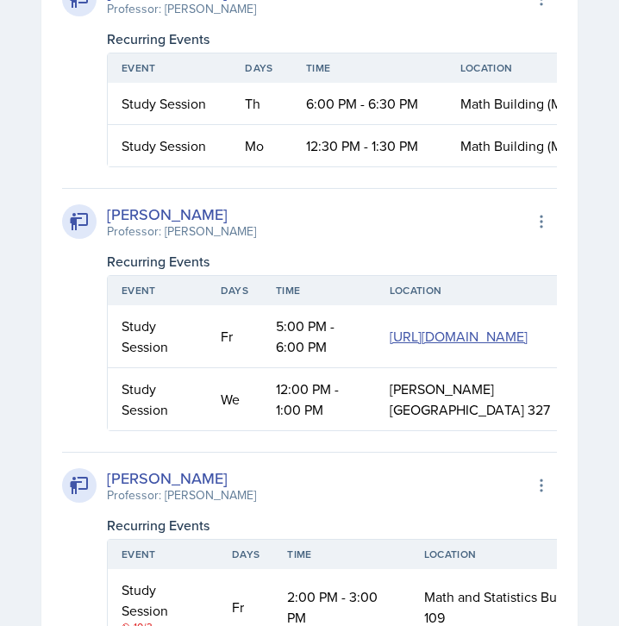
scroll to position [2157, 0]
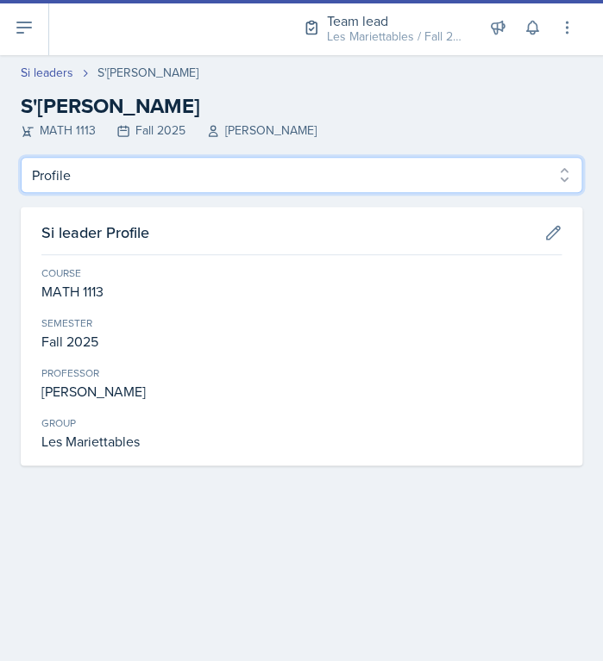
click at [21, 157] on select "Profile Planning Sheets Observation Forms Uploads" at bounding box center [301, 175] width 561 height 36
select select "Planning Sheets"
click option "Planning Sheets" at bounding box center [0, 0] width 0 height 0
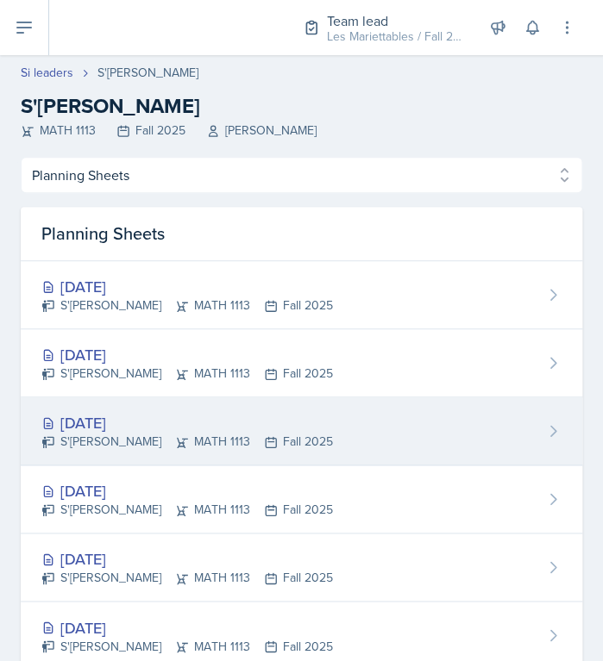
click at [177, 417] on div "[DATE]" at bounding box center [186, 422] width 291 height 23
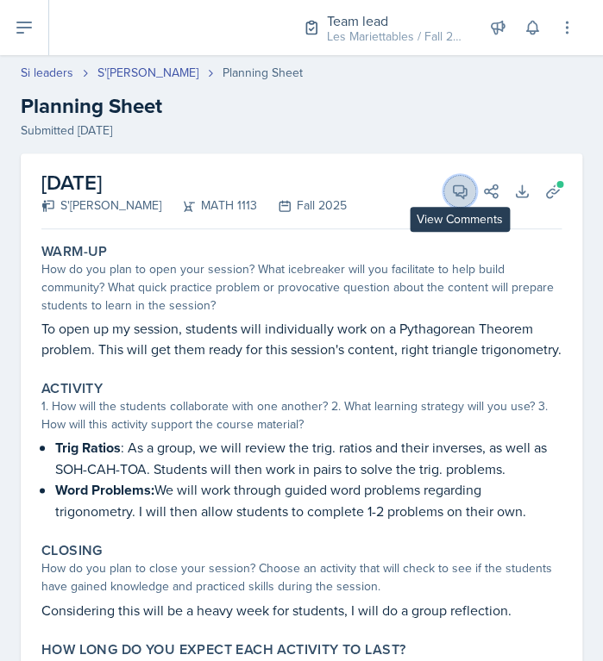
click at [466, 201] on button "View Comments" at bounding box center [459, 191] width 31 height 31
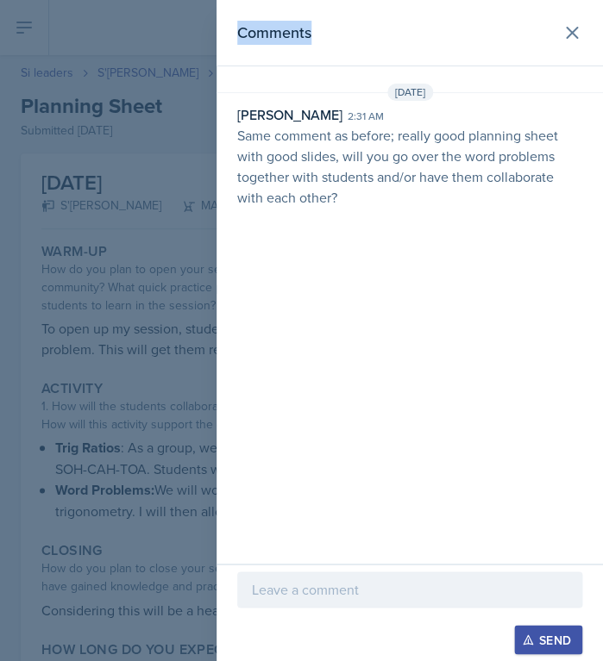
drag, startPoint x: 381, startPoint y: 202, endPoint x: 212, endPoint y: 131, distance: 183.2
click at [216, 131] on div "Comments Sep 30th, 2025 David Blount 2:31 am Same comment as before; really goo…" at bounding box center [409, 282] width 386 height 564
click at [267, 141] on p "Same comment as before; really good planning sheet with good slides, will you g…" at bounding box center [409, 166] width 345 height 83
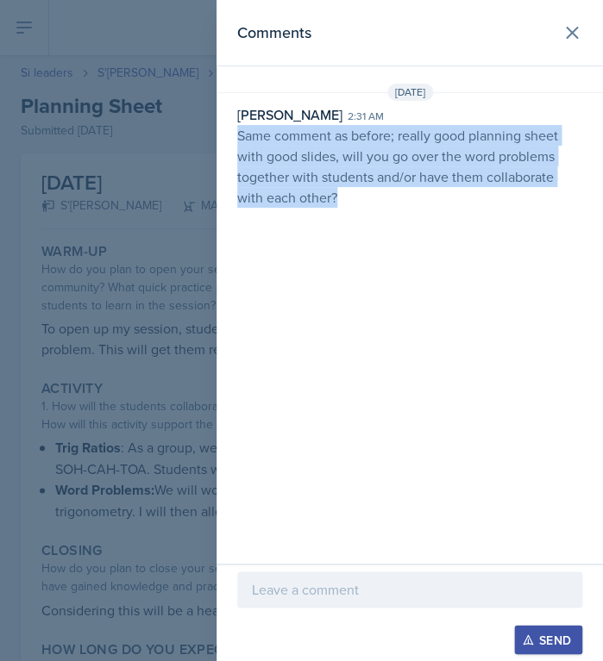
drag, startPoint x: 238, startPoint y: 141, endPoint x: 342, endPoint y: 226, distance: 134.8
click at [342, 226] on div "Comments Sep 30th, 2025 David Blount 2:31 am Same comment as before; really goo…" at bounding box center [409, 282] width 386 height 564
copy p "Same comment as before; really good planning sheet with good slides, will you g…"
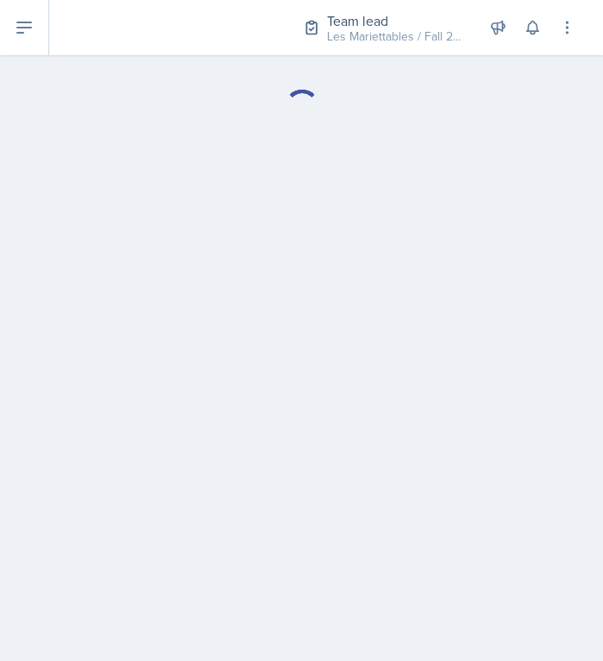
select select "Planning Sheets"
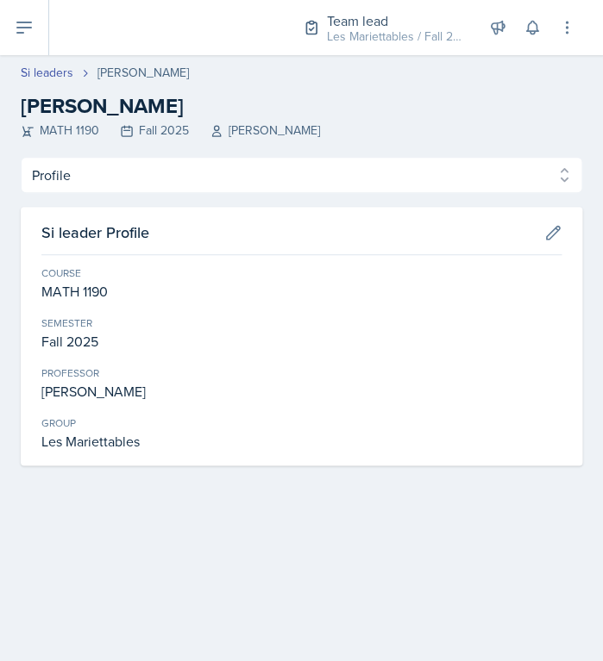
click at [153, 194] on div "Profile Planning Sheets Observation Forms Uploads Profile Planning Sheets Obser…" at bounding box center [301, 311] width 561 height 309
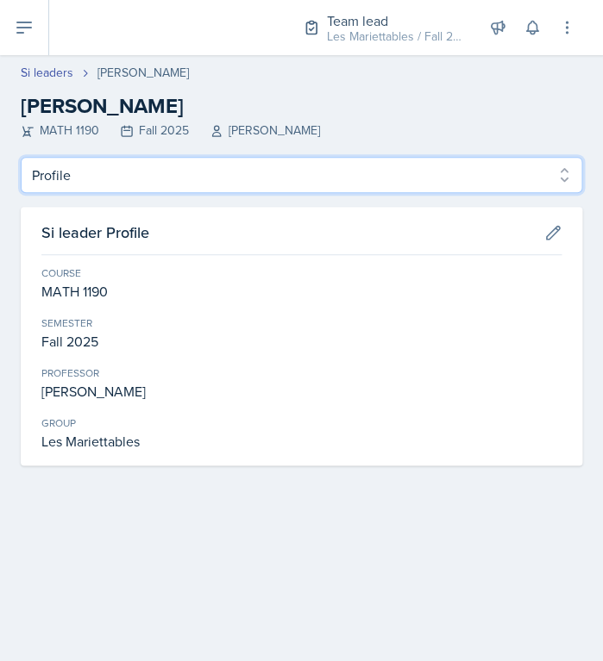
click at [21, 157] on select "Profile Planning Sheets Observation Forms Uploads" at bounding box center [301, 175] width 561 height 36
select select "Planning Sheets"
click option "Planning Sheets" at bounding box center [0, 0] width 0 height 0
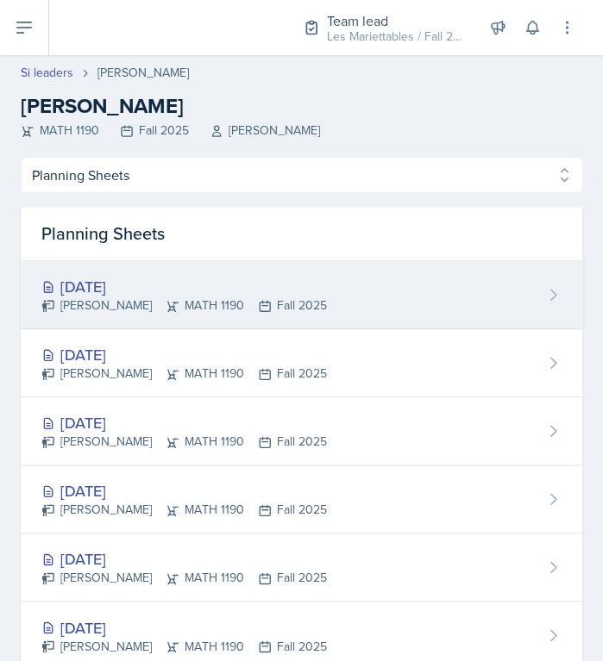
click at [141, 304] on div "Michael Hargreaves MATH 1190 Fall 2025" at bounding box center [183, 306] width 285 height 18
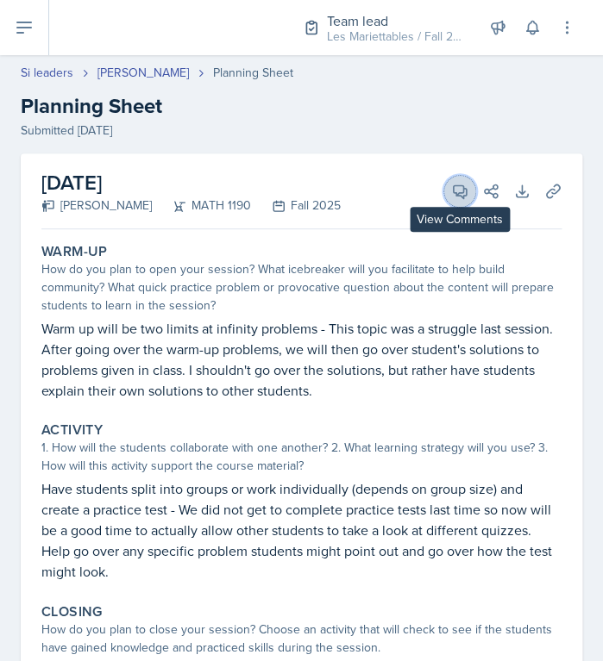
click at [454, 196] on icon at bounding box center [459, 191] width 17 height 17
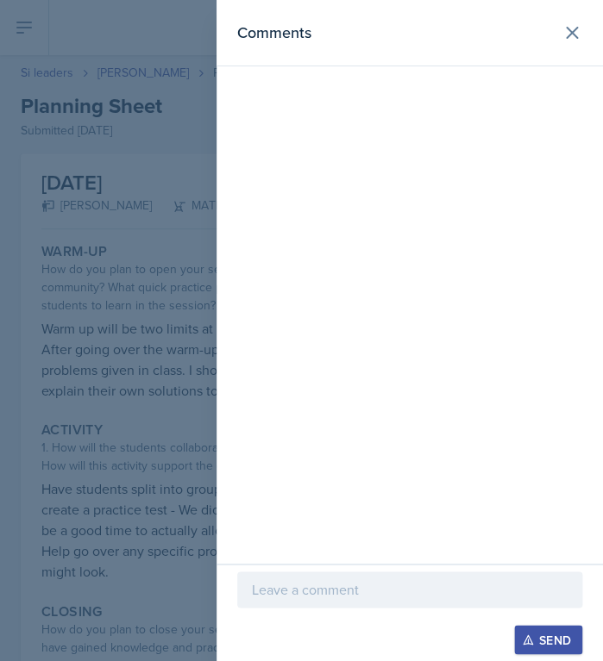
click at [199, 537] on div at bounding box center [301, 330] width 603 height 661
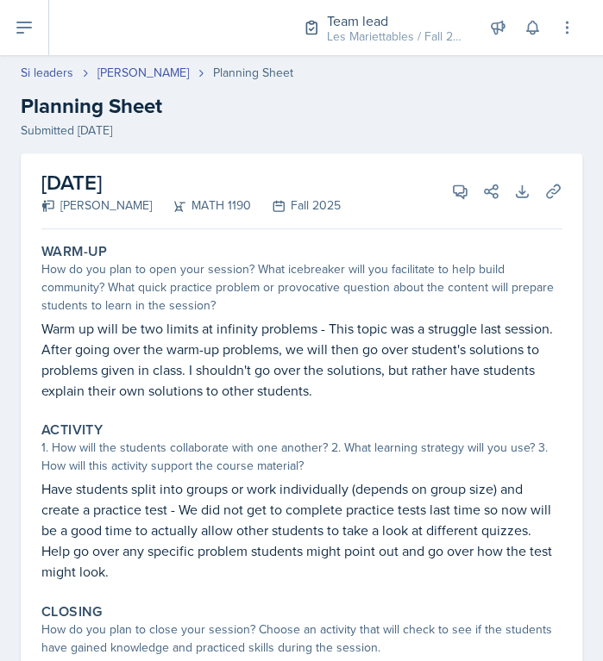
click at [263, 485] on p "Have students split into groups or work individually (depends on group size) an…" at bounding box center [301, 530] width 520 height 103
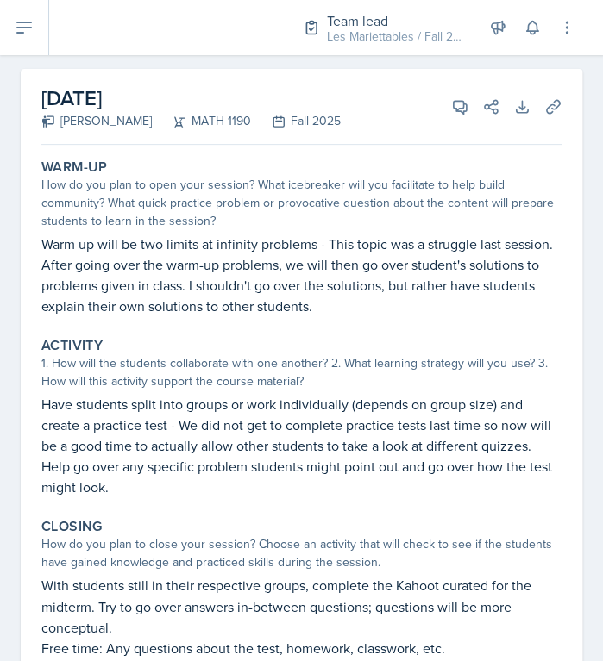
scroll to position [97, 0]
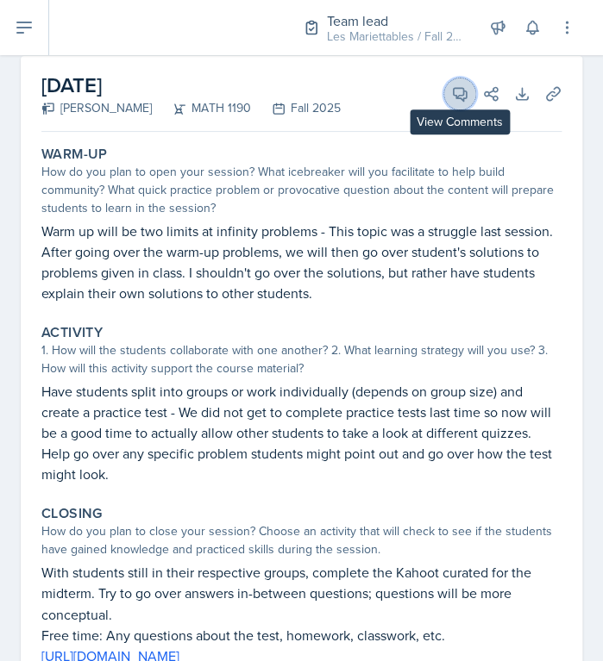
click at [459, 97] on icon at bounding box center [460, 94] width 13 height 13
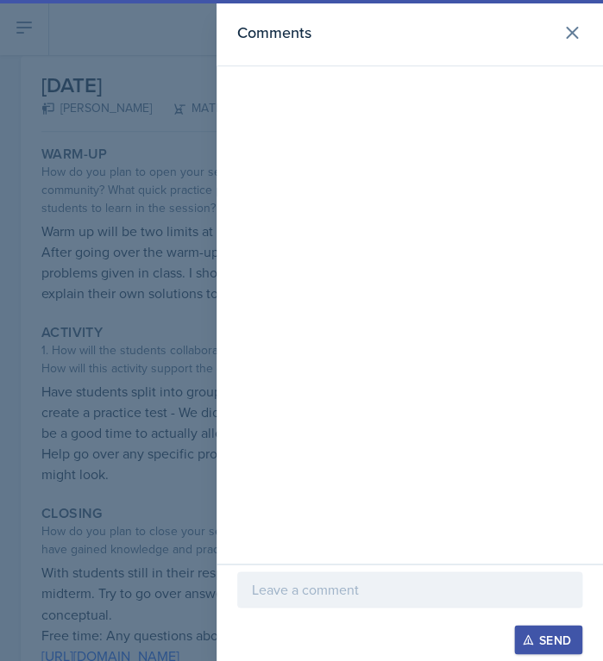
click at [320, 576] on div at bounding box center [409, 590] width 345 height 36
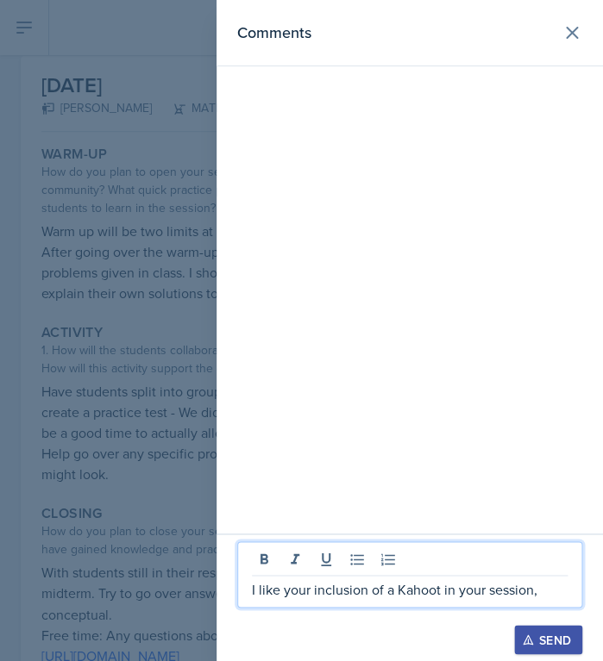
click at [59, 467] on div at bounding box center [301, 330] width 603 height 661
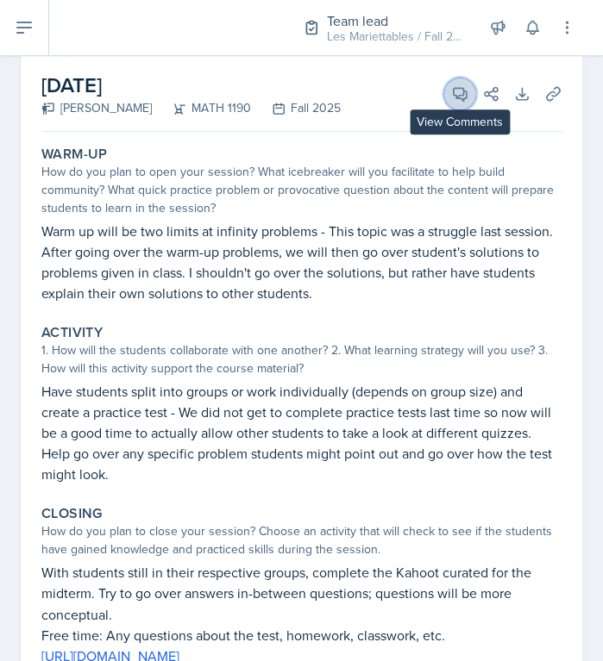
click at [454, 91] on icon at bounding box center [459, 93] width 17 height 17
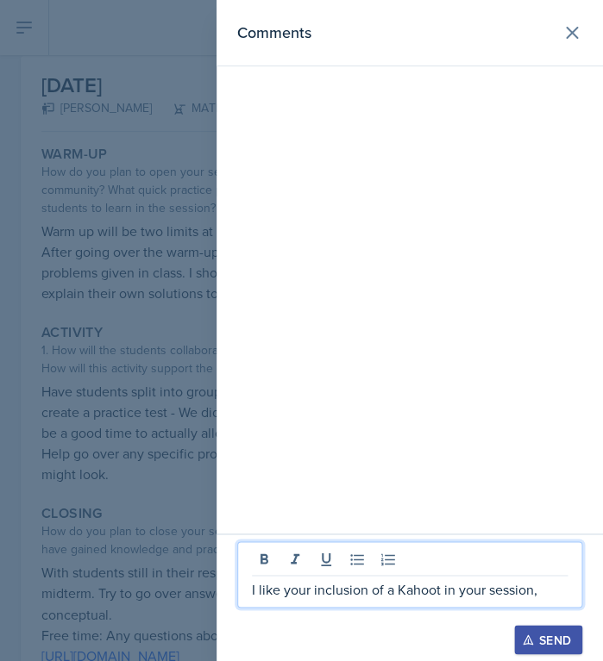
click at [554, 594] on p "I like your inclusion of a Kahoot in your session," at bounding box center [410, 589] width 316 height 21
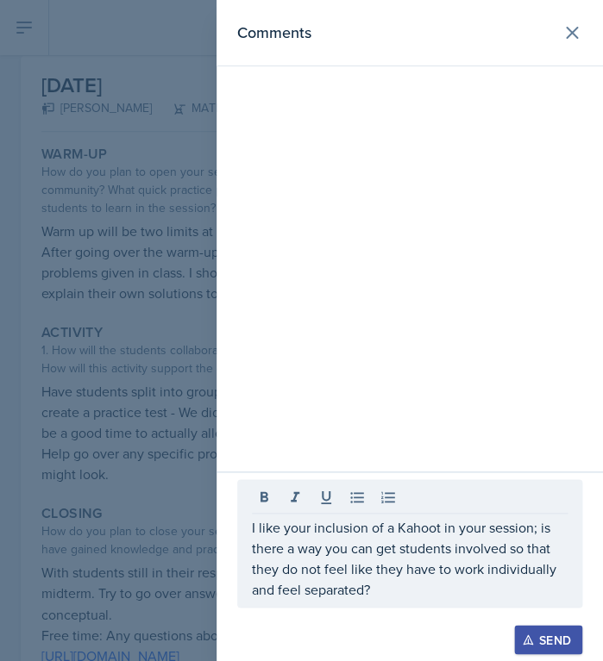
click at [177, 483] on div at bounding box center [301, 330] width 603 height 661
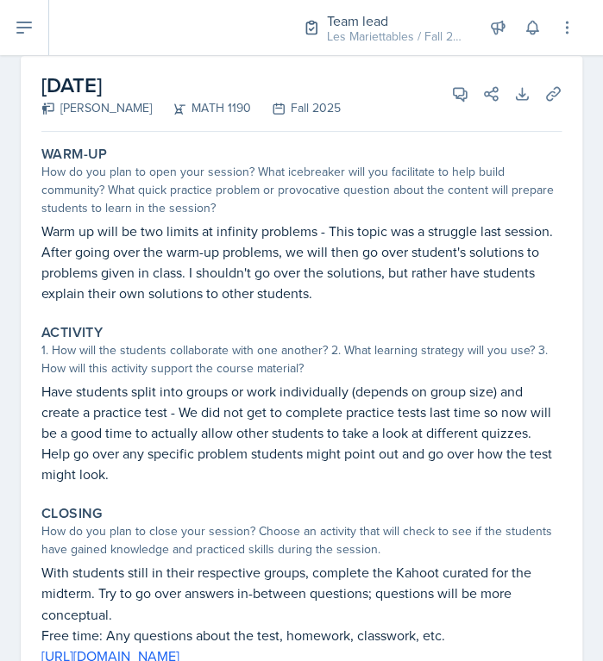
click at [367, 285] on p "Warm up will be two limits at infinity problems - This topic was a struggle las…" at bounding box center [301, 262] width 520 height 83
click at [462, 101] on icon at bounding box center [459, 93] width 17 height 17
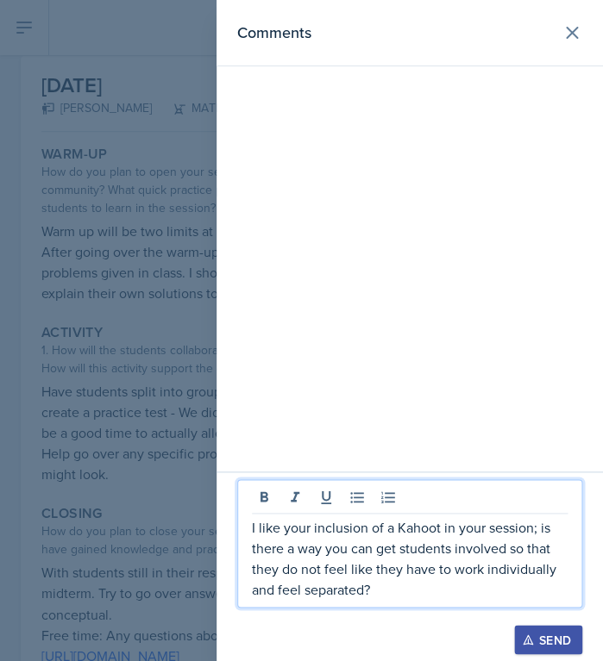
click at [402, 585] on p "I like your inclusion of a Kahoot in your session; is there a way you can get s…" at bounding box center [410, 558] width 316 height 83
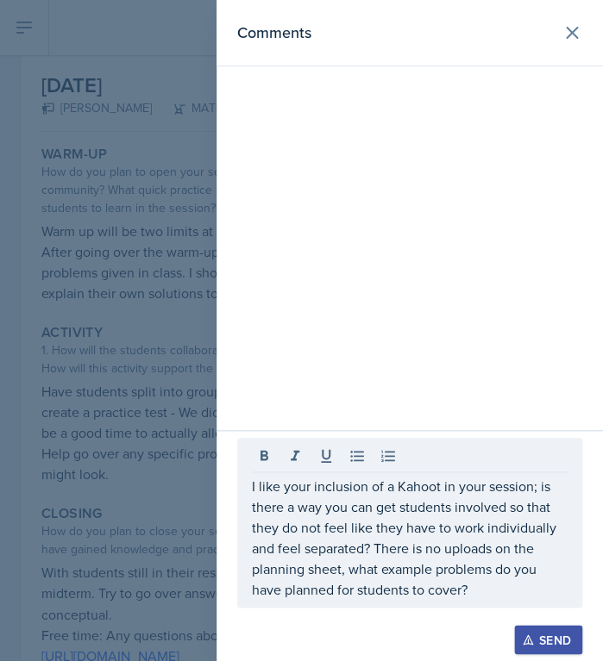
click at [533, 636] on div "Send" at bounding box center [548, 640] width 46 height 14
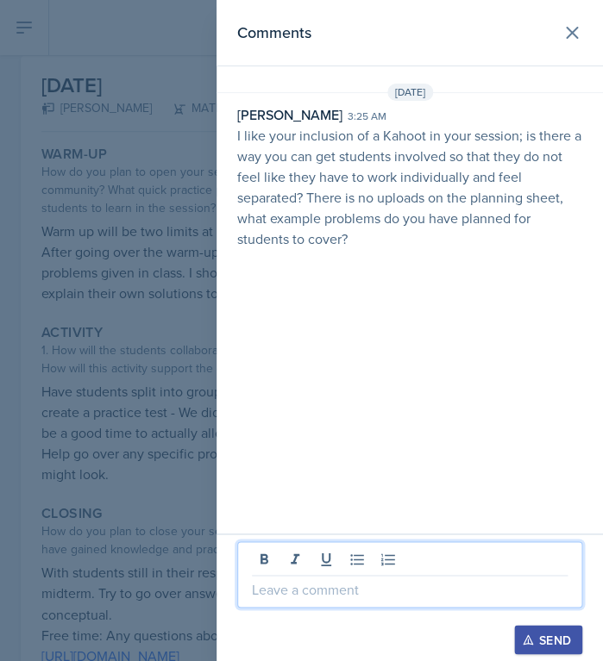
drag, startPoint x: 491, startPoint y: 595, endPoint x: 369, endPoint y: 511, distance: 147.6
click at [369, 542] on div at bounding box center [409, 575] width 345 height 66
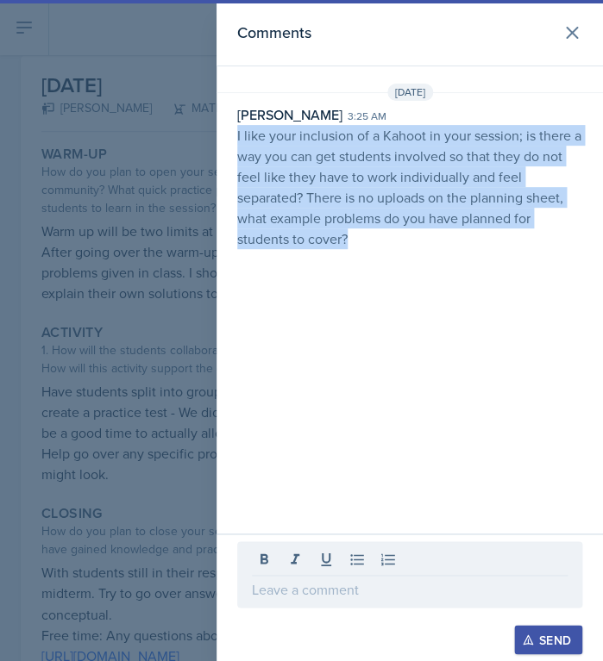
drag, startPoint x: 366, startPoint y: 249, endPoint x: 229, endPoint y: 135, distance: 178.9
click at [229, 135] on div "David Blount 3:25 am I like your inclusion of a Kahoot in your session; is ther…" at bounding box center [409, 176] width 386 height 145
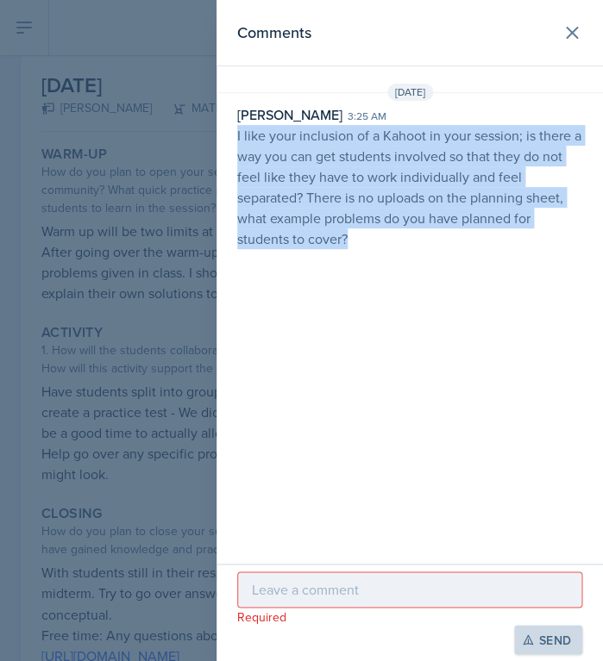
copy p "I like your inclusion of a Kahoot in your session; is there a way you can get s…"
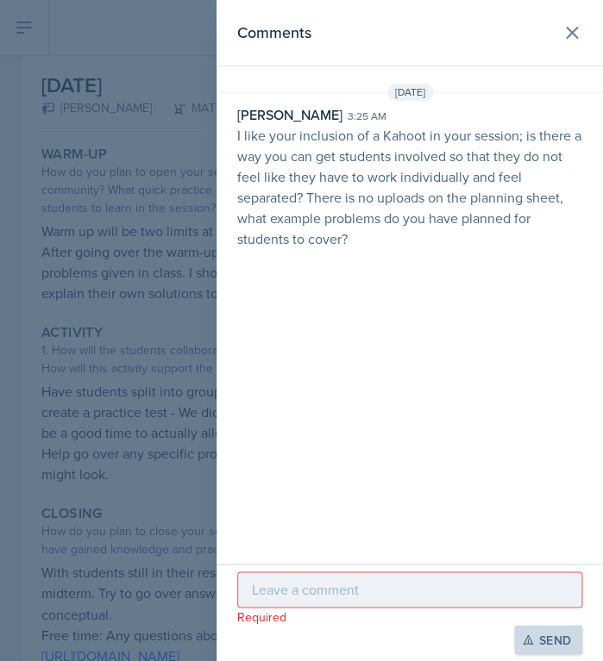
click at [141, 203] on div at bounding box center [301, 330] width 603 height 661
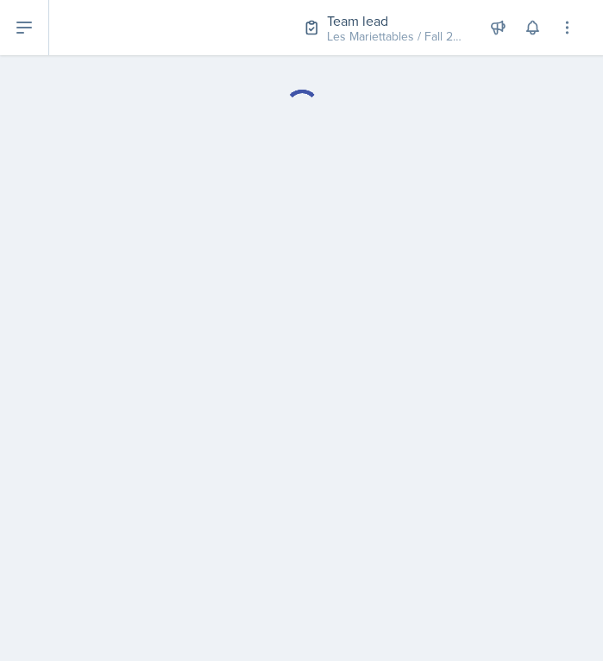
select select "Planning Sheets"
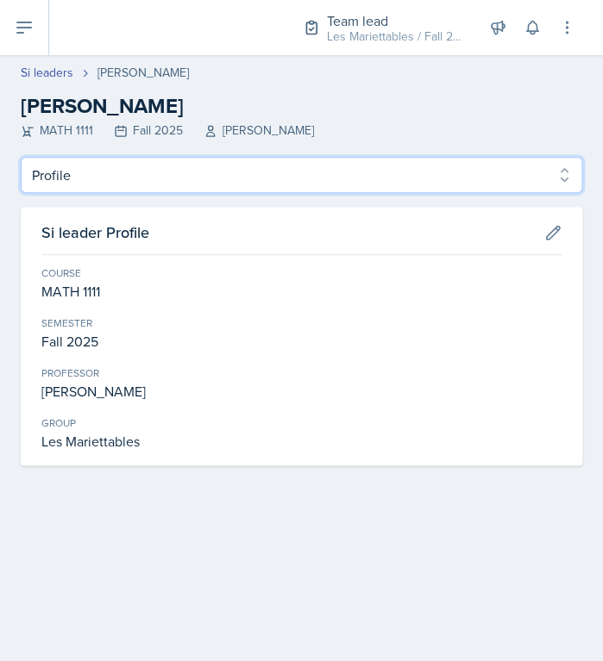
click at [21, 157] on select "Profile Planning Sheets Observation Forms Uploads" at bounding box center [301, 175] width 561 height 36
select select "Planning Sheets"
click option "Planning Sheets" at bounding box center [0, 0] width 0 height 0
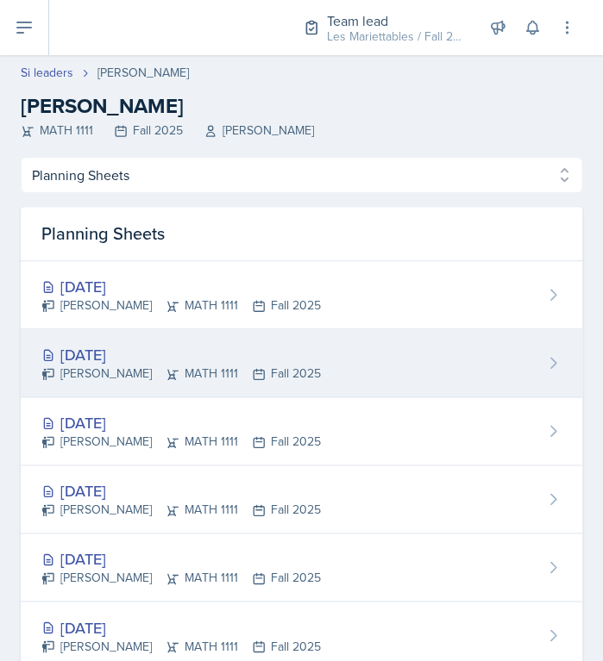
click at [122, 363] on div "Sep 22nd, 2025" at bounding box center [180, 354] width 279 height 23
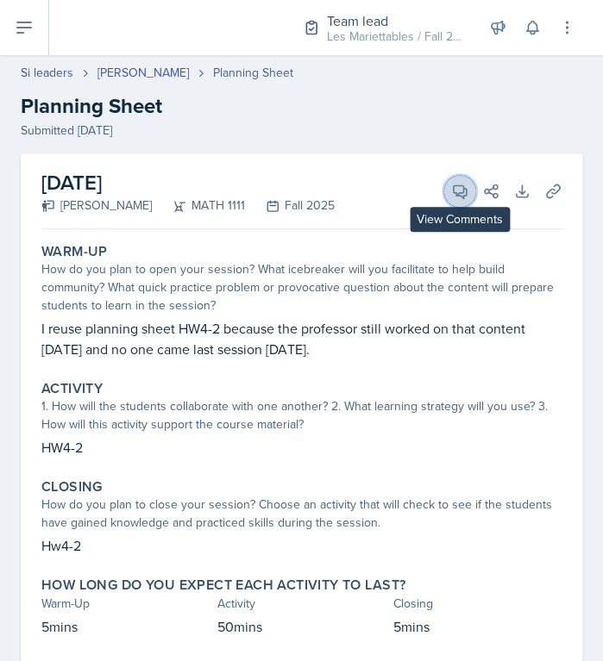
click at [448, 191] on button "View Comments" at bounding box center [459, 191] width 31 height 31
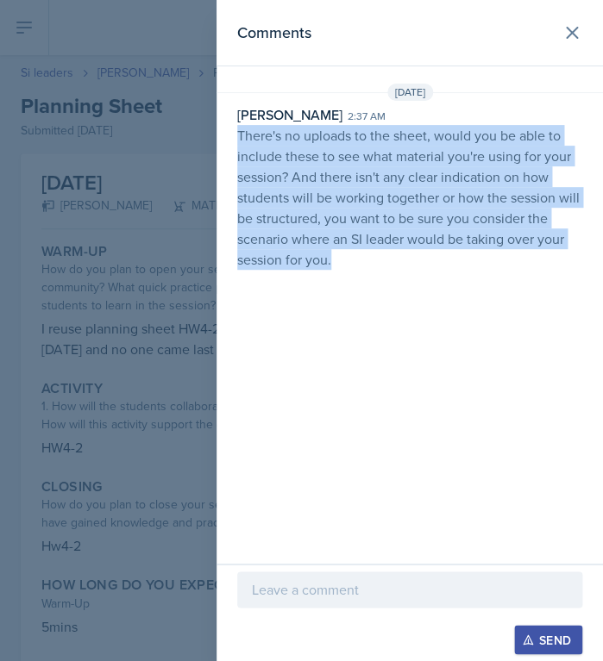
drag, startPoint x: 343, startPoint y: 260, endPoint x: 239, endPoint y: 133, distance: 164.8
click at [239, 133] on p "There's no uploads to the sheet, would you be able to include these to see what…" at bounding box center [409, 197] width 345 height 145
copy p "There's no uploads to the sheet, would you be able to include these to see what…"
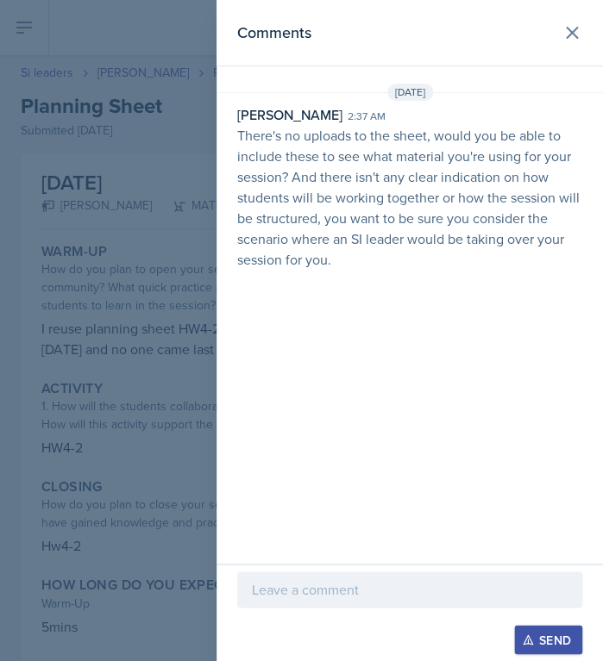
select select "Planning Sheets"
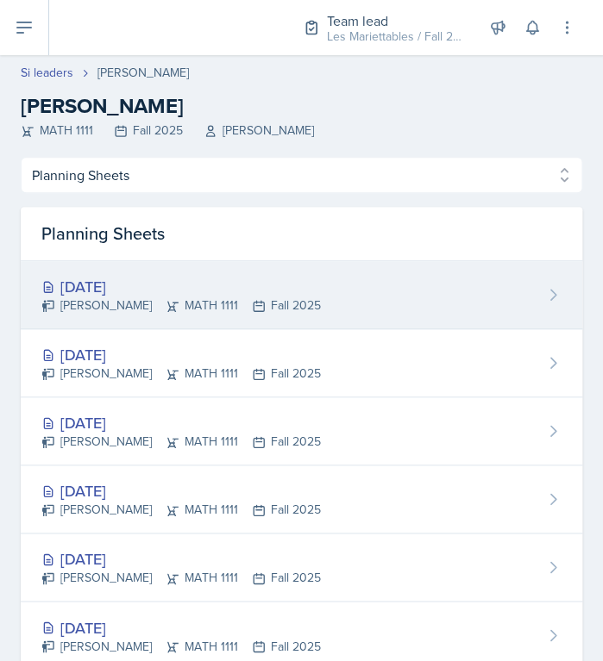
click at [130, 292] on div "[DATE]" at bounding box center [180, 286] width 279 height 23
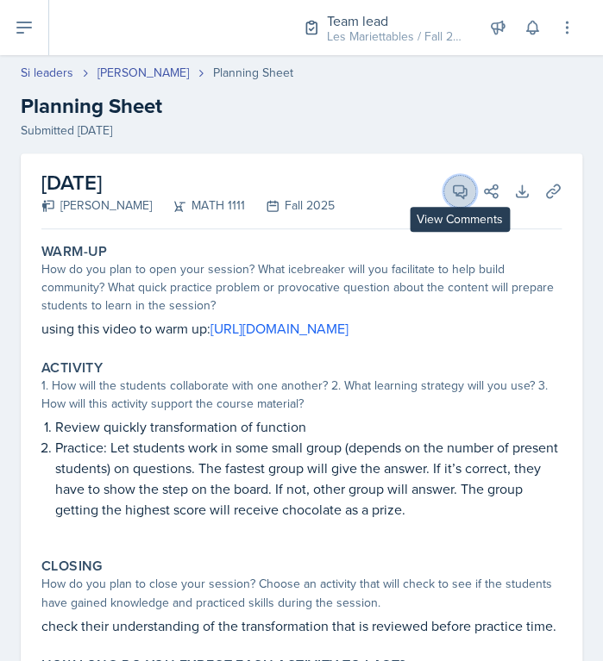
click at [464, 195] on icon at bounding box center [460, 191] width 13 height 13
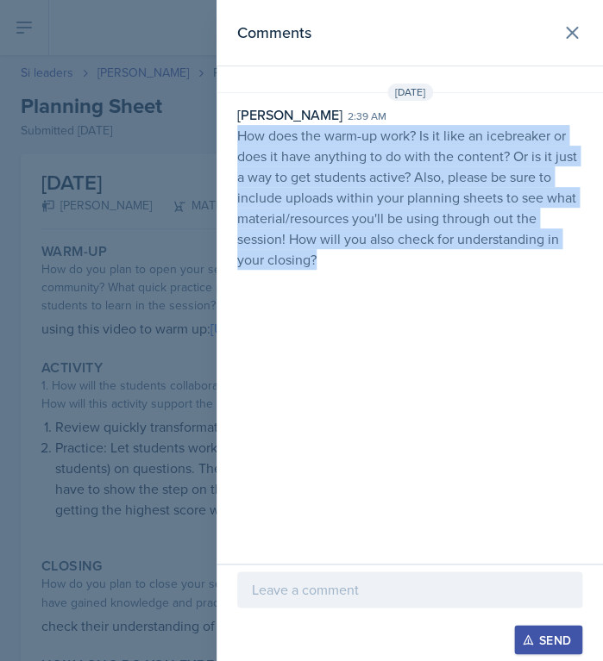
drag, startPoint x: 329, startPoint y: 266, endPoint x: 234, endPoint y: 136, distance: 160.4
click at [234, 136] on div "David Blount 2:39 am How does the warm-up work? Is it like an icebreaker or doe…" at bounding box center [409, 187] width 386 height 166
copy p "How does the warm-up work? Is it like an icebreaker or does it have anything to…"
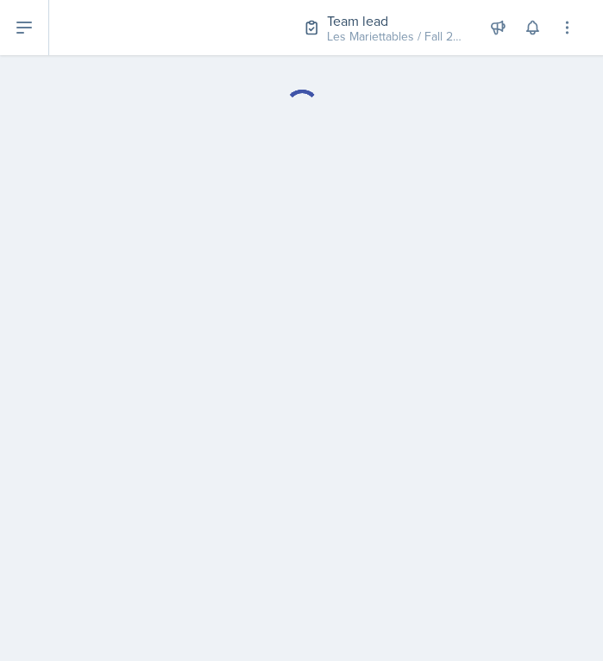
select select "Planning Sheets"
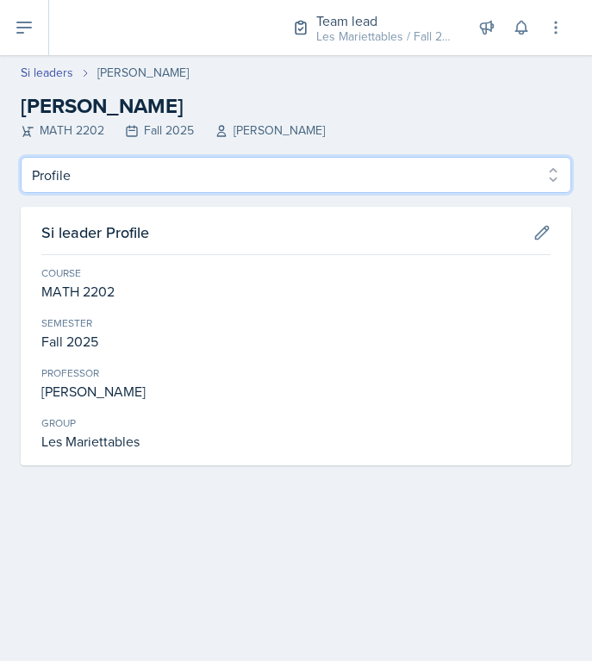
select select "Planning Sheets"
click option "Planning Sheets" at bounding box center [0, 0] width 0 height 0
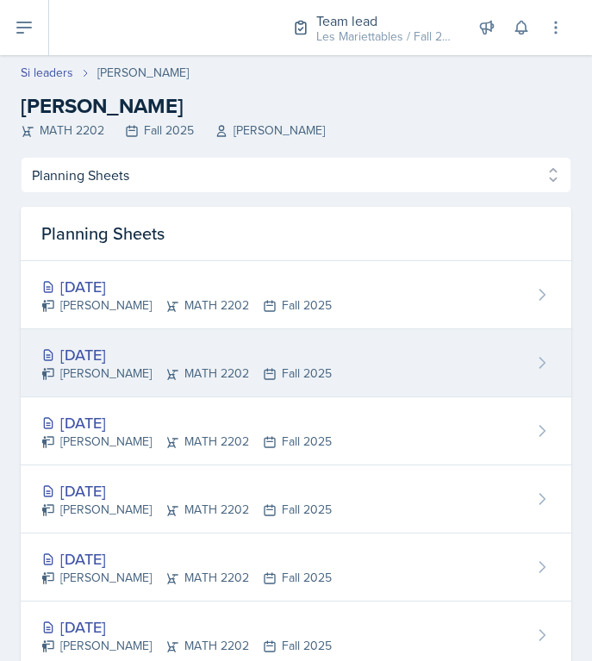
click at [128, 352] on div "[DATE]" at bounding box center [186, 354] width 291 height 23
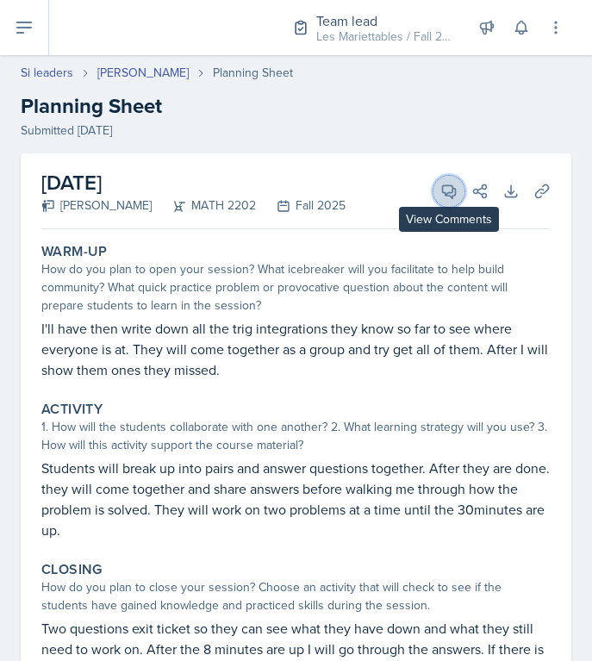
click at [443, 182] on button "View Comments" at bounding box center [449, 191] width 31 height 31
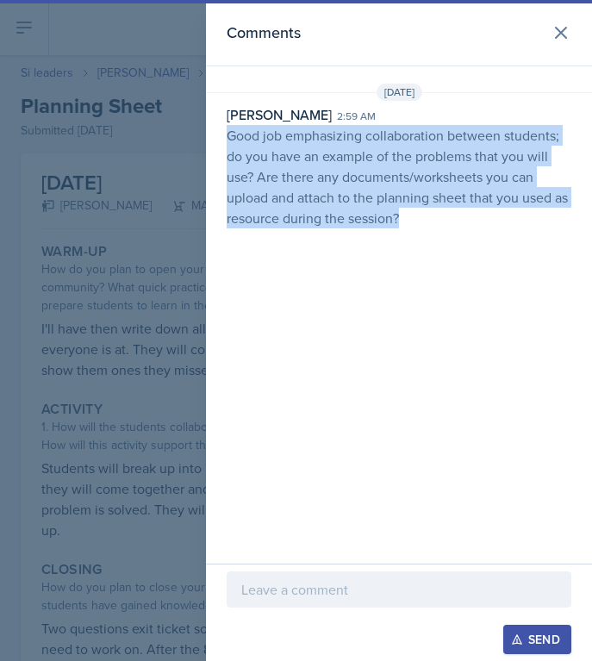
drag, startPoint x: 411, startPoint y: 232, endPoint x: 225, endPoint y: 141, distance: 207.5
click at [225, 141] on div "[DATE] [PERSON_NAME] 2:59 am Good job emphasizing collaboration between student…" at bounding box center [399, 160] width 386 height 152
copy p "Good job emphasizing collaboration between students; do you have an example of …"
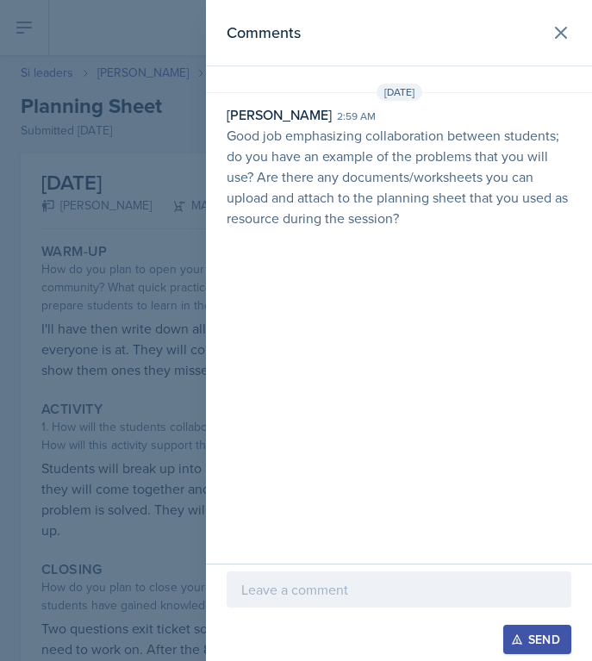
click at [116, 66] on div at bounding box center [296, 330] width 592 height 661
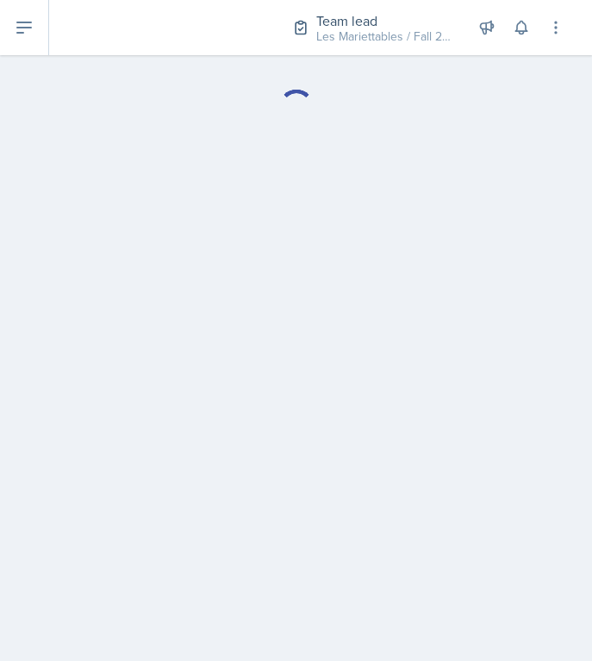
select select "Planning Sheets"
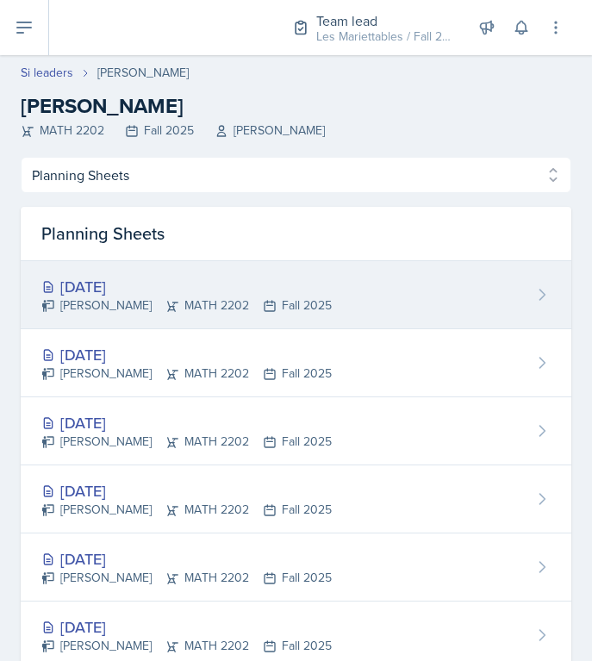
click at [128, 321] on div "[DATE] [PERSON_NAME] MATH 2202 Fall 2025" at bounding box center [296, 295] width 551 height 68
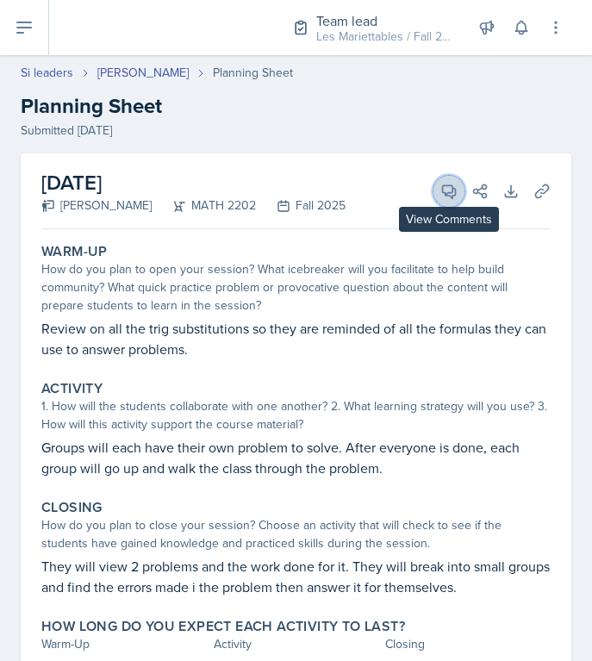
click at [441, 188] on button "View Comments" at bounding box center [449, 191] width 31 height 31
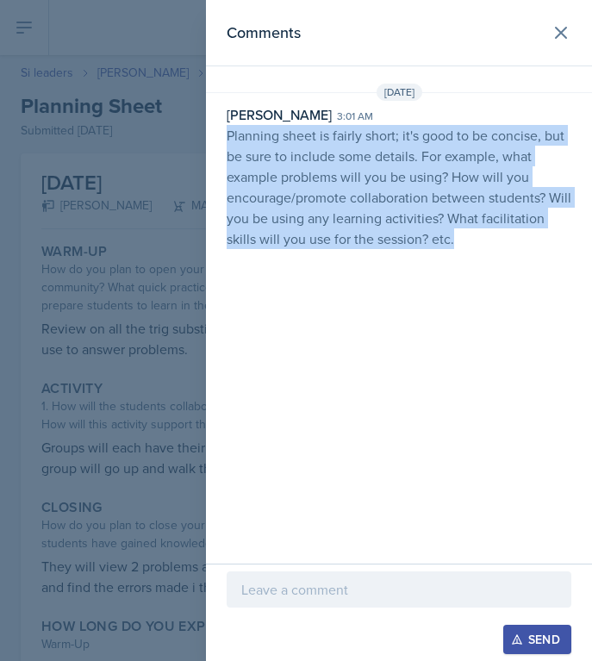
drag, startPoint x: 460, startPoint y: 241, endPoint x: 228, endPoint y: 140, distance: 253.7
click at [228, 140] on p "Planning sheet is fairly short; it's good to be concise, but be sure to include…" at bounding box center [399, 187] width 345 height 124
copy p "Planning sheet is fairly short; it's good to be concise, but be sure to include…"
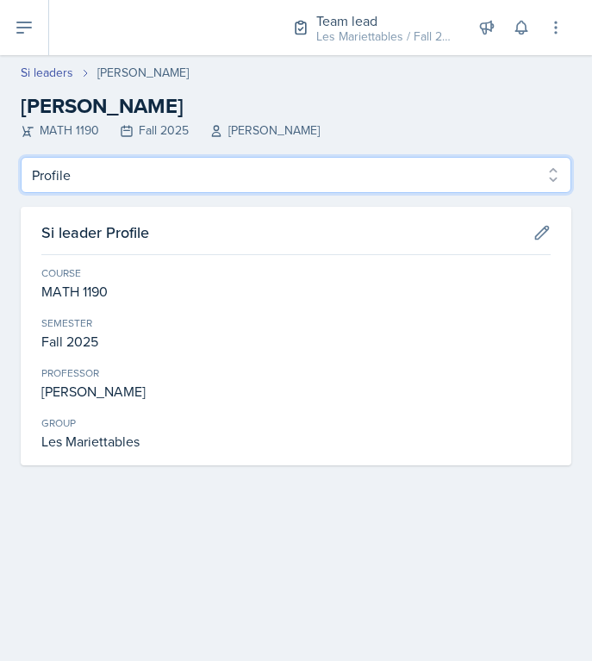
click at [21, 157] on select "Profile Planning Sheets Observation Forms Uploads" at bounding box center [296, 175] width 551 height 36
select select "Planning Sheets"
click option "Planning Sheets" at bounding box center [0, 0] width 0 height 0
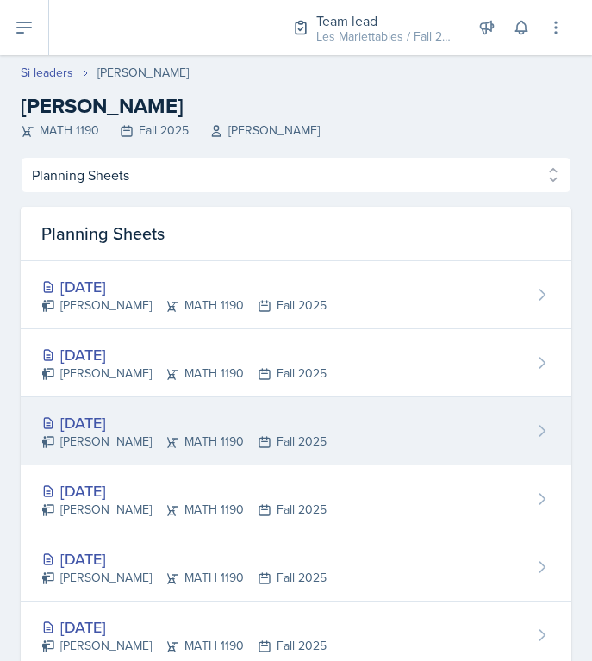
click at [134, 433] on div "[DATE]" at bounding box center [183, 422] width 285 height 23
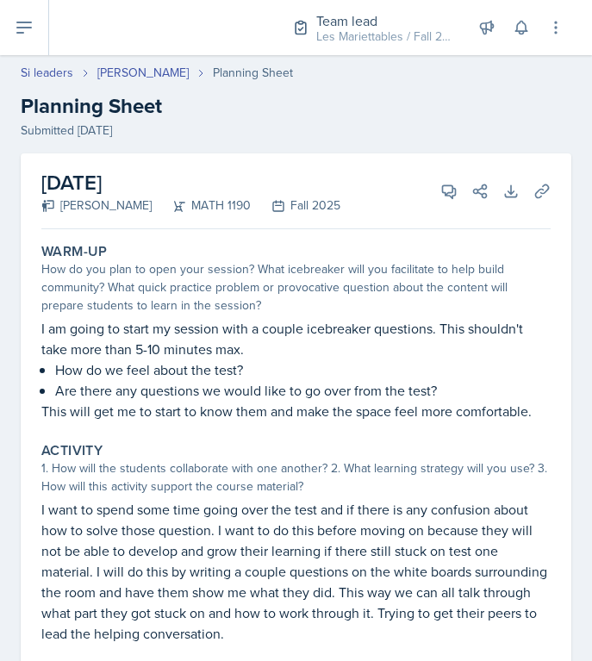
click at [432, 221] on div "[DATE] [PERSON_NAME] MATH 1190 Fall 2025 View Comments Comments [DATE] [PERSON_…" at bounding box center [296, 191] width 510 height 76
click at [445, 198] on icon at bounding box center [449, 191] width 17 height 17
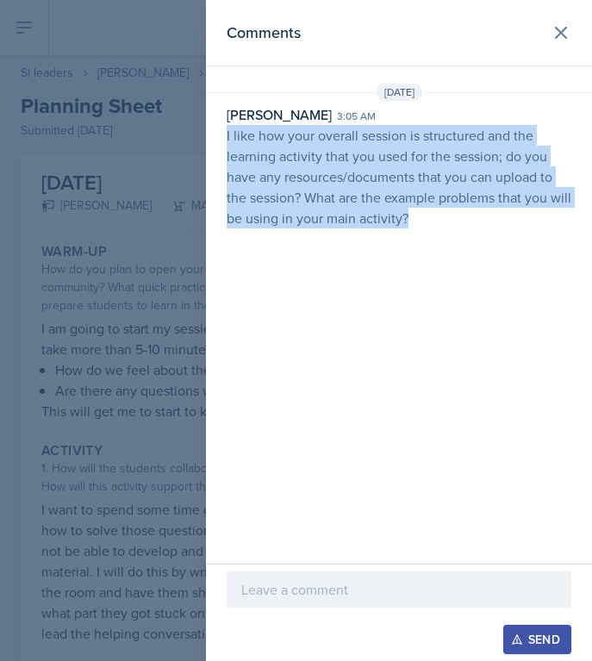
drag, startPoint x: 447, startPoint y: 222, endPoint x: 227, endPoint y: 139, distance: 235.0
click at [227, 139] on p "I like how your overall session is structured and the learning activity that yo…" at bounding box center [399, 176] width 345 height 103
copy p "I like how your overall session is structured and the learning activity that yo…"
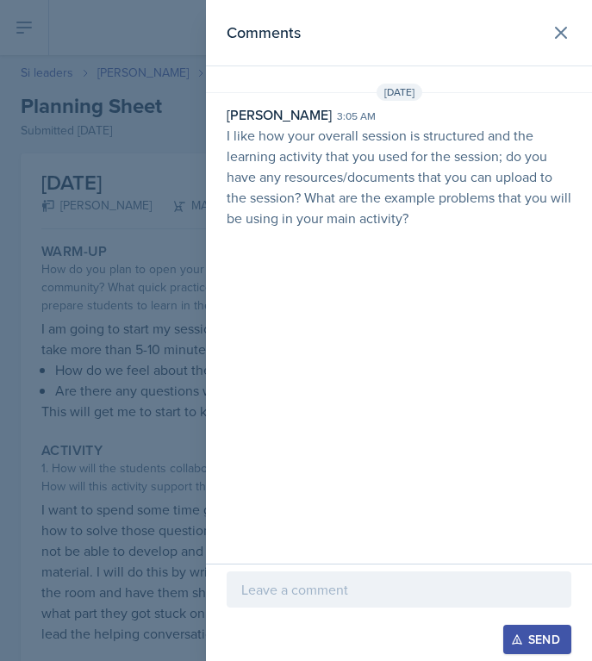
click at [91, 266] on div at bounding box center [296, 330] width 592 height 661
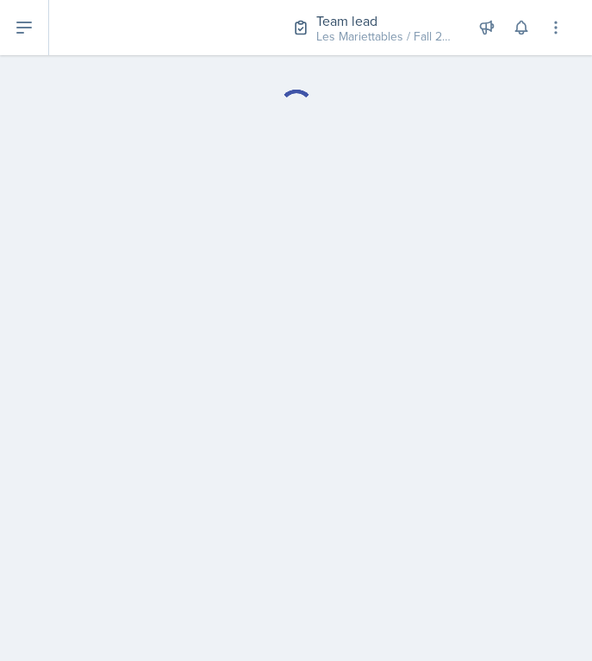
select select "Planning Sheets"
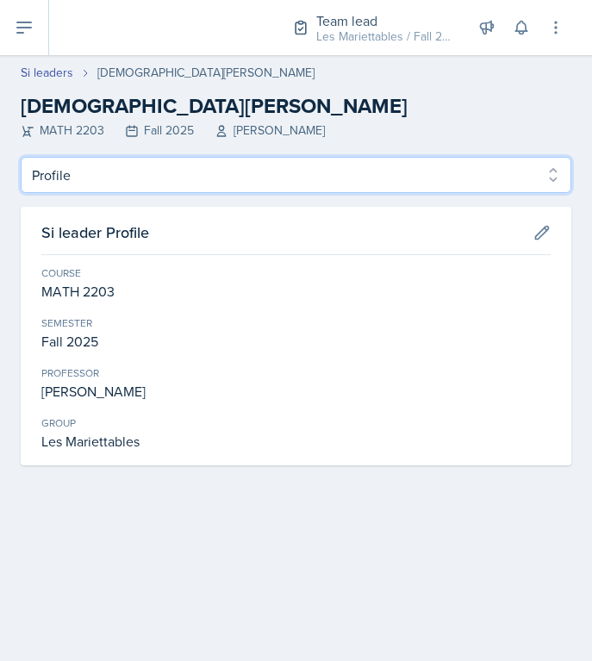
click at [21, 157] on select "Profile Planning Sheets Observation Forms Uploads" at bounding box center [296, 175] width 551 height 36
select select "Planning Sheets"
click option "Planning Sheets" at bounding box center [0, 0] width 0 height 0
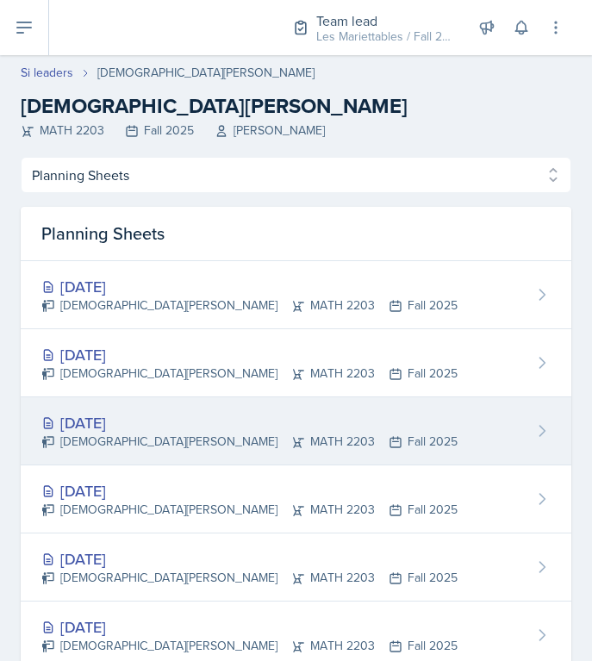
click at [136, 430] on div "[DATE]" at bounding box center [249, 422] width 417 height 23
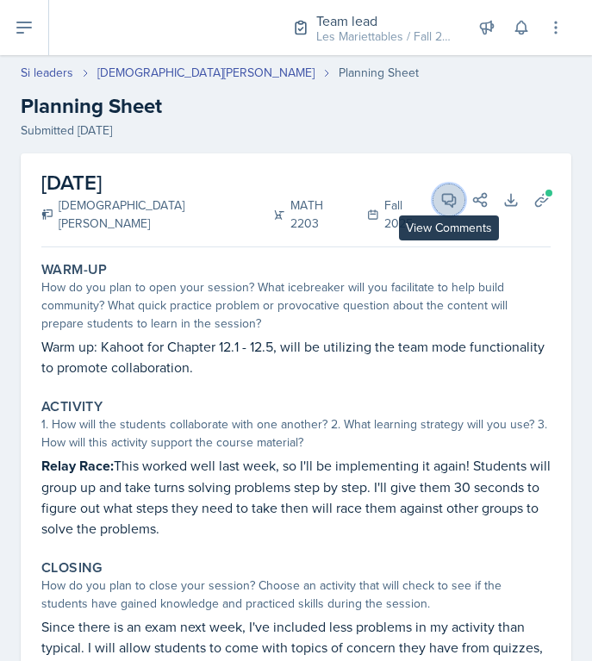
click at [454, 190] on span at bounding box center [455, 194] width 9 height 9
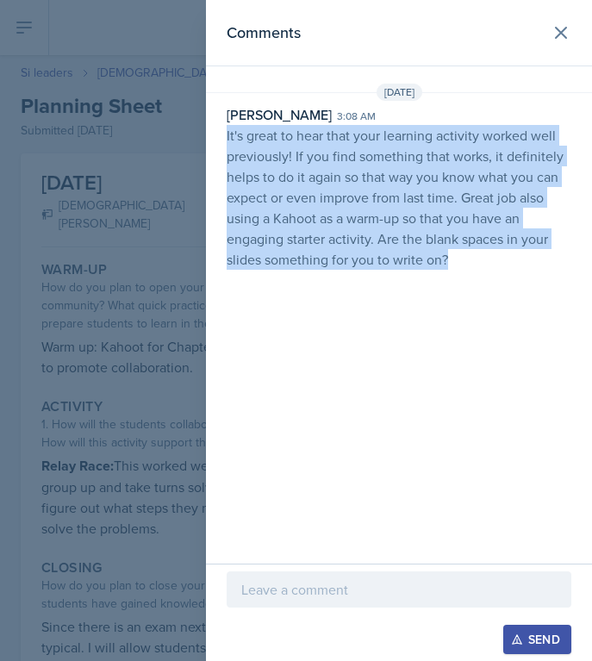
drag, startPoint x: 478, startPoint y: 268, endPoint x: 228, endPoint y: 136, distance: 282.7
click at [228, 136] on p "It's great to hear that your learning activity worked well previously! If you f…" at bounding box center [399, 197] width 345 height 145
copy p "It's great to hear that your learning activity worked well previously! If you f…"
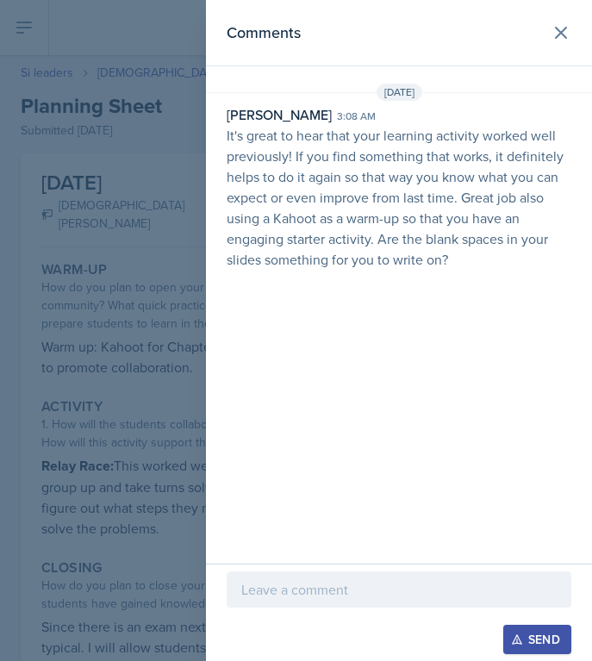
click at [59, 225] on div at bounding box center [296, 330] width 592 height 661
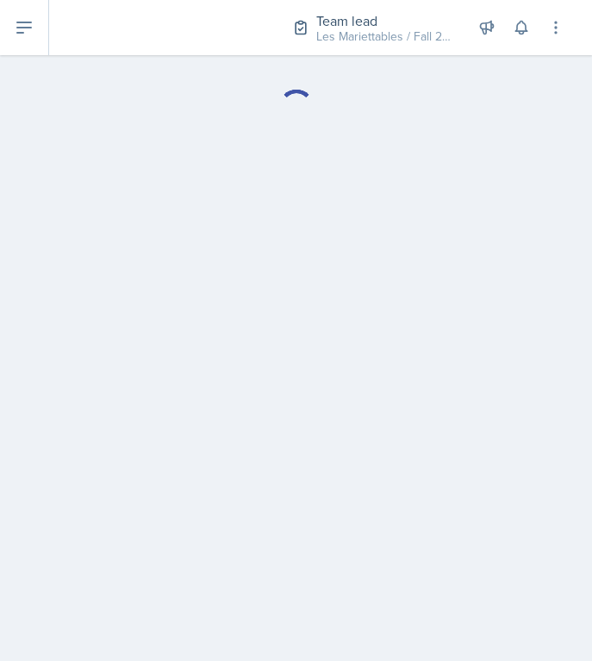
select select "Planning Sheets"
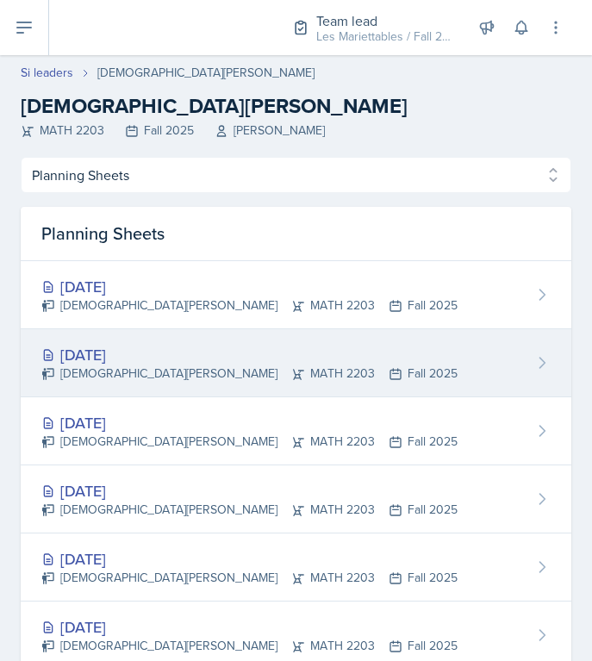
click at [163, 348] on div "[DATE]" at bounding box center [249, 354] width 417 height 23
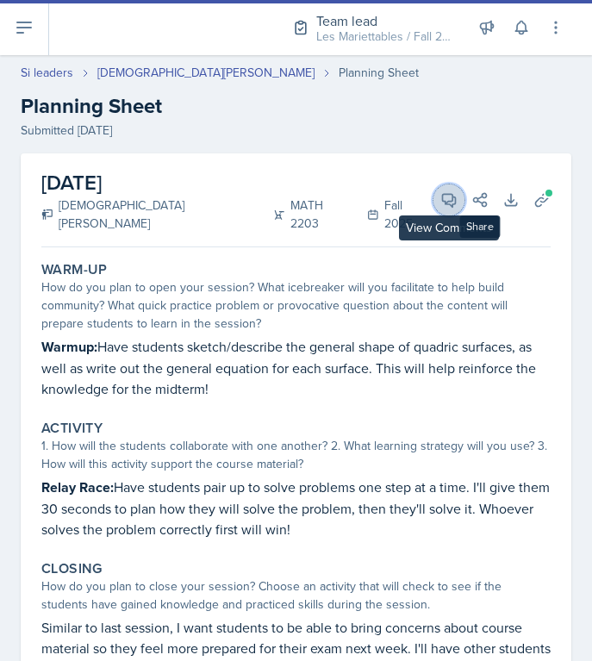
click at [447, 195] on icon at bounding box center [449, 200] width 13 height 13
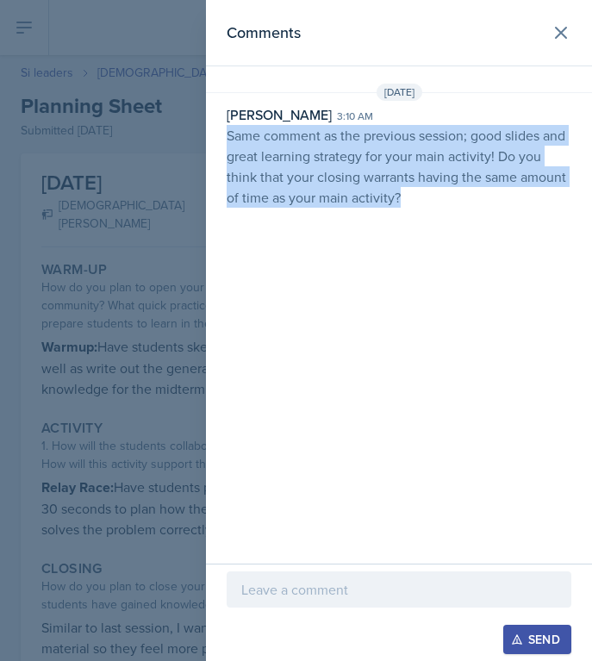
drag, startPoint x: 413, startPoint y: 203, endPoint x: 216, endPoint y: 126, distance: 211.9
click at [216, 126] on div "[PERSON_NAME] 3:10 am Same comment as the previous session; good slides and gre…" at bounding box center [399, 155] width 386 height 103
copy p "Same comment as the previous session; good slides and great learning strategy f…"
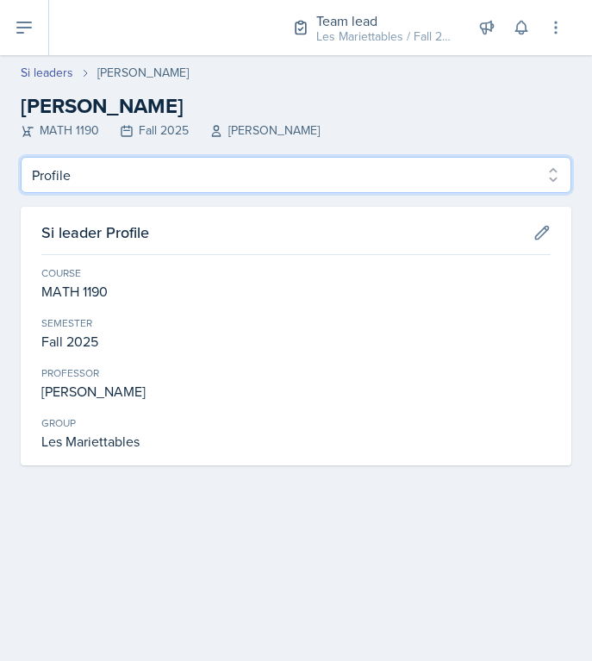
click at [21, 157] on select "Profile Planning Sheets Observation Forms Uploads" at bounding box center [296, 175] width 551 height 36
select select "Planning Sheets"
click option "Planning Sheets" at bounding box center [0, 0] width 0 height 0
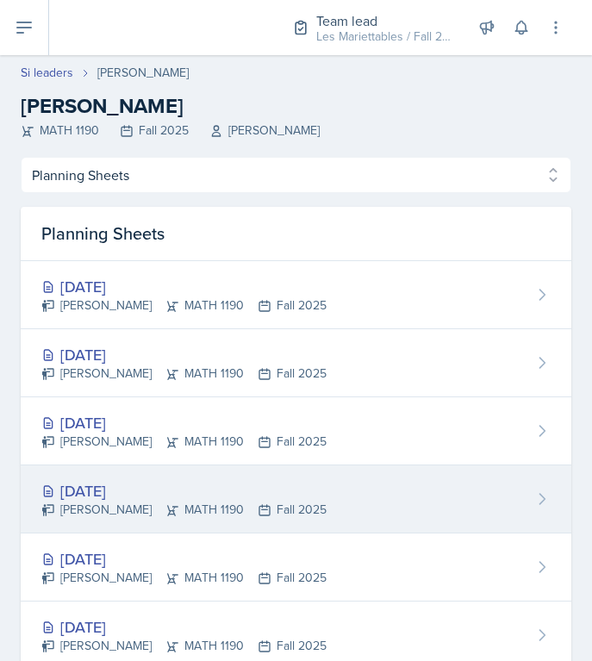
click at [112, 500] on div "[DATE]" at bounding box center [183, 490] width 285 height 23
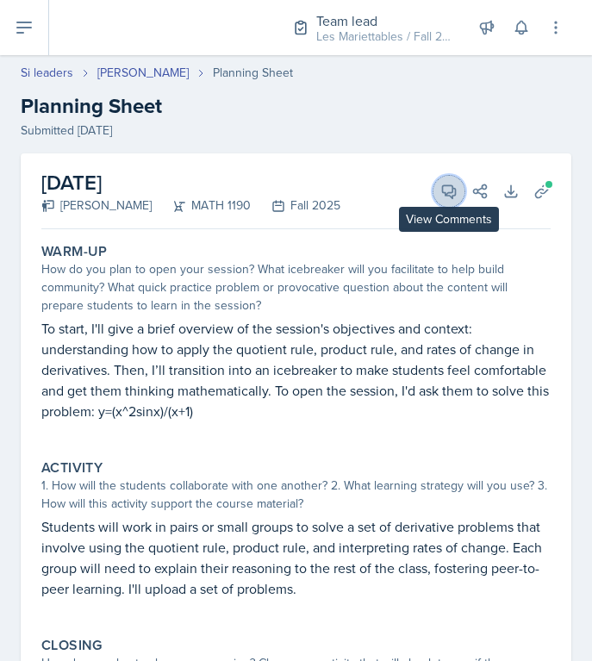
click at [454, 186] on span at bounding box center [455, 185] width 9 height 9
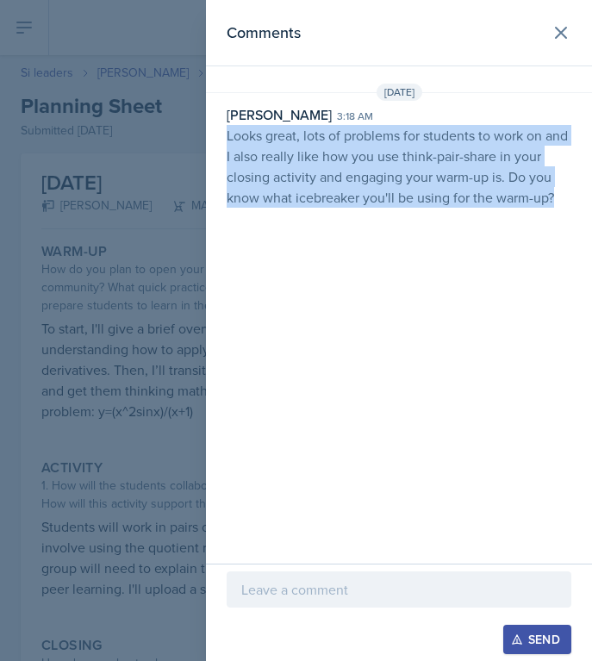
drag, startPoint x: 561, startPoint y: 205, endPoint x: 217, endPoint y: 141, distance: 350.1
click at [217, 141] on div "[PERSON_NAME] 3:18 am Looks great, lots of problems for students to work on and…" at bounding box center [399, 155] width 386 height 103
copy p "Looks great, lots of problems for students to work on and I also really like ho…"
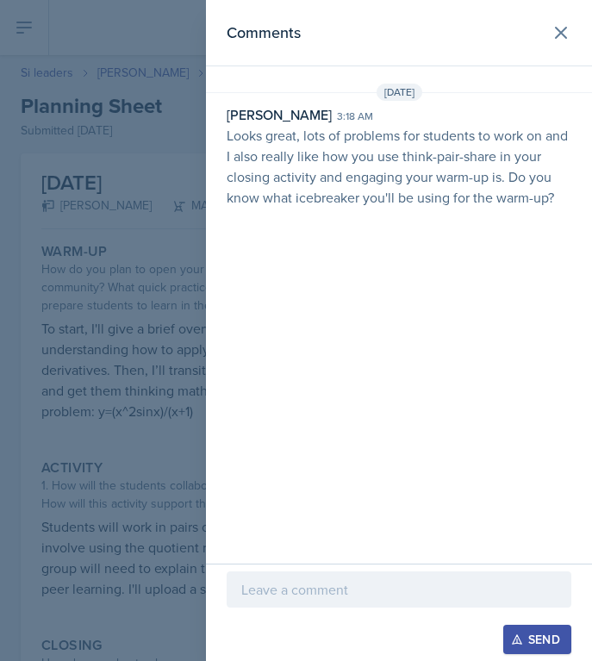
select select "Planning Sheets"
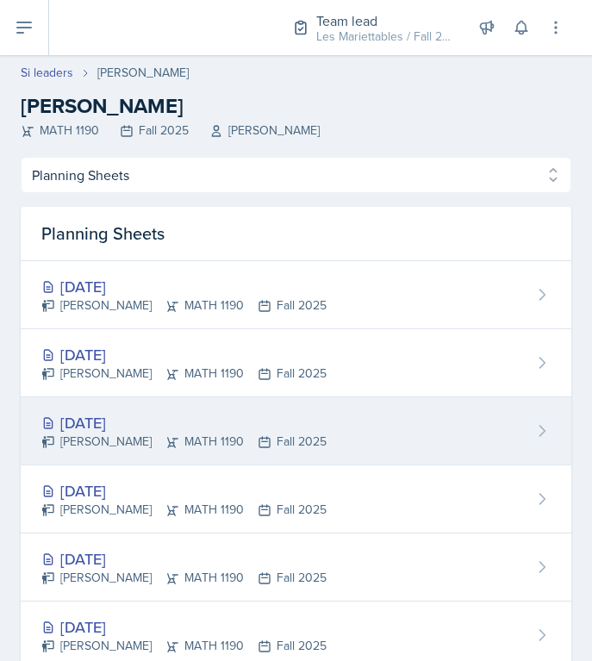
click at [108, 419] on div "[DATE]" at bounding box center [183, 422] width 285 height 23
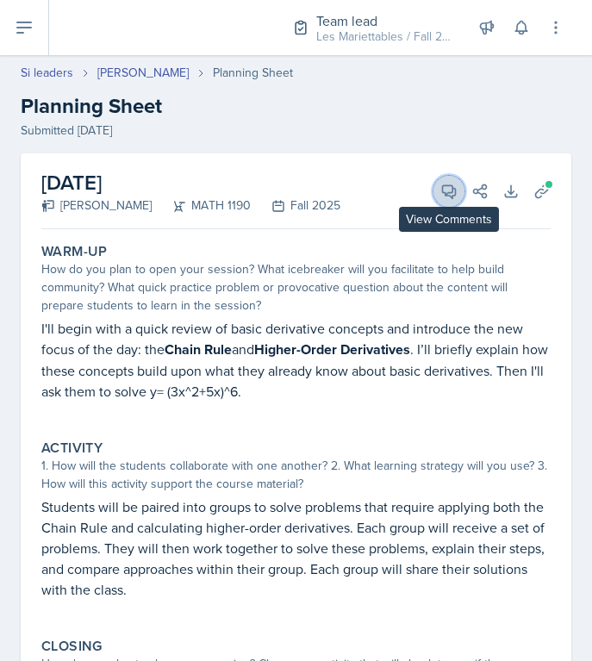
click at [441, 186] on icon at bounding box center [449, 191] width 17 height 17
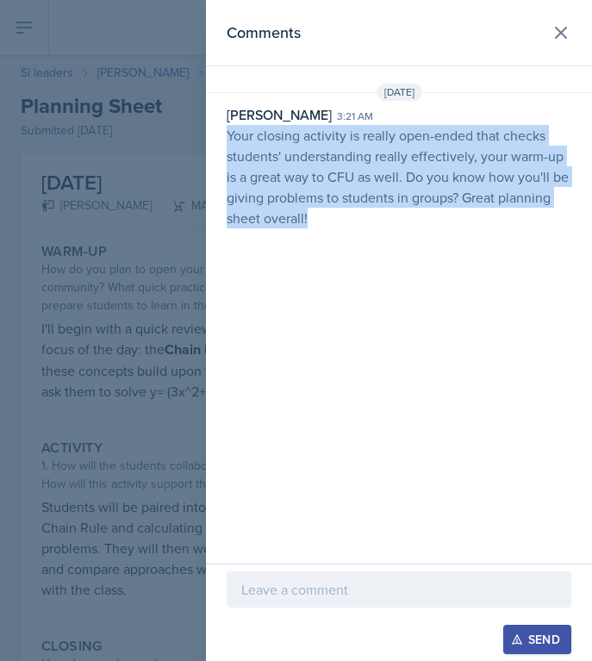
drag, startPoint x: 404, startPoint y: 219, endPoint x: 216, endPoint y: 139, distance: 204.4
click at [216, 139] on div "[PERSON_NAME] 3:21 am Your closing activity is really open-ended that checks st…" at bounding box center [399, 166] width 386 height 124
copy p "Your closing activity is really open-ended that checks students' understanding …"
